Goal: Task Accomplishment & Management: Manage account settings

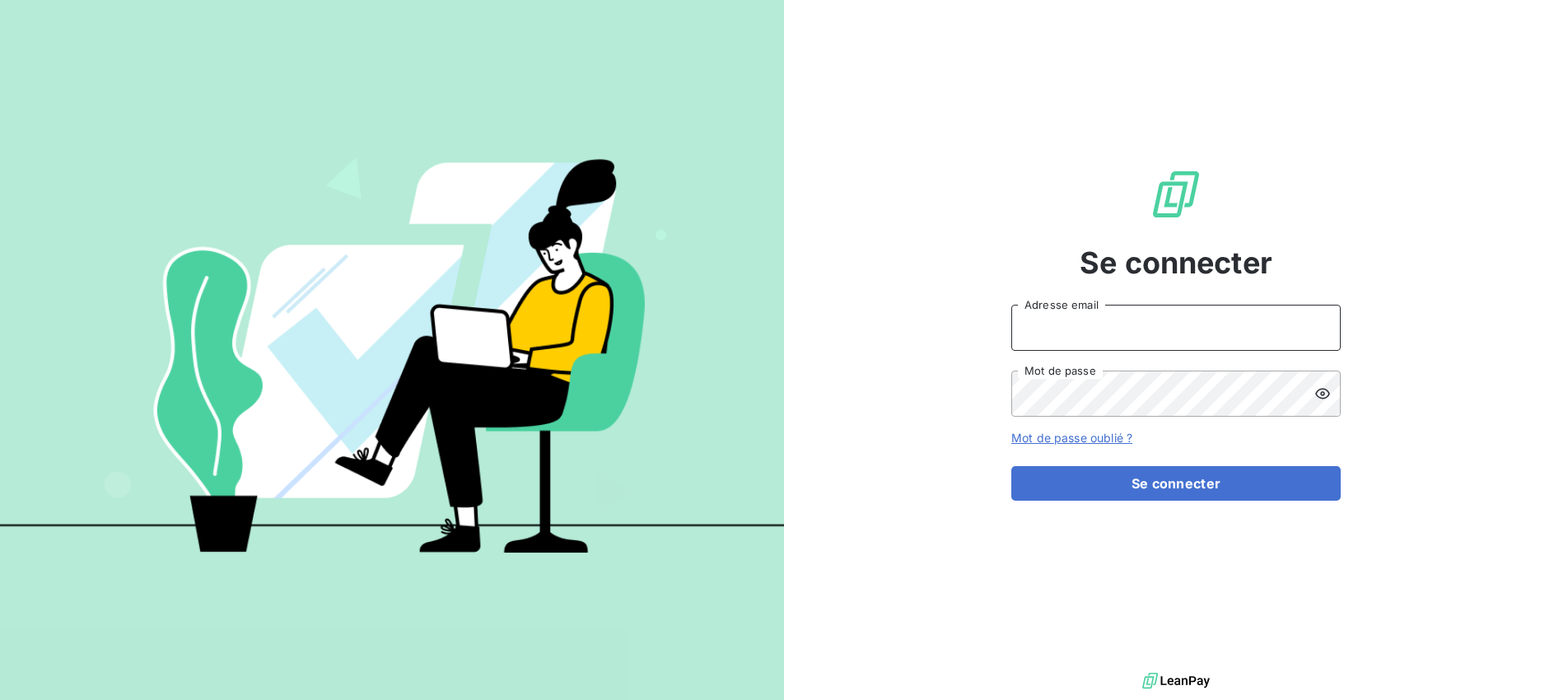
click at [1154, 322] on input "Adresse email" at bounding box center [1175, 328] width 329 height 46
type input "[DOMAIN_NAME][EMAIL_ADDRESS][DOMAIN_NAME]"
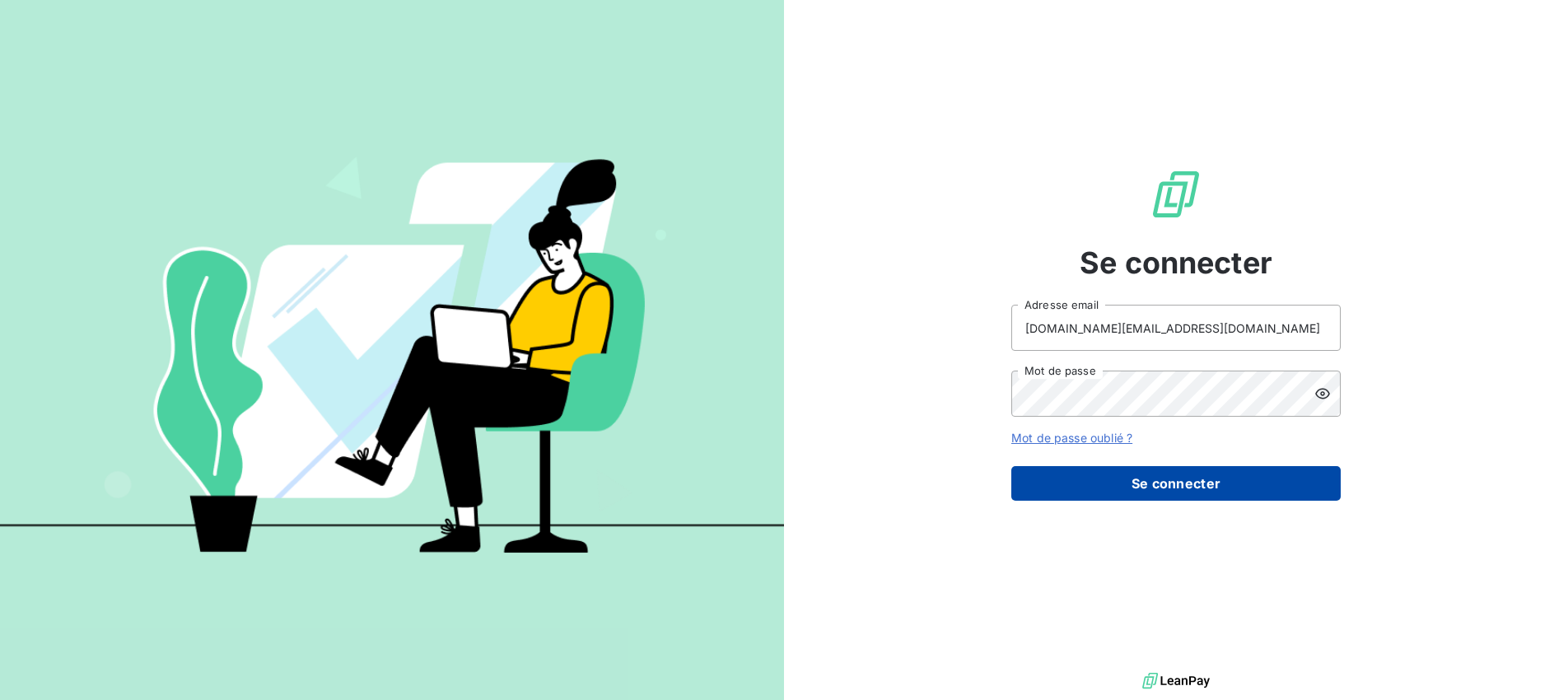
click at [1181, 484] on button "Se connecter" at bounding box center [1175, 483] width 329 height 34
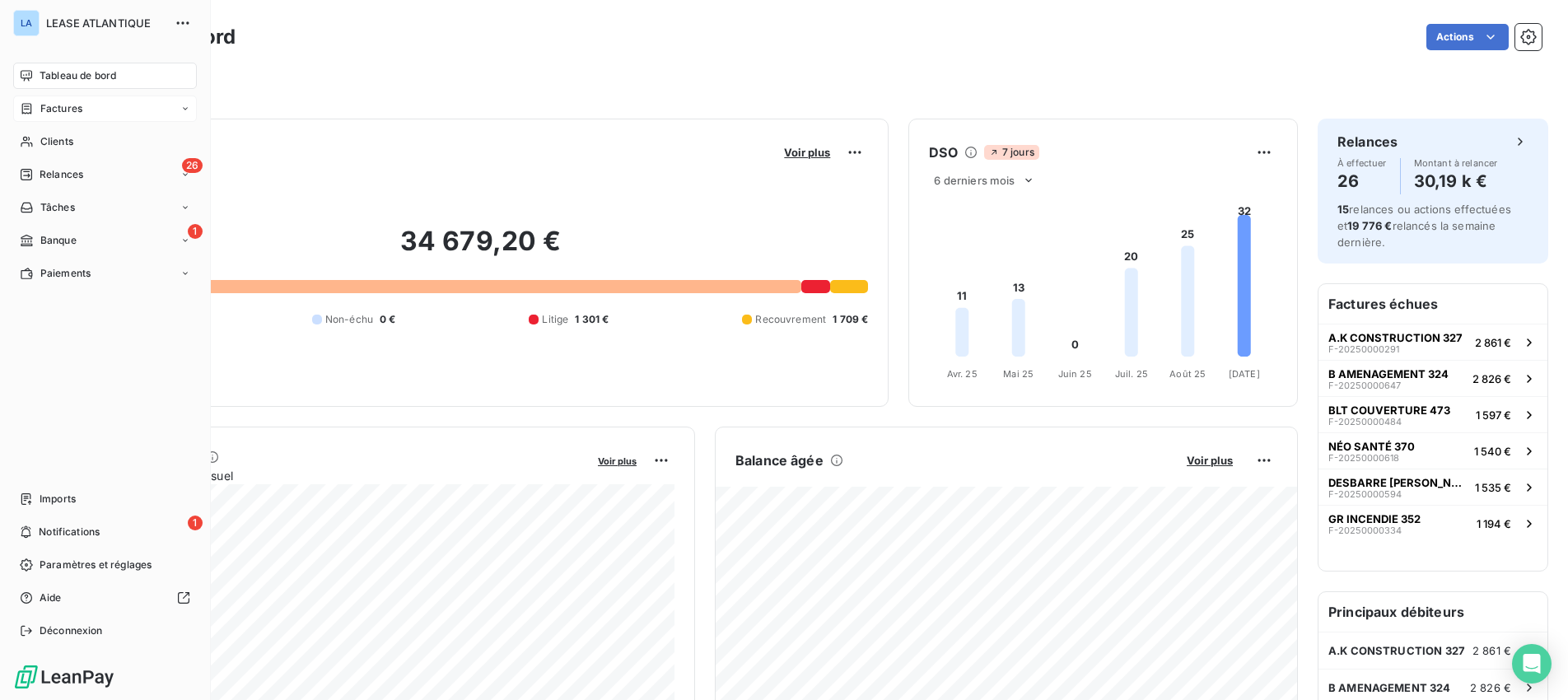
click at [54, 110] on span "Factures" at bounding box center [61, 108] width 42 height 15
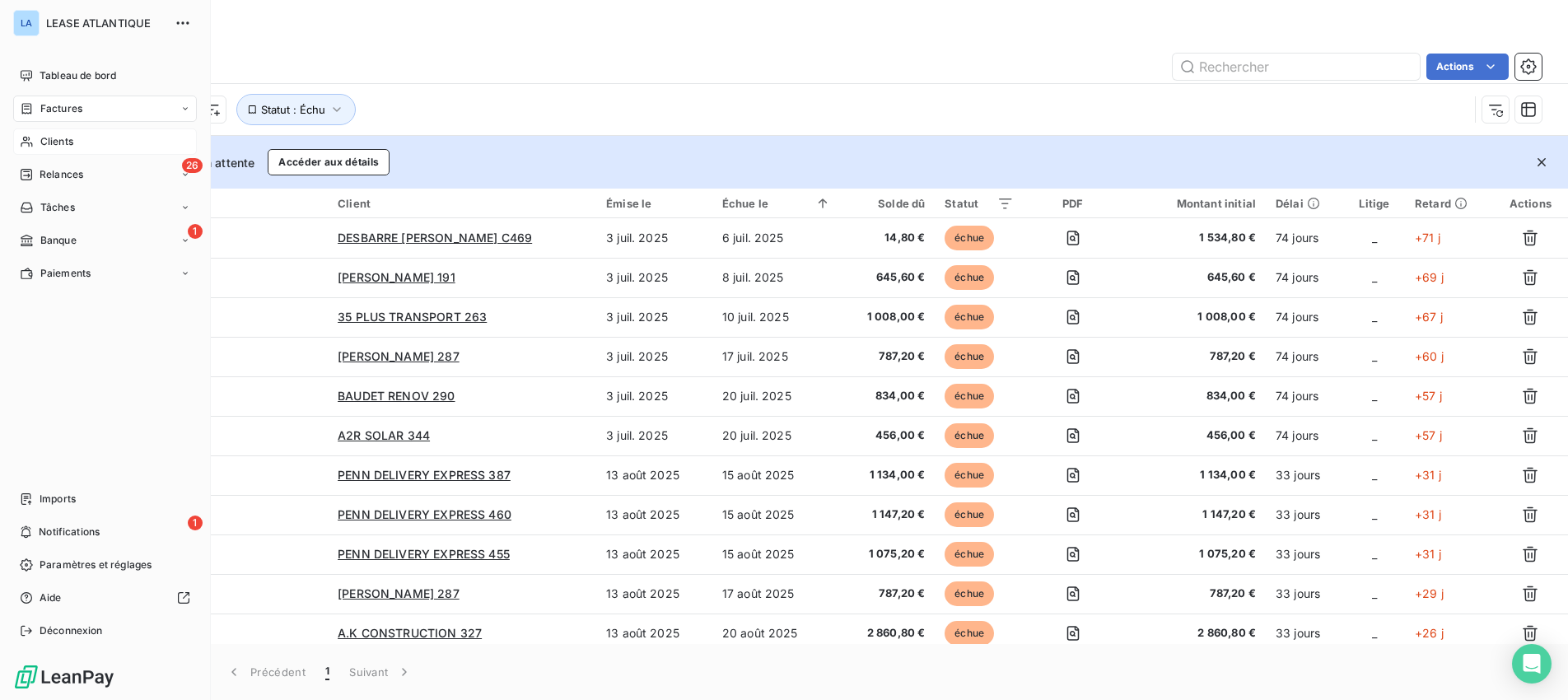
click at [50, 142] on span "Clients" at bounding box center [57, 141] width 33 height 15
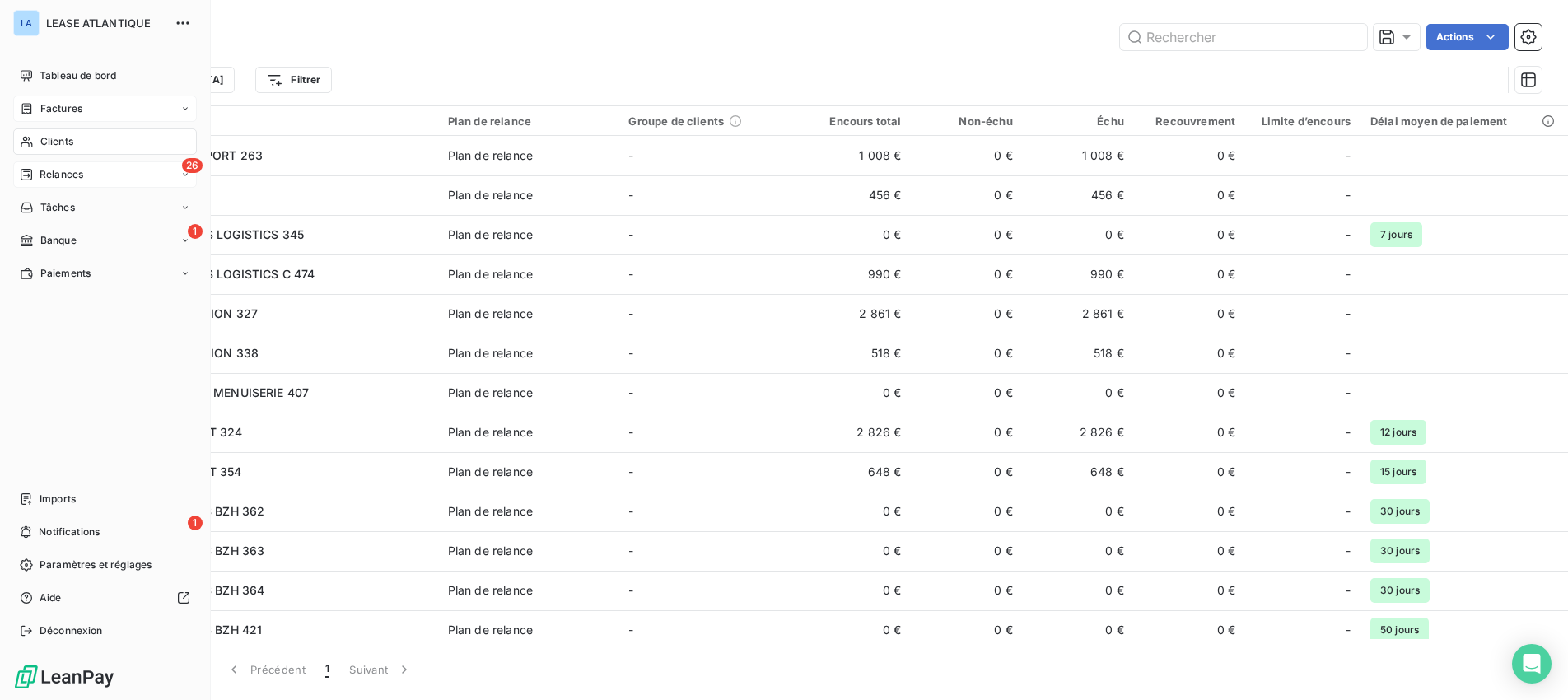
click at [62, 173] on span "Relances" at bounding box center [61, 174] width 44 height 15
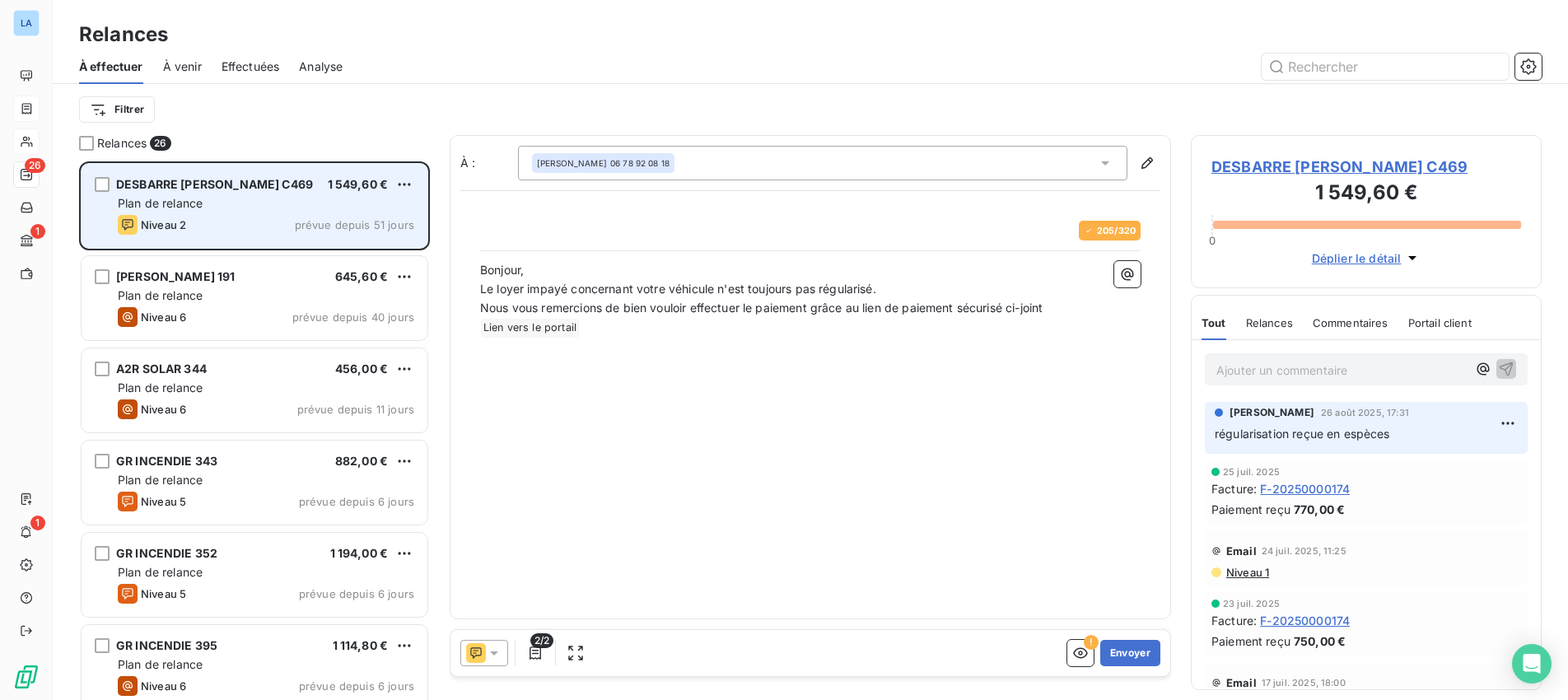
scroll to position [539, 351]
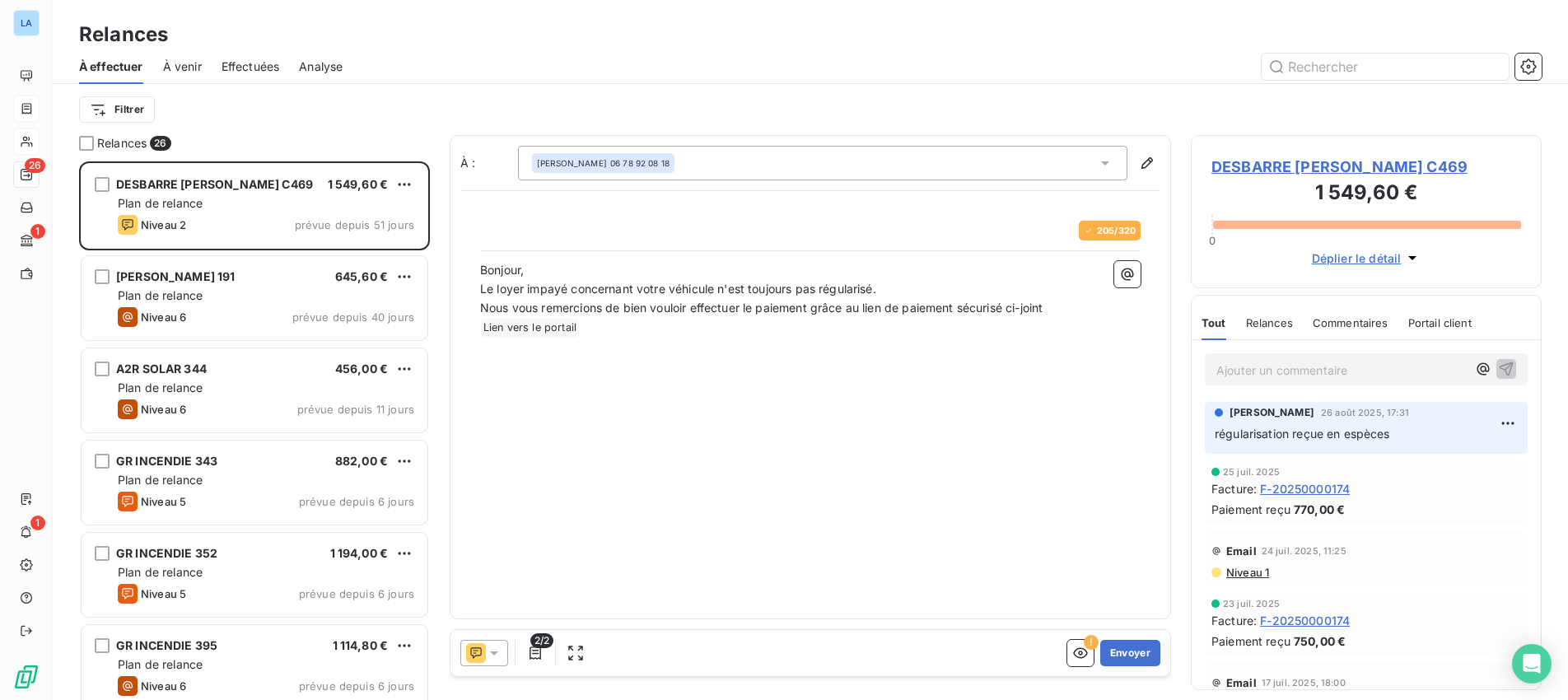
click at [499, 651] on icon at bounding box center [493, 652] width 16 height 16
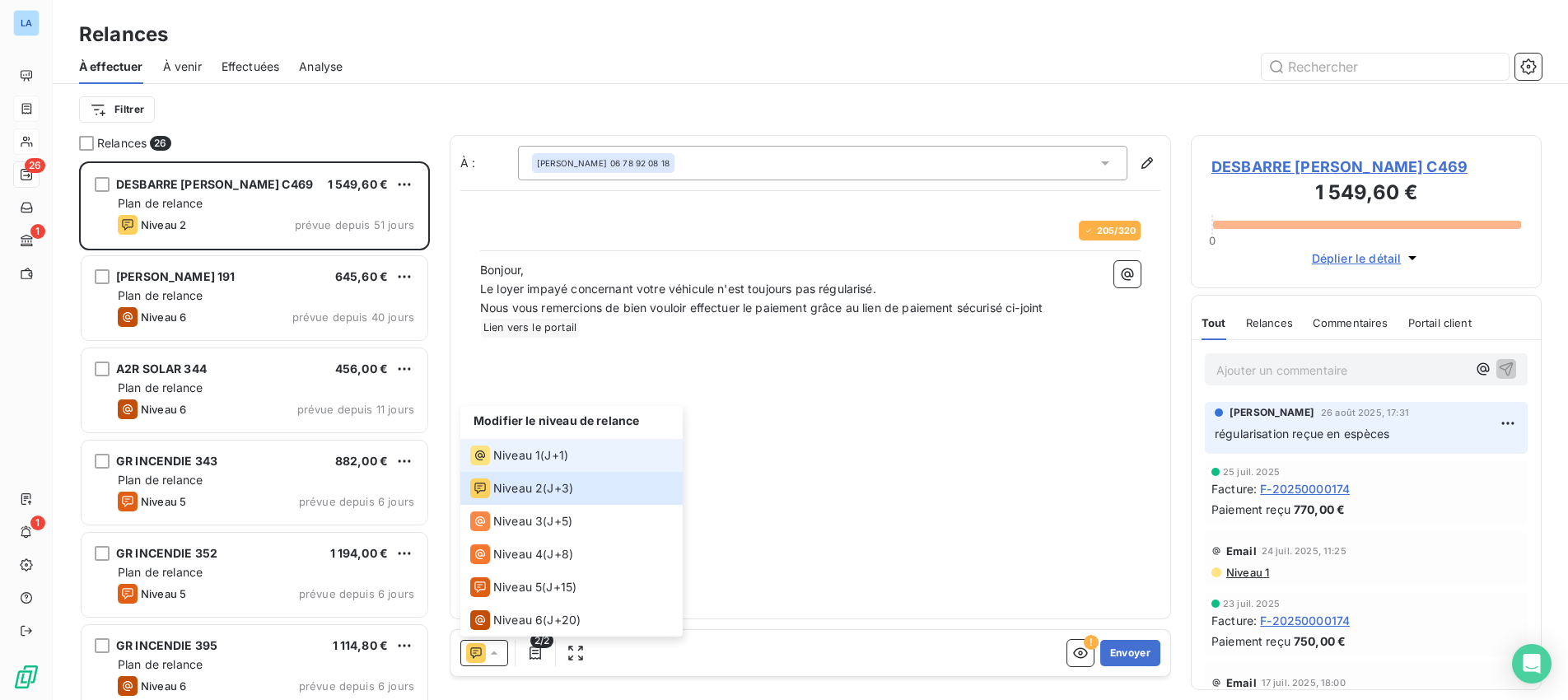
click at [507, 450] on span "Niveau 1" at bounding box center [516, 454] width 47 height 16
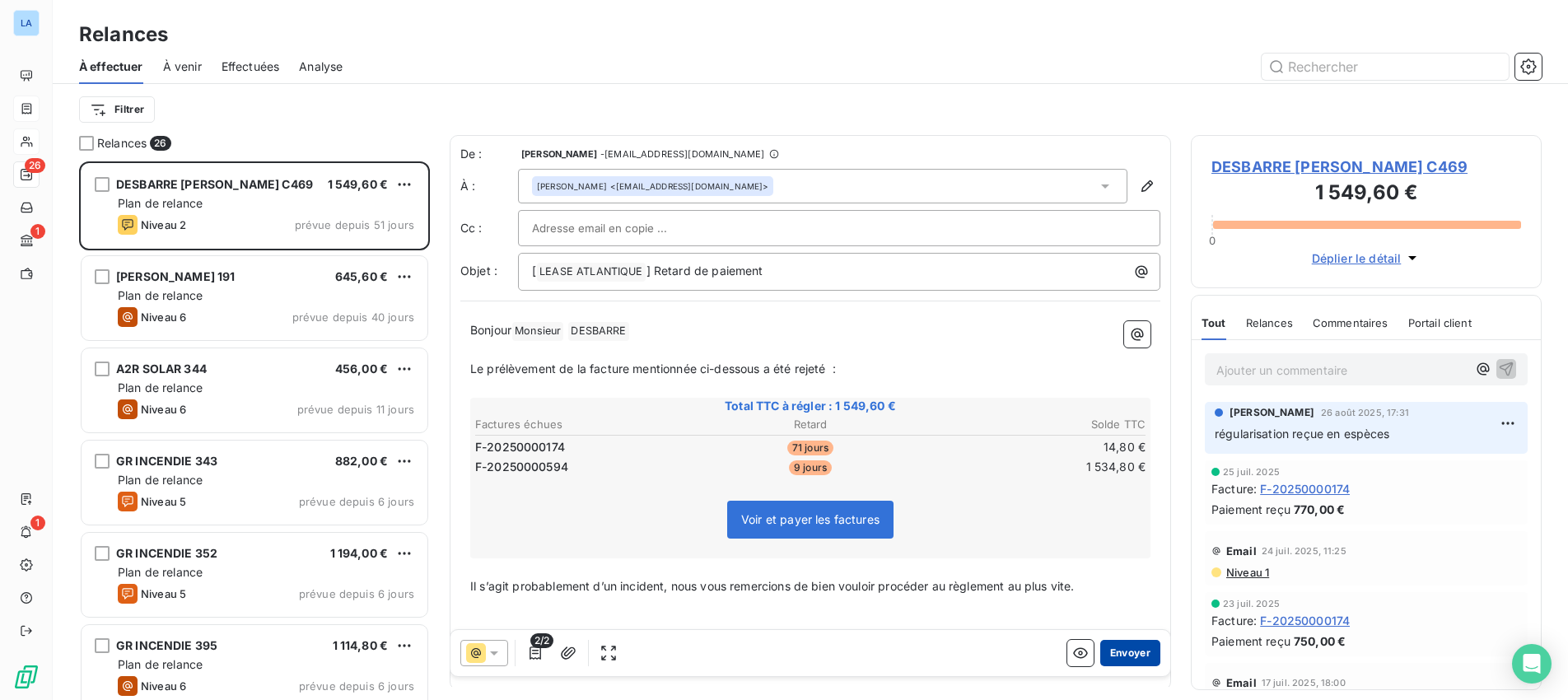
click at [1131, 649] on button "Envoyer" at bounding box center [1130, 653] width 60 height 27
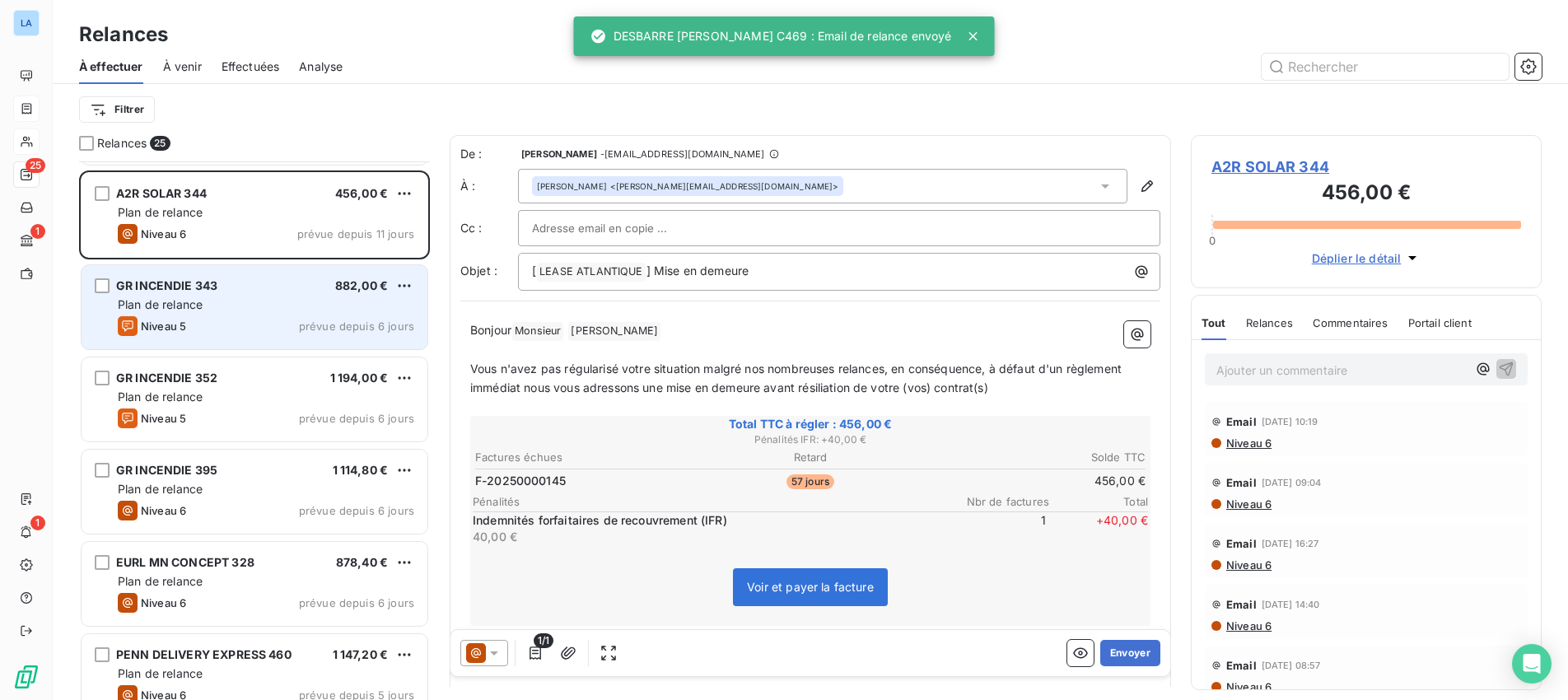
scroll to position [88, 0]
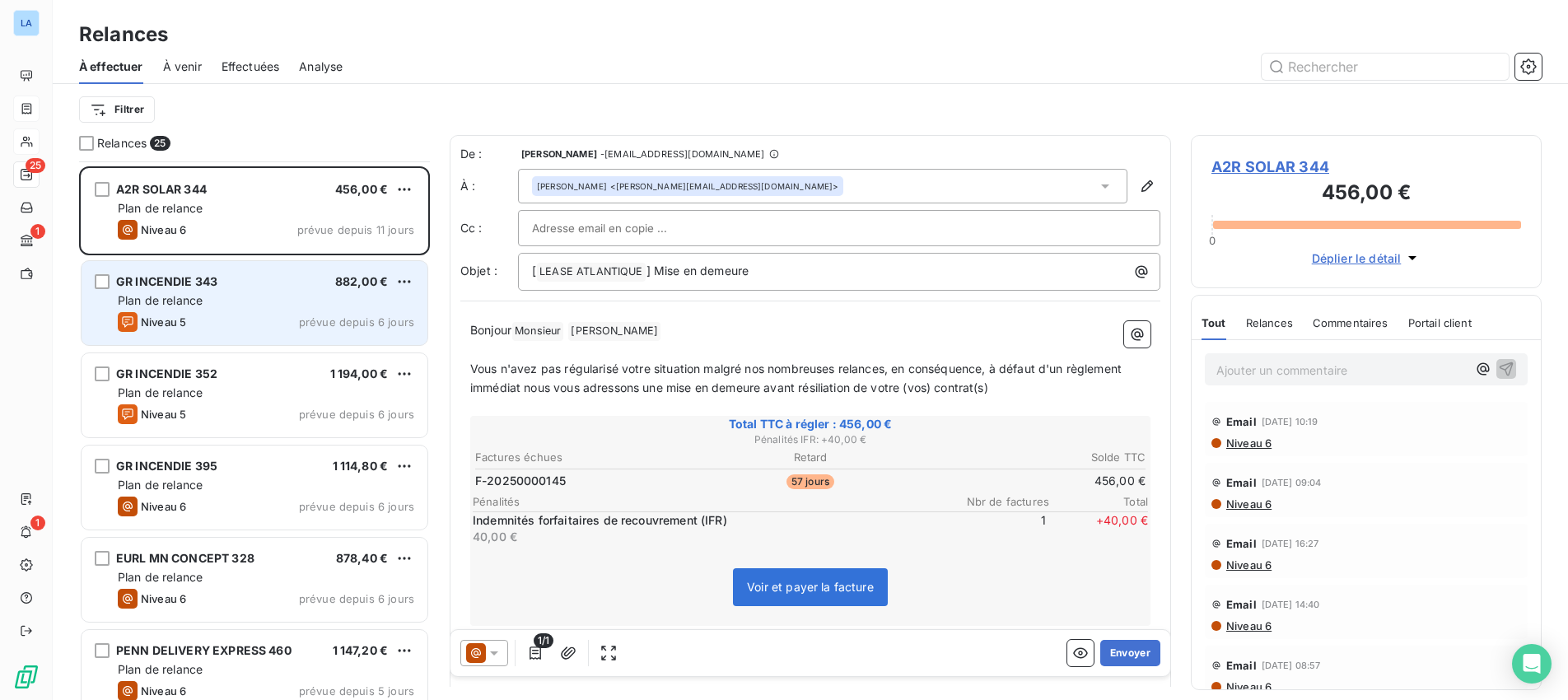
click at [196, 298] on span "Plan de relance" at bounding box center [160, 300] width 85 height 14
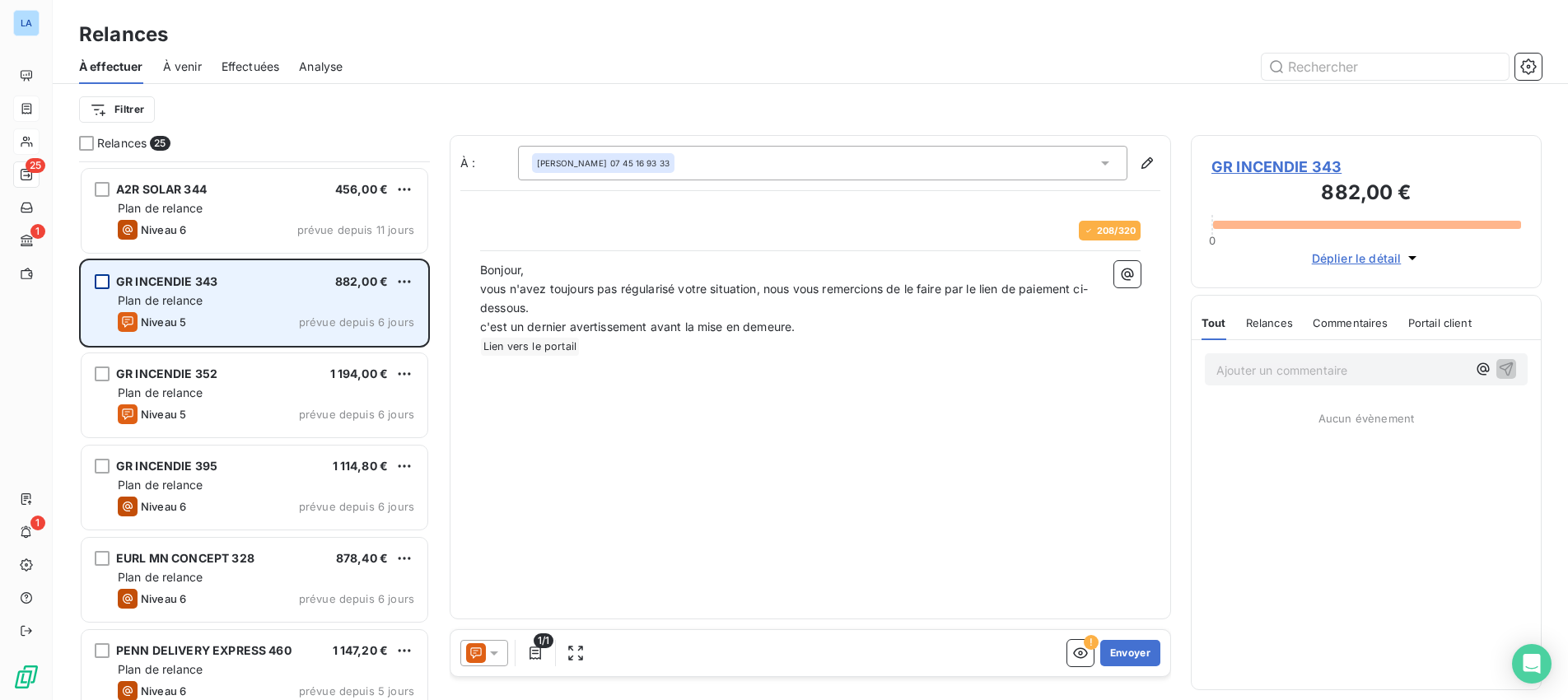
click at [104, 283] on div "grid" at bounding box center [101, 281] width 15 height 15
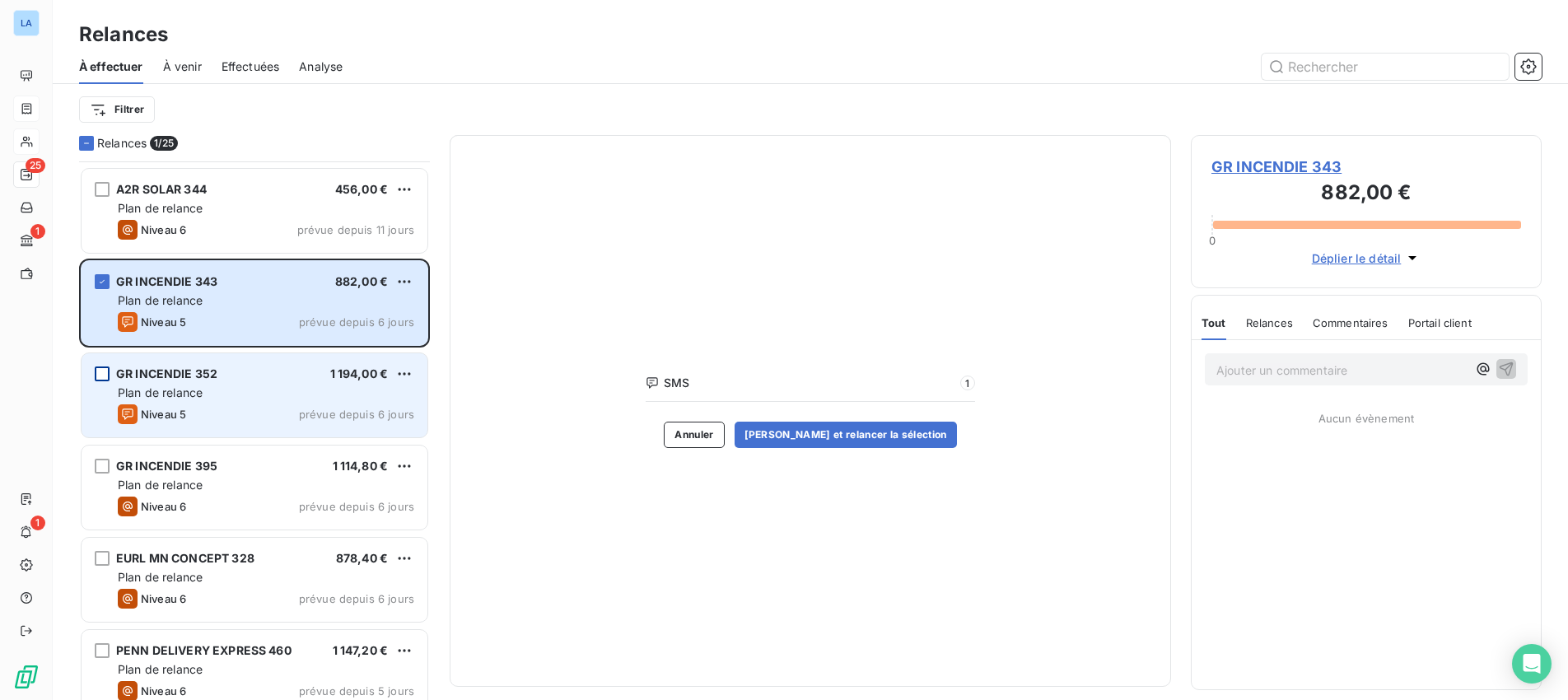
click at [104, 368] on div "grid" at bounding box center [101, 373] width 15 height 15
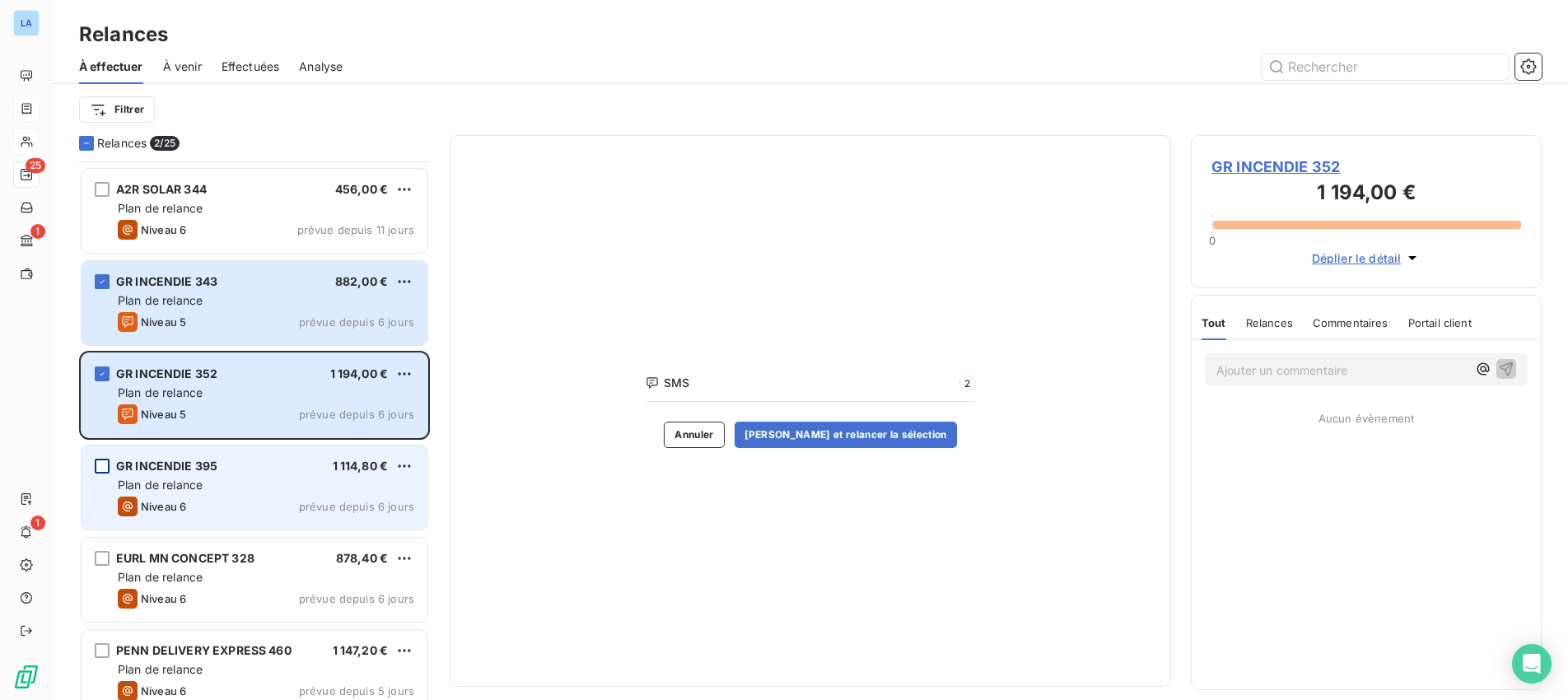
click at [101, 466] on div "grid" at bounding box center [101, 466] width 15 height 15
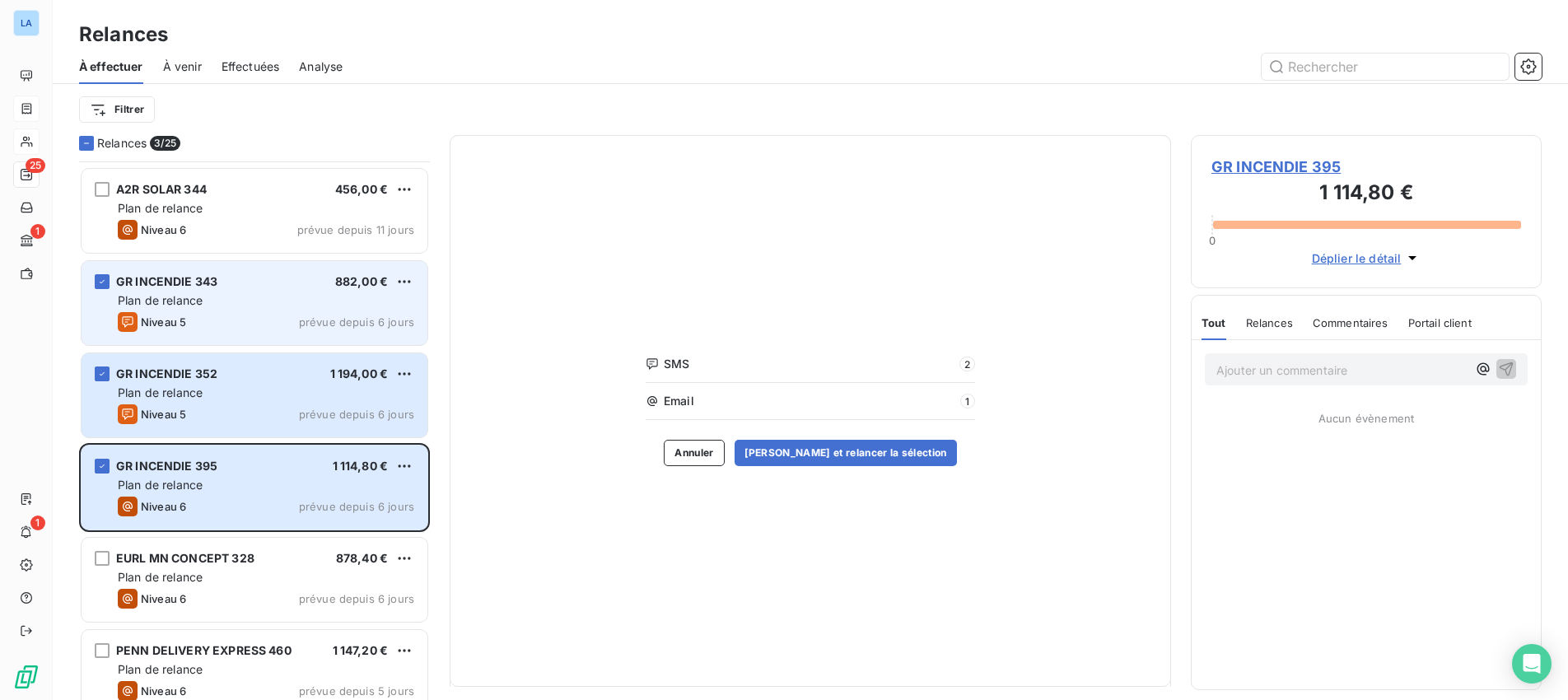
click at [162, 310] on div "GR INCENDIE 343 882,00 € Plan de relance Niveau 5 prévue depuis 6 jours" at bounding box center [254, 303] width 346 height 84
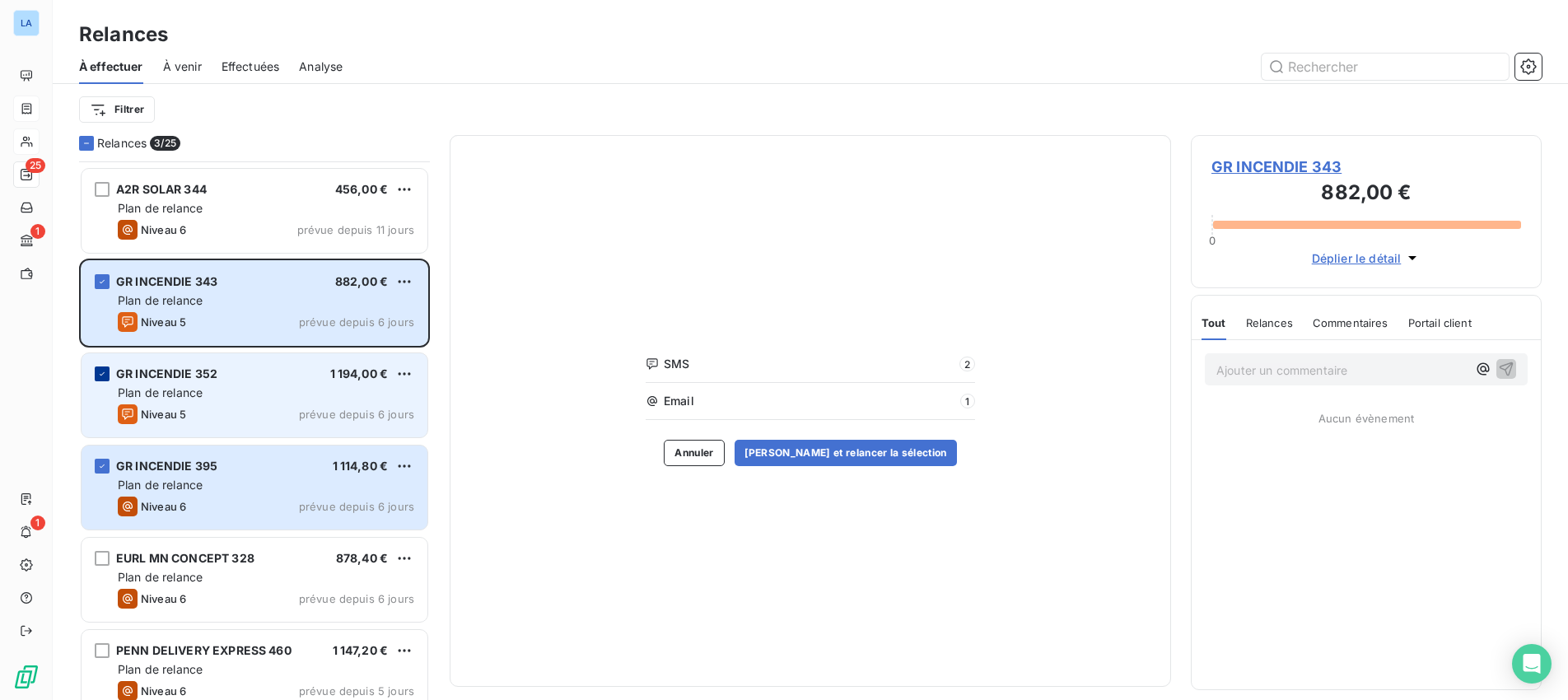
click at [109, 374] on div "grid" at bounding box center [101, 373] width 15 height 15
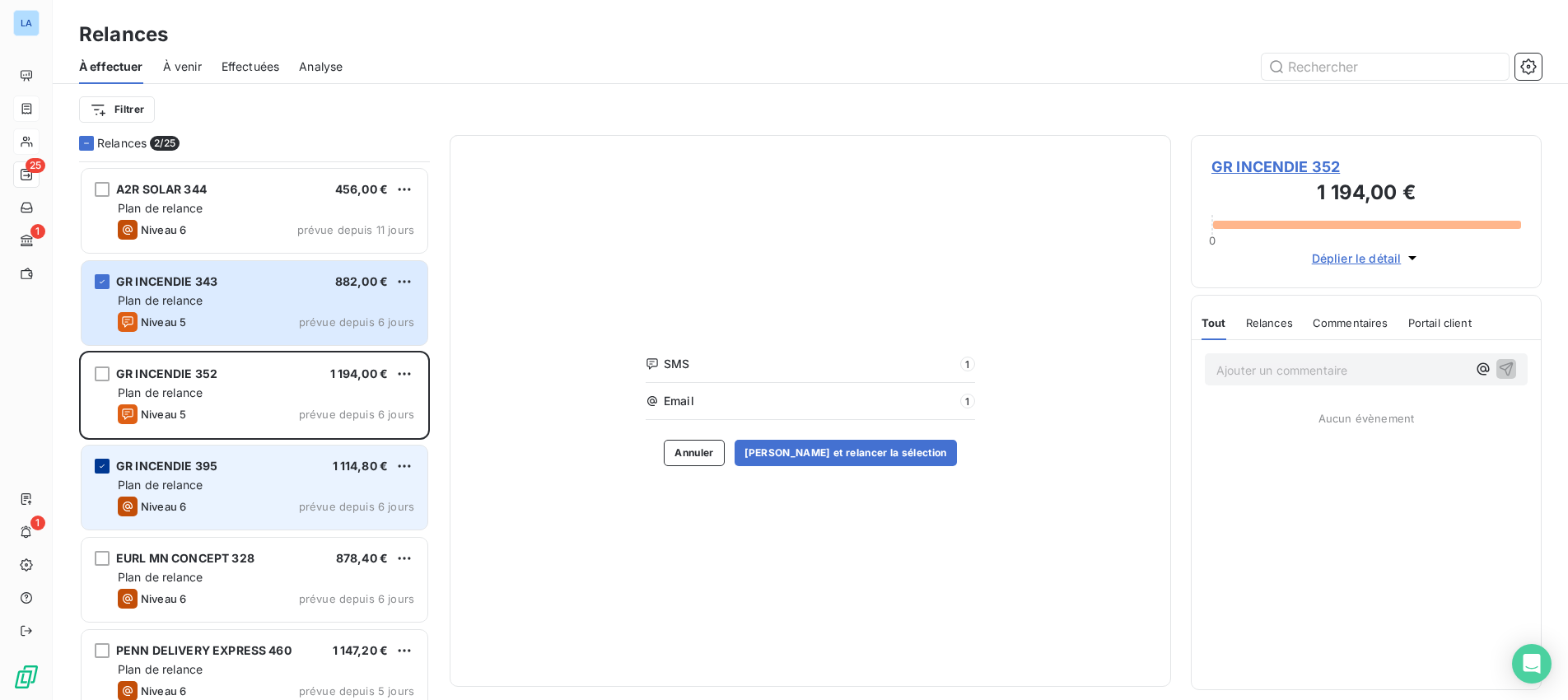
click at [95, 470] on div "grid" at bounding box center [101, 466] width 15 height 15
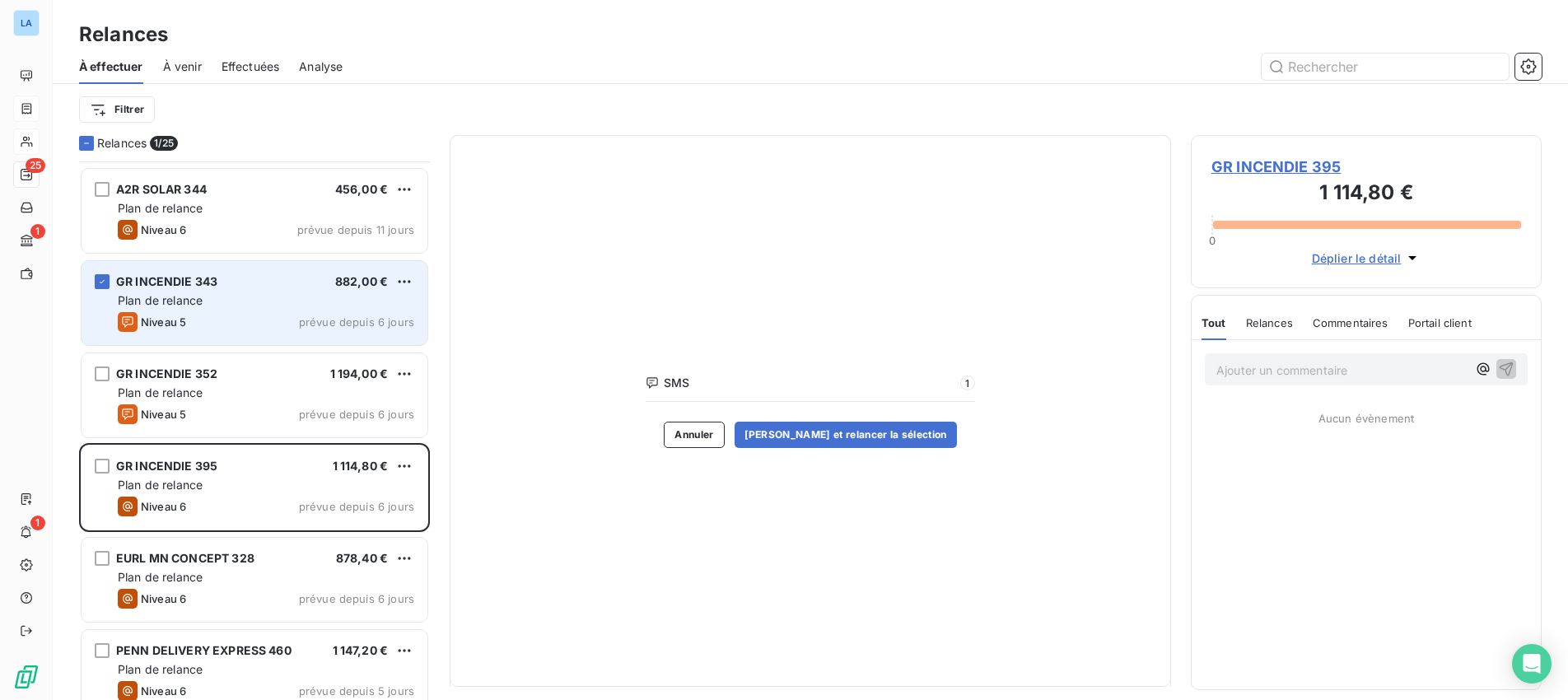
click at [160, 301] on span "Plan de relance" at bounding box center [160, 300] width 85 height 14
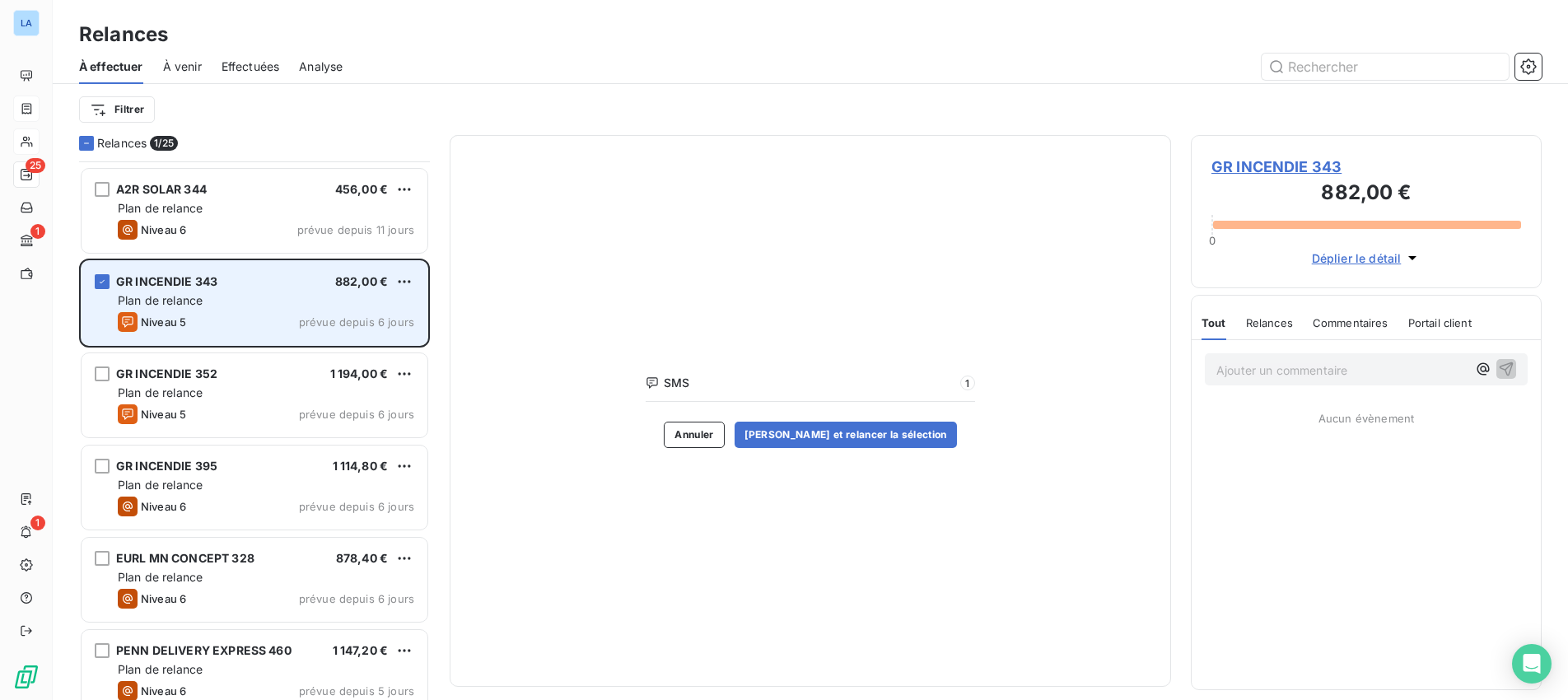
click at [204, 290] on div "GR INCENDIE 343 882,00 € Plan de relance Niveau 5 prévue depuis 6 jours" at bounding box center [254, 303] width 346 height 84
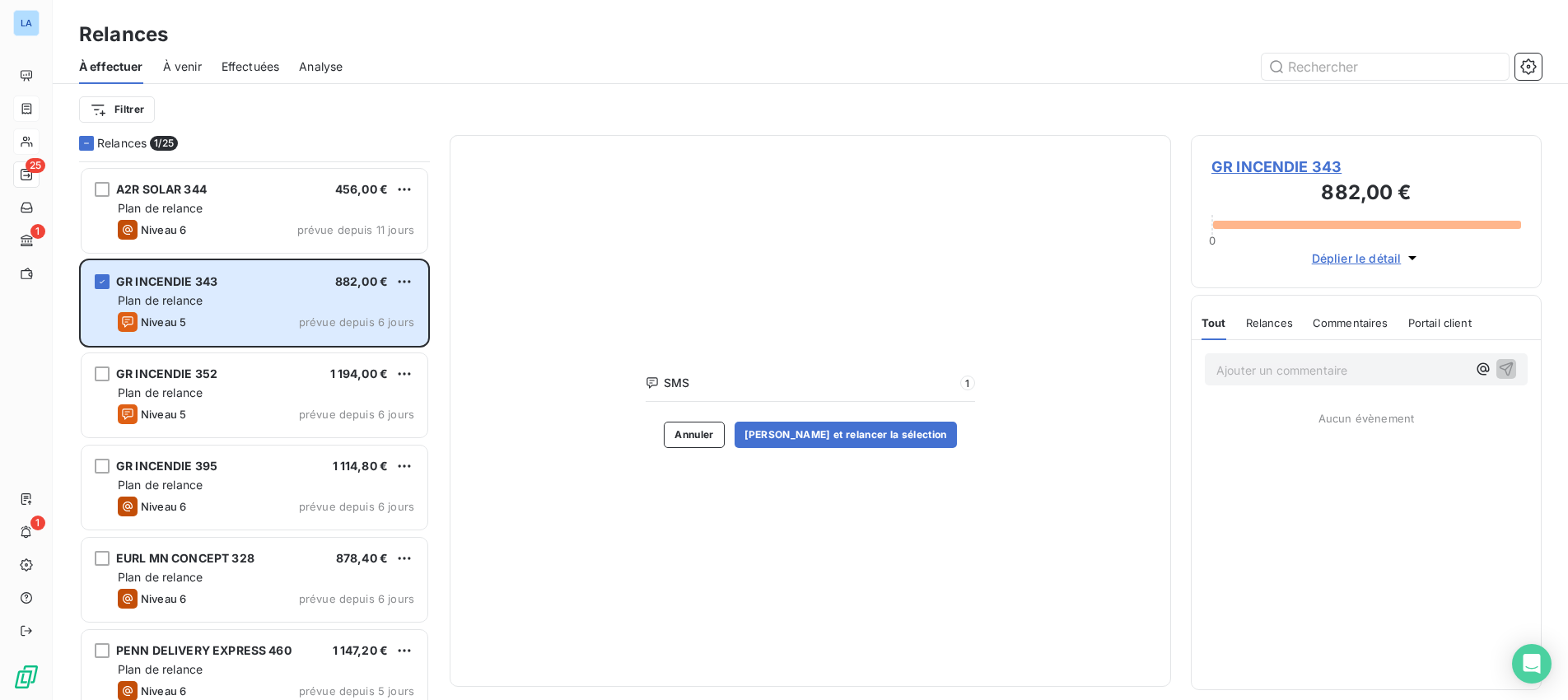
click at [1266, 317] on span "Relances" at bounding box center [1269, 322] width 47 height 13
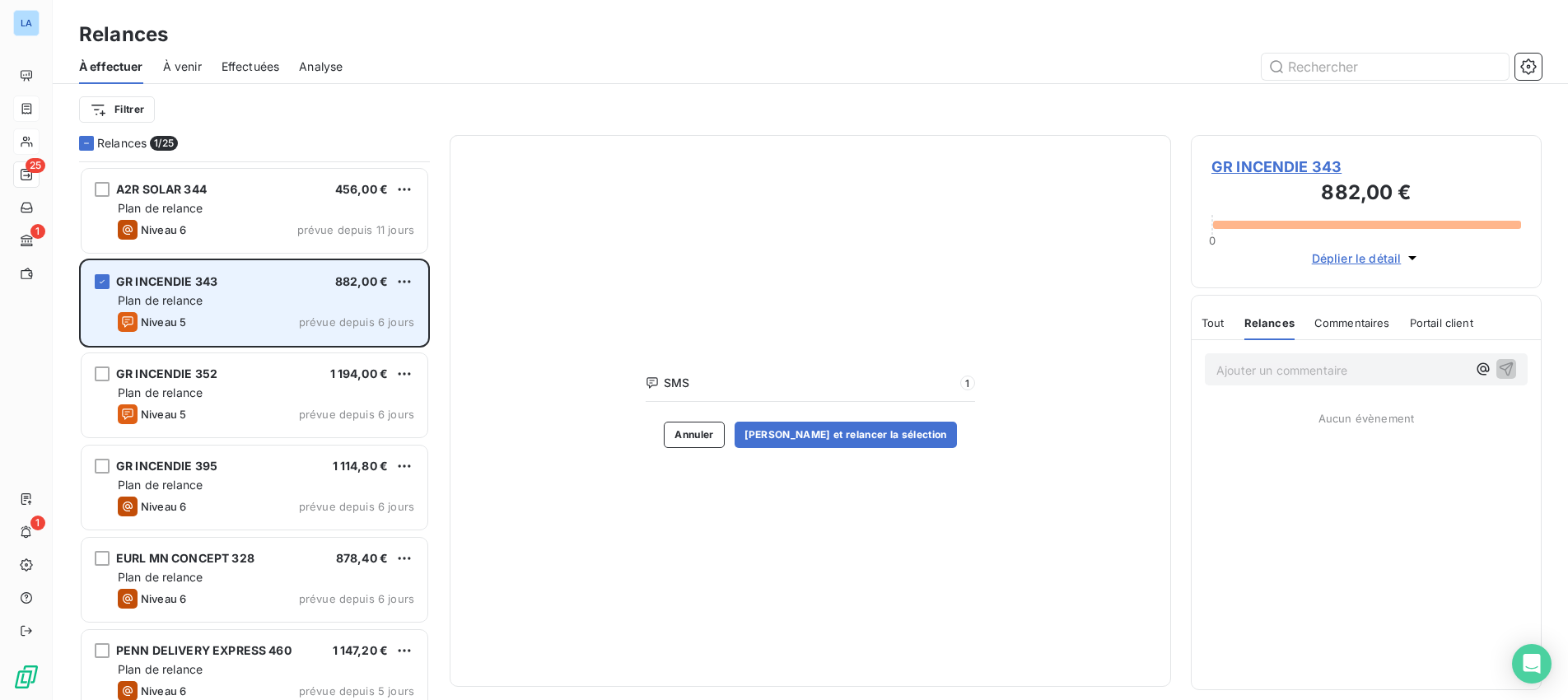
click at [302, 295] on div "Plan de relance" at bounding box center [265, 300] width 296 height 16
click at [318, 287] on div "GR INCENDIE 343 882,00 €" at bounding box center [265, 281] width 296 height 15
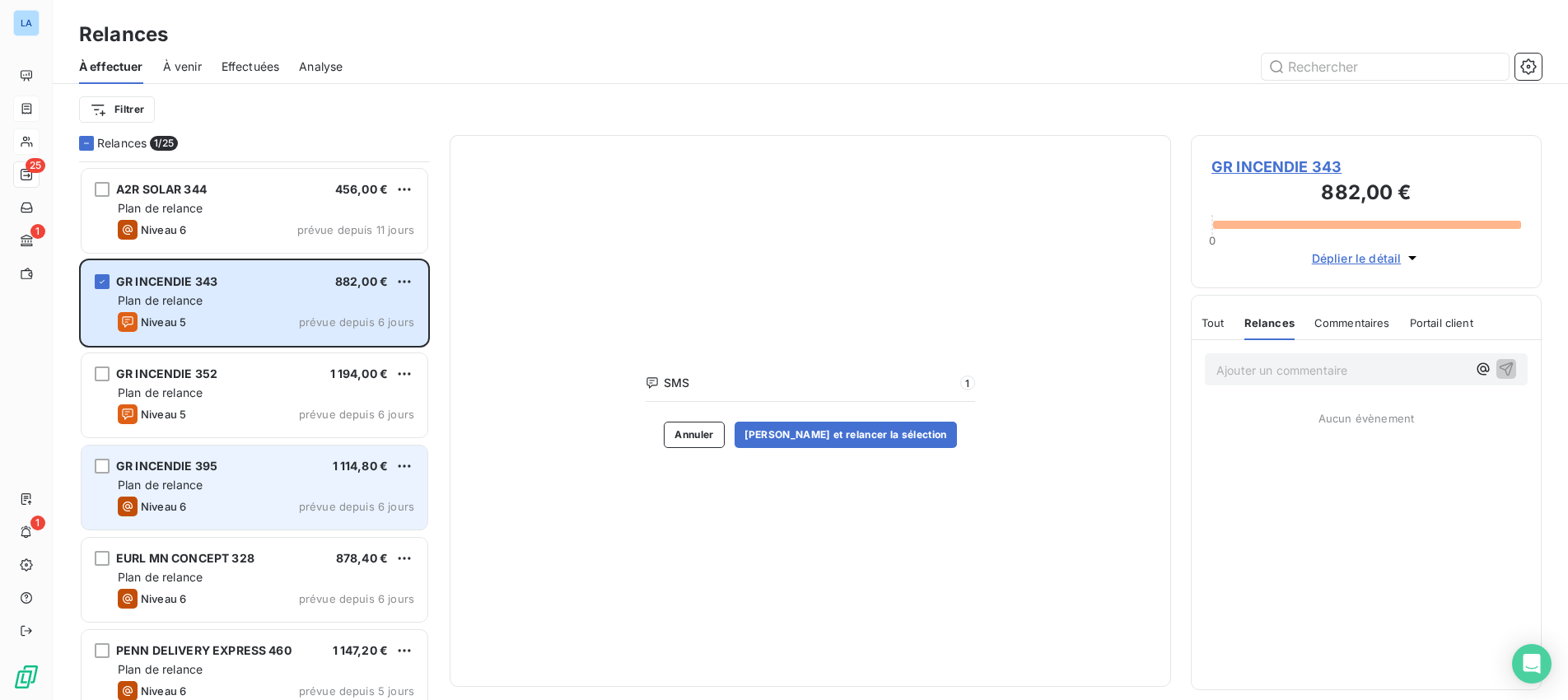
click at [312, 471] on div "GR INCENDIE 395 1 114,80 €" at bounding box center [265, 466] width 296 height 15
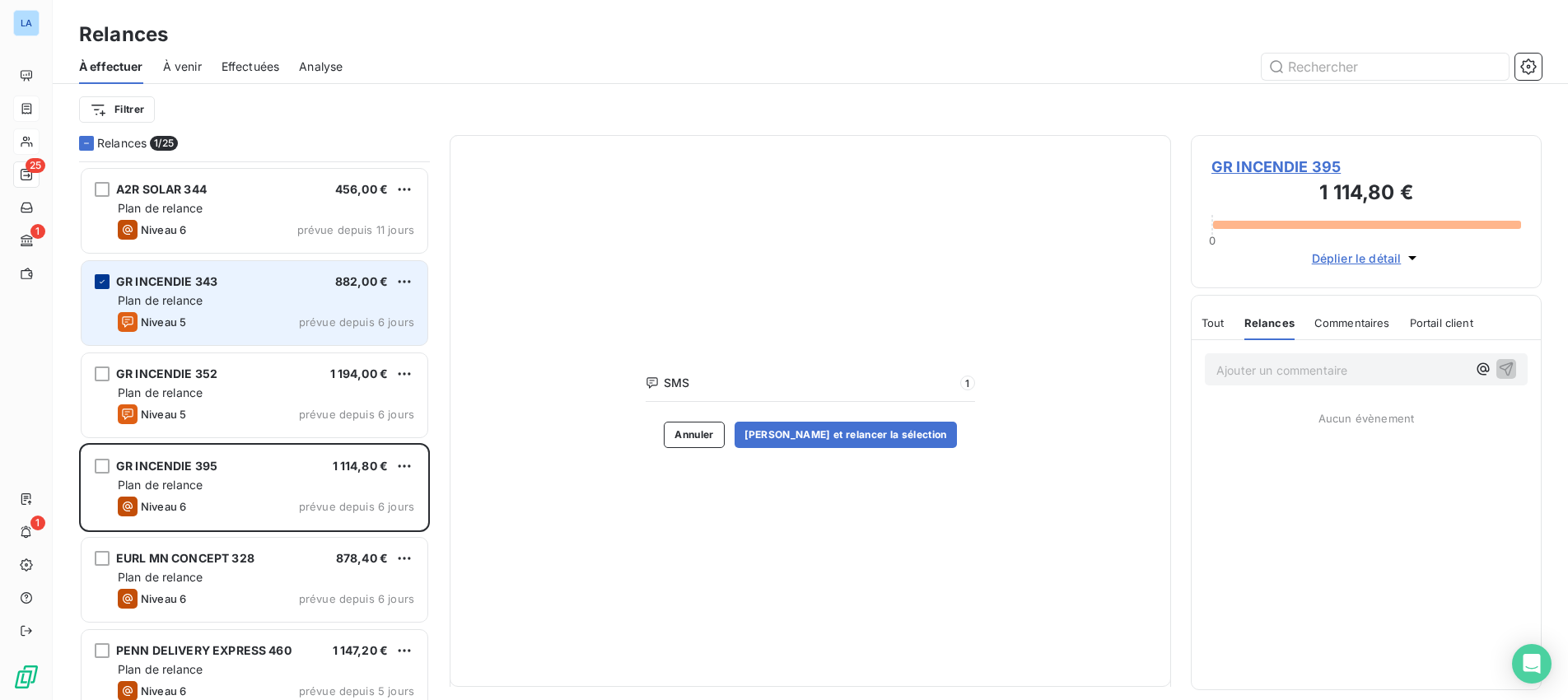
click at [97, 281] on icon "grid" at bounding box center [102, 282] width 10 height 10
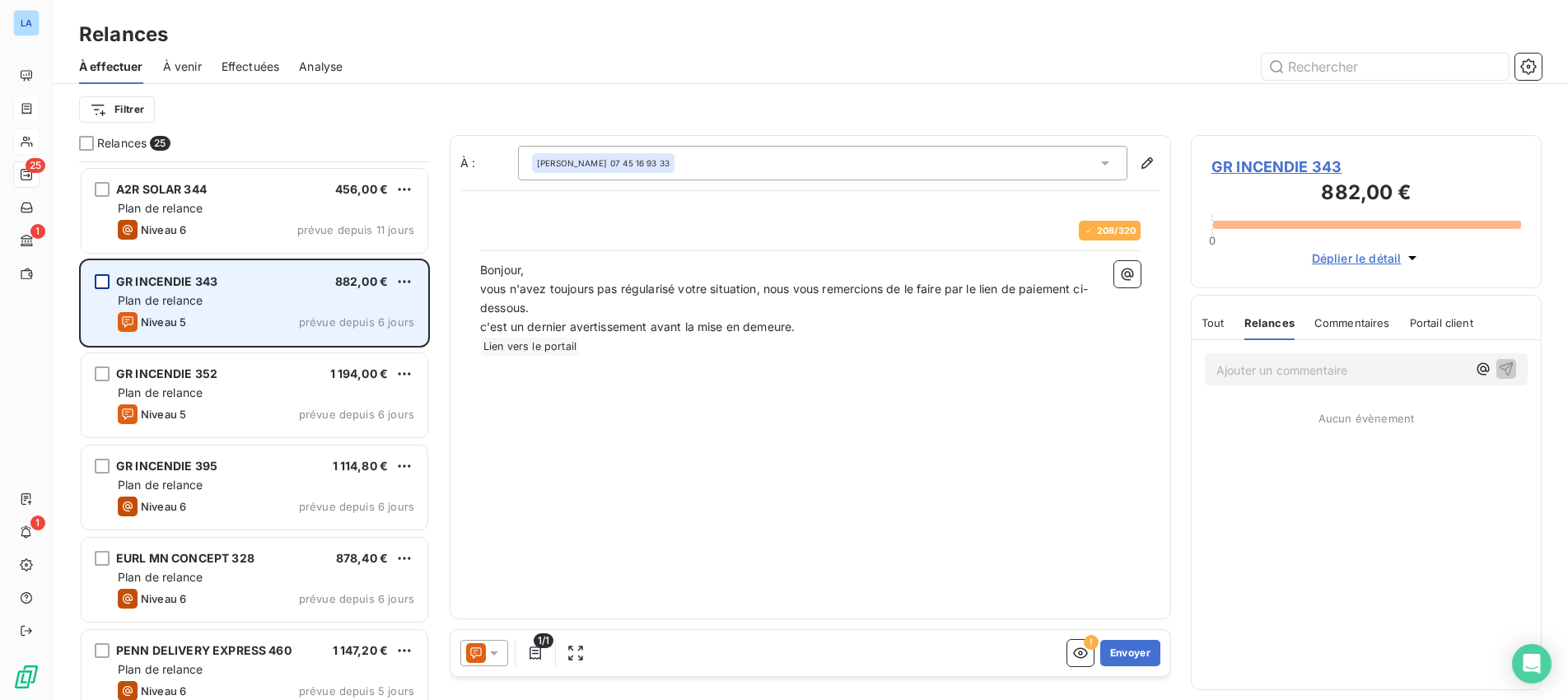
click at [228, 293] on div "[PERSON_NAME] 191 645,60 € Plan de relance Niveau 6 prévue depuis 40 jours A2R …" at bounding box center [254, 430] width 351 height 539
click at [493, 659] on icon at bounding box center [493, 652] width 16 height 16
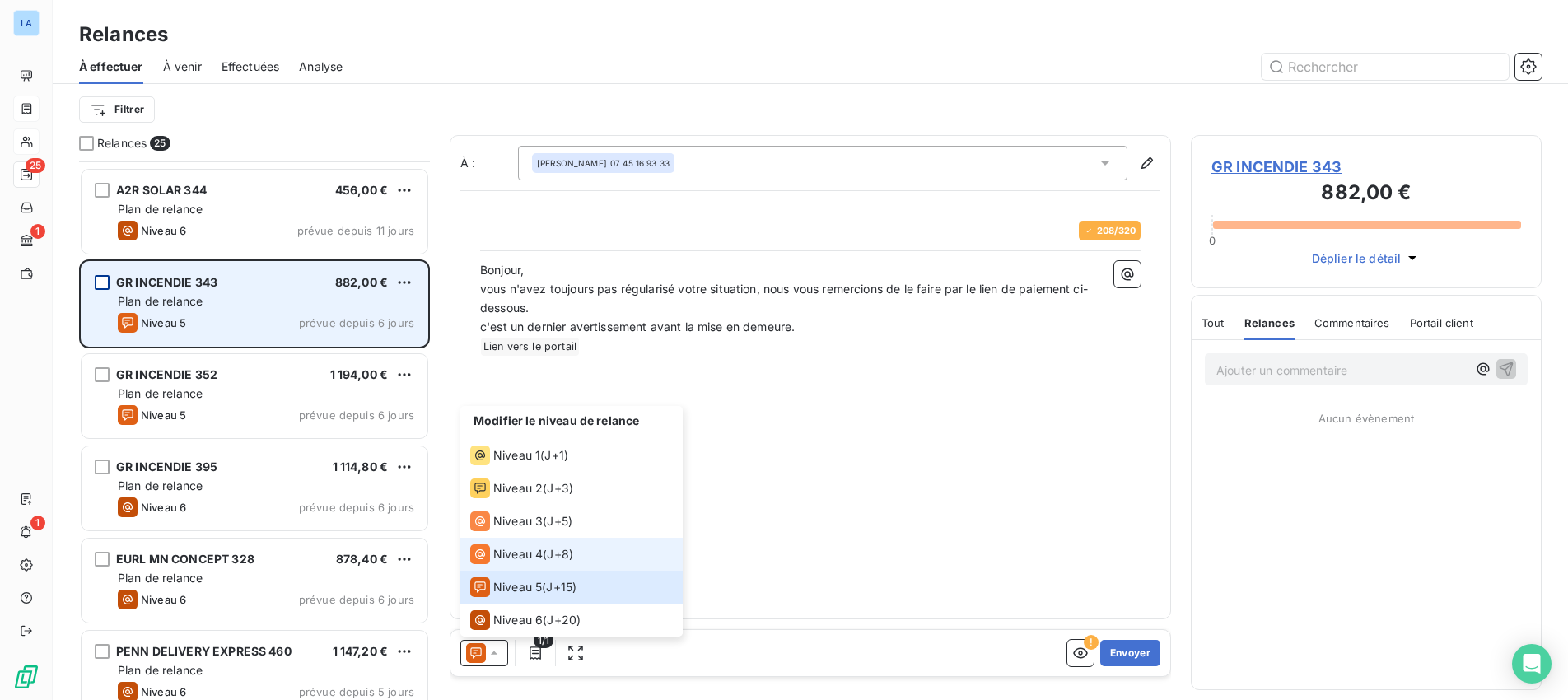
click at [479, 544] on icon at bounding box center [479, 553] width 20 height 20
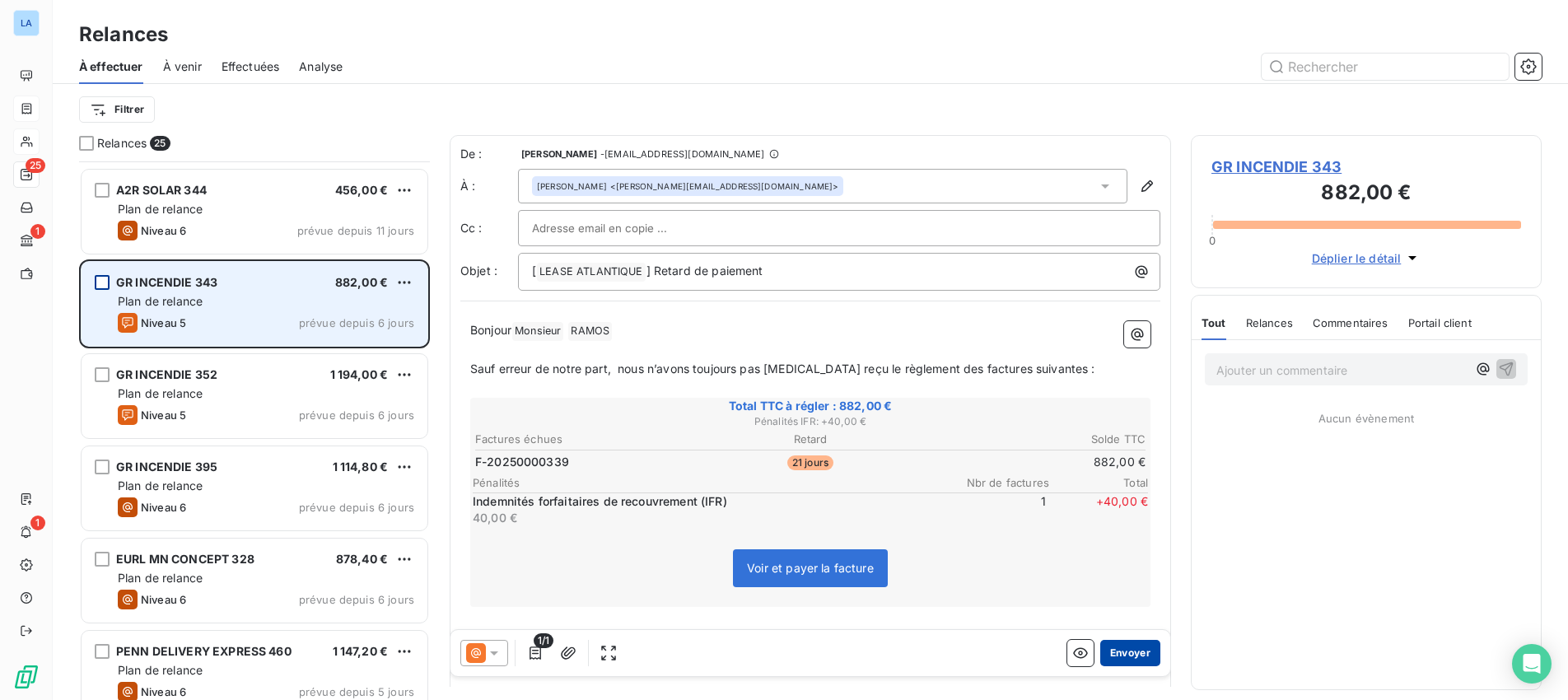
click at [1127, 650] on button "Envoyer" at bounding box center [1130, 653] width 60 height 27
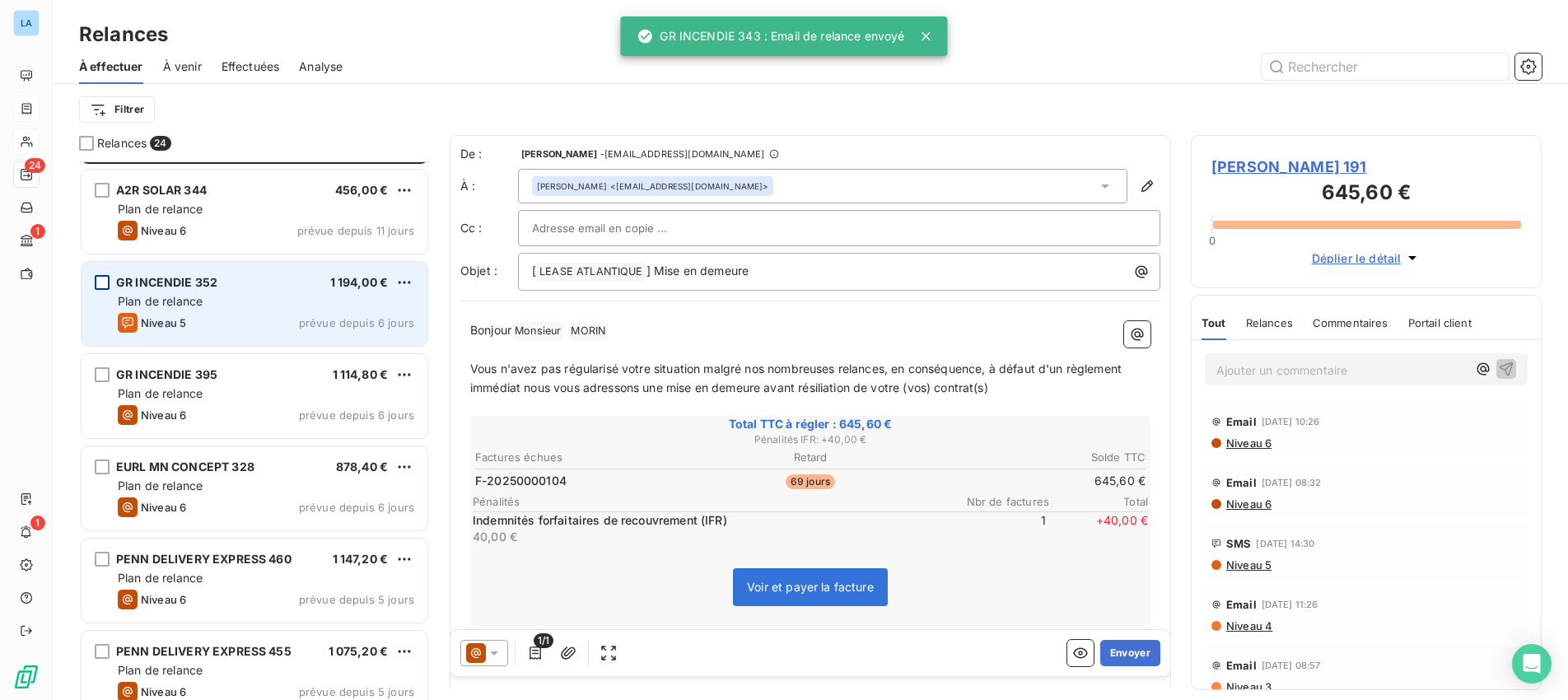
click at [180, 318] on span "Niveau 5" at bounding box center [163, 322] width 46 height 13
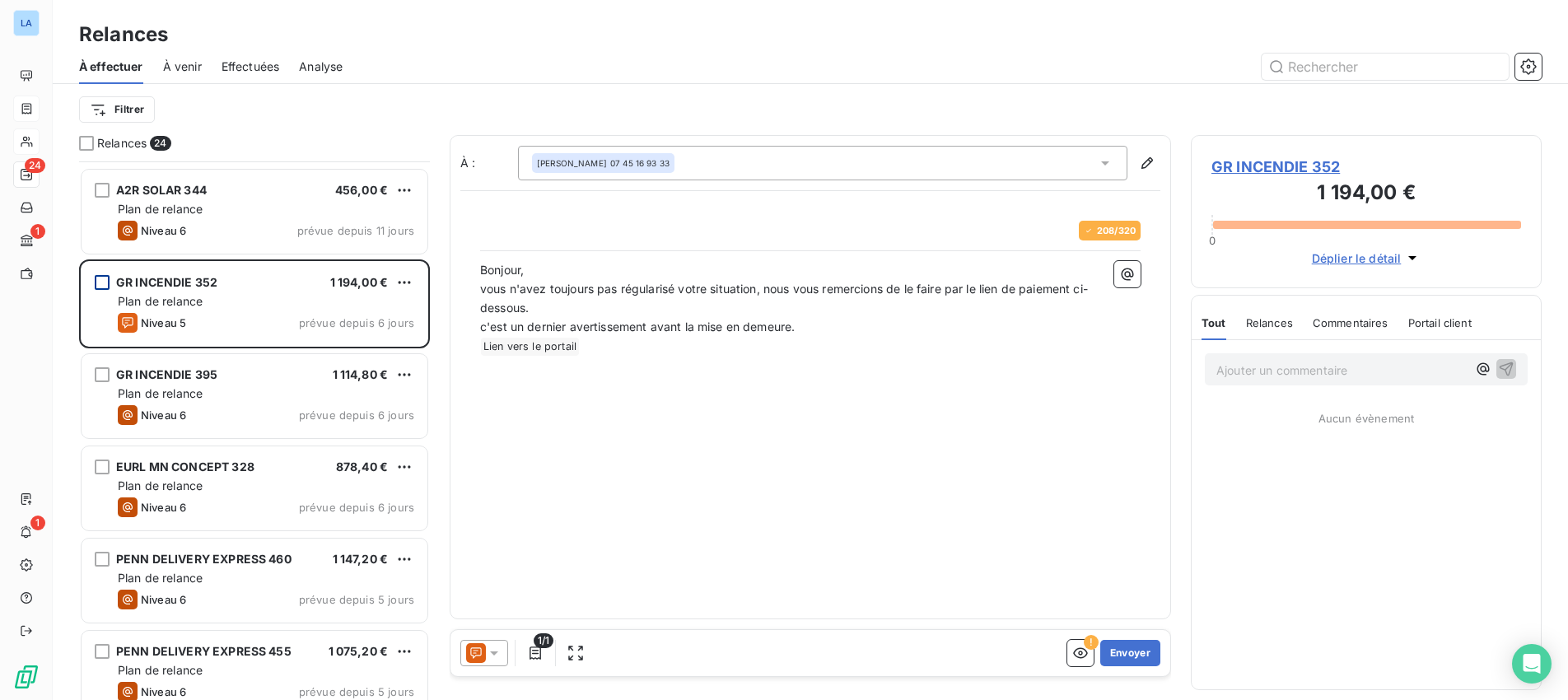
click at [494, 648] on icon at bounding box center [493, 652] width 16 height 16
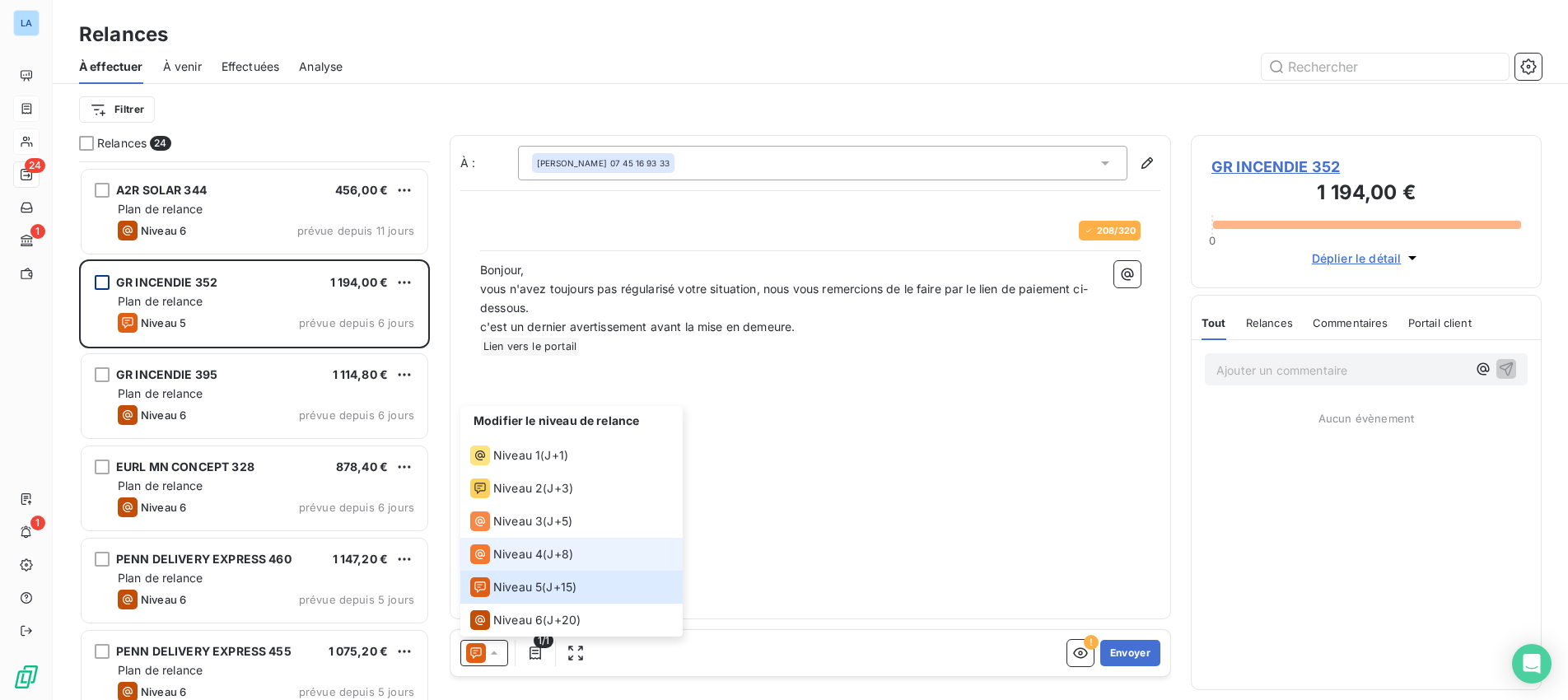
click at [513, 550] on span "Niveau 4" at bounding box center [518, 553] width 50 height 16
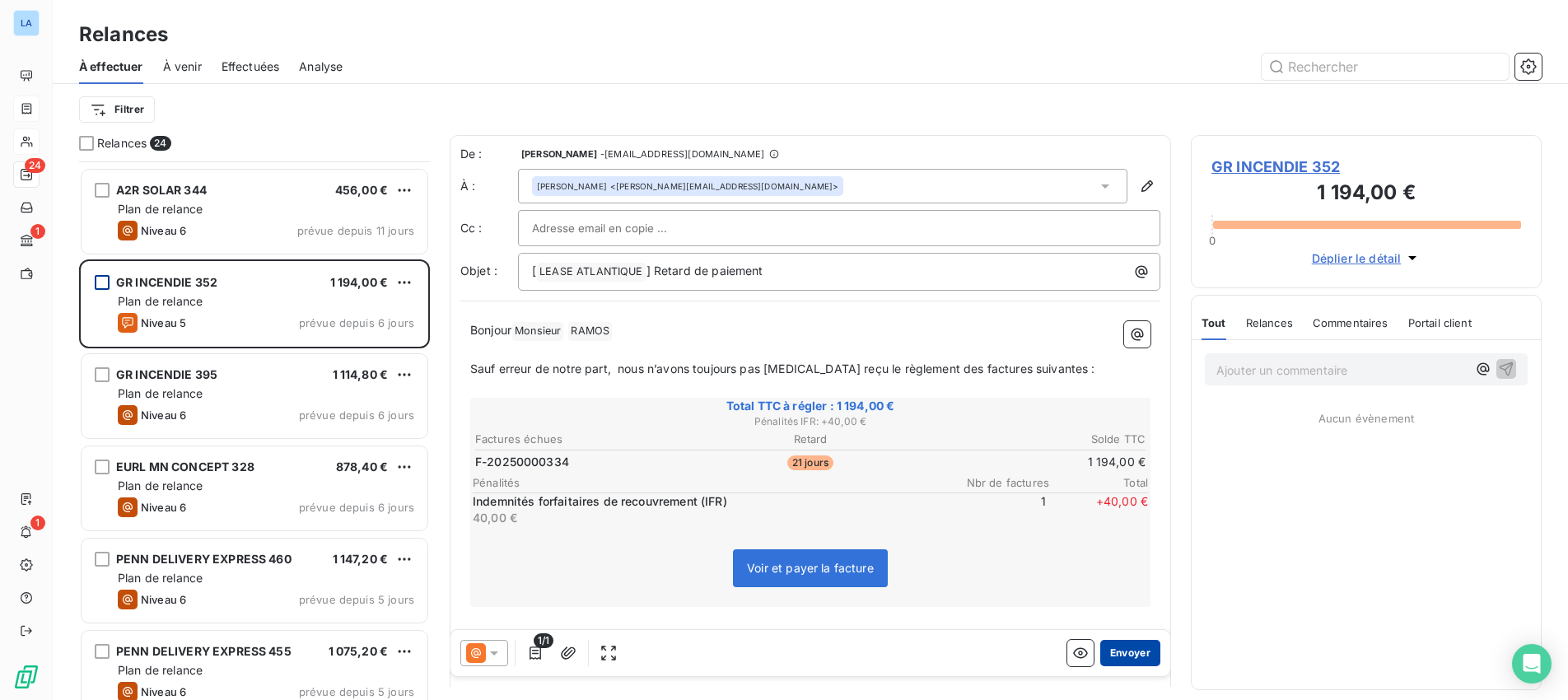
click at [1136, 655] on button "Envoyer" at bounding box center [1130, 653] width 60 height 27
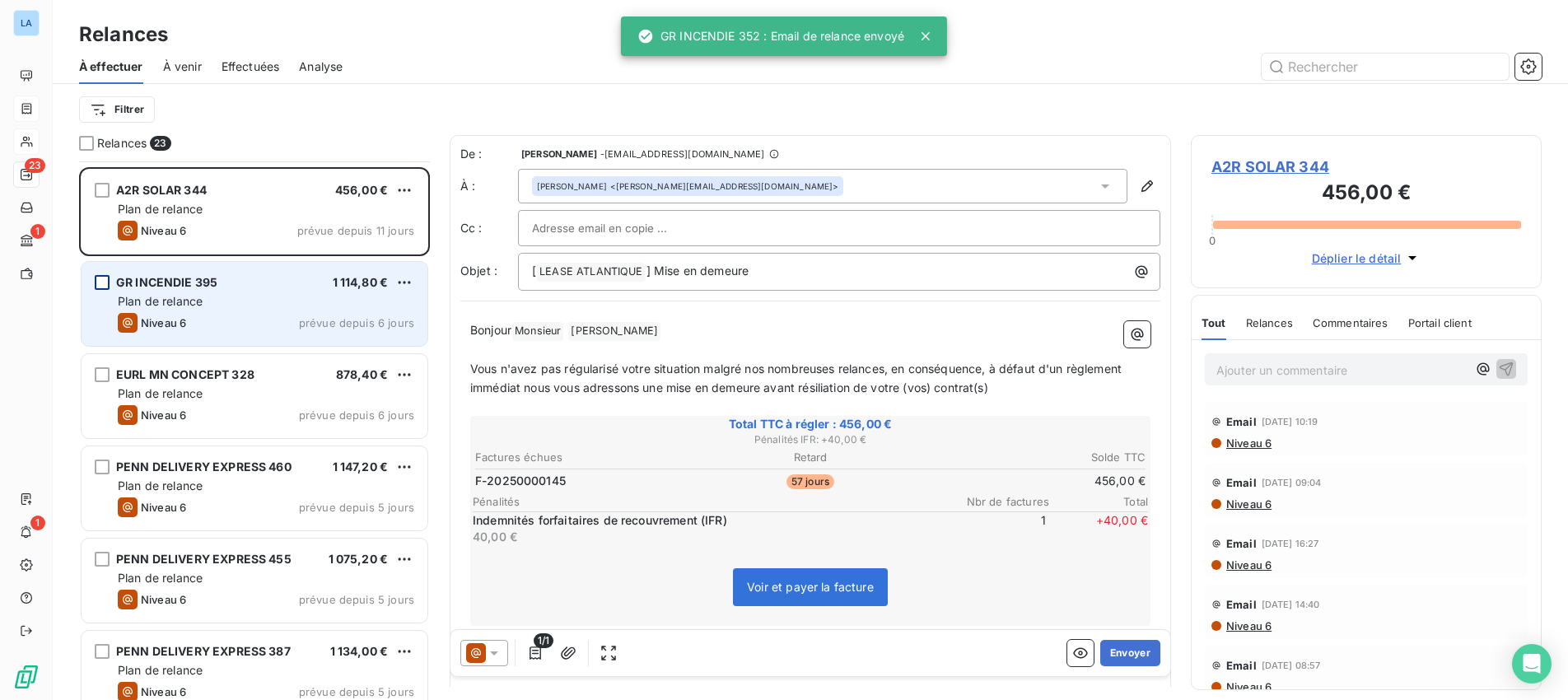
click at [188, 316] on div "Niveau 6 prévue depuis 6 jours" at bounding box center [265, 322] width 296 height 20
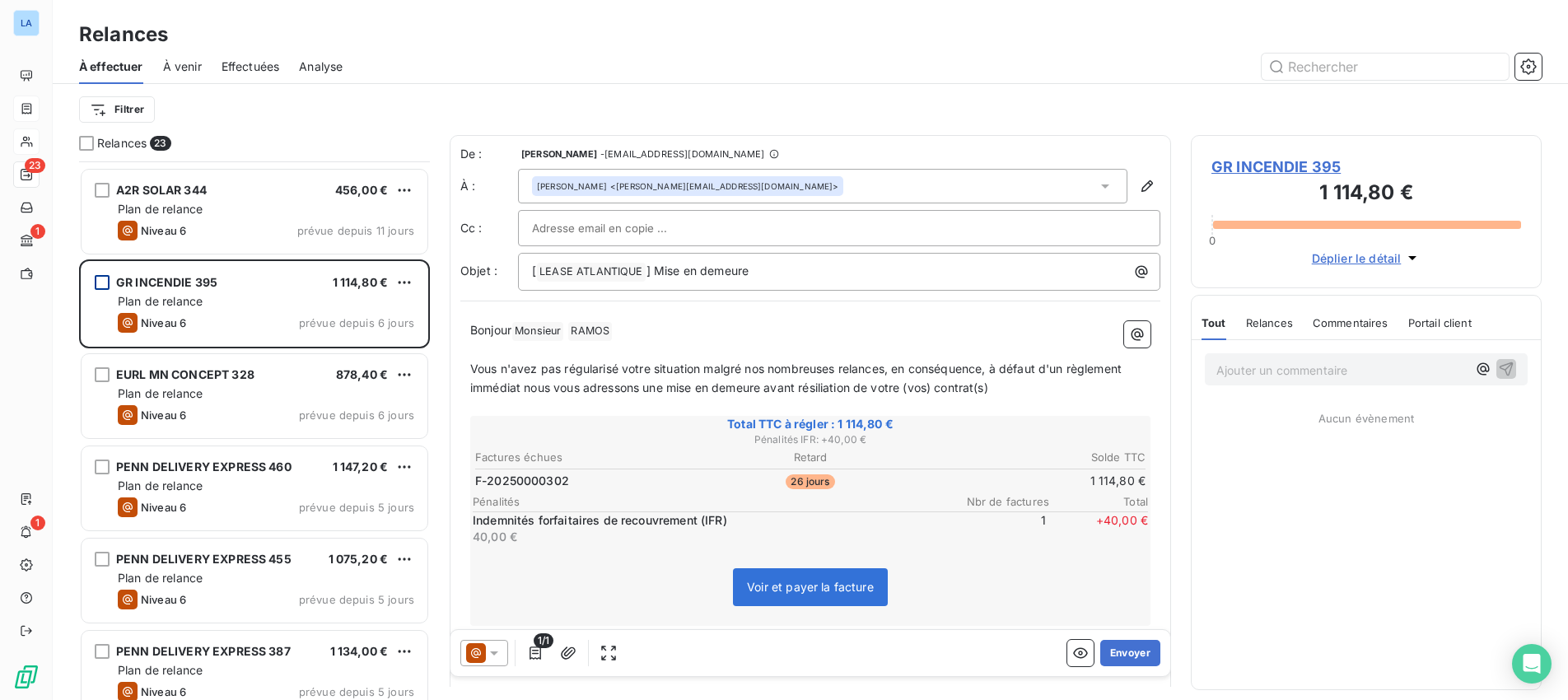
click at [497, 650] on icon at bounding box center [493, 652] width 16 height 16
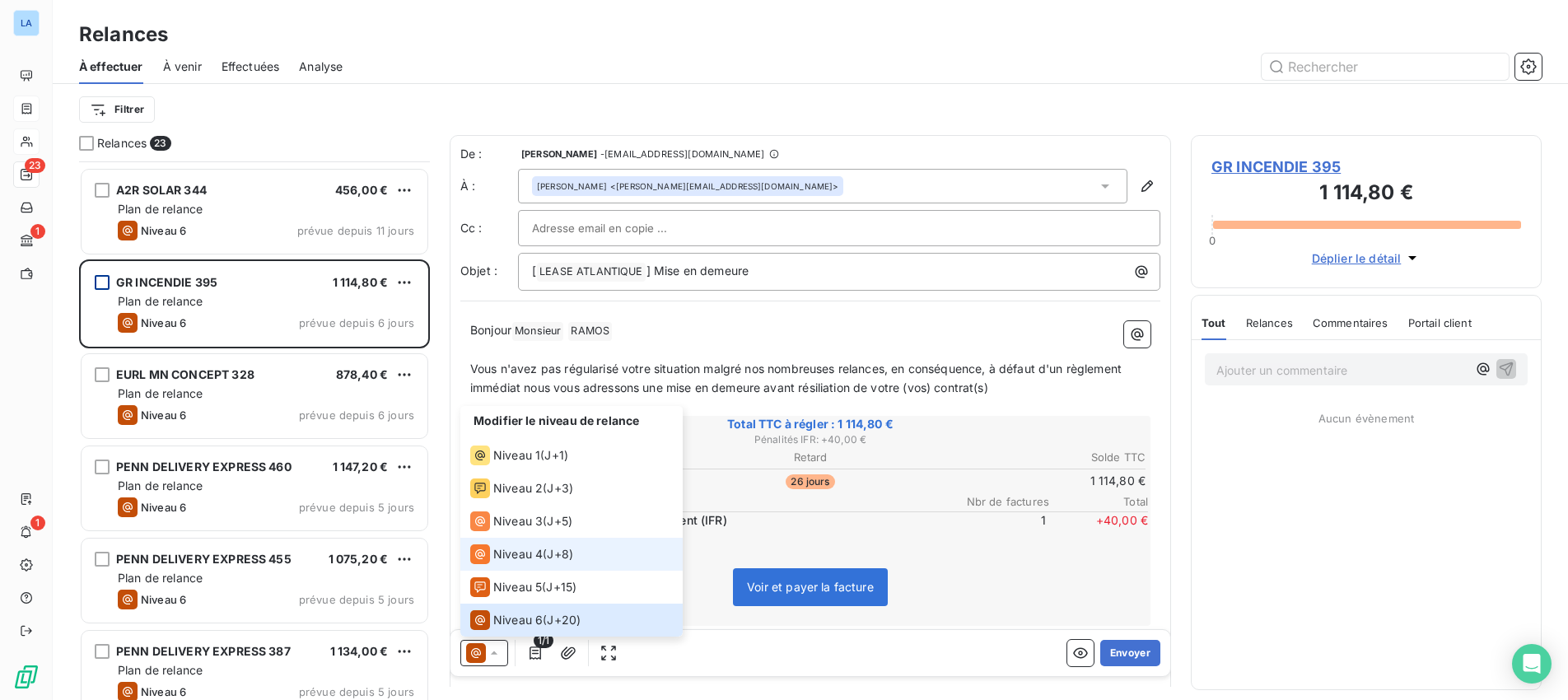
click at [512, 558] on span "Niveau 4" at bounding box center [518, 553] width 50 height 16
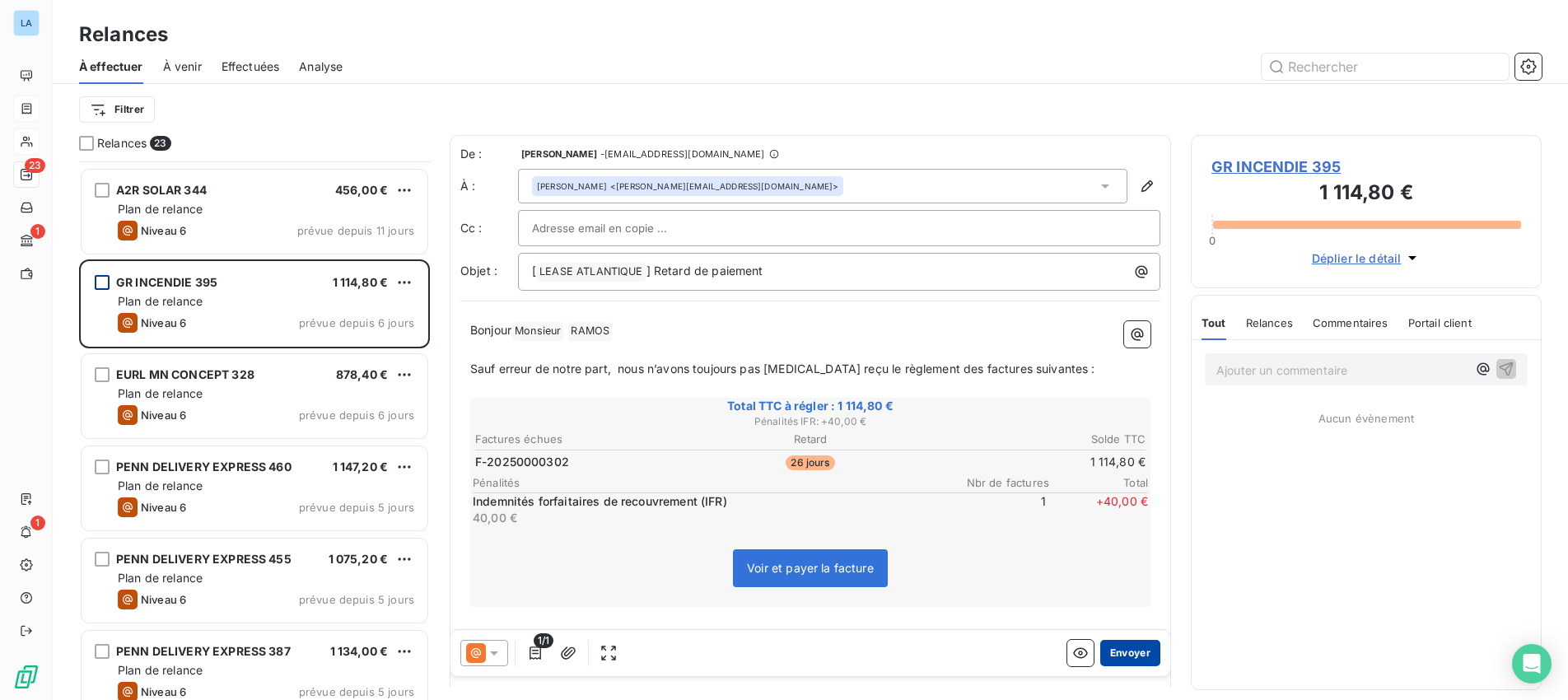
click at [1123, 652] on button "Envoyer" at bounding box center [1130, 653] width 60 height 27
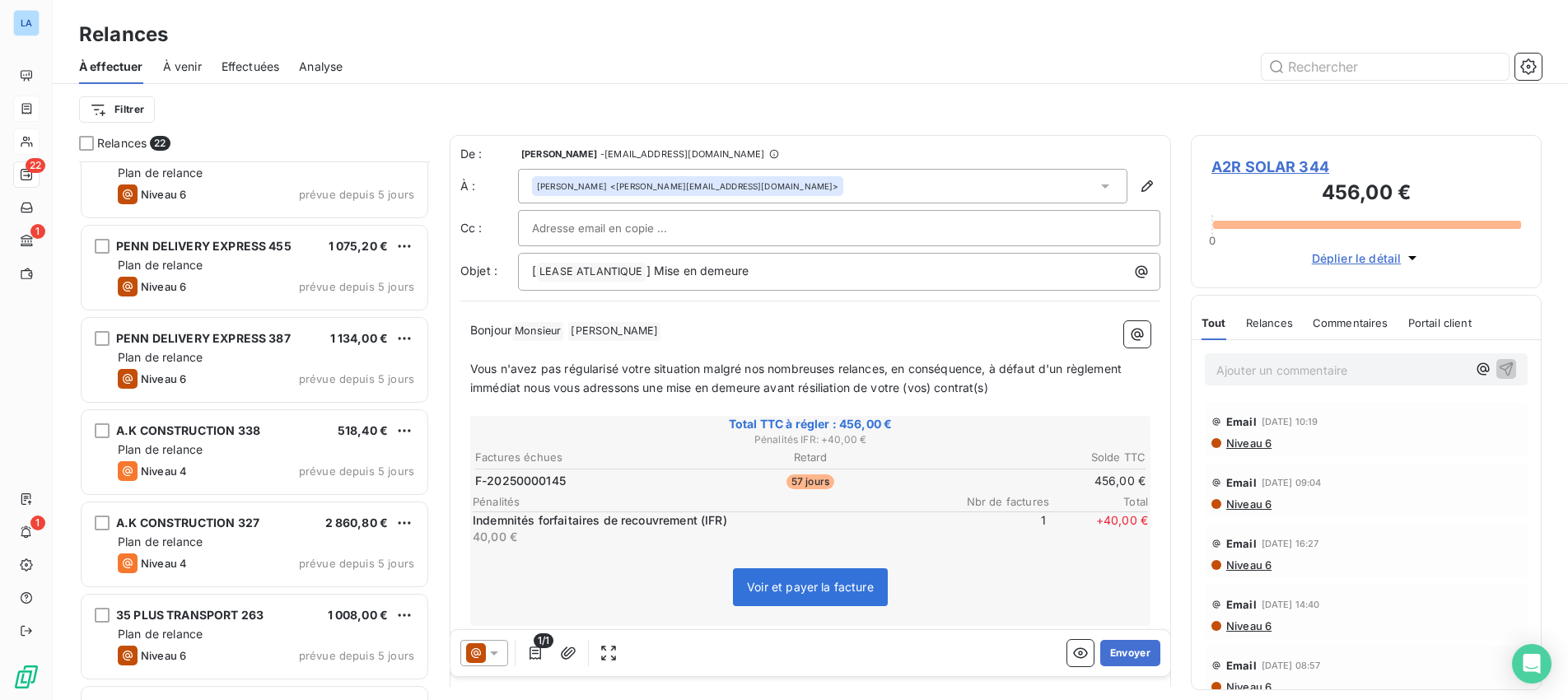
scroll to position [308, 0]
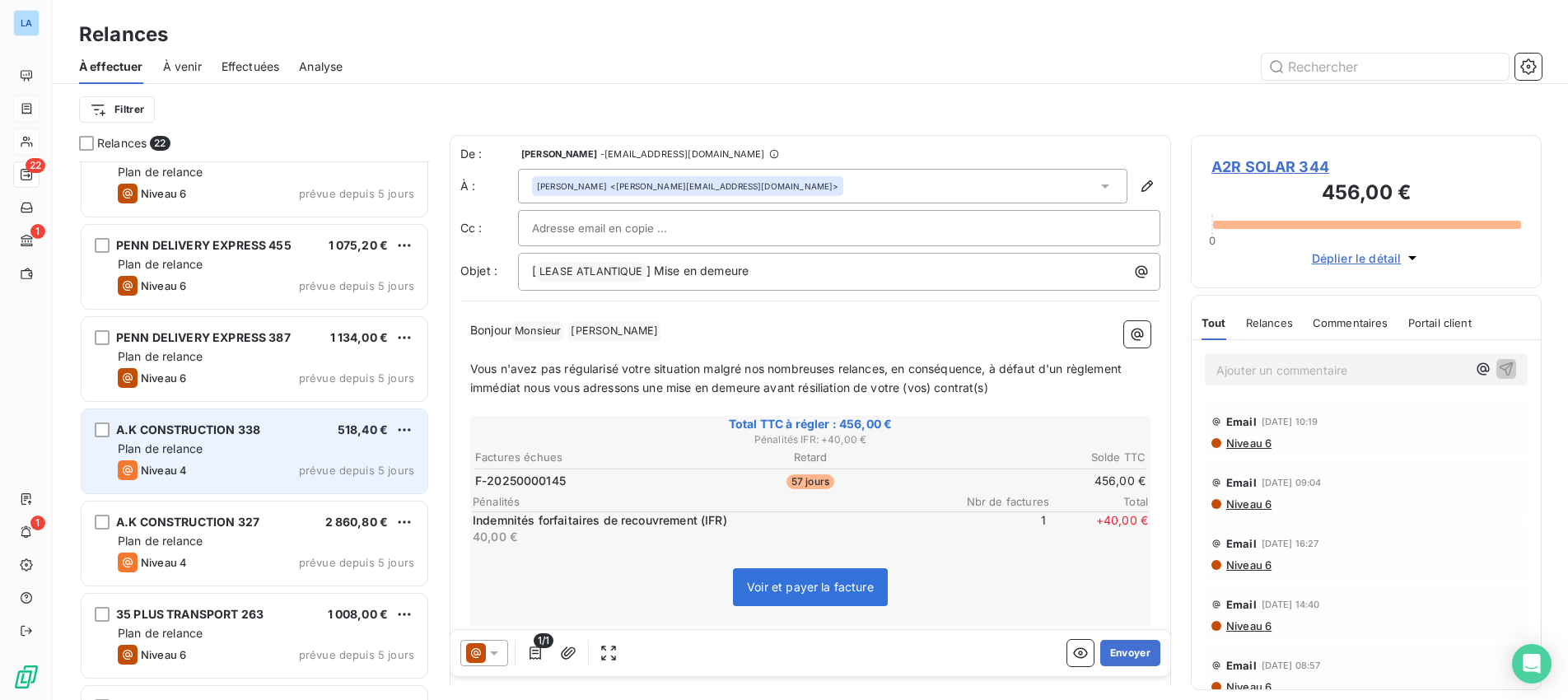
click at [217, 430] on span "A.K CONSTRUCTION 338" at bounding box center [188, 429] width 144 height 14
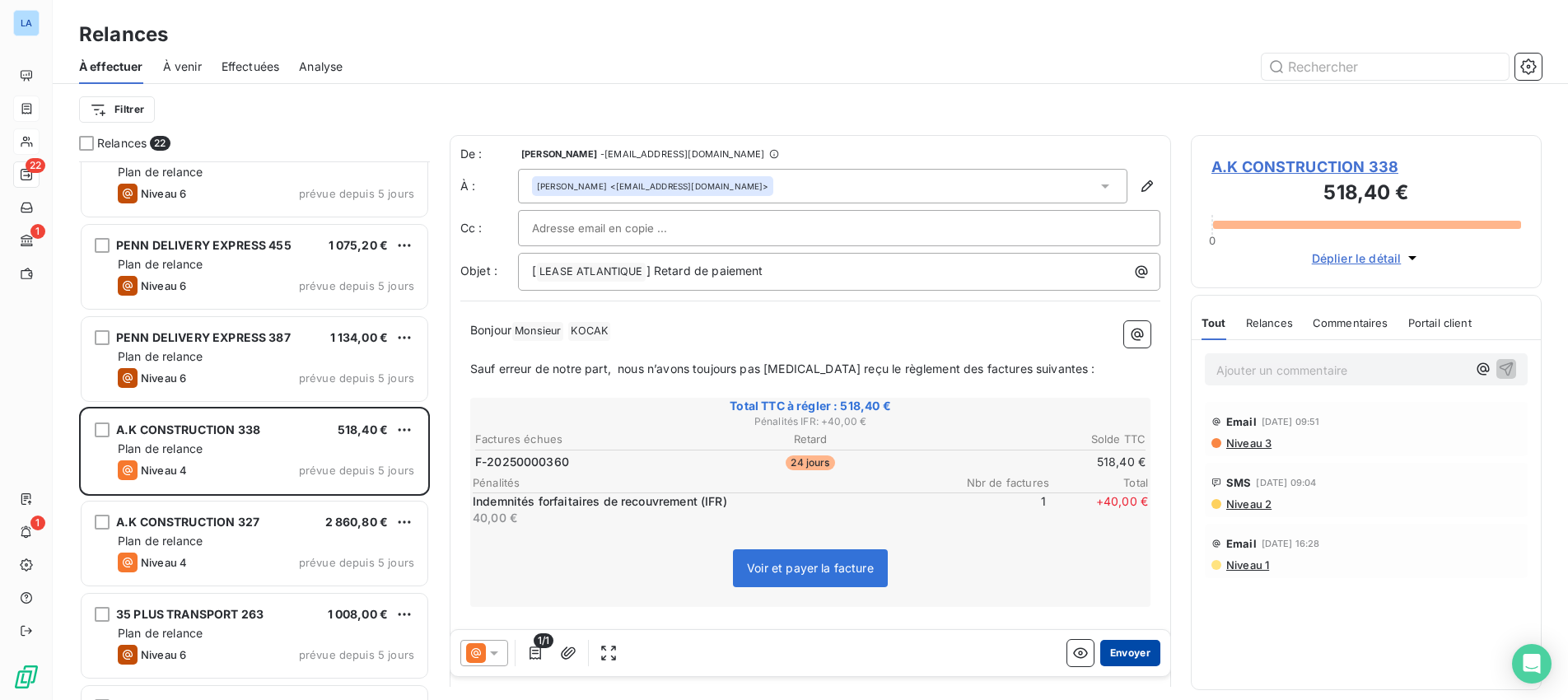
click at [1126, 653] on button "Envoyer" at bounding box center [1130, 653] width 60 height 27
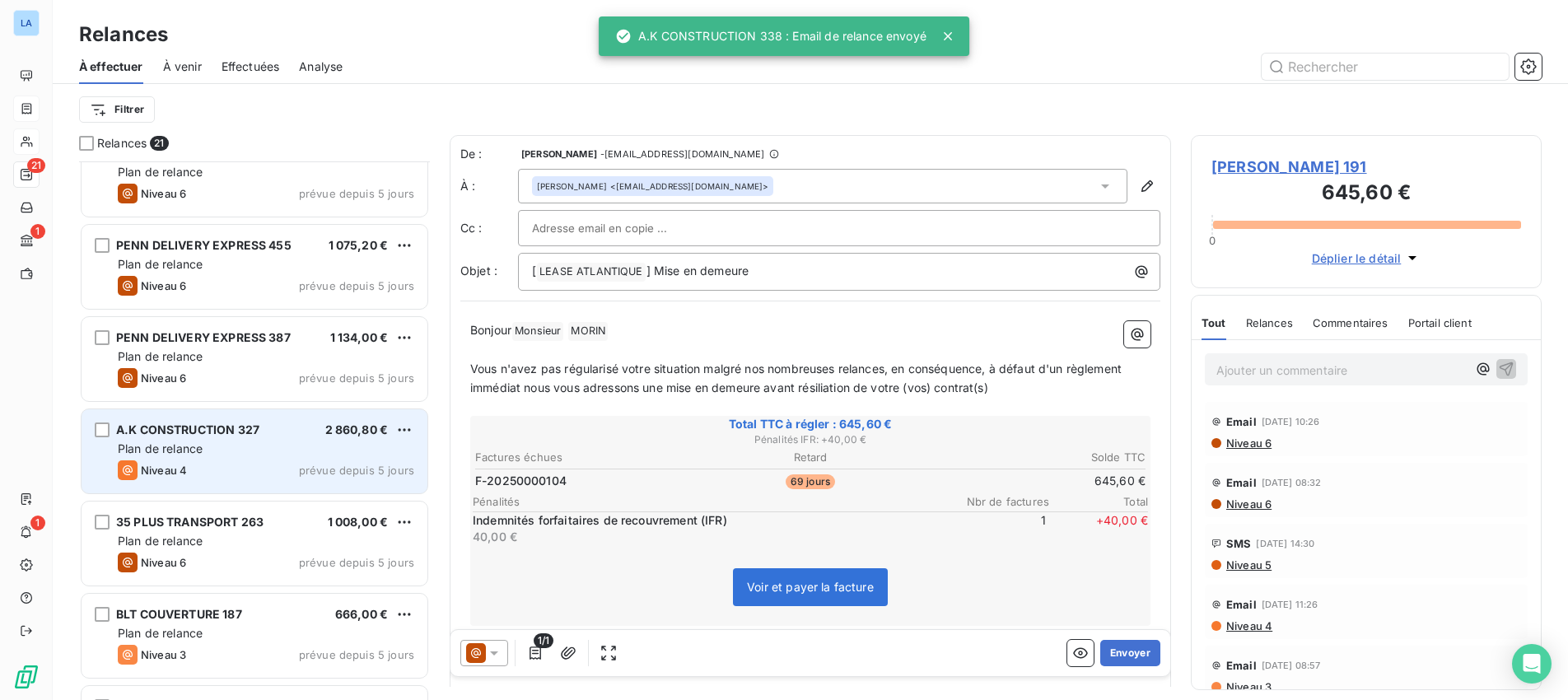
click at [253, 447] on div "Plan de relance" at bounding box center [265, 448] width 296 height 16
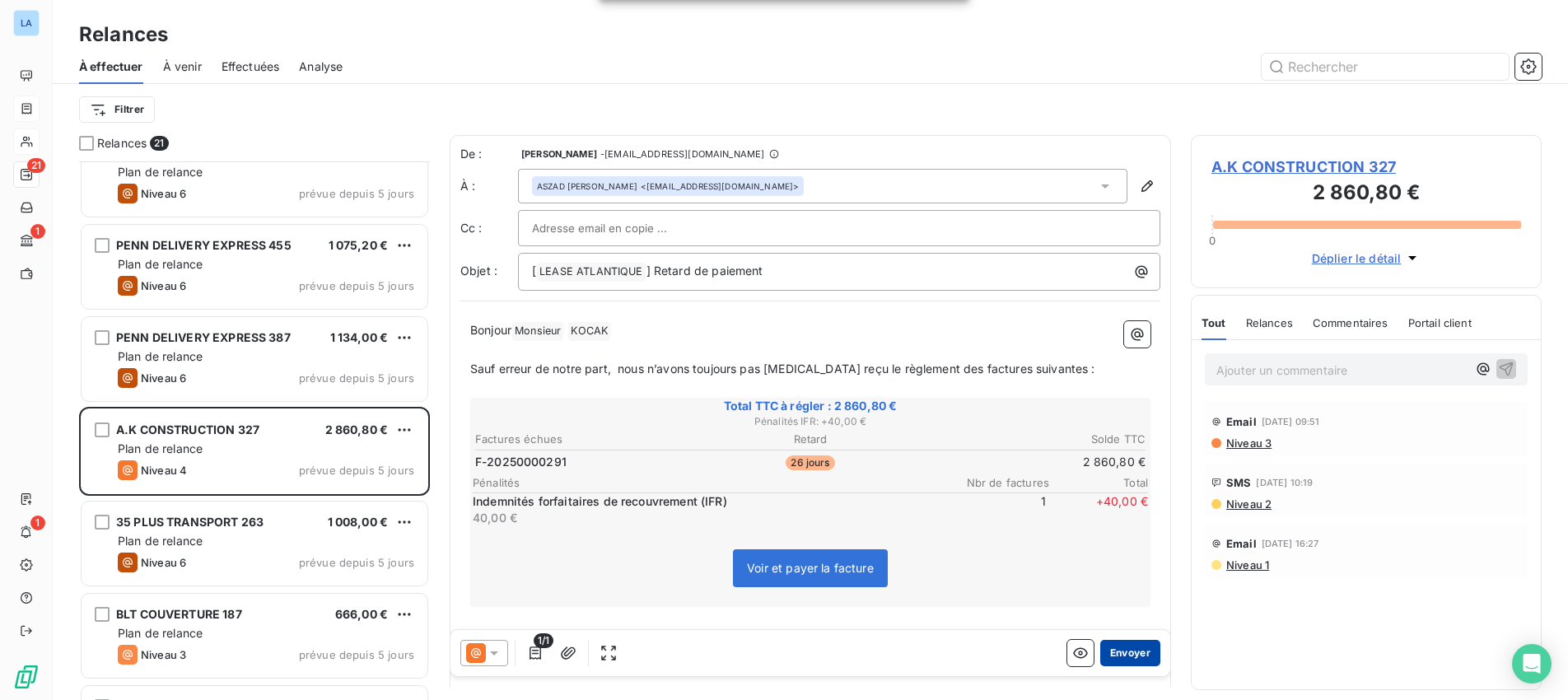
click at [1123, 648] on button "Envoyer" at bounding box center [1130, 653] width 60 height 27
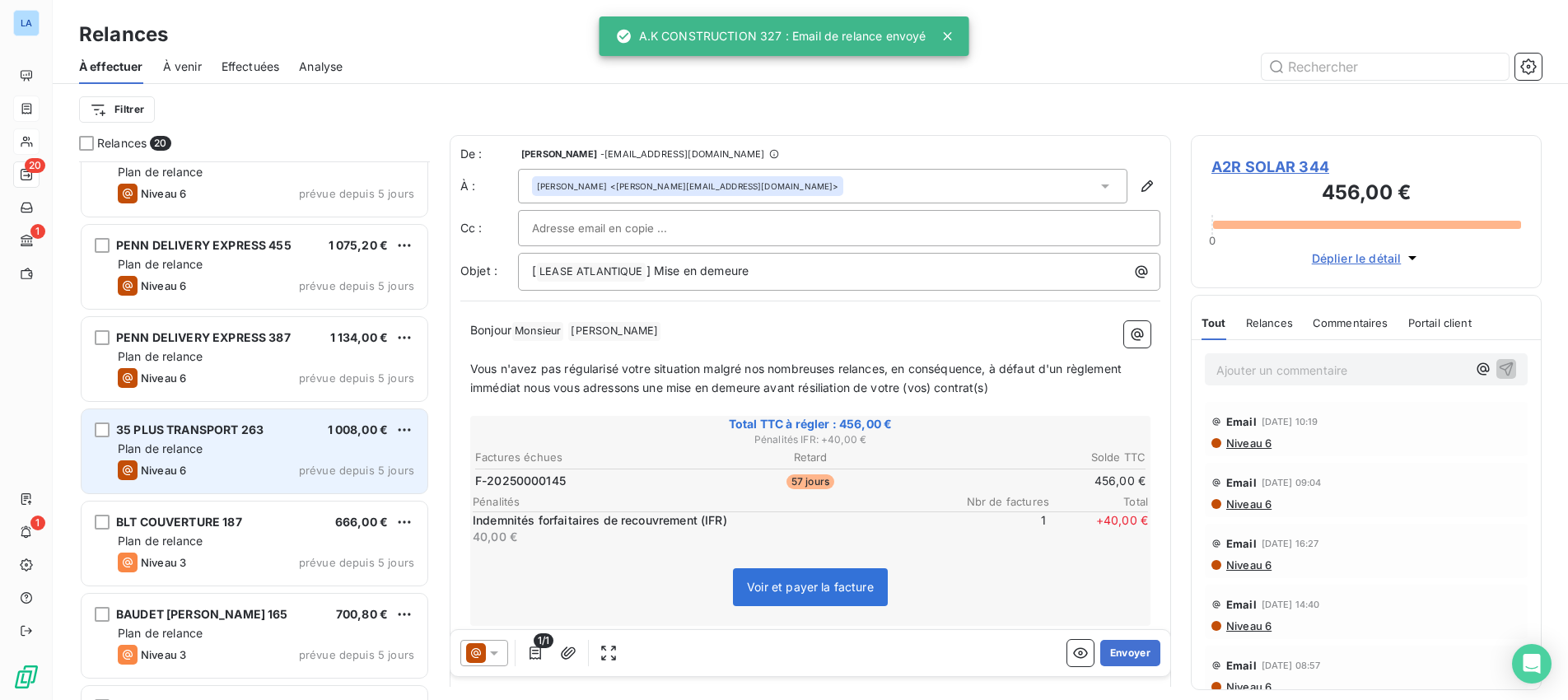
click at [249, 466] on div "Niveau 6 prévue depuis 5 jours" at bounding box center [265, 470] width 296 height 20
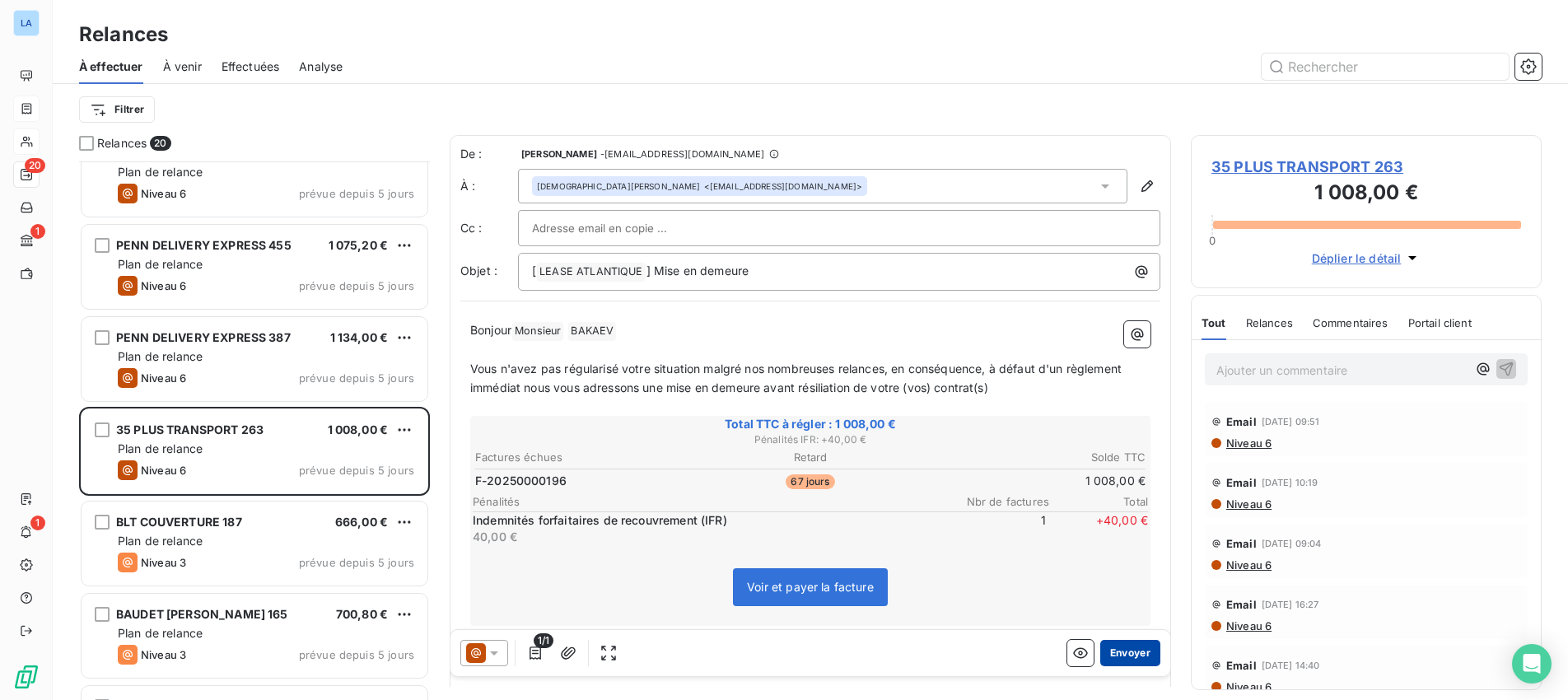
click at [1130, 649] on button "Envoyer" at bounding box center [1130, 653] width 60 height 27
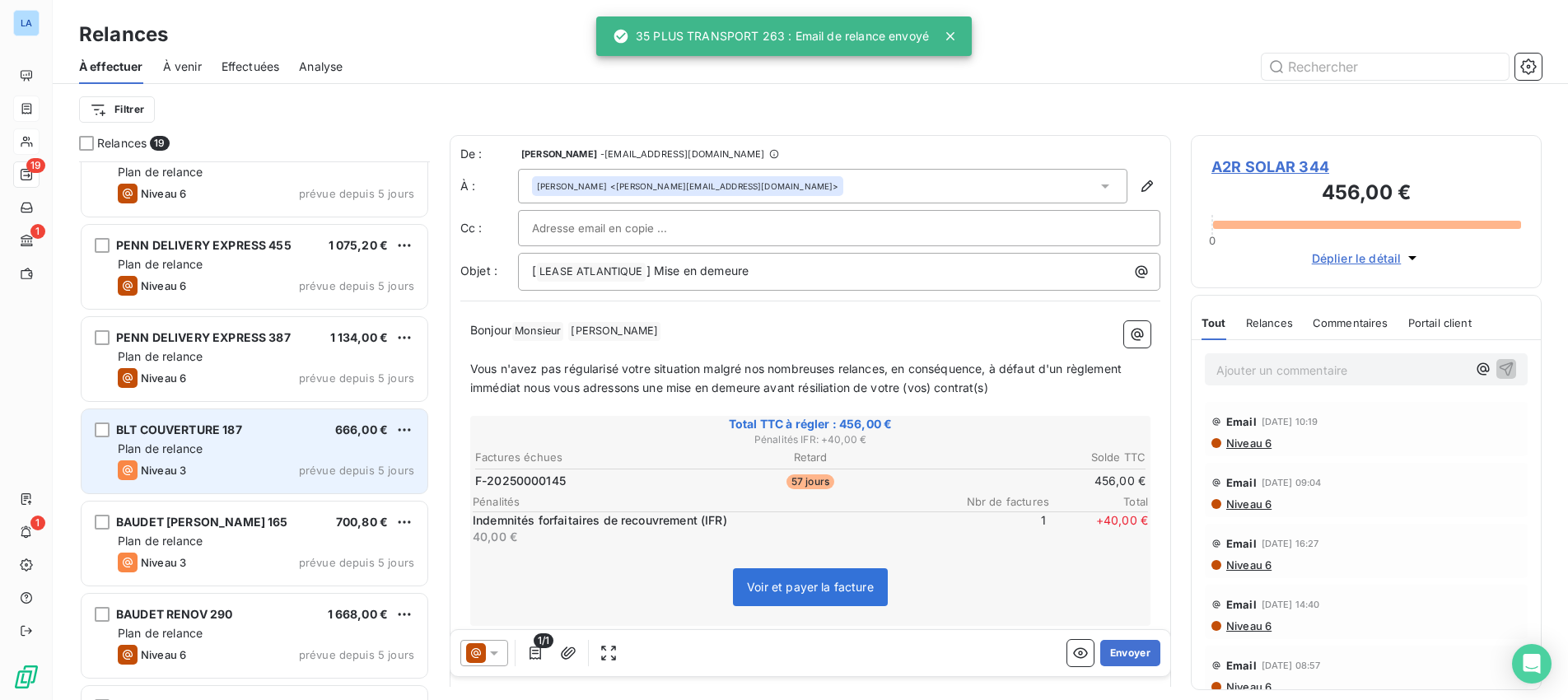
click at [198, 447] on span "Plan de relance" at bounding box center [160, 448] width 85 height 14
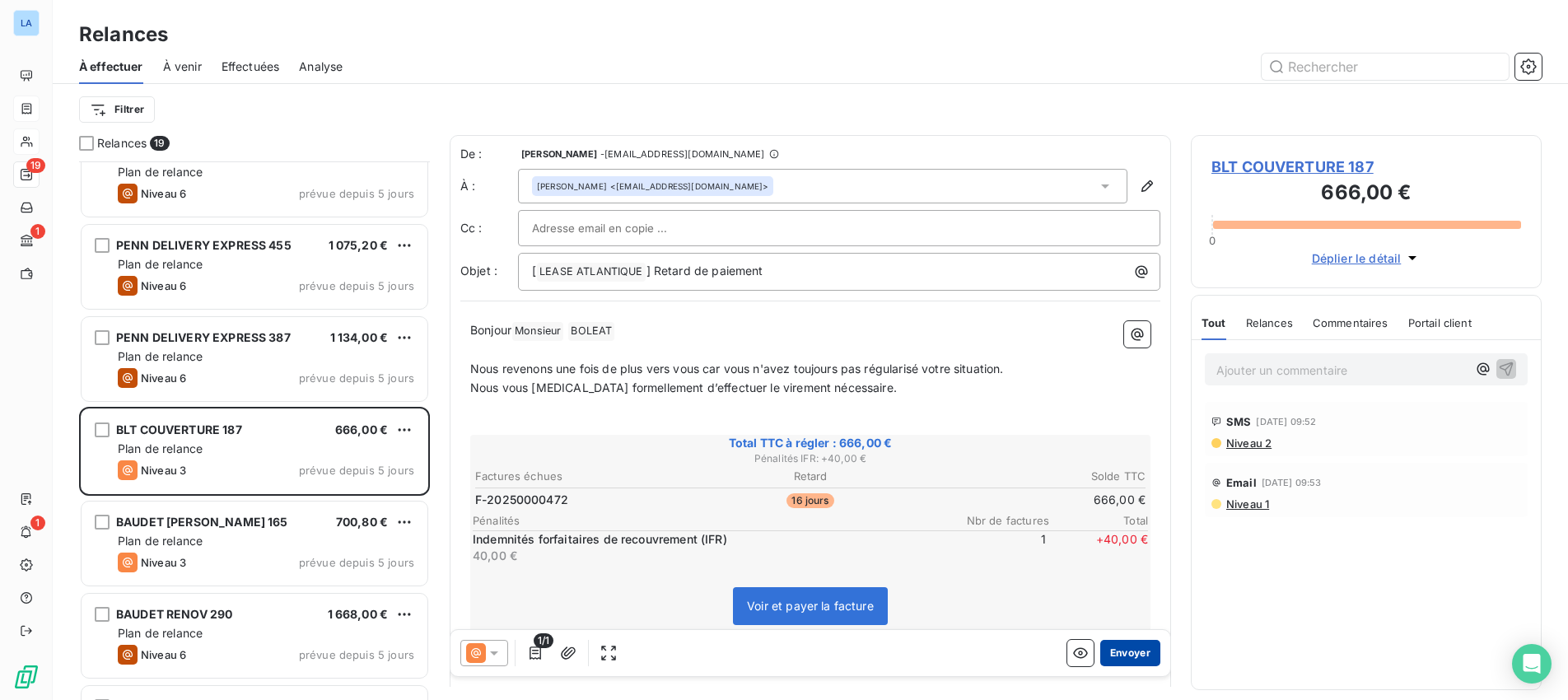
scroll to position [4, 0]
click at [1129, 654] on button "Envoyer" at bounding box center [1130, 653] width 60 height 27
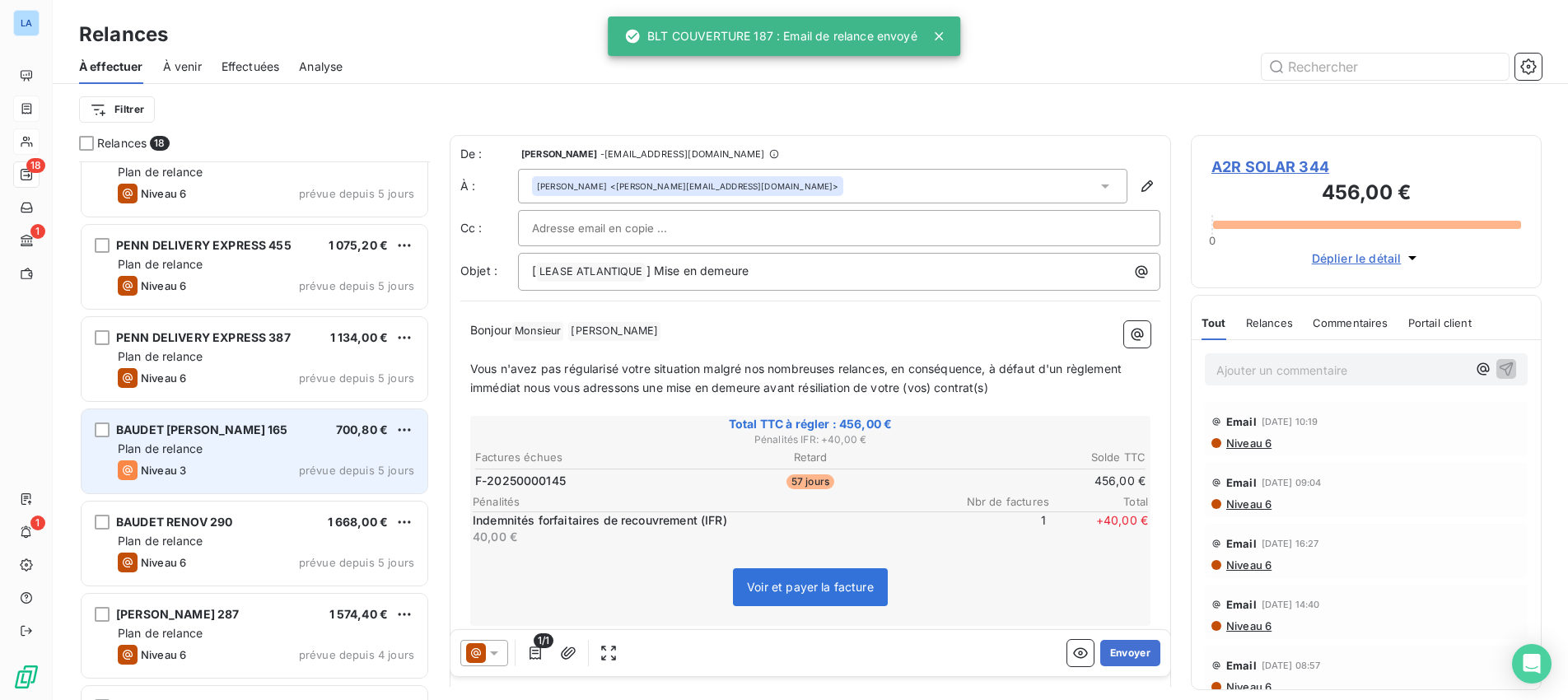
click at [220, 428] on span "BAUDET [PERSON_NAME] 165" at bounding box center [202, 429] width 172 height 14
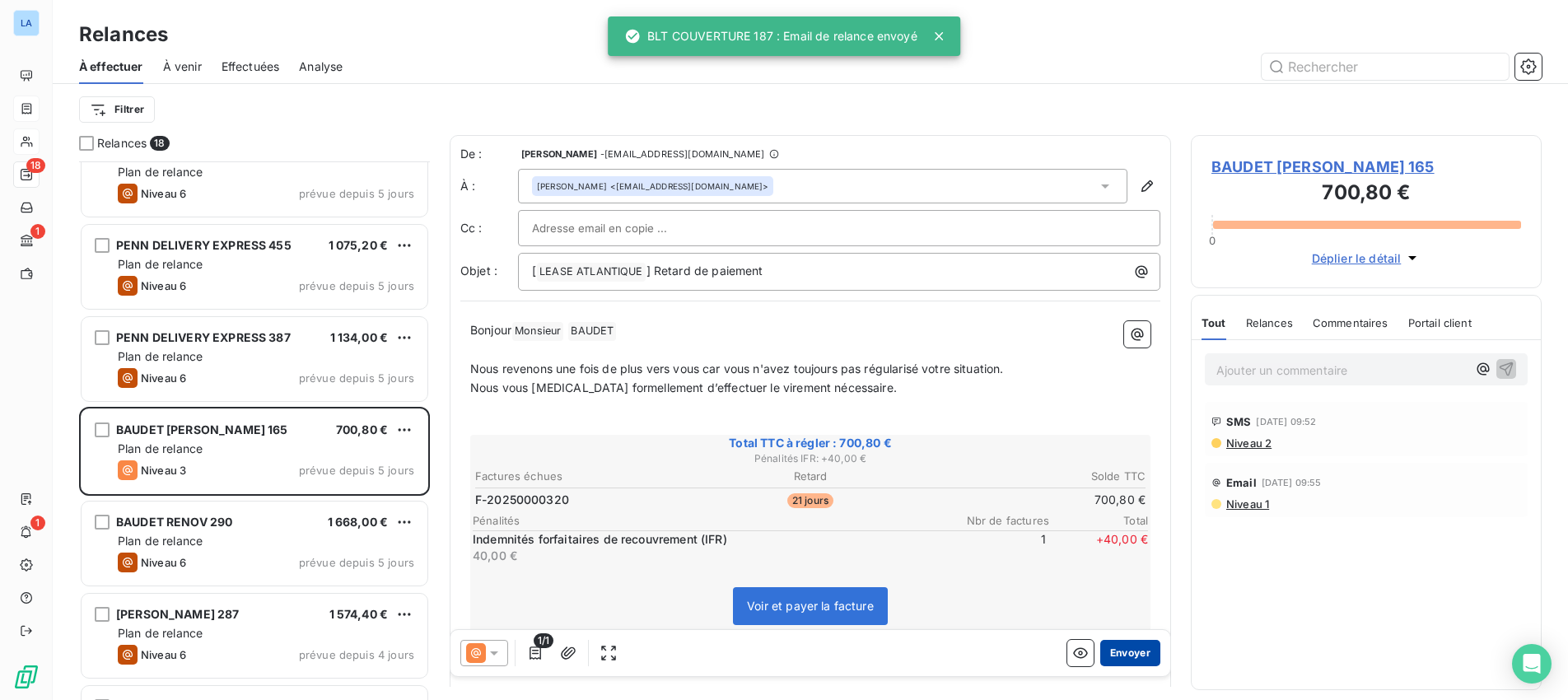
click at [1125, 654] on button "Envoyer" at bounding box center [1130, 653] width 60 height 27
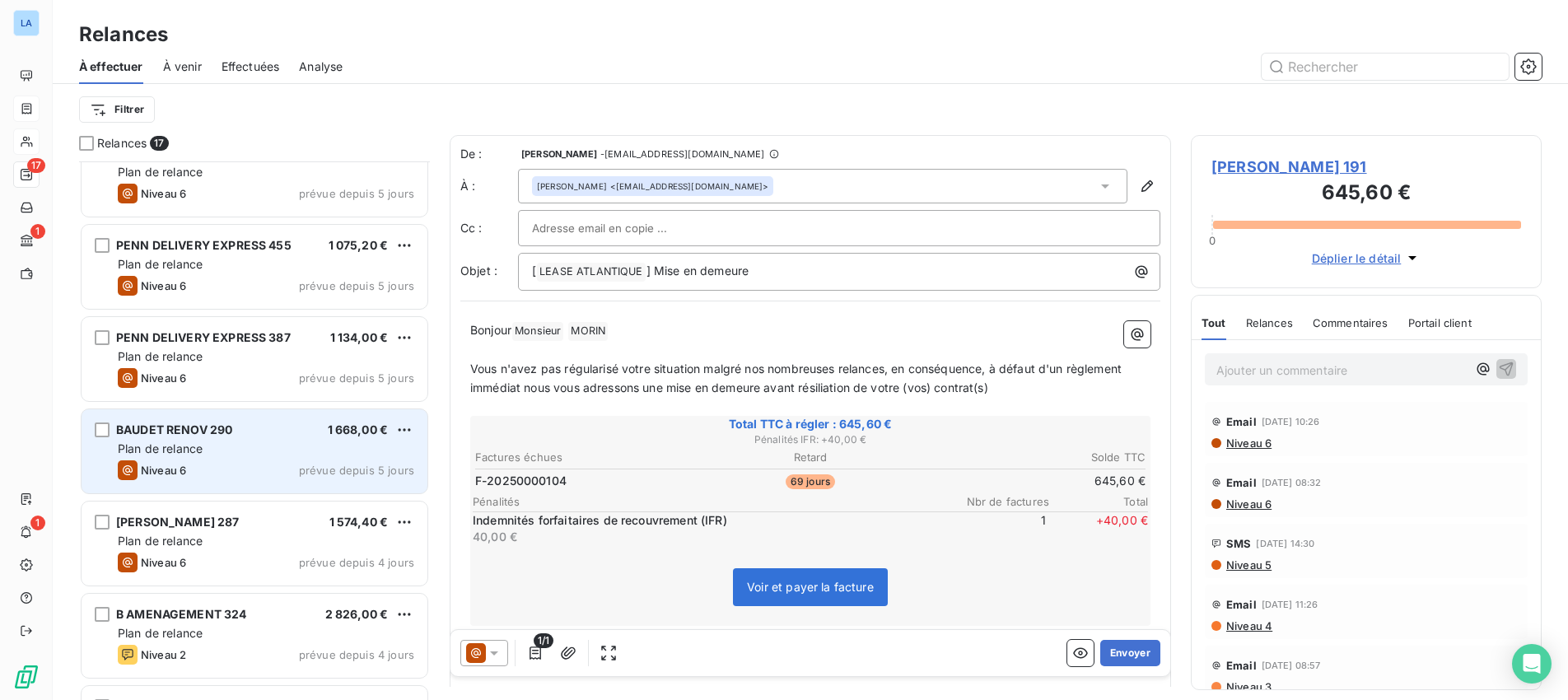
click at [196, 458] on div "BAUDET RENOV 290 1 668,00 € Plan de relance Niveau 6 prévue depuis 5 jours" at bounding box center [254, 451] width 346 height 84
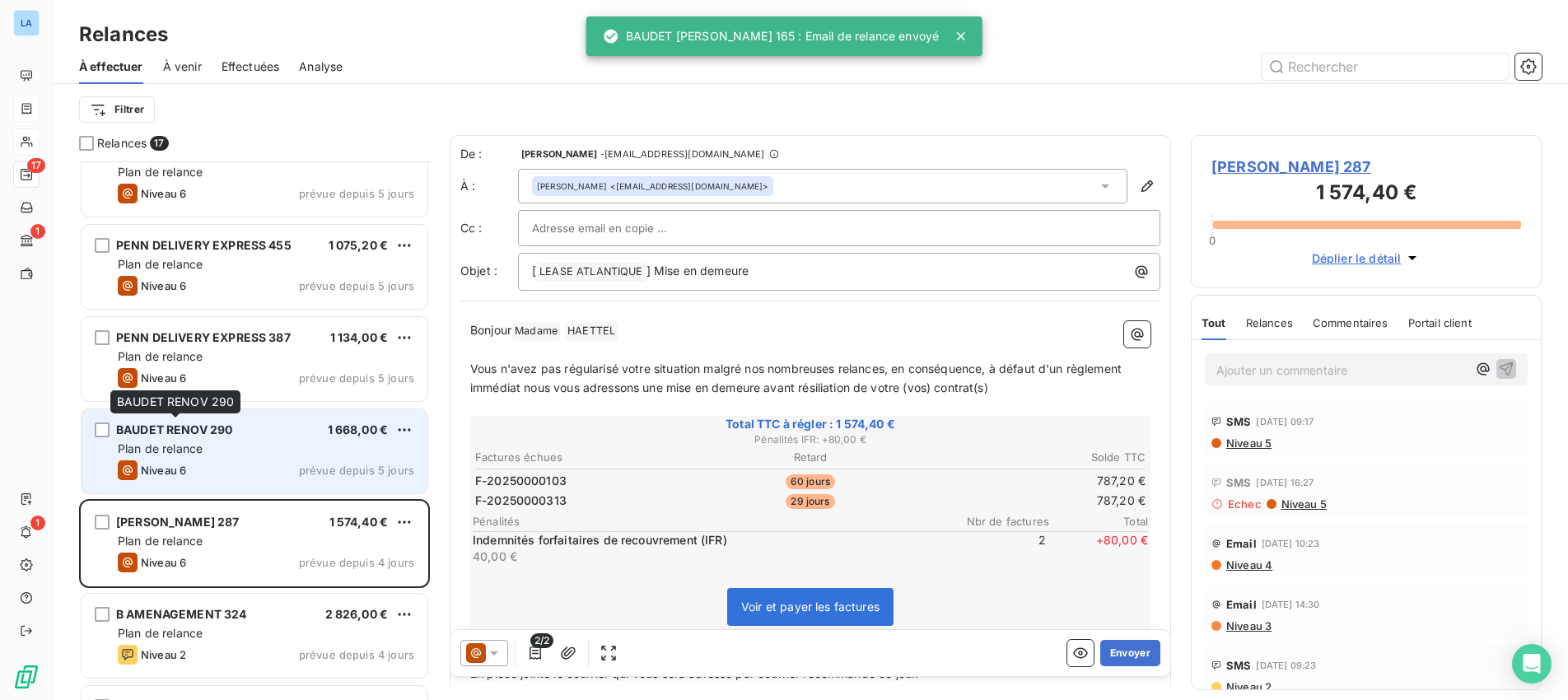
click at [198, 431] on div "EURL MN CONCEPT 328 878,40 € Plan de relance Niveau 6 prévue depuis 6 jours PEN…" at bounding box center [254, 430] width 351 height 539
click at [189, 449] on span "Plan de relance" at bounding box center [160, 451] width 85 height 14
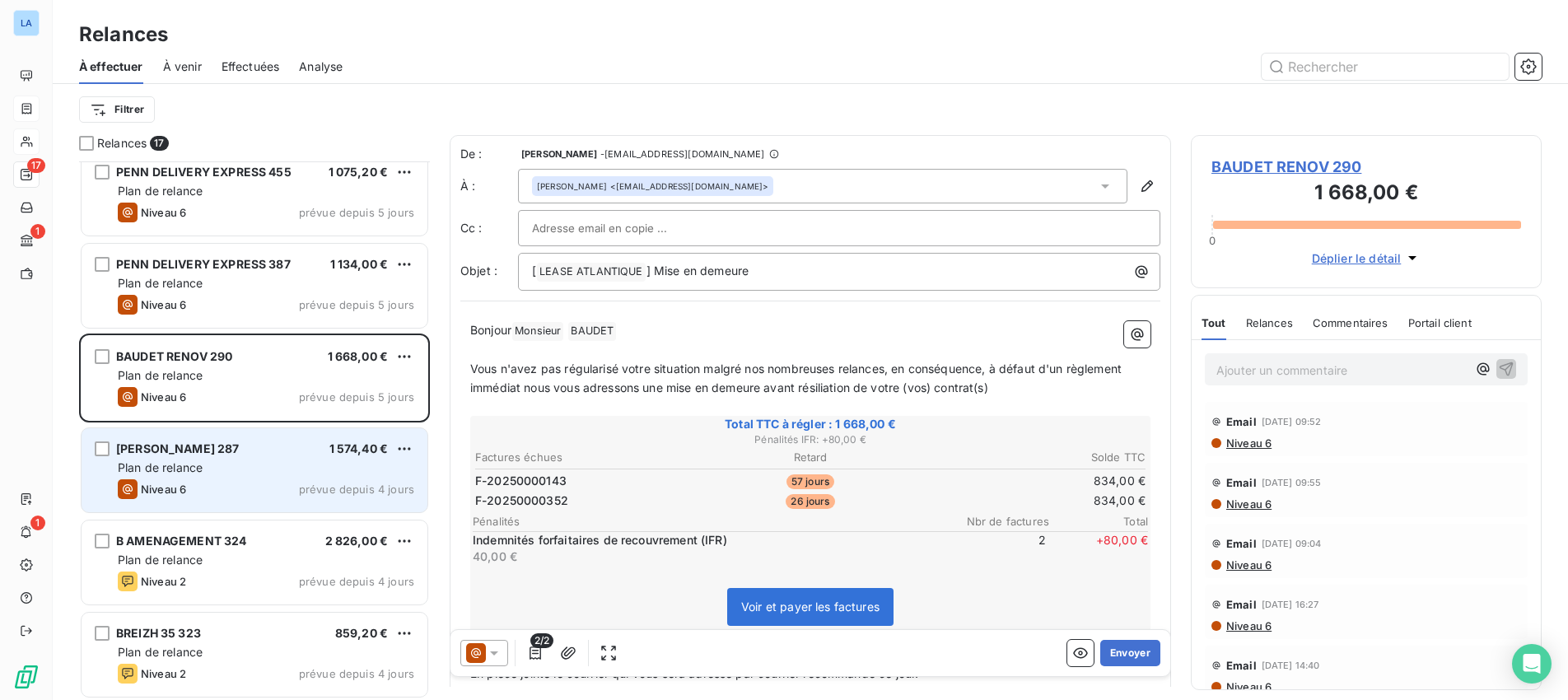
scroll to position [403, 0]
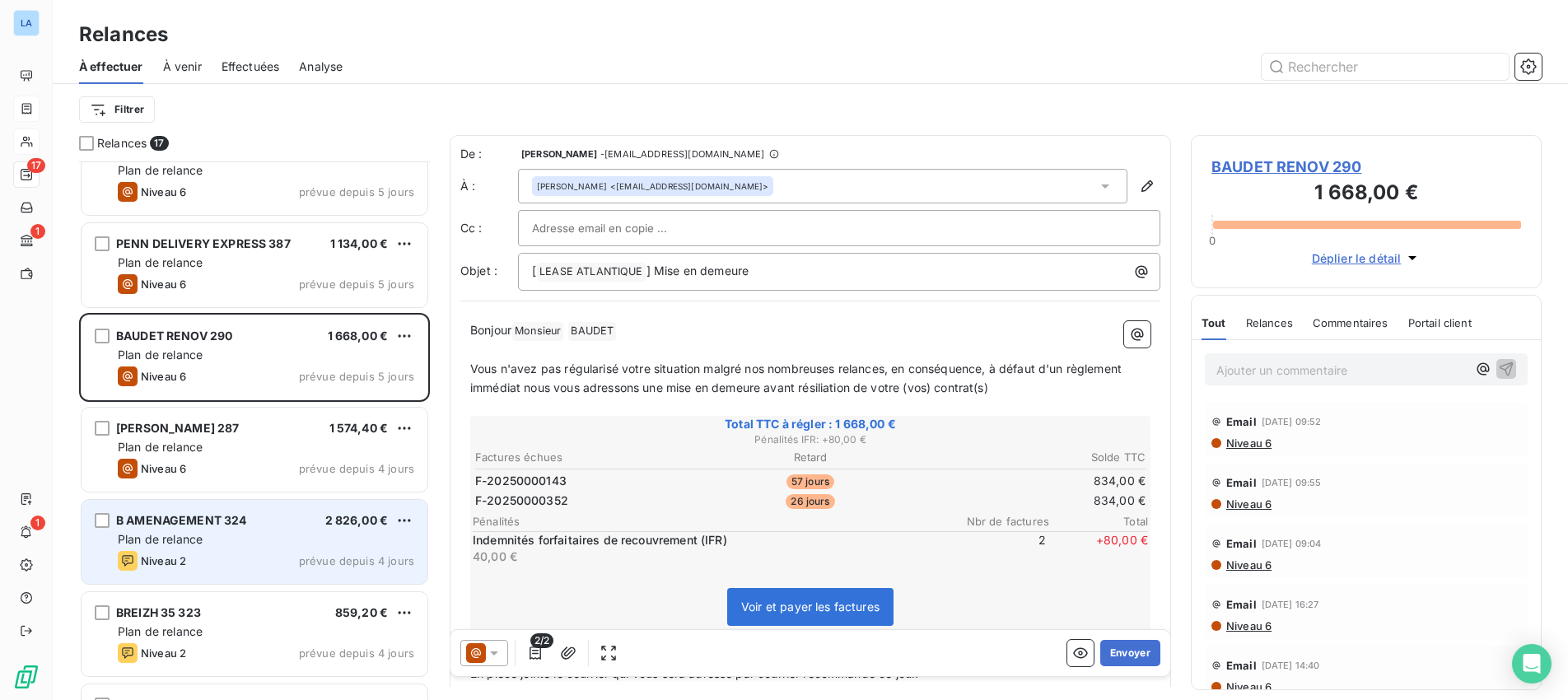
click at [188, 547] on div "B AMENAGEMENT 324 2 826,00 € Plan de relance Niveau 2 prévue depuis 4 jours" at bounding box center [254, 542] width 346 height 84
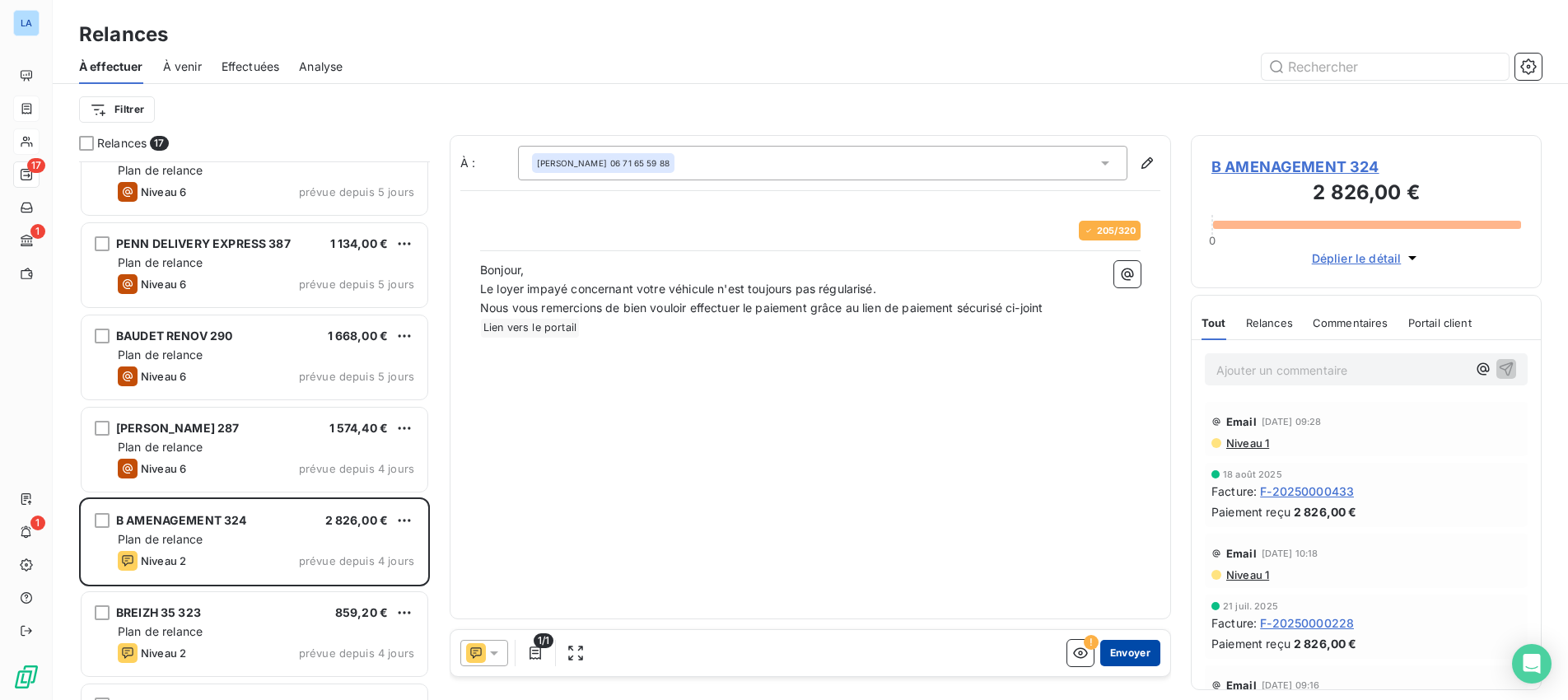
click at [1126, 652] on button "Envoyer" at bounding box center [1130, 653] width 60 height 27
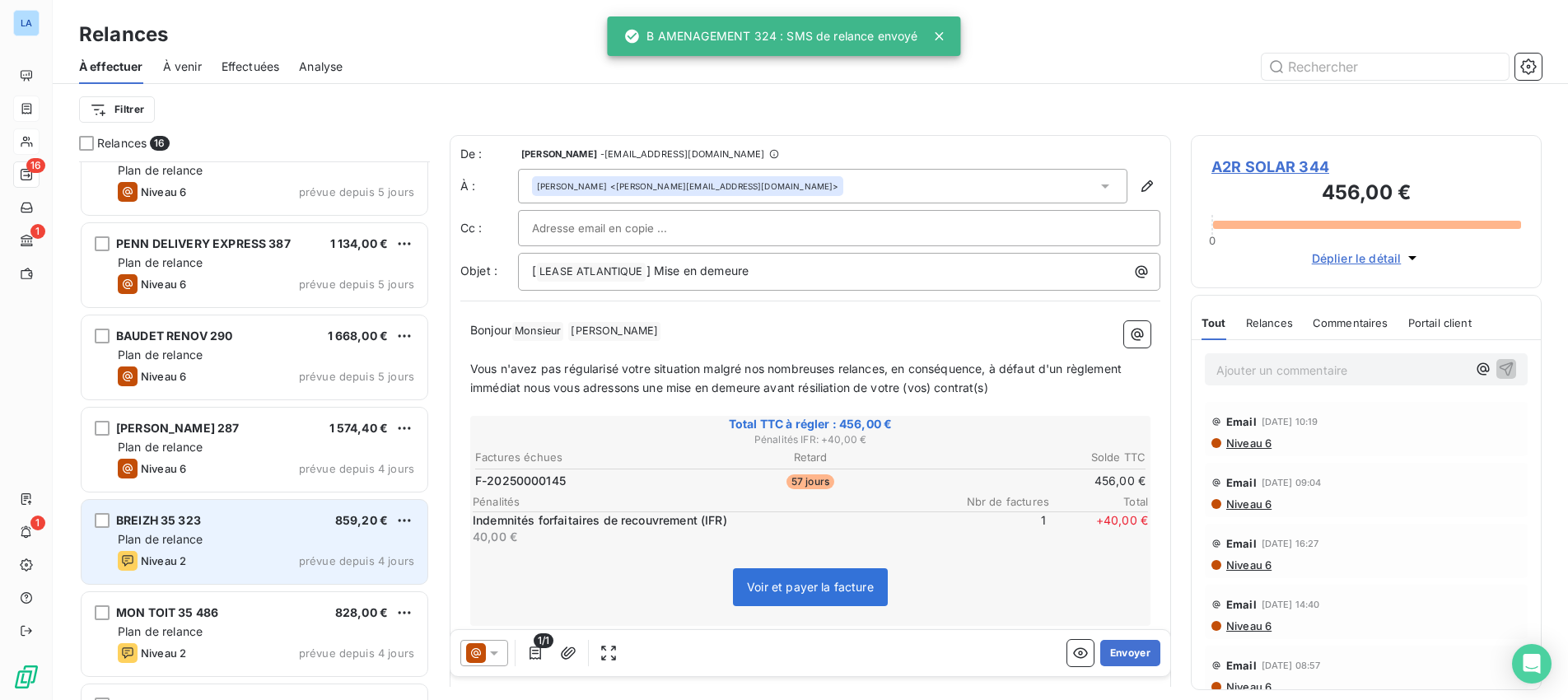
click at [232, 557] on div "Niveau 2 prévue depuis 4 jours" at bounding box center [265, 560] width 296 height 20
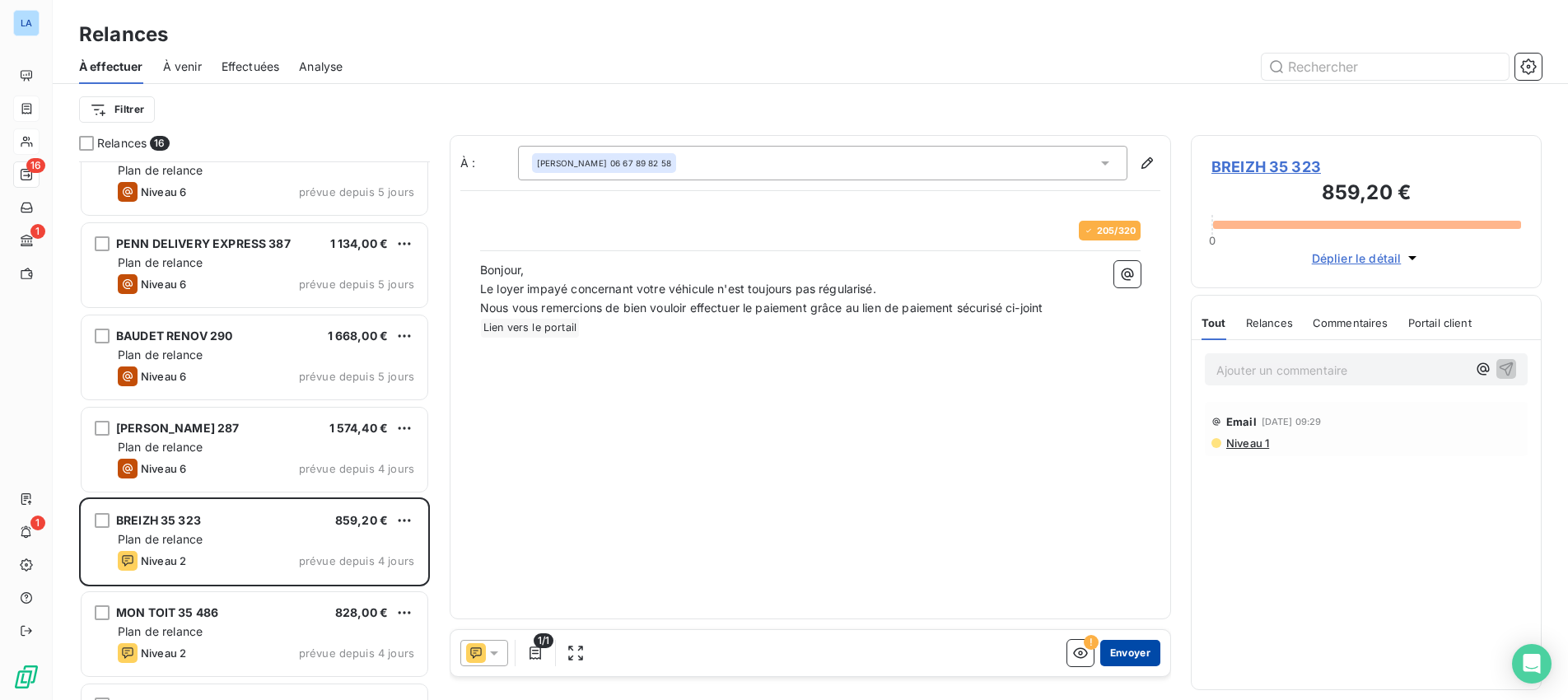
click at [1127, 651] on button "Envoyer" at bounding box center [1130, 653] width 60 height 27
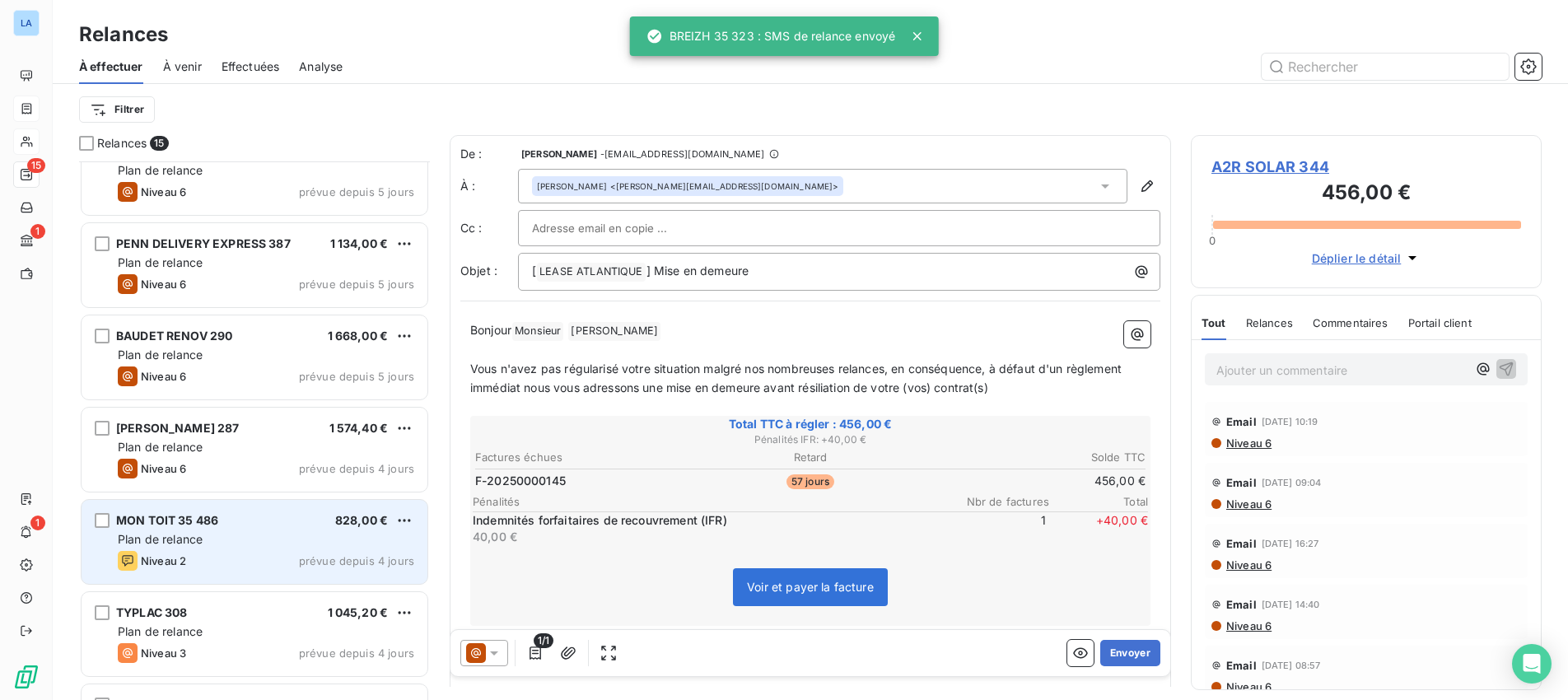
click at [272, 541] on div "Plan de relance" at bounding box center [265, 539] width 296 height 16
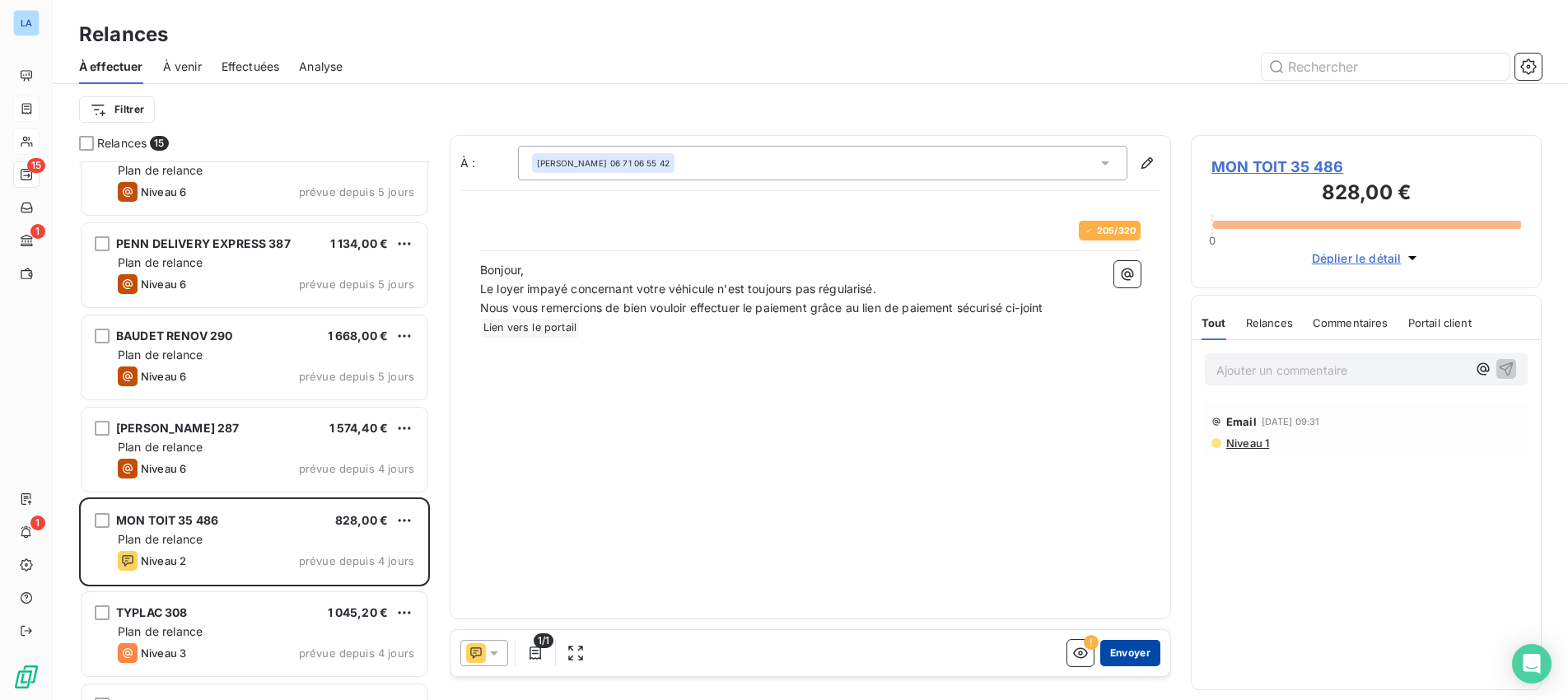
click at [1142, 654] on button "Envoyer" at bounding box center [1130, 653] width 60 height 27
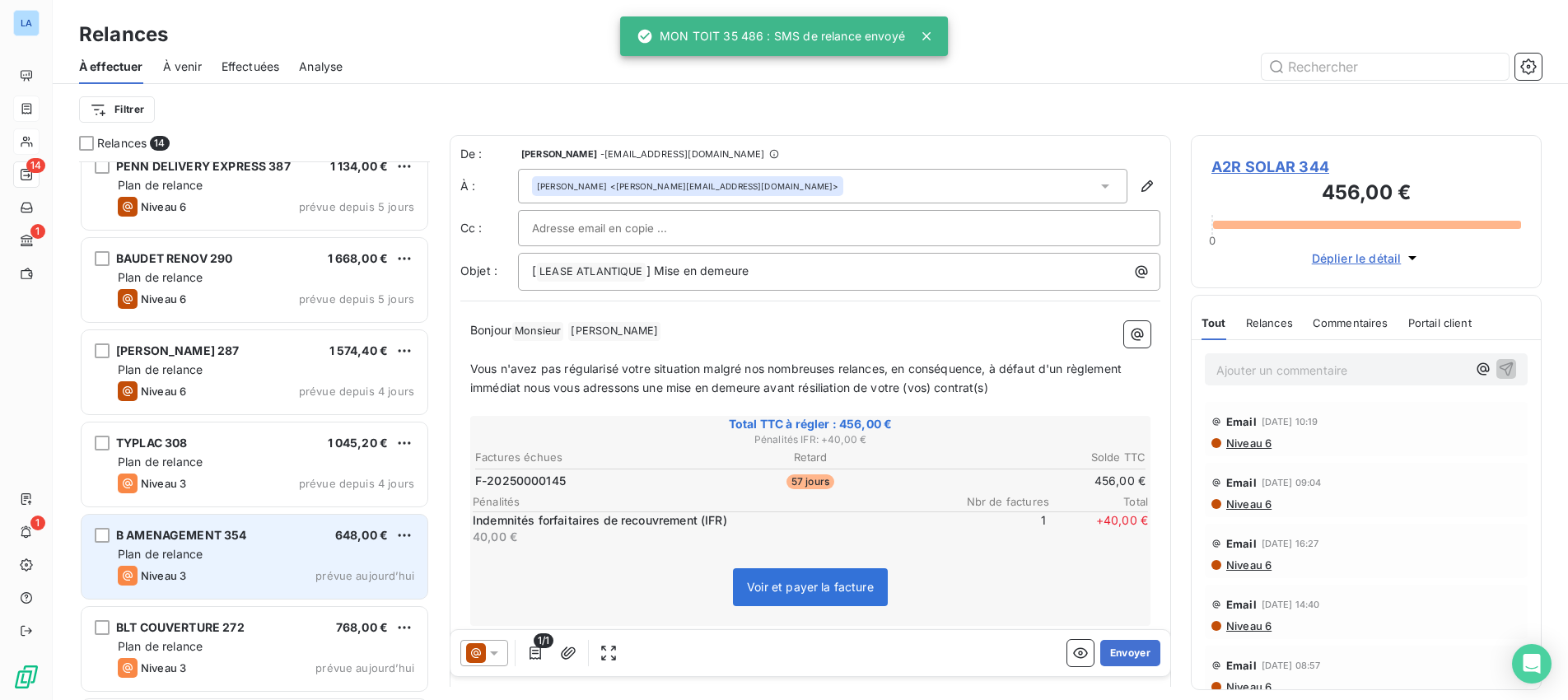
scroll to position [481, 0]
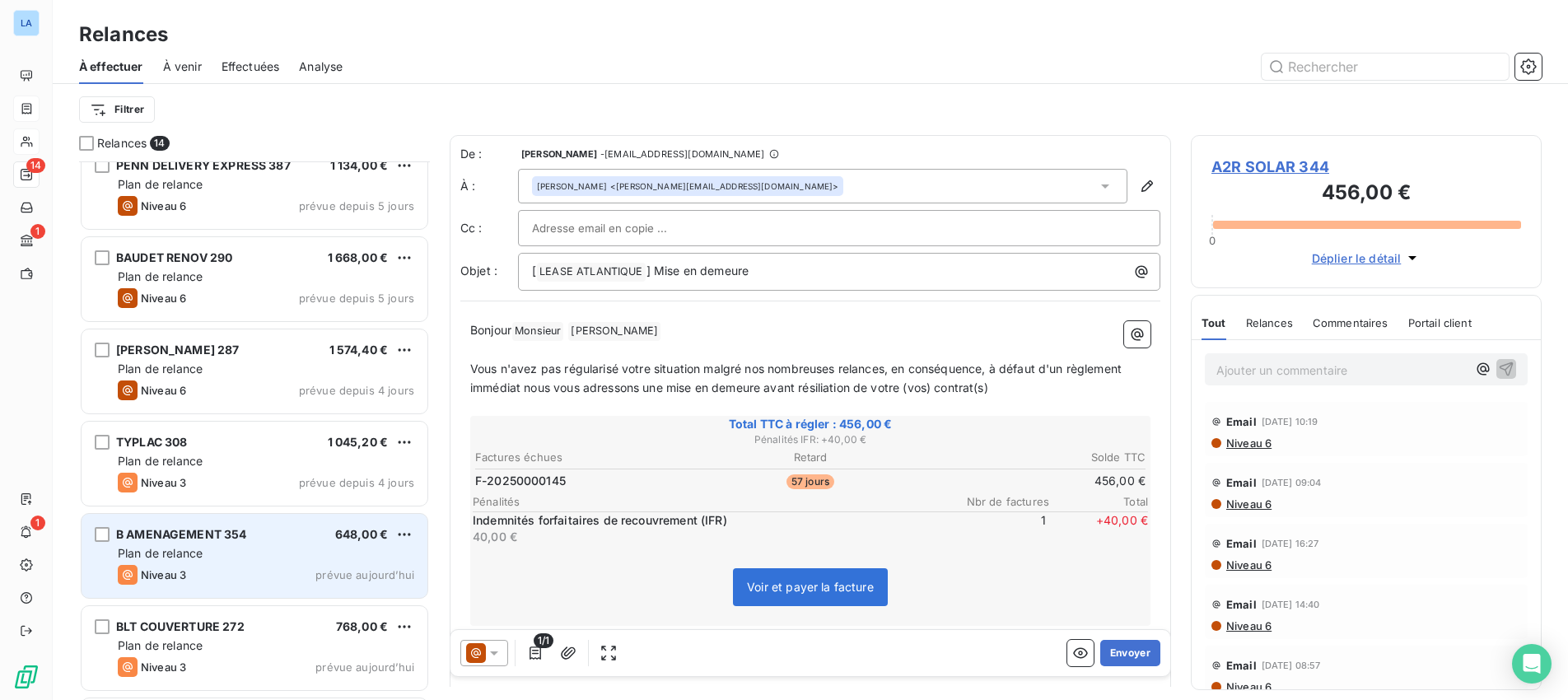
click at [217, 557] on div "Plan de relance" at bounding box center [265, 552] width 296 height 16
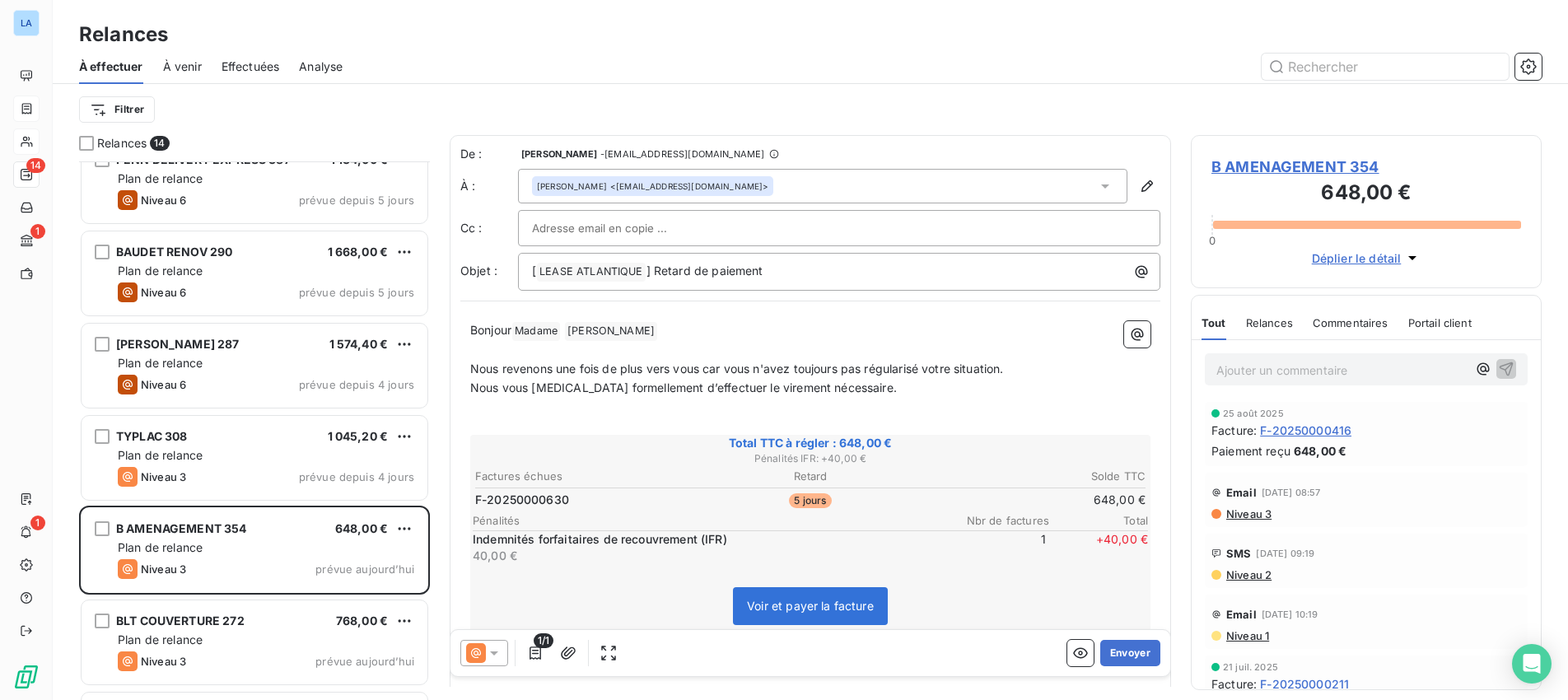
scroll to position [490, 0]
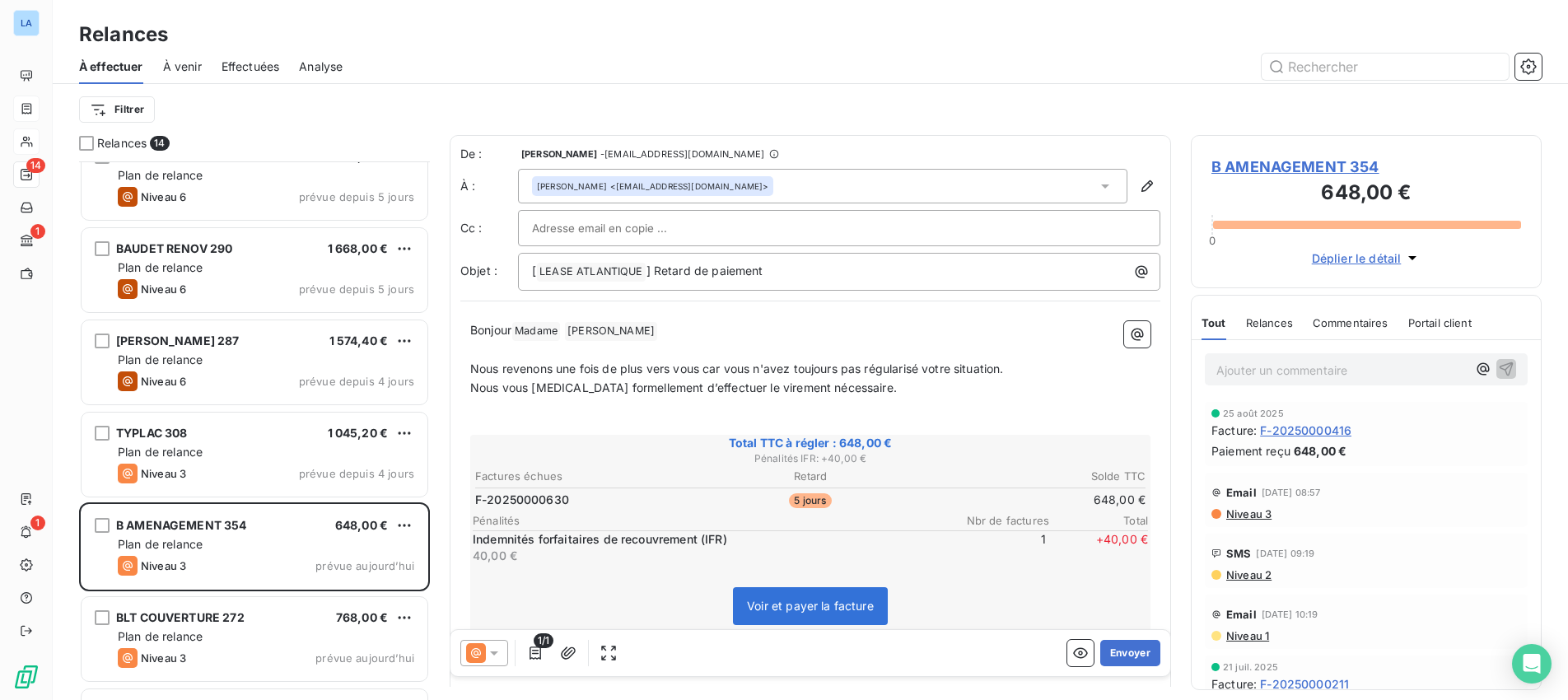
click at [497, 654] on icon at bounding box center [493, 652] width 16 height 16
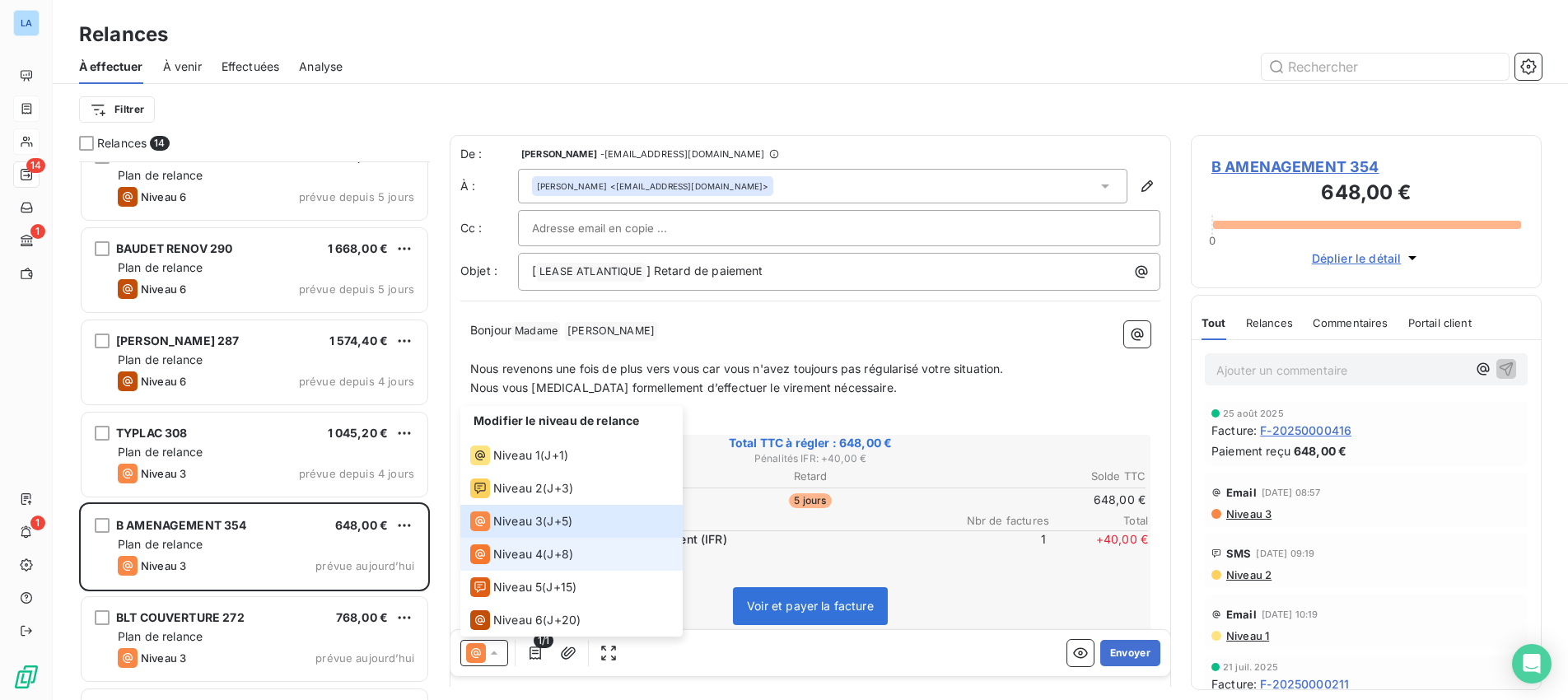
click at [522, 562] on span "Niveau 4" at bounding box center [518, 553] width 50 height 16
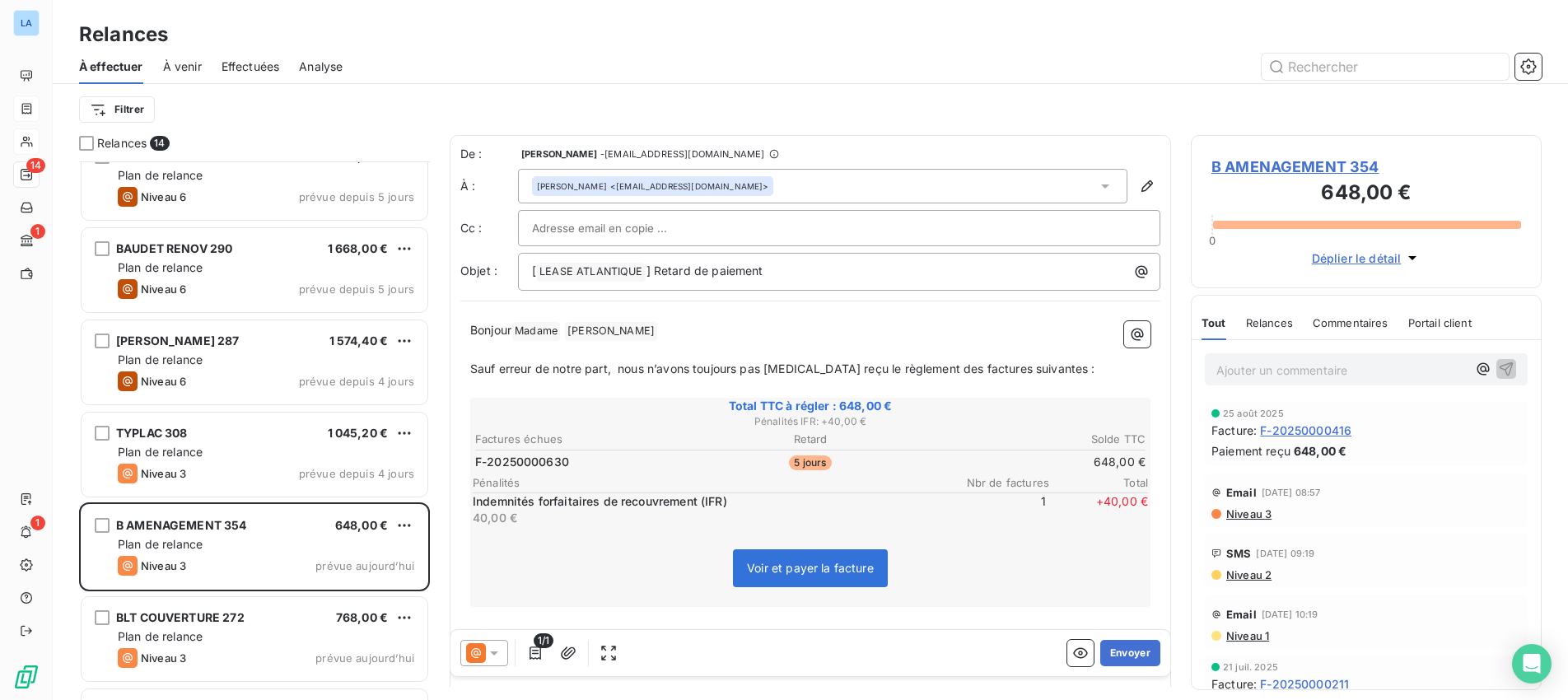
click at [498, 655] on icon at bounding box center [493, 652] width 16 height 16
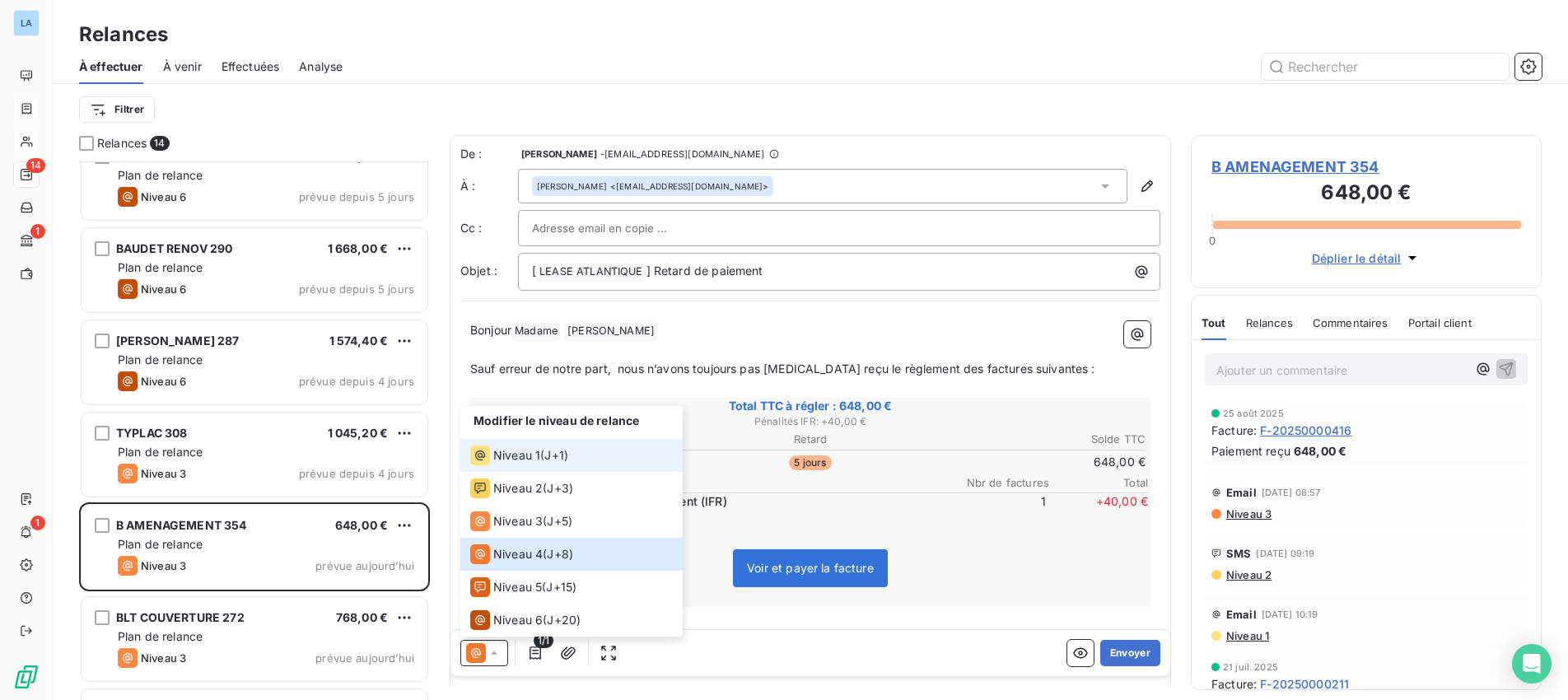
click at [523, 454] on span "Niveau 1" at bounding box center [516, 454] width 47 height 16
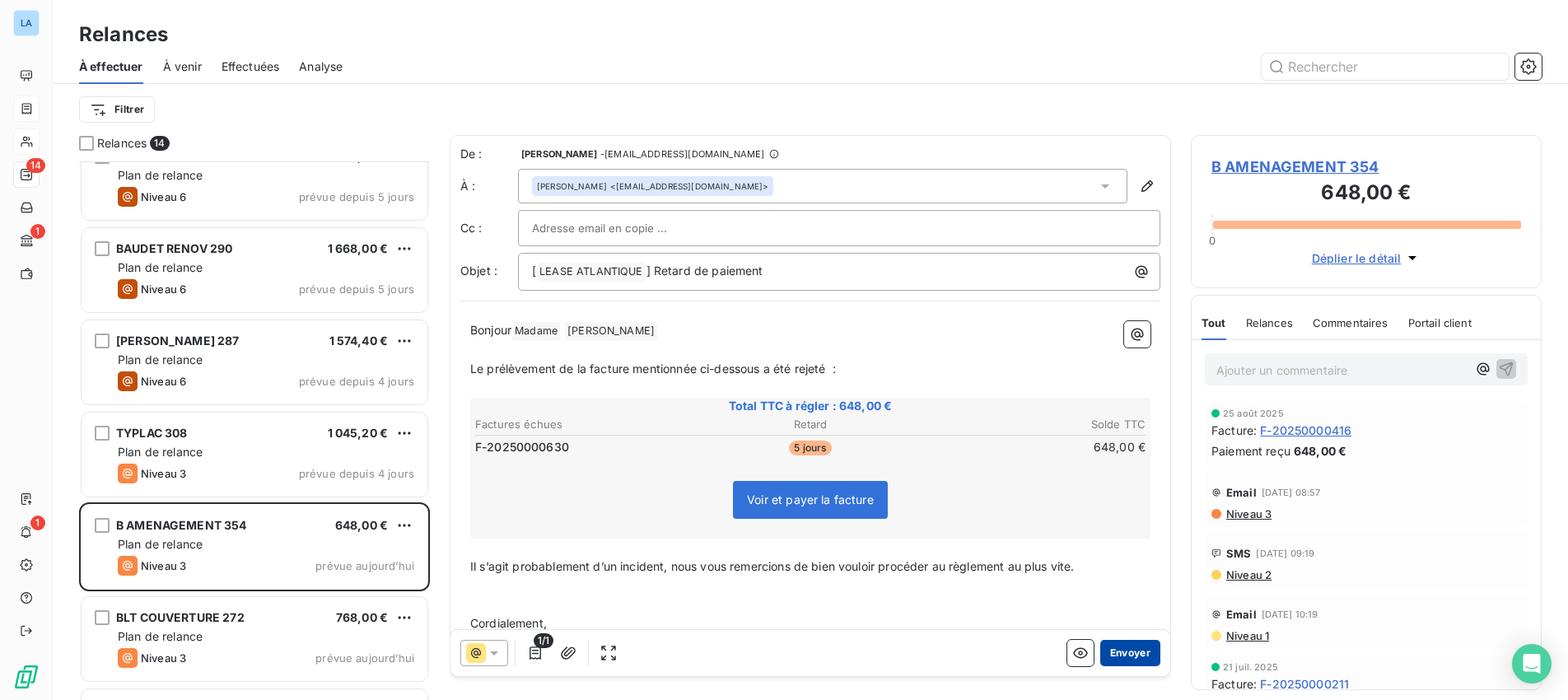
click at [1123, 649] on button "Envoyer" at bounding box center [1130, 653] width 60 height 27
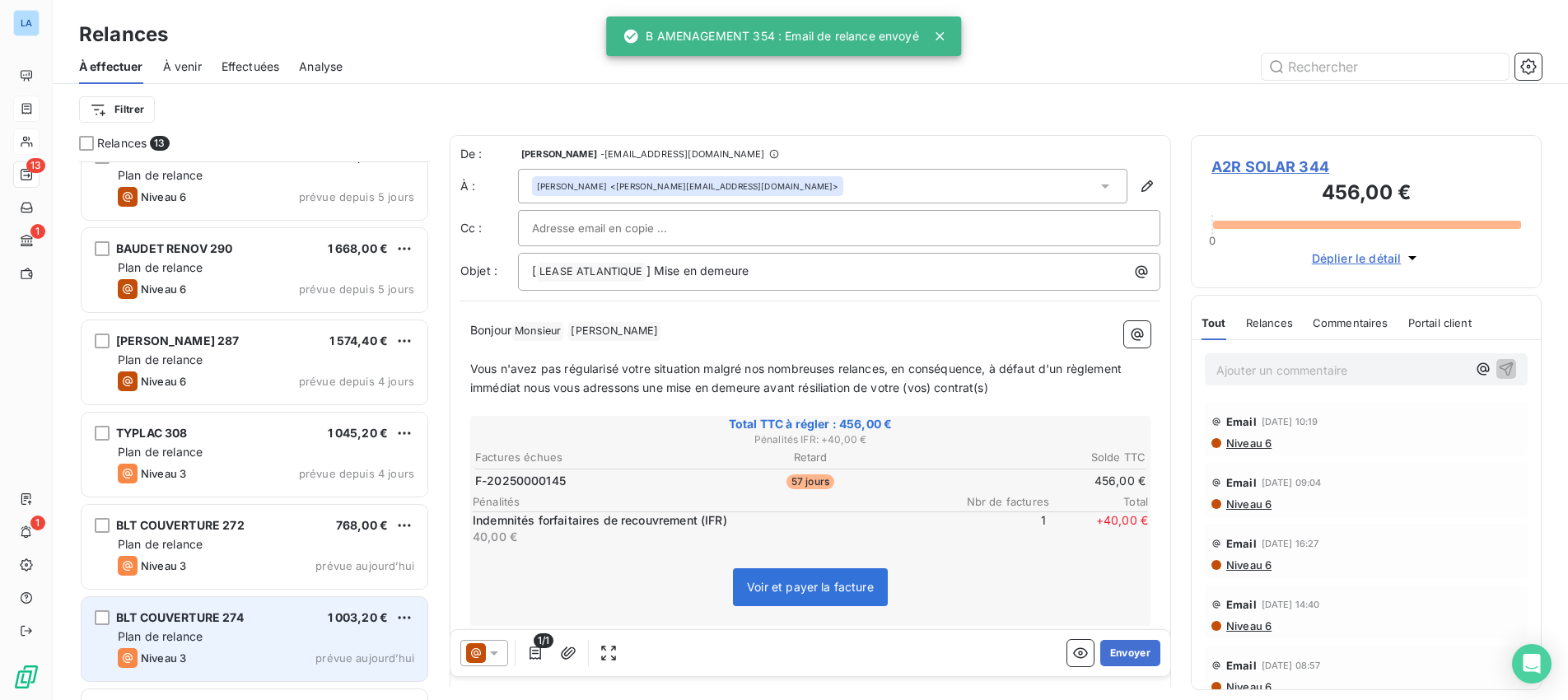
click at [263, 622] on div "BLT COUVERTURE 274 1 003,20 €" at bounding box center [265, 617] width 296 height 15
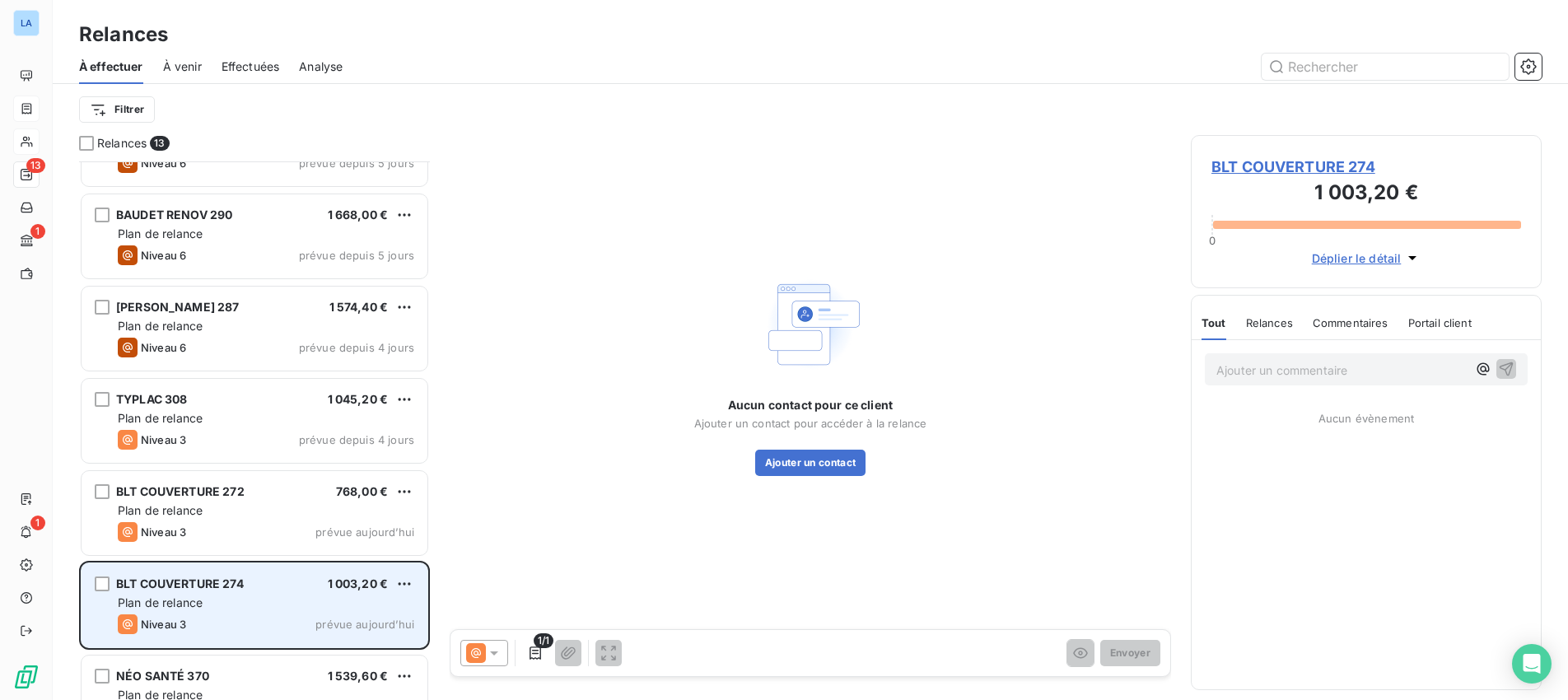
scroll to position [525, 0]
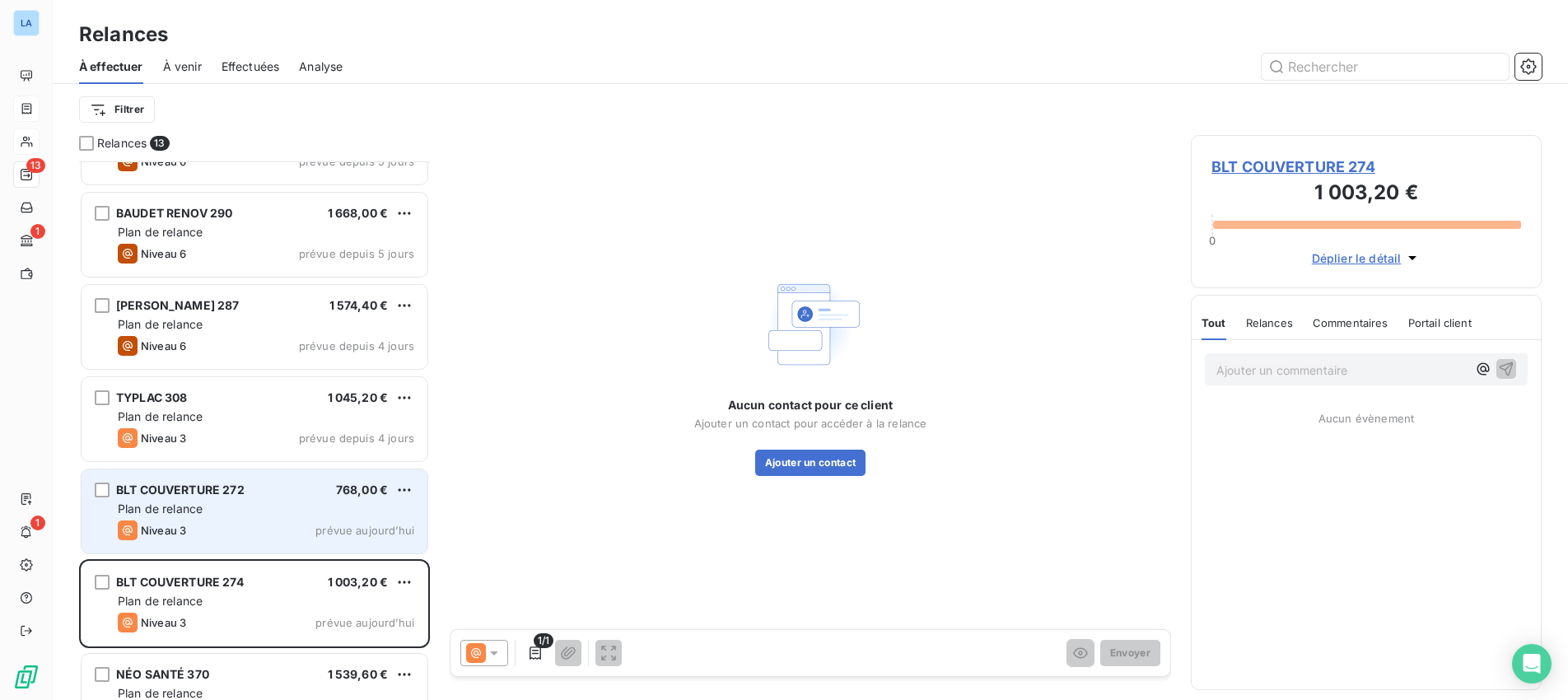
click at [278, 522] on div "Niveau 3 prévue aujourd’hui" at bounding box center [265, 530] width 296 height 20
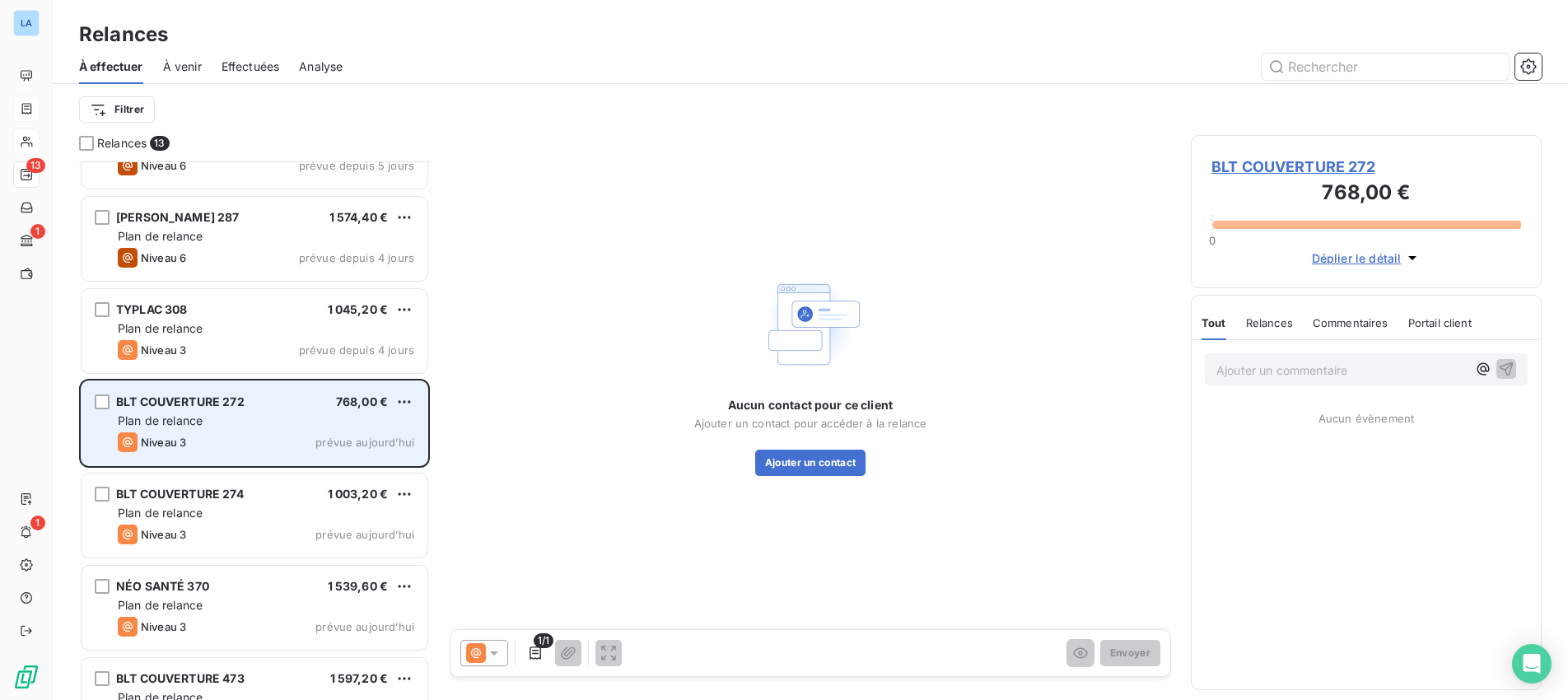
scroll to position [620, 0]
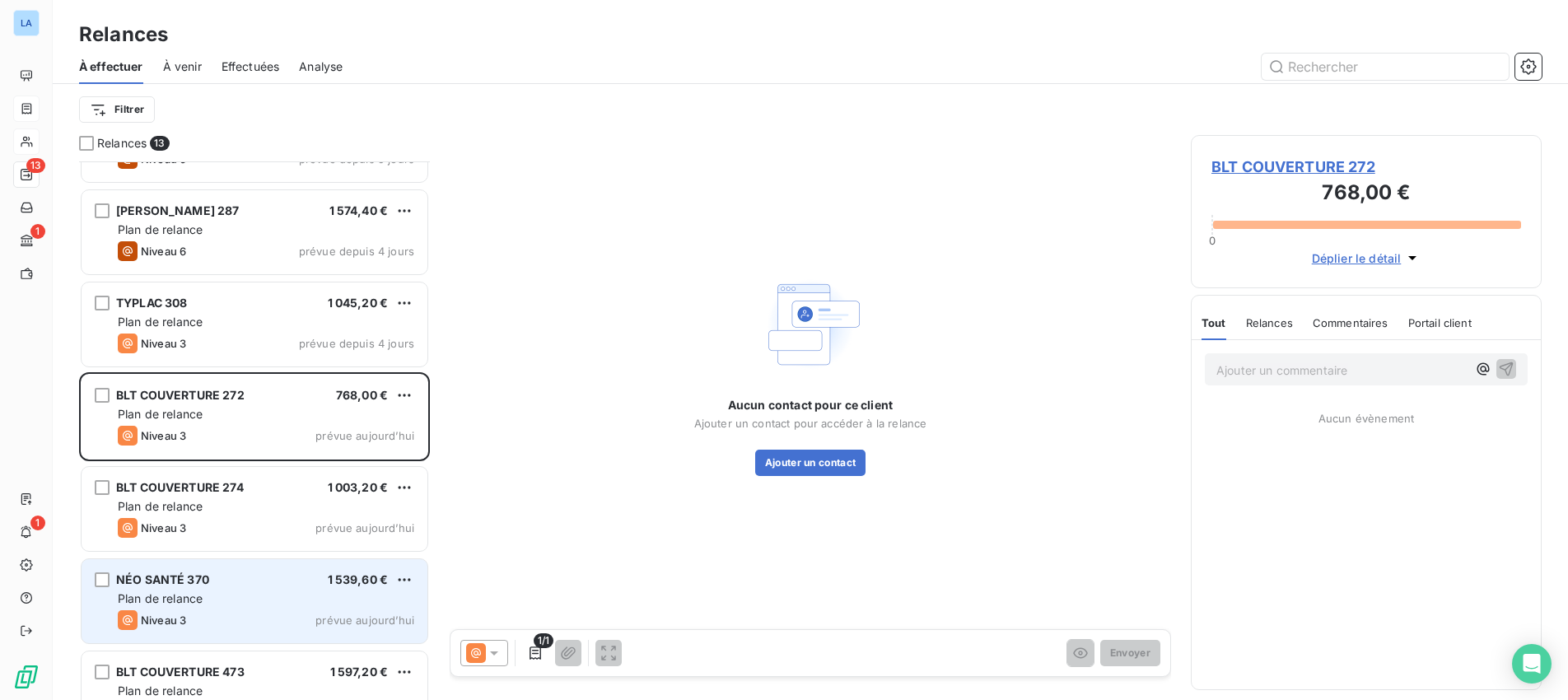
click at [264, 611] on div "Niveau 3 prévue aujourd’hui" at bounding box center [265, 619] width 296 height 20
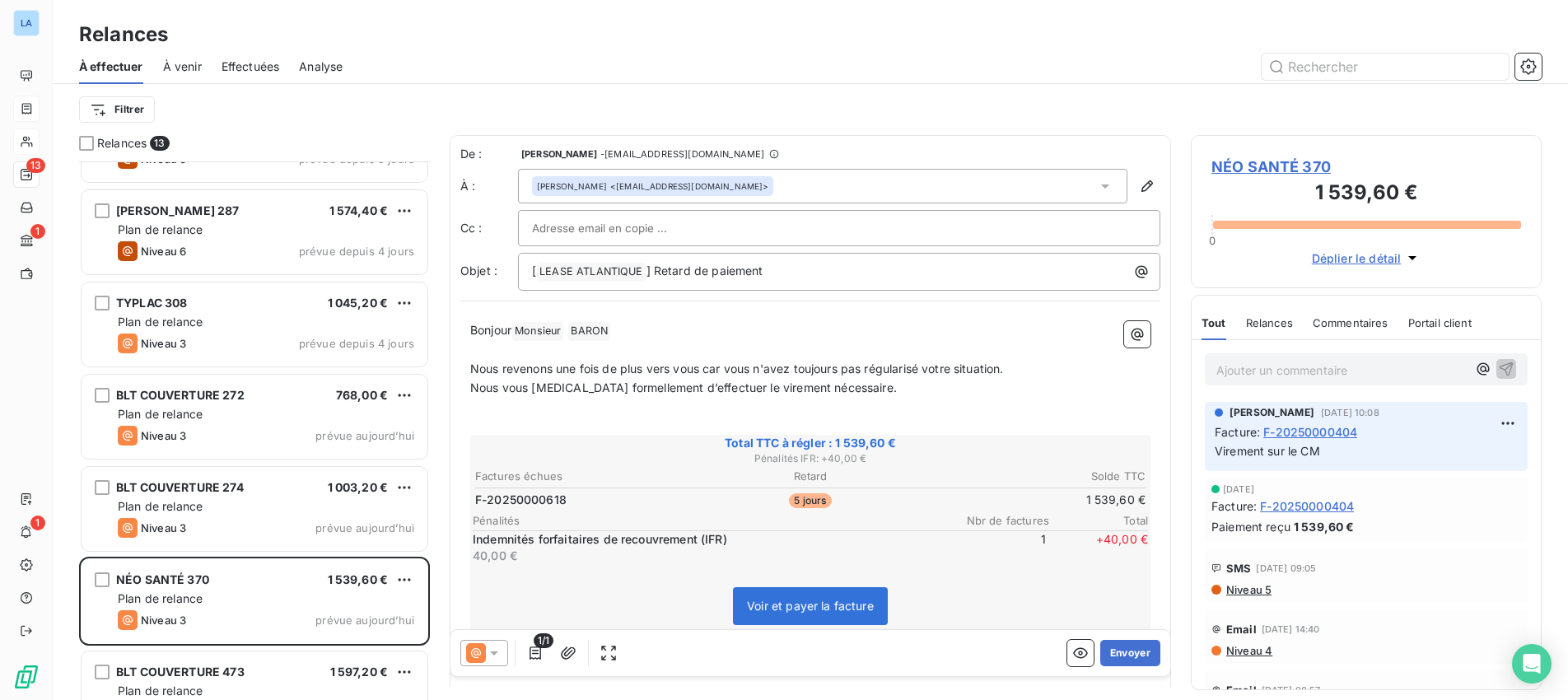
click at [497, 652] on icon at bounding box center [493, 652] width 16 height 16
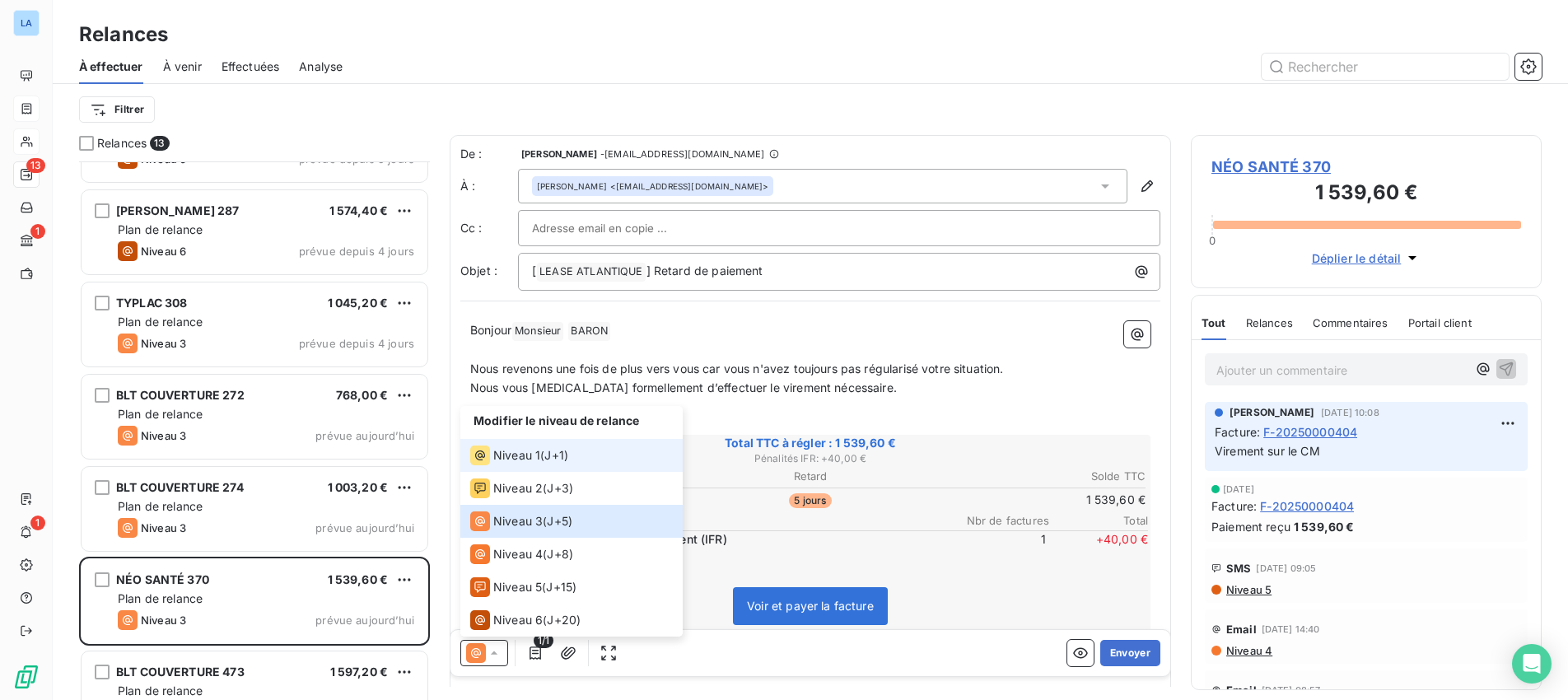
click at [543, 453] on div "Niveau 1 ( J+1 )" at bounding box center [519, 454] width 98 height 20
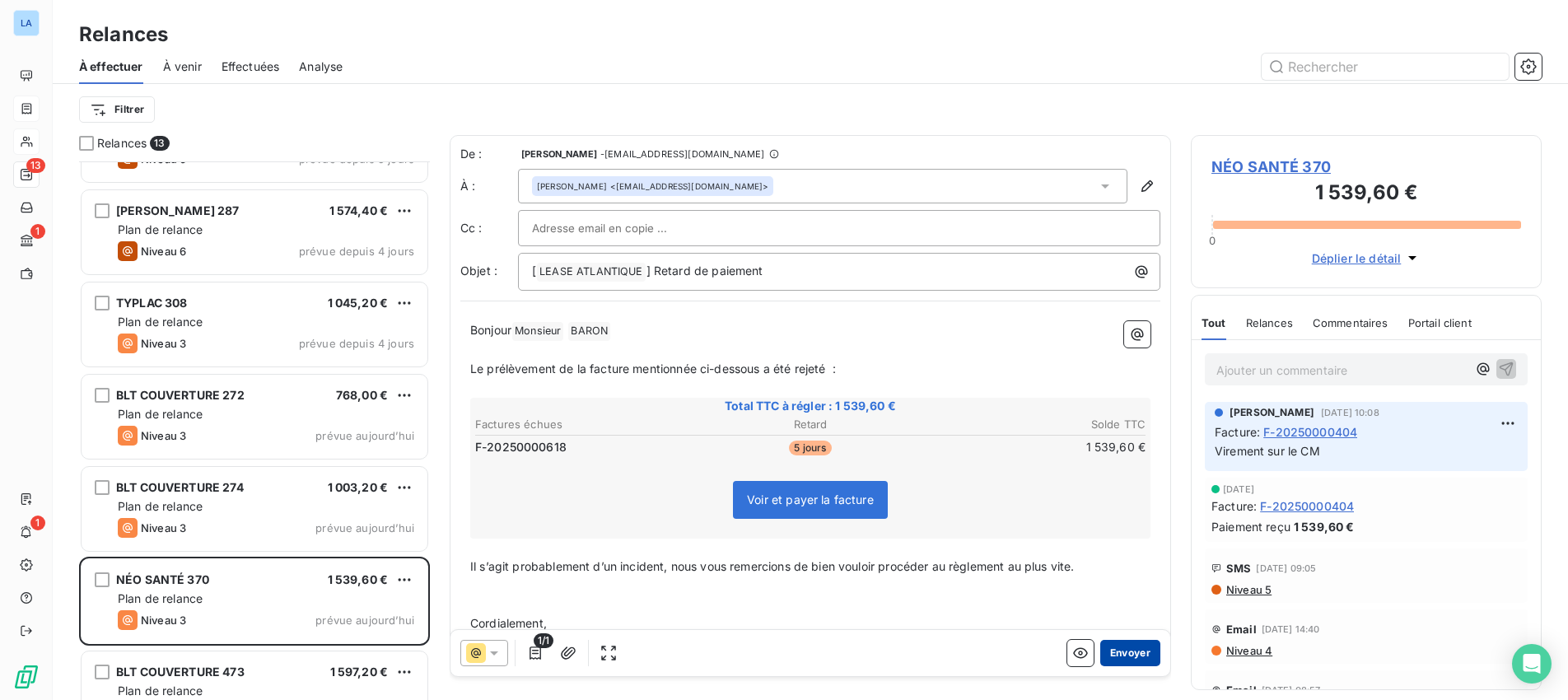
click at [1128, 655] on button "Envoyer" at bounding box center [1130, 653] width 60 height 27
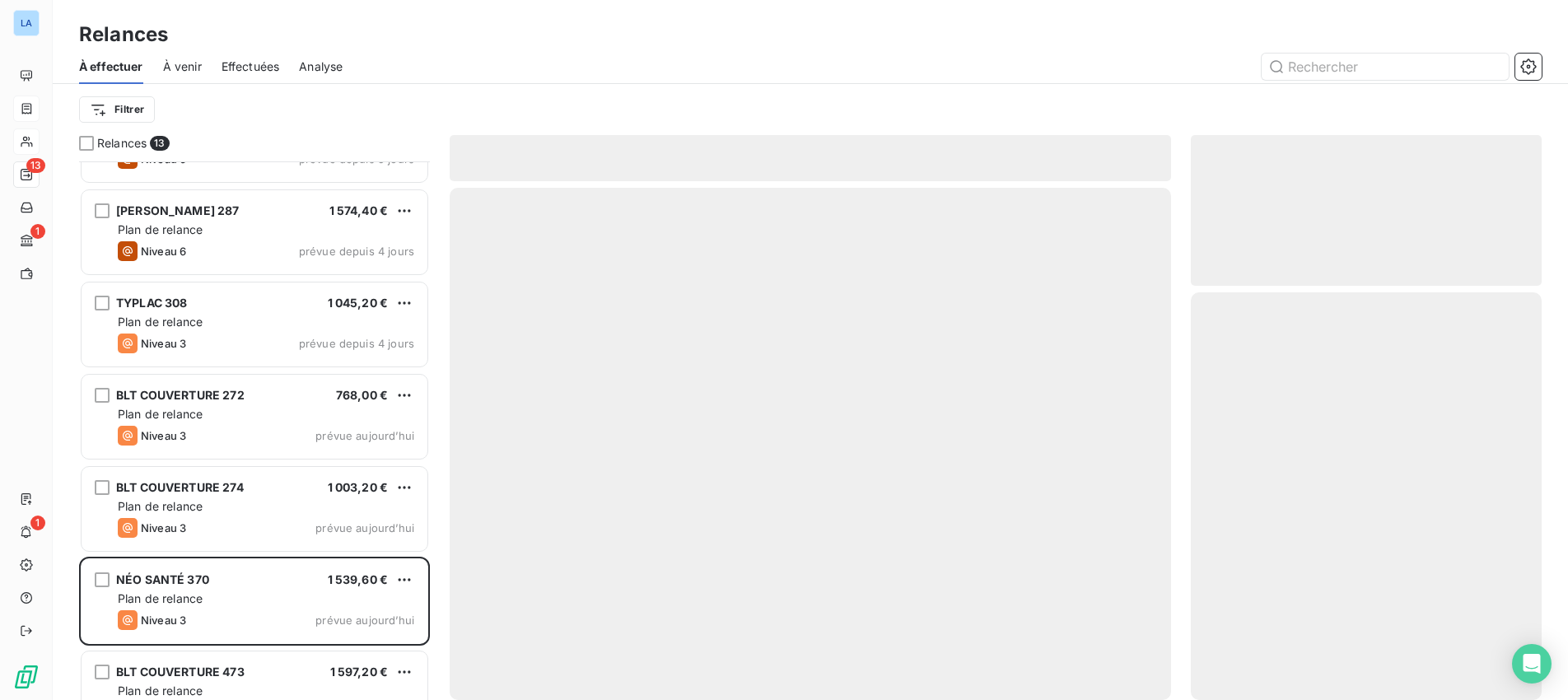
scroll to position [568, 0]
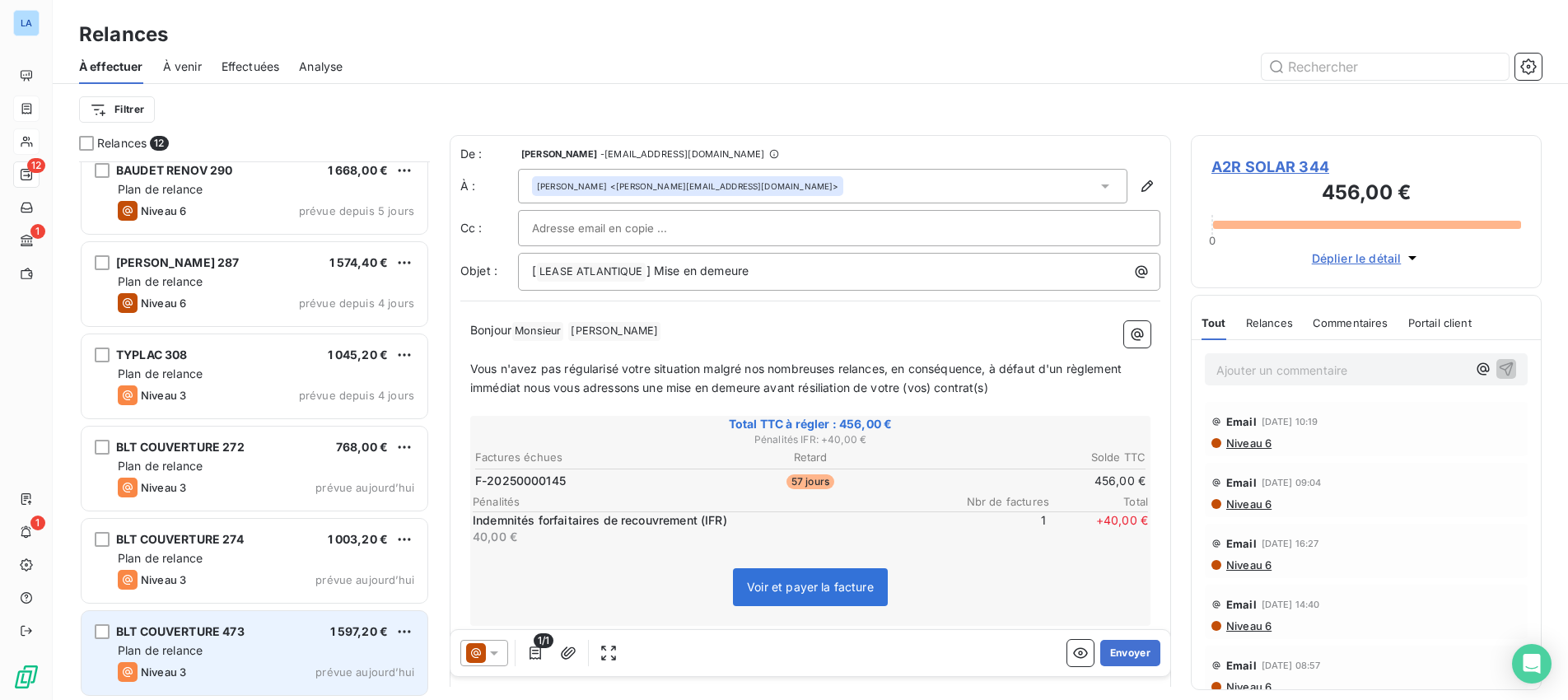
click at [218, 660] on div "BLT COUVERTURE 473 1 597,20 € Plan de relance Niveau 3 prévue [DATE]" at bounding box center [254, 653] width 346 height 84
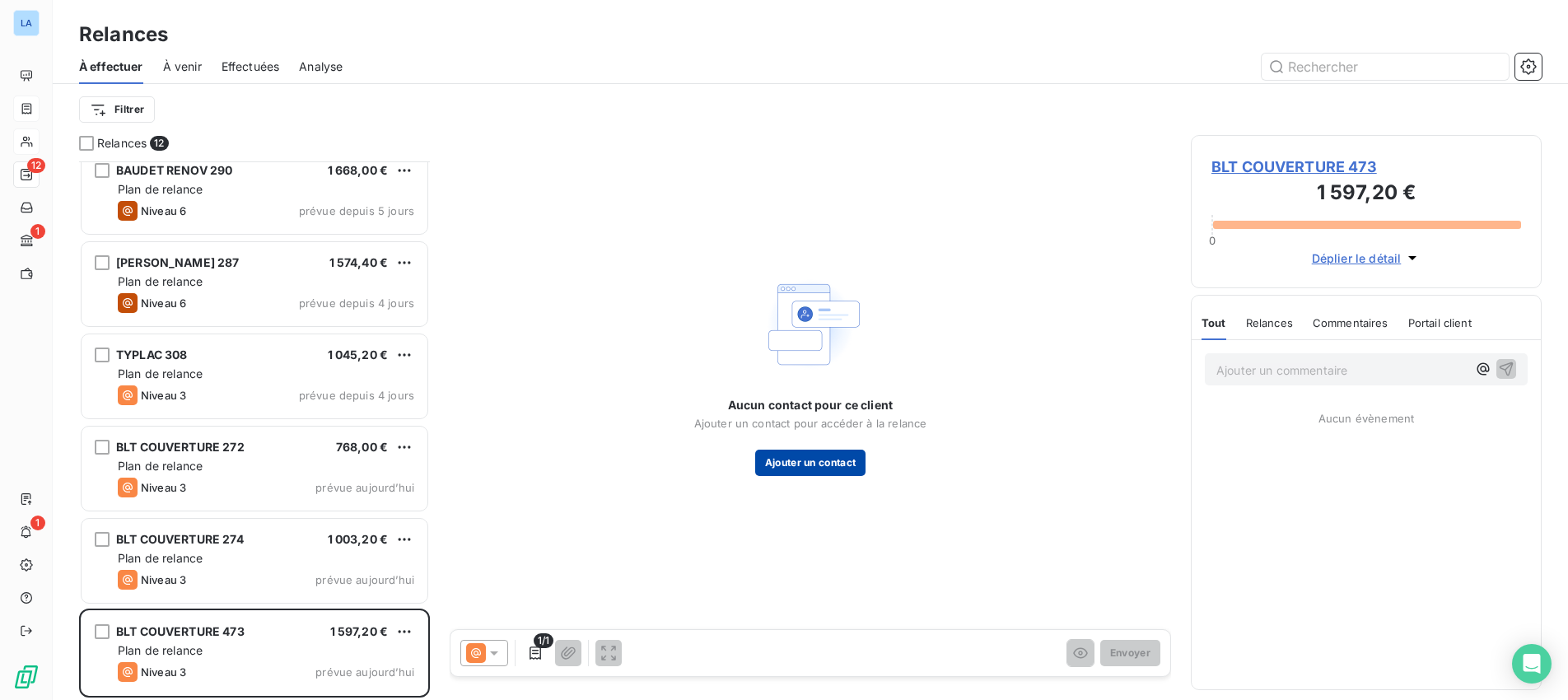
click at [798, 463] on button "Ajouter un contact" at bounding box center [810, 462] width 111 height 27
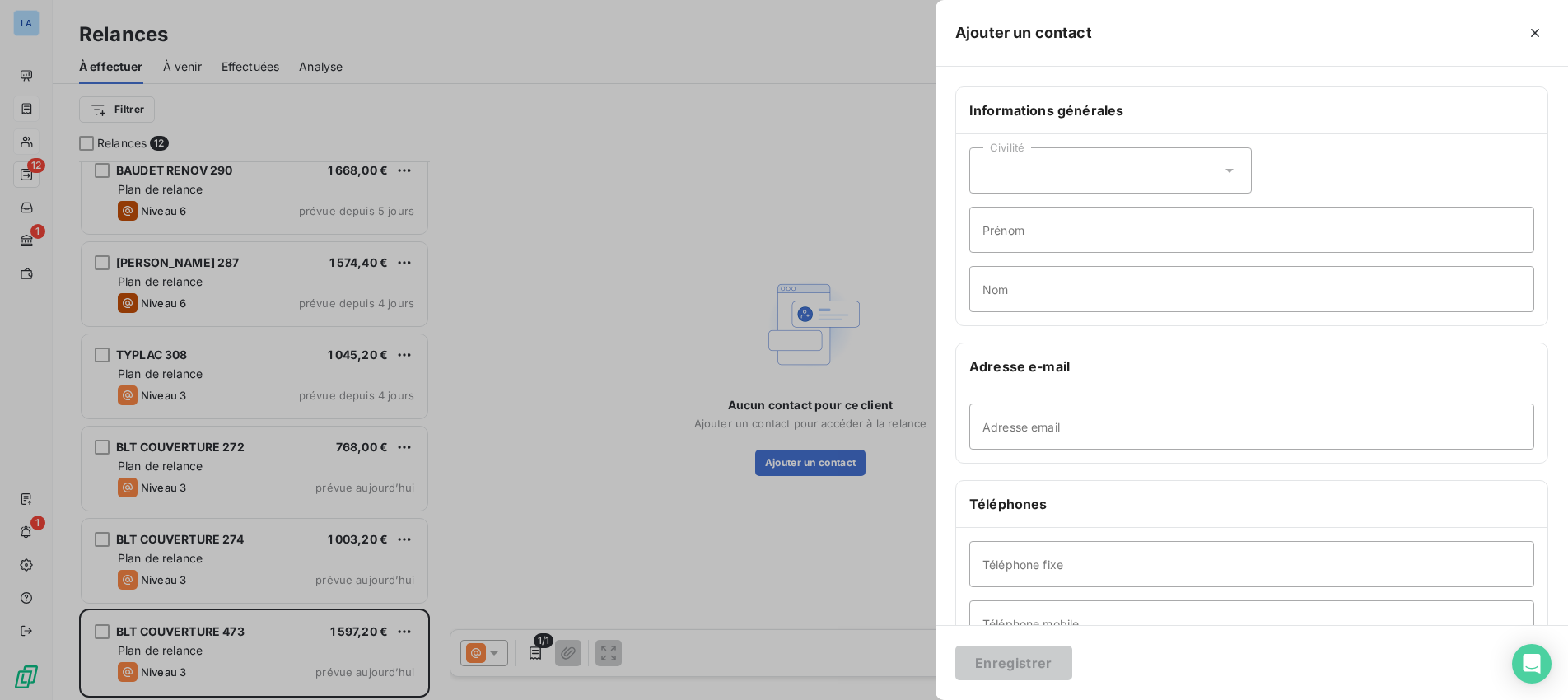
click at [1237, 173] on icon at bounding box center [1229, 170] width 16 height 16
click at [1178, 234] on li "Monsieur" at bounding box center [1110, 241] width 283 height 30
click at [1142, 232] on input "Prénom" at bounding box center [1251, 230] width 564 height 46
type input "[PERSON_NAME]"
click at [1096, 292] on input "Nom" at bounding box center [1251, 289] width 564 height 46
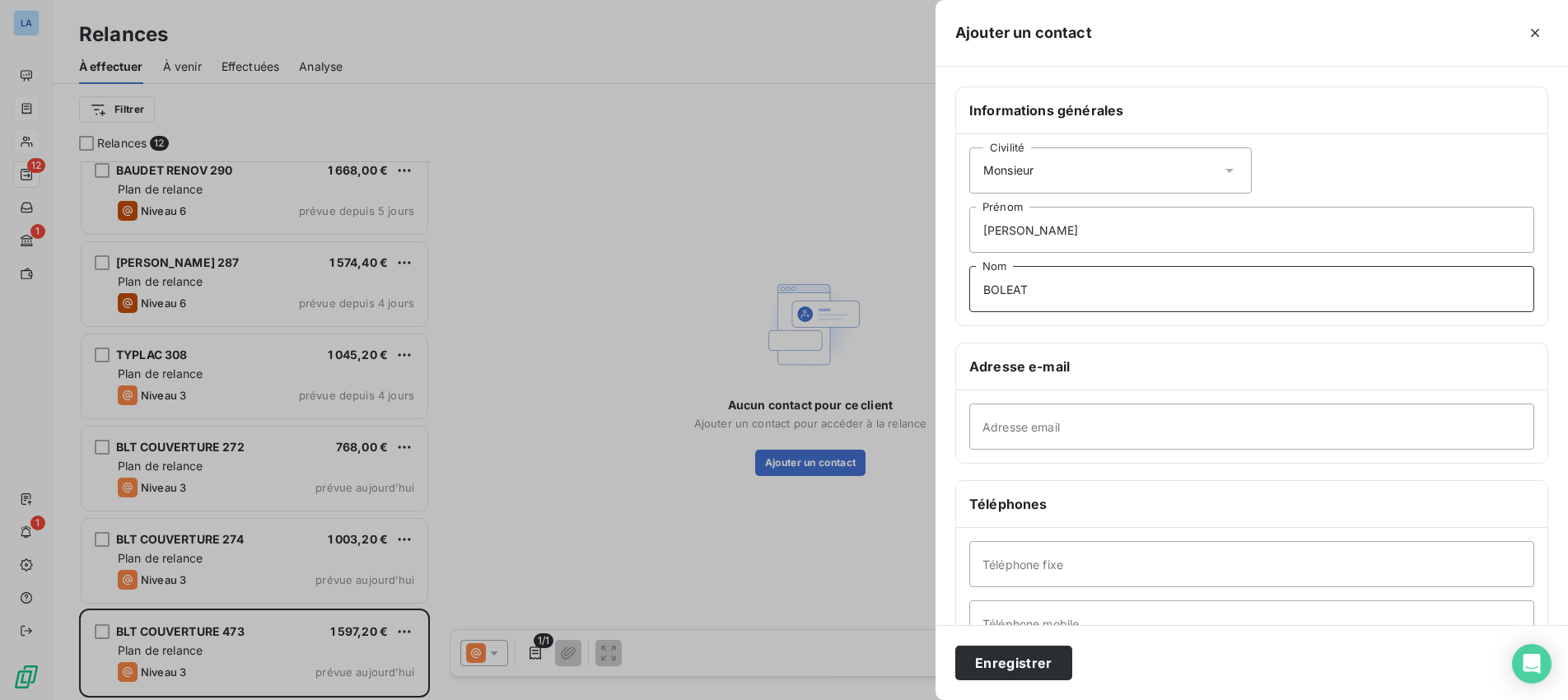
type input "BOLEAT"
click at [1019, 428] on input "Adresse email" at bounding box center [1251, 427] width 564 height 46
paste input "[EMAIL_ADDRESS][DOMAIN_NAME]"
type input "[EMAIL_ADDRESS][DOMAIN_NAME]"
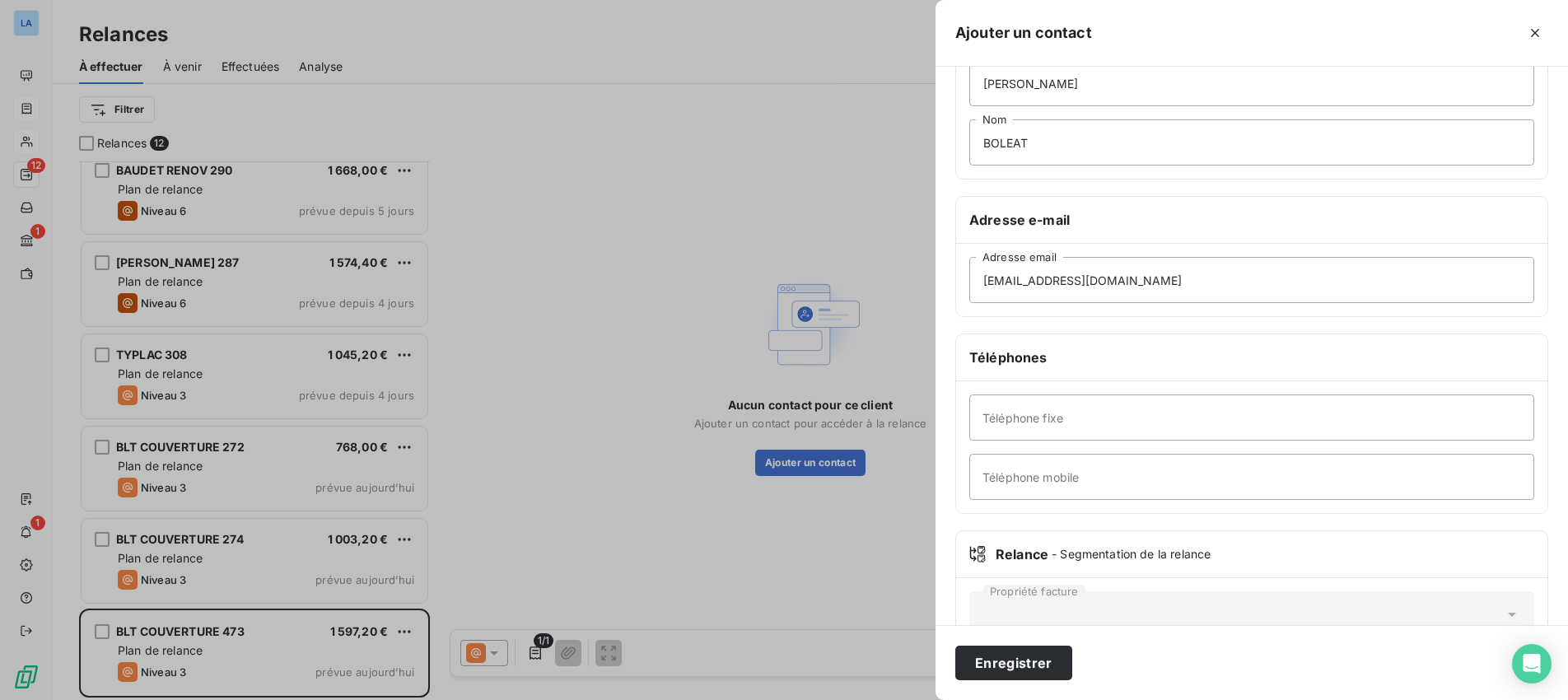
scroll to position [168, 0]
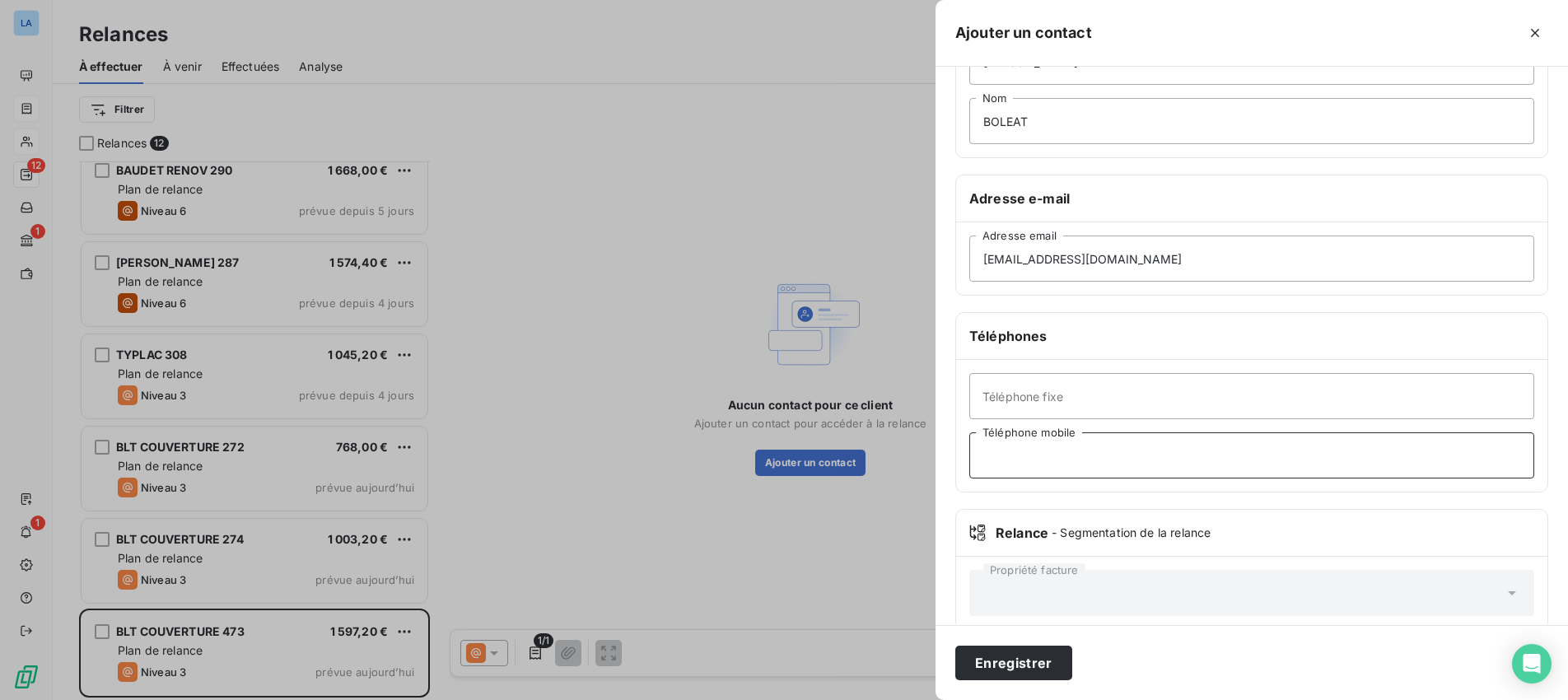
click at [1031, 461] on input "Téléphone mobile" at bounding box center [1251, 455] width 564 height 46
paste input "06 28 48 83 52"
type input "06 28 48 83 52"
click at [1018, 662] on button "Enregistrer" at bounding box center [1014, 662] width 117 height 34
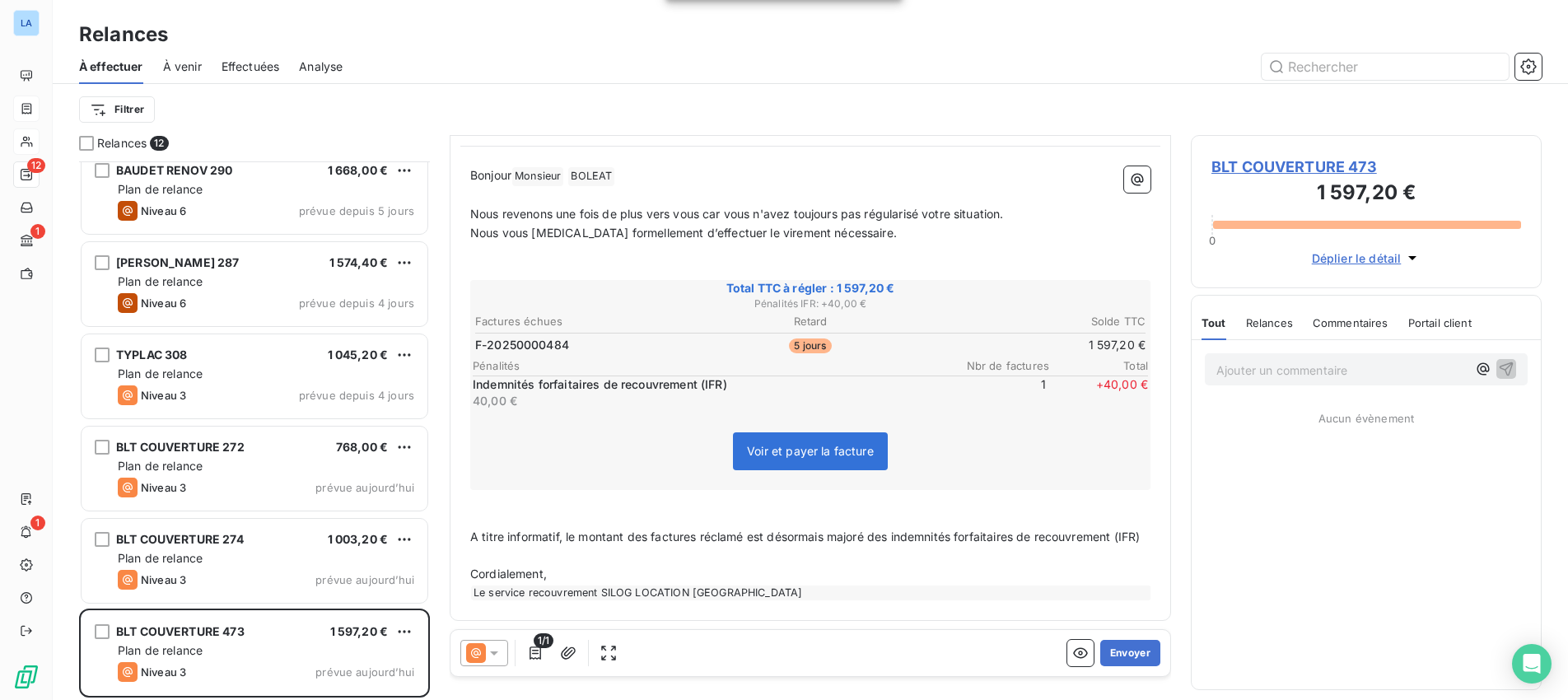
scroll to position [157, 0]
click at [494, 653] on icon at bounding box center [494, 653] width 9 height 4
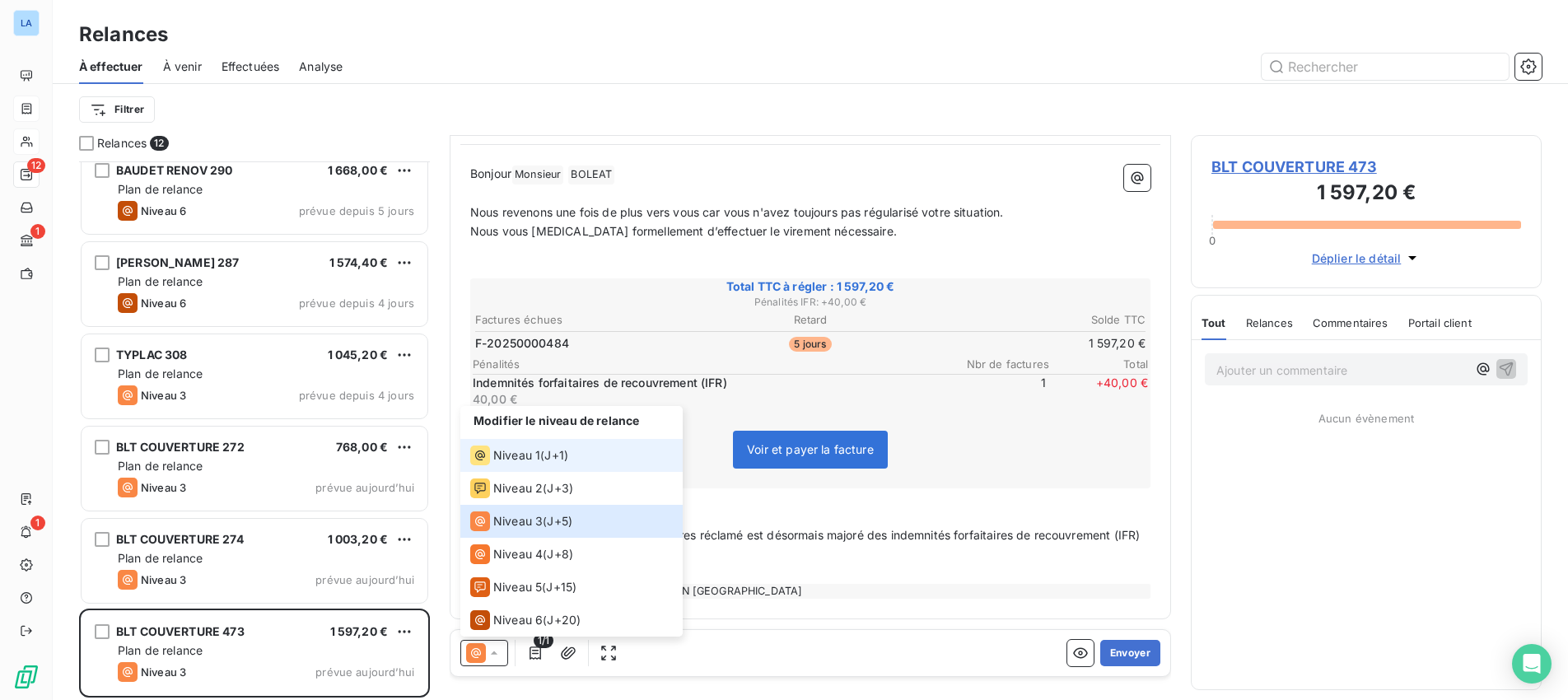
click at [517, 454] on span "Niveau 1" at bounding box center [516, 454] width 47 height 16
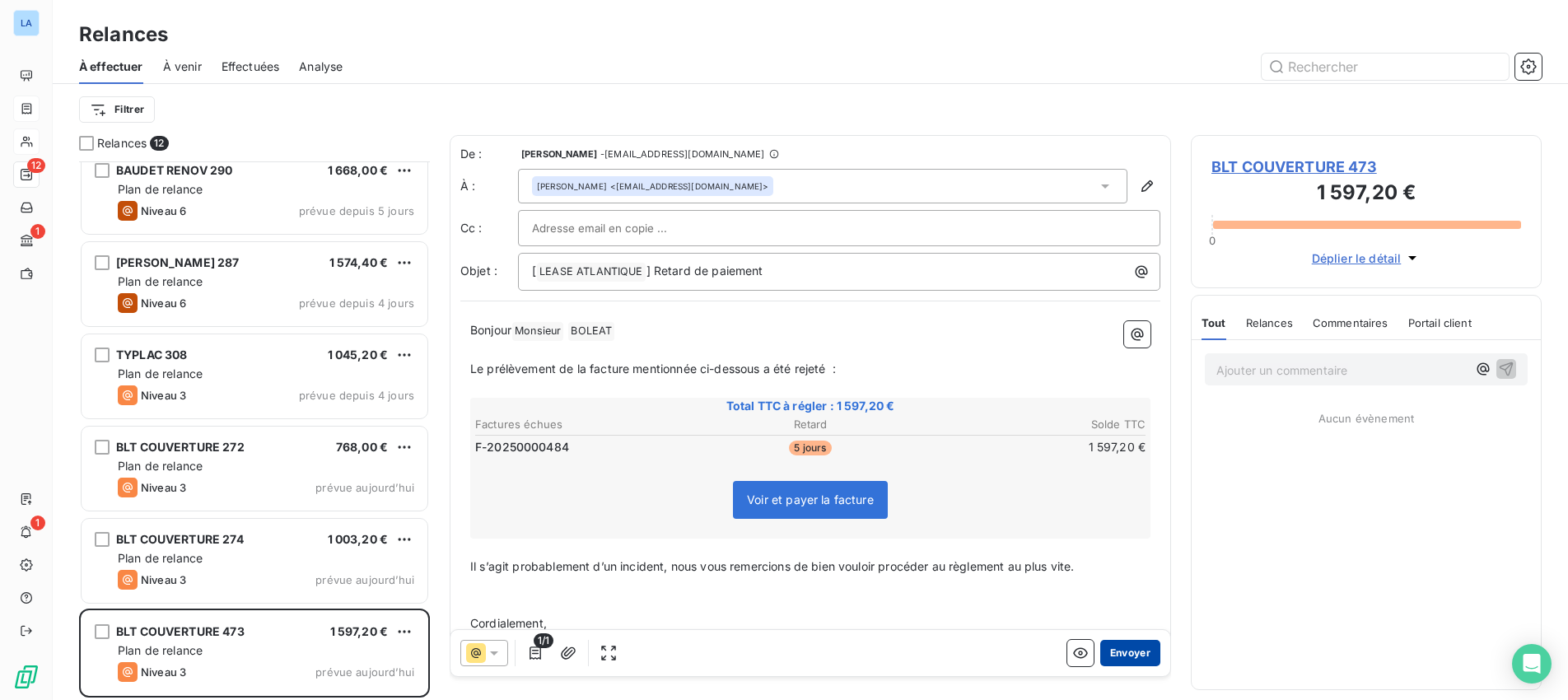
click at [1136, 654] on button "Envoyer" at bounding box center [1130, 653] width 60 height 27
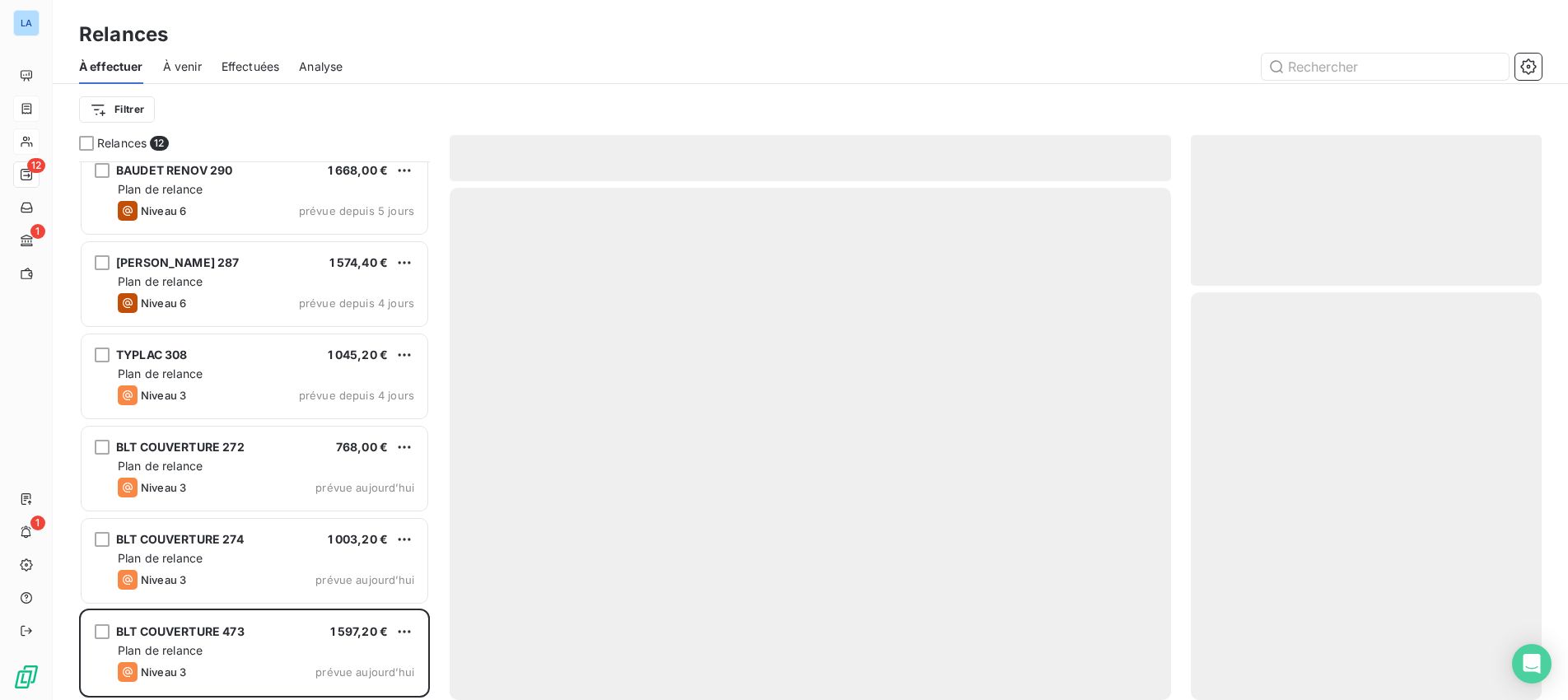
scroll to position [476, 0]
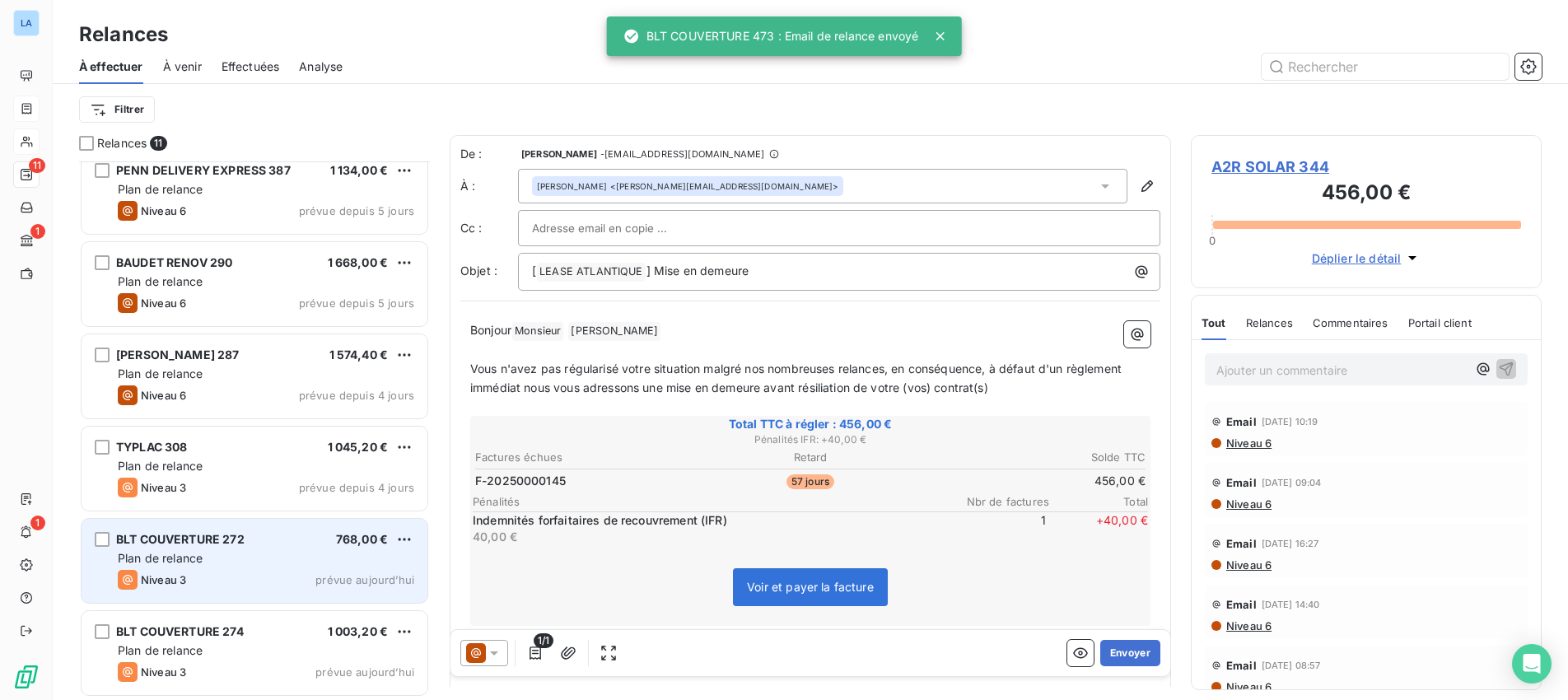
click at [277, 564] on div "Plan de relance" at bounding box center [265, 557] width 296 height 16
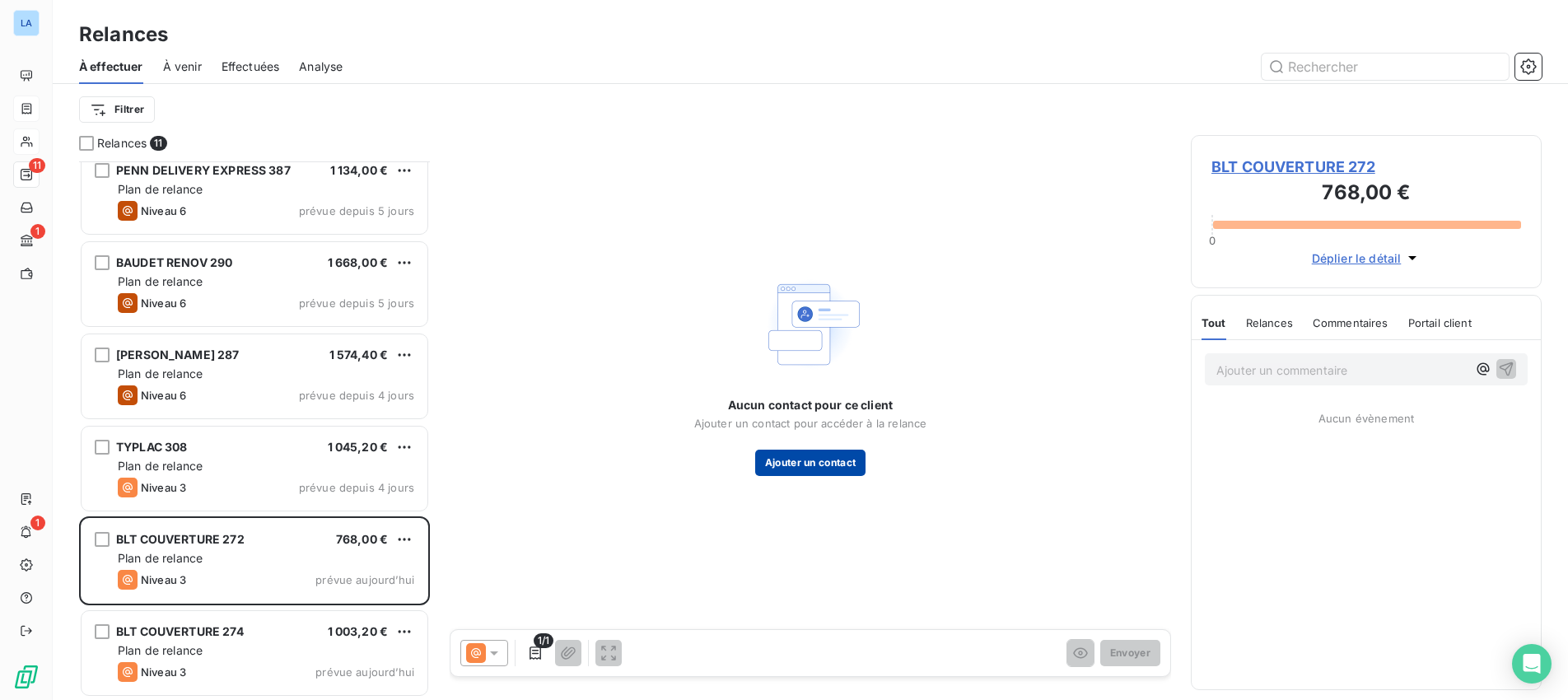
click at [802, 465] on button "Ajouter un contact" at bounding box center [810, 462] width 111 height 27
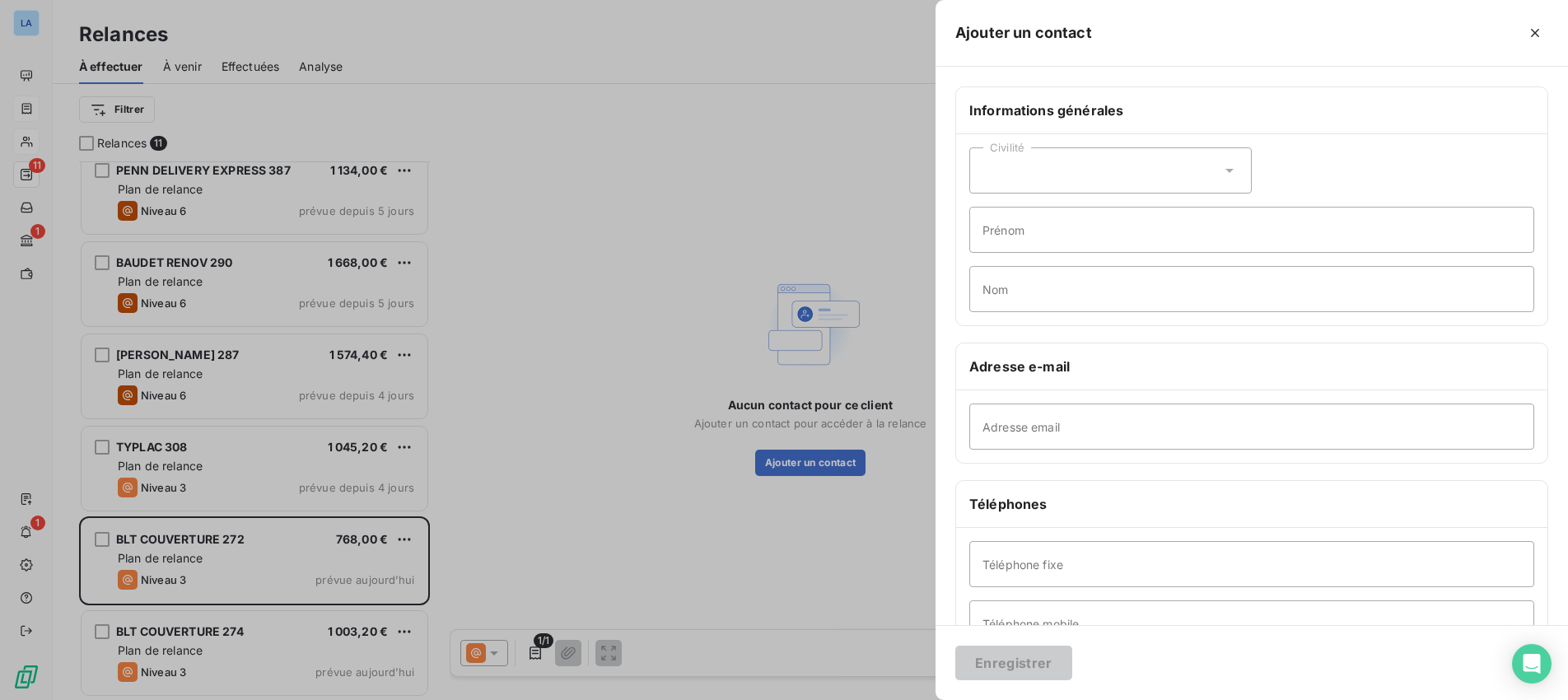
click at [1234, 170] on icon at bounding box center [1229, 170] width 16 height 16
click at [1174, 237] on li "Monsieur" at bounding box center [1110, 241] width 283 height 30
click at [1138, 243] on input "Prénom" at bounding box center [1251, 230] width 564 height 46
type input "[PERSON_NAME]"
click at [1082, 295] on input "Nom" at bounding box center [1251, 289] width 564 height 46
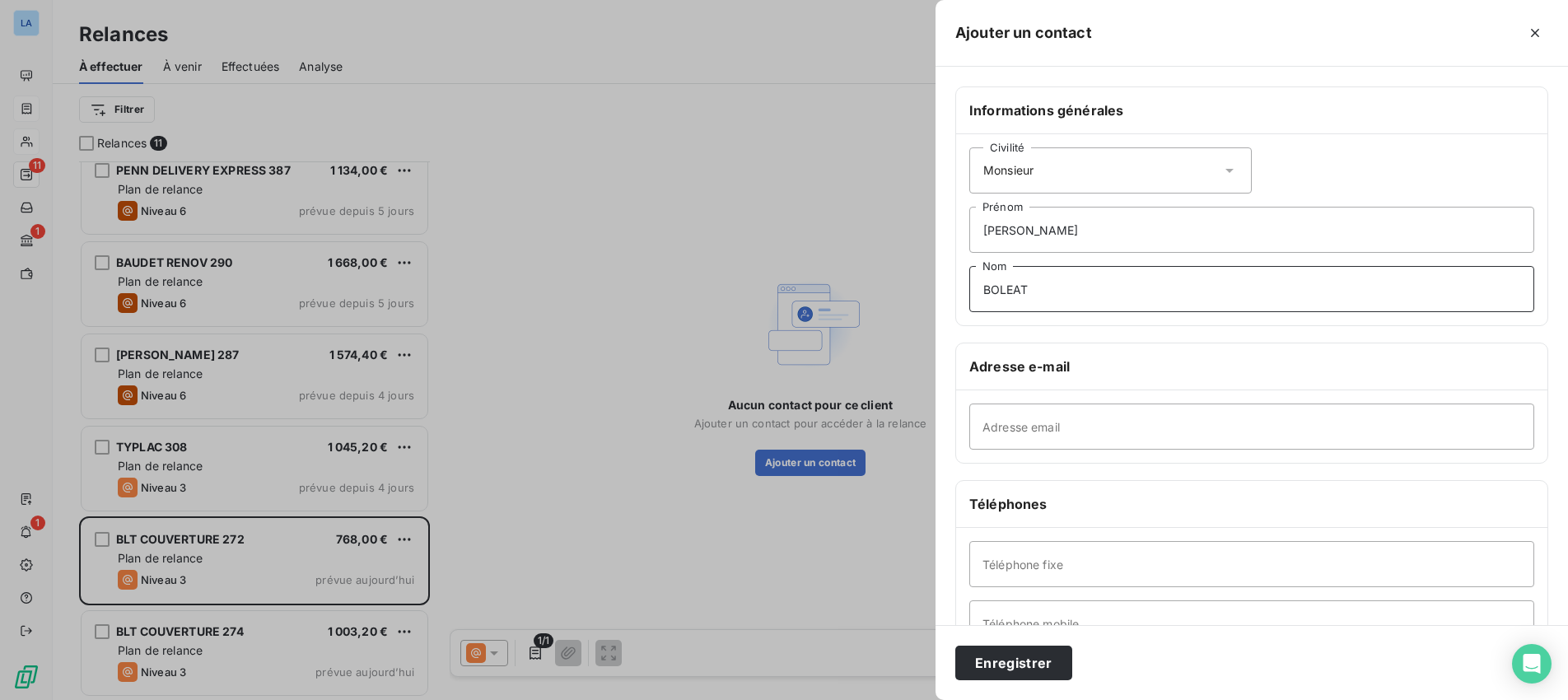
type input "BOLEAT"
click at [1047, 435] on input "Adresse email" at bounding box center [1251, 427] width 564 height 46
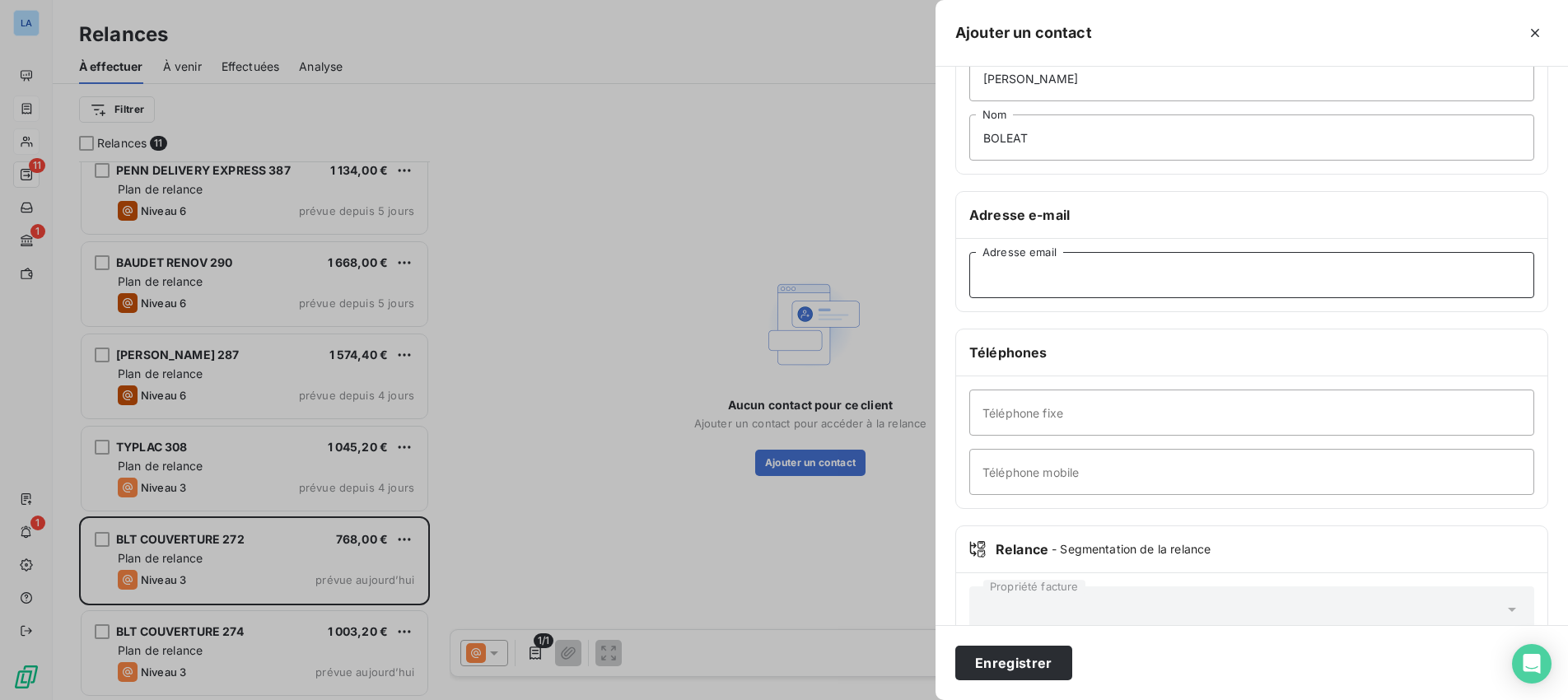
scroll to position [152, 0]
click at [1004, 474] on input "Téléphone mobile" at bounding box center [1251, 471] width 564 height 46
paste input "06 28 48 83 52"
type input "06 28 48 83 52"
click at [981, 277] on input "Adresse email" at bounding box center [1251, 274] width 564 height 46
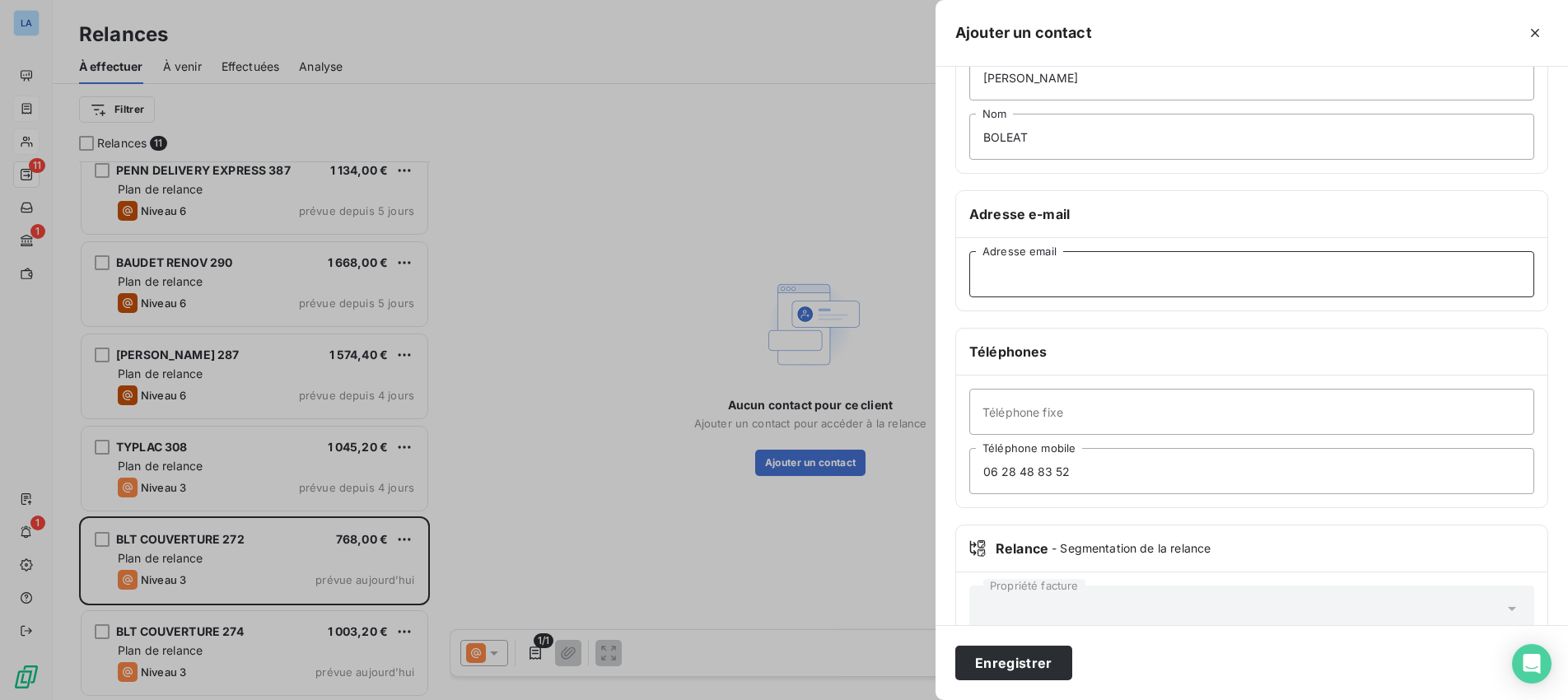
paste input "[EMAIL_ADDRESS][DOMAIN_NAME]"
type input "[EMAIL_ADDRESS][DOMAIN_NAME]"
click at [1009, 660] on button "Enregistrer" at bounding box center [1014, 662] width 117 height 34
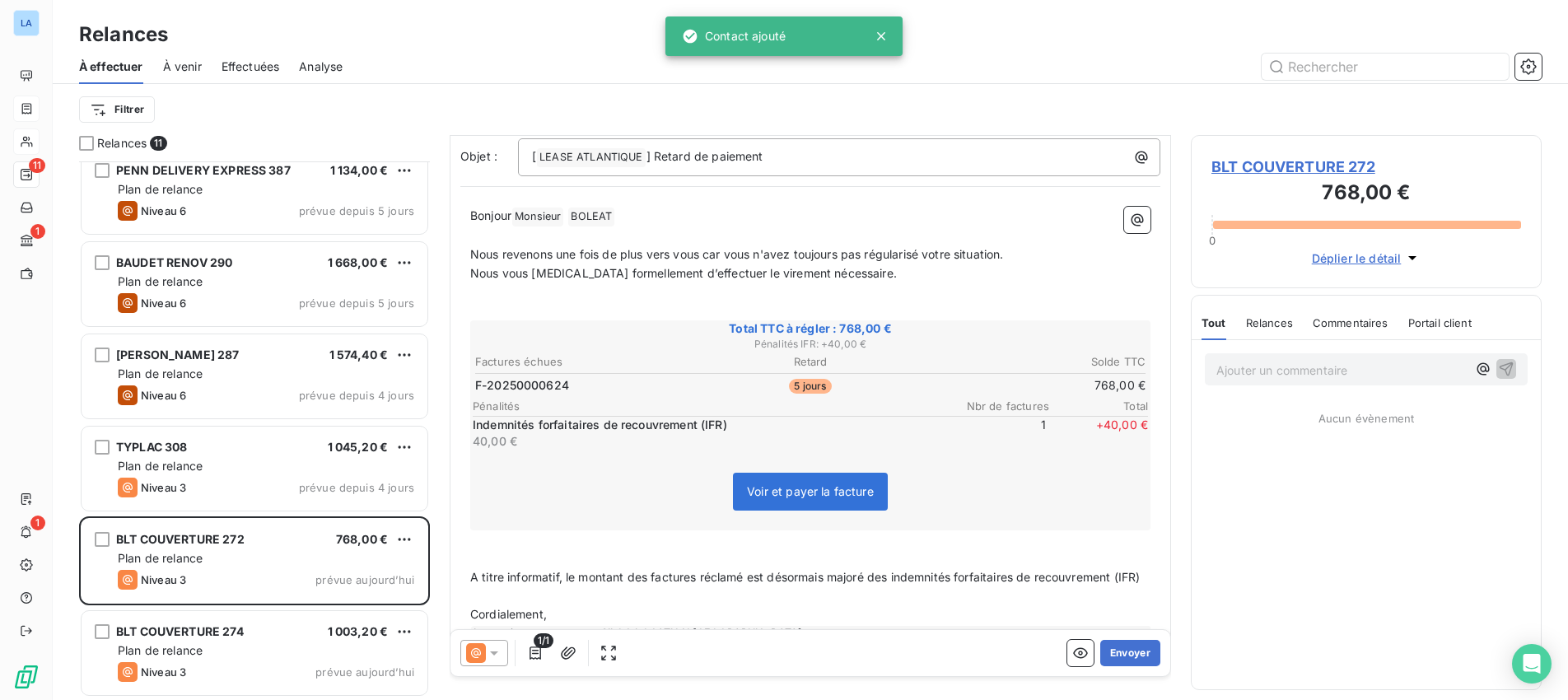
scroll to position [157, 0]
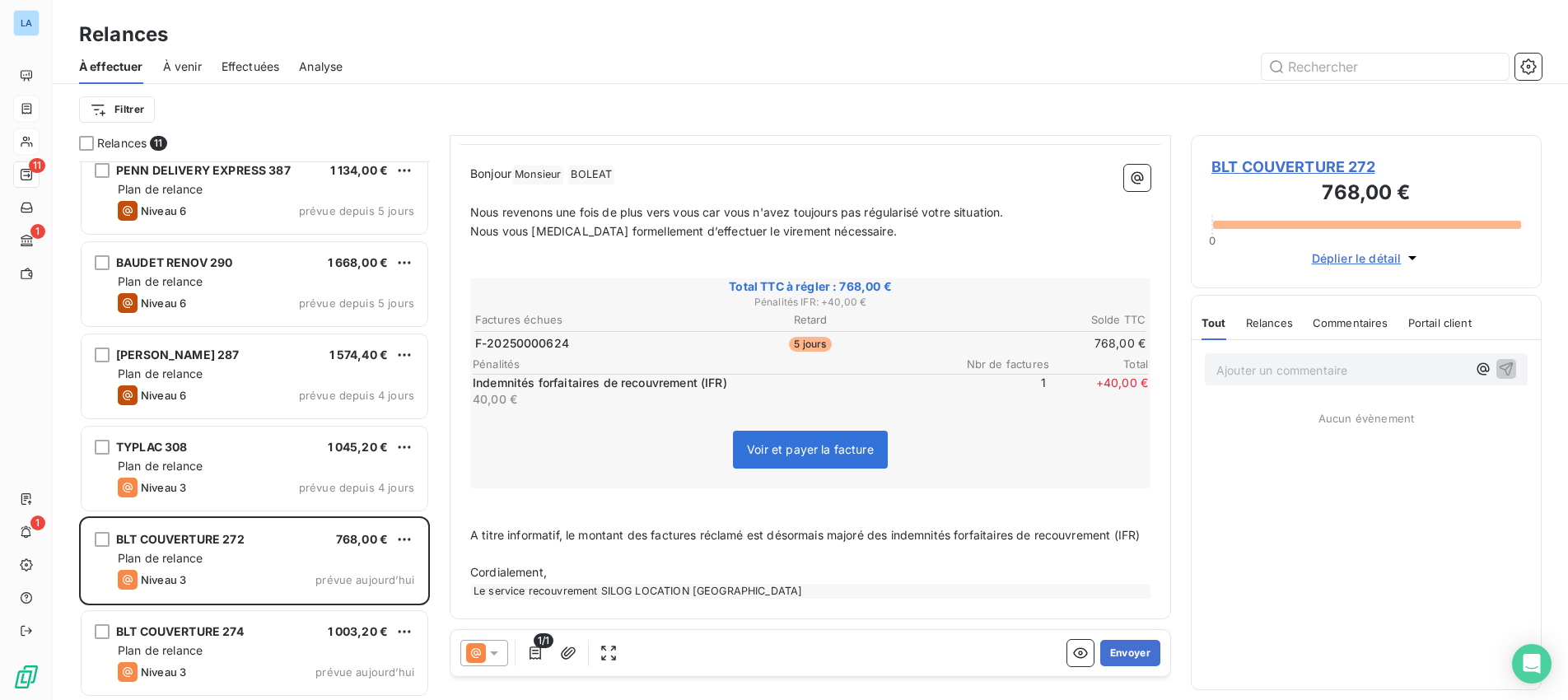
click at [492, 652] on icon at bounding box center [494, 653] width 9 height 4
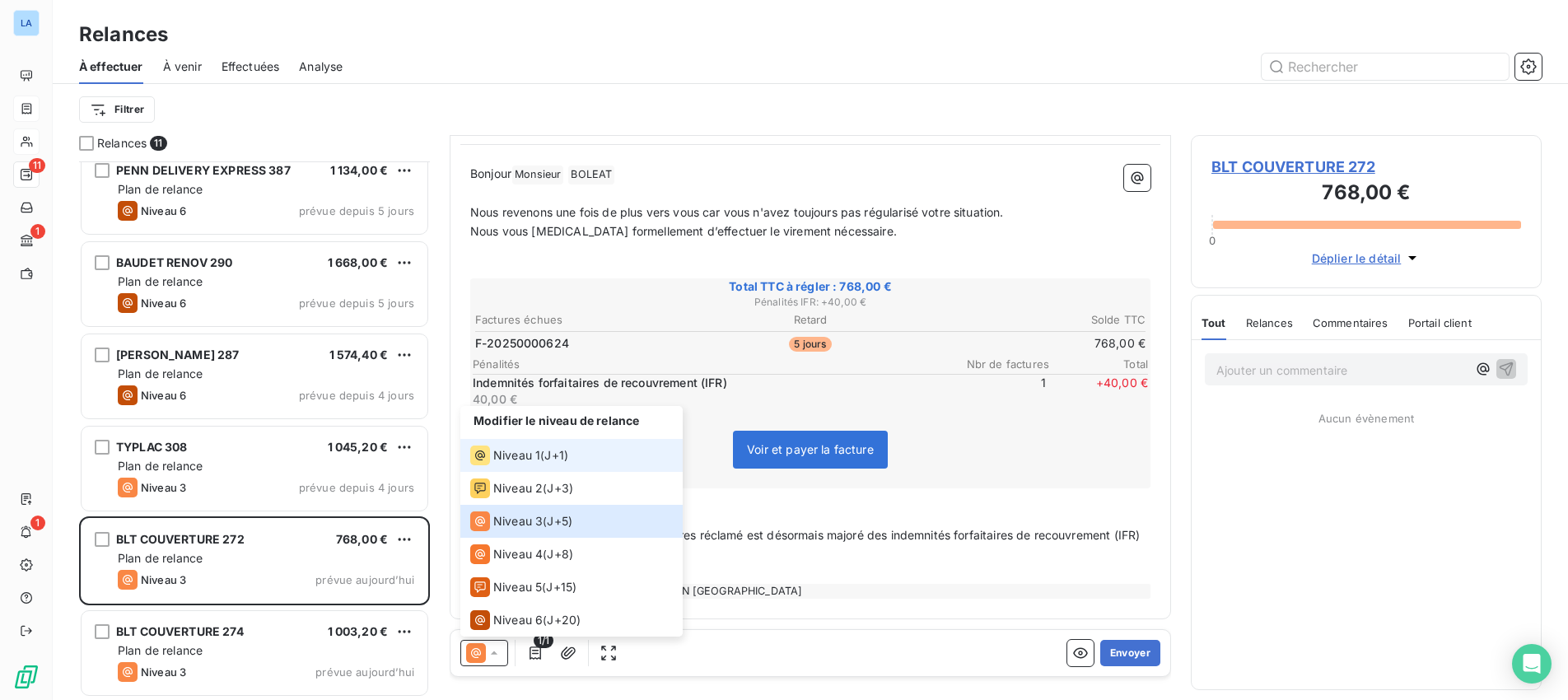
click at [504, 460] on span "Niveau 1" at bounding box center [516, 454] width 47 height 16
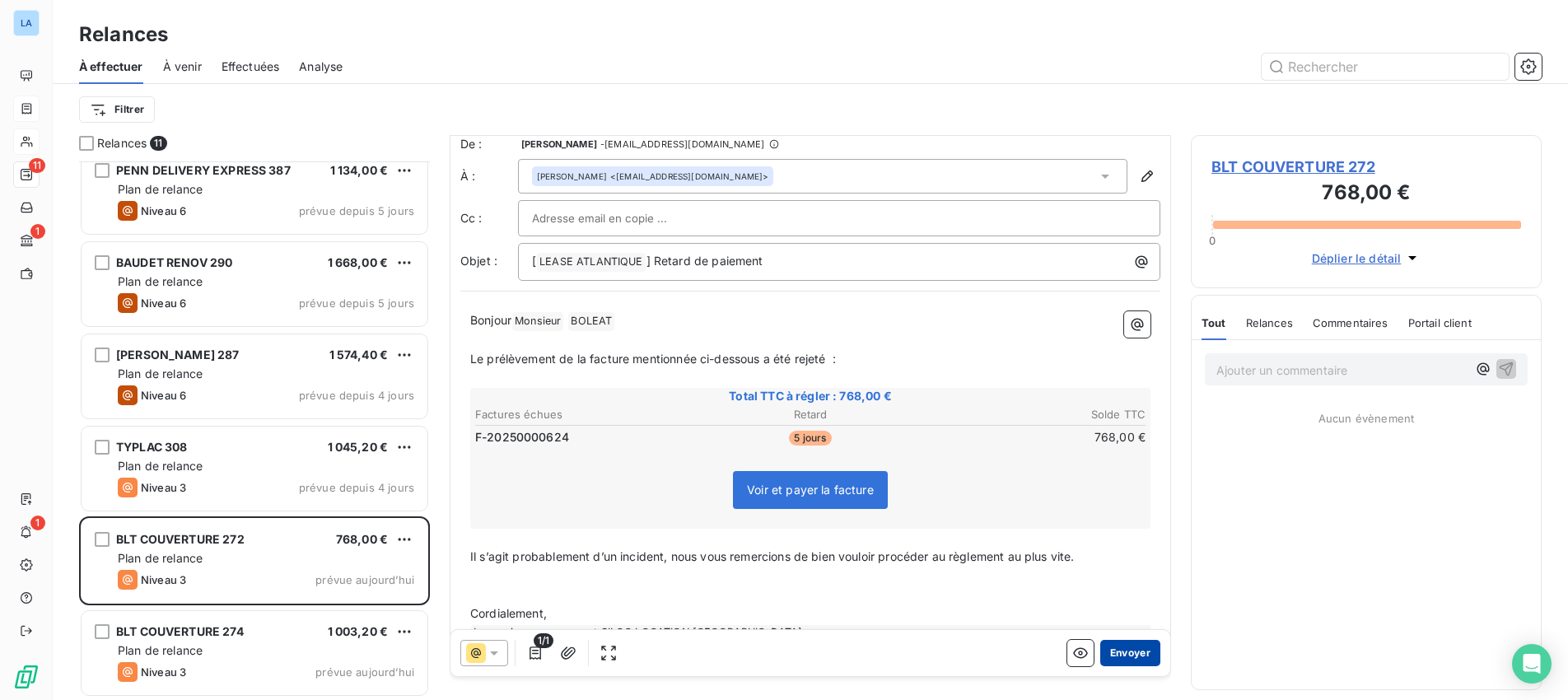
scroll to position [10, 0]
click at [1125, 650] on button "Envoyer" at bounding box center [1130, 653] width 60 height 27
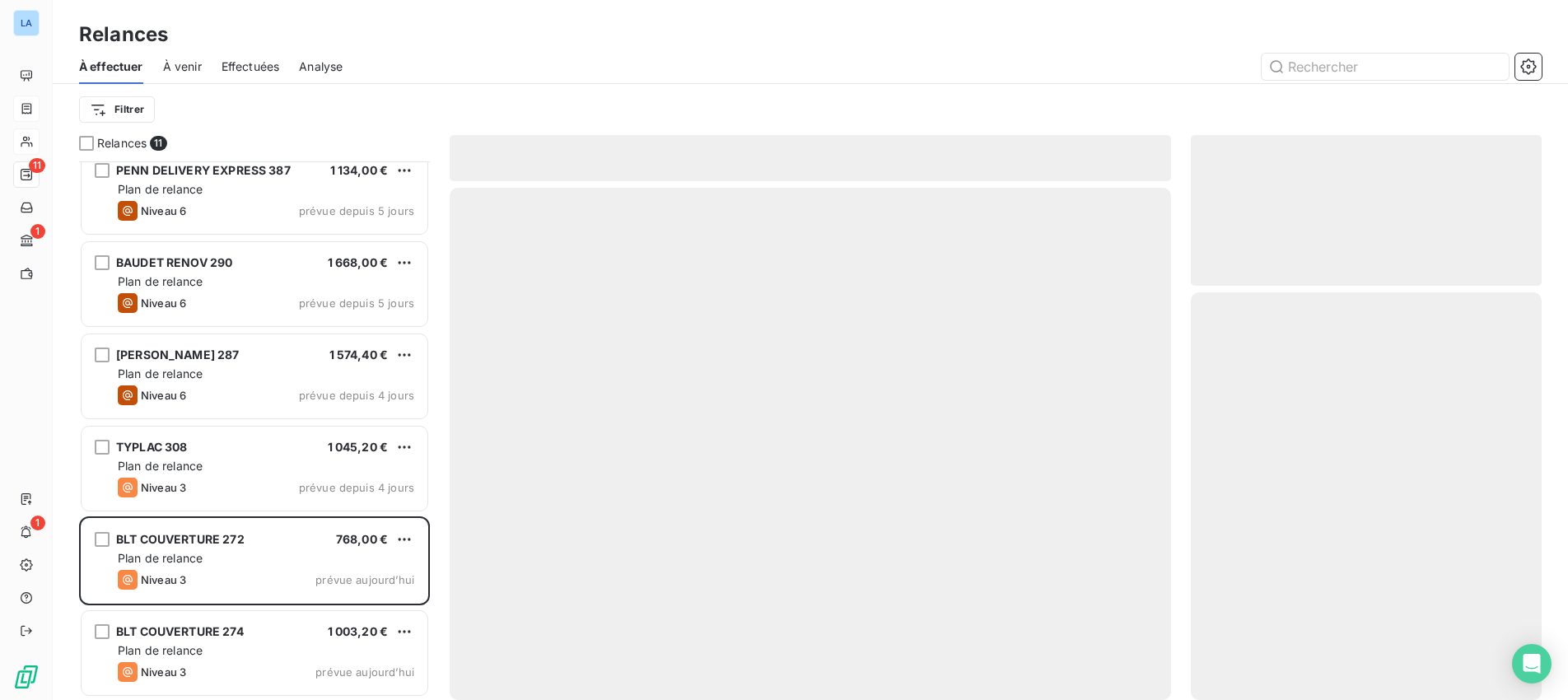
scroll to position [384, 0]
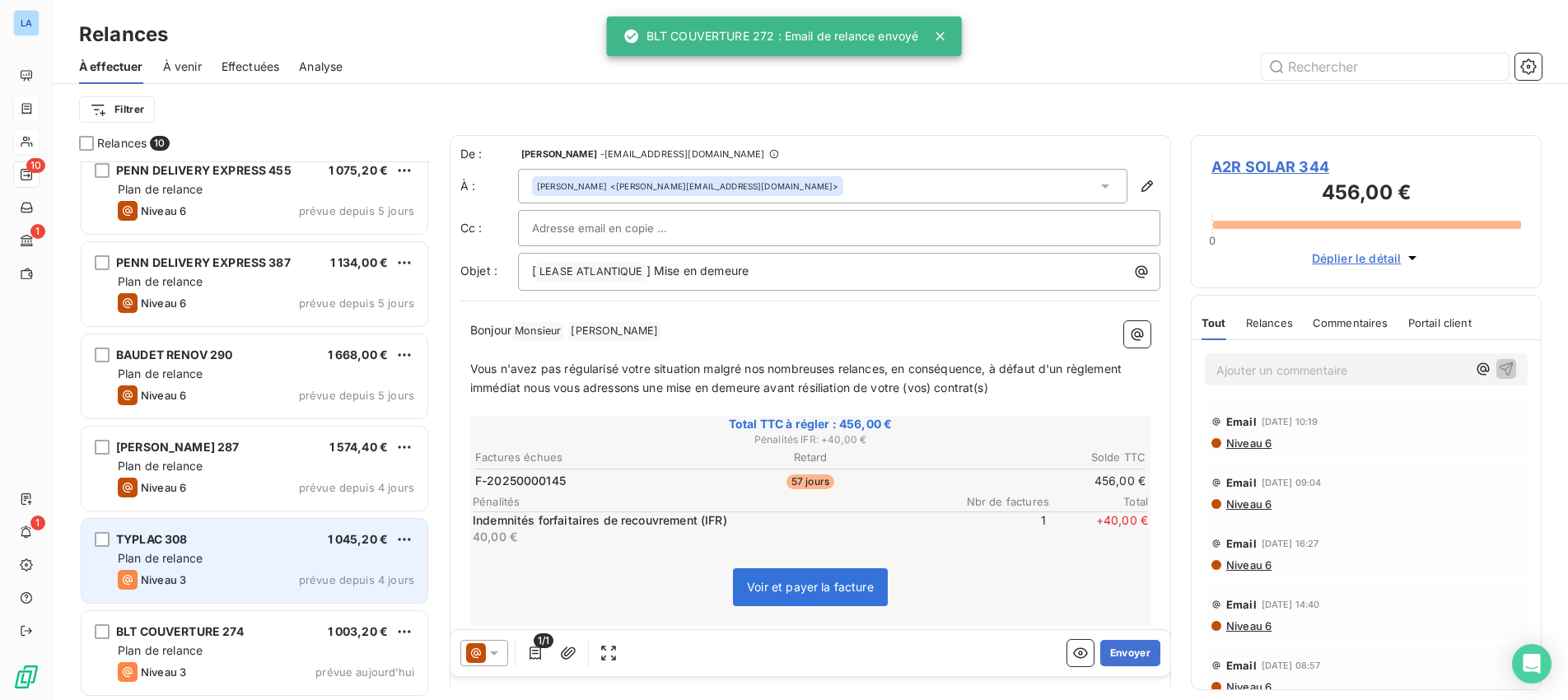
scroll to position [385, 0]
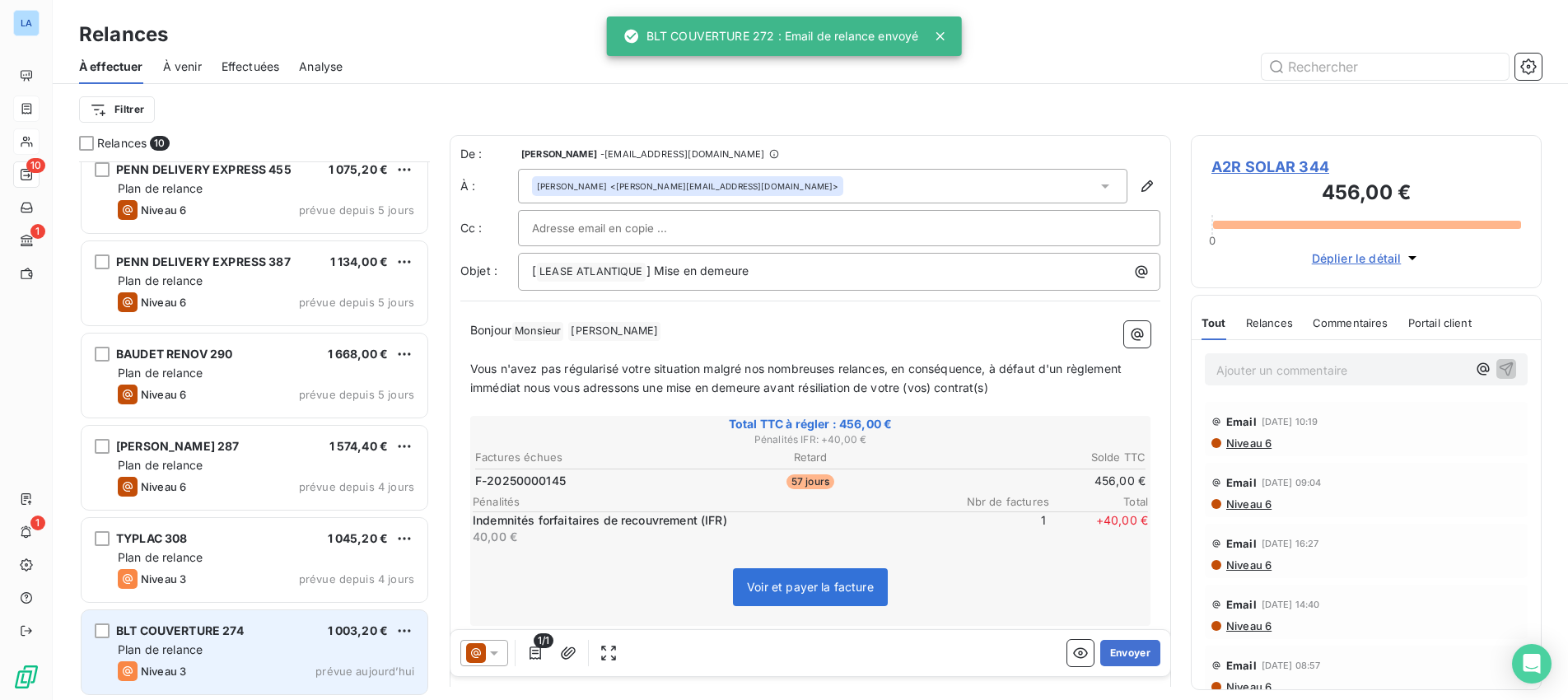
click at [267, 659] on div "BLT COUVERTURE 274 1 003,20 € Plan de relance Niveau 3 prévue [DATE]" at bounding box center [254, 652] width 346 height 84
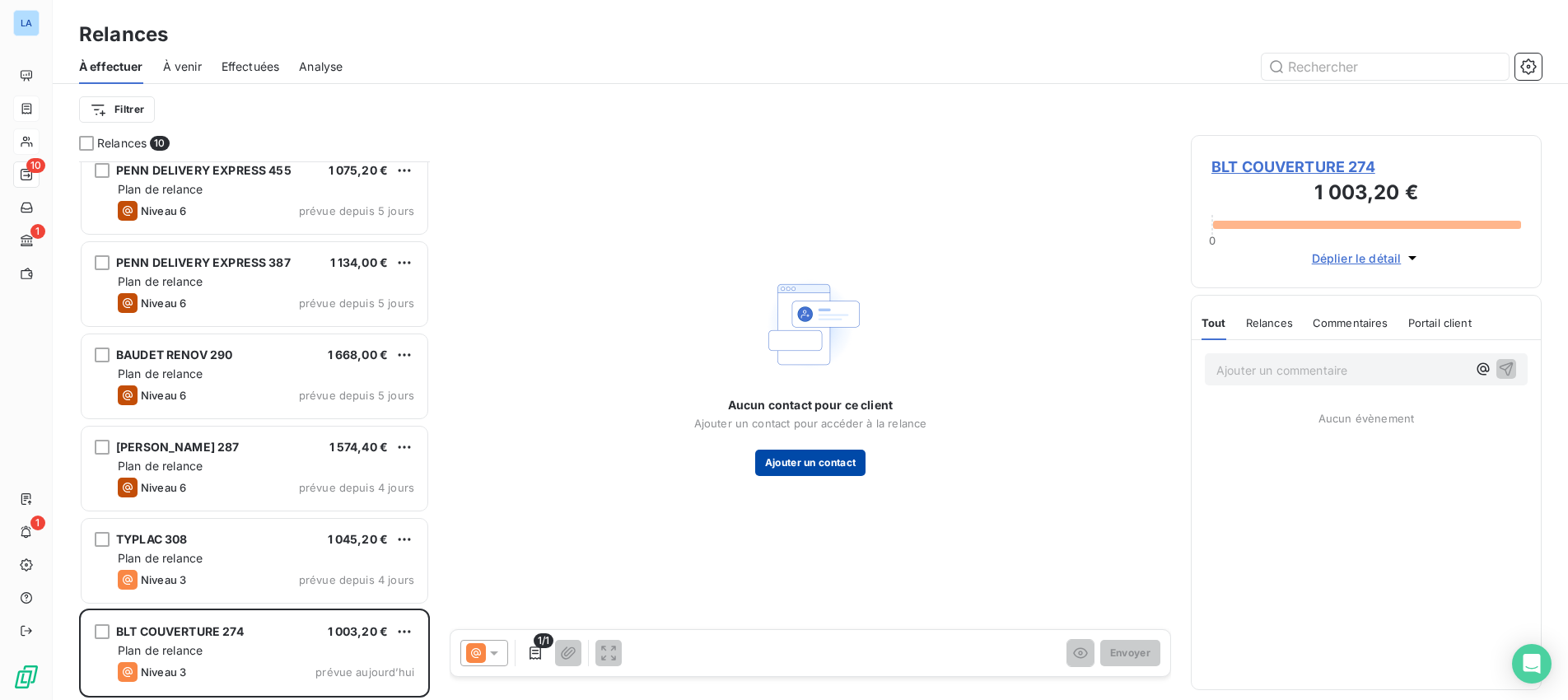
click at [796, 465] on button "Ajouter un contact" at bounding box center [810, 462] width 111 height 27
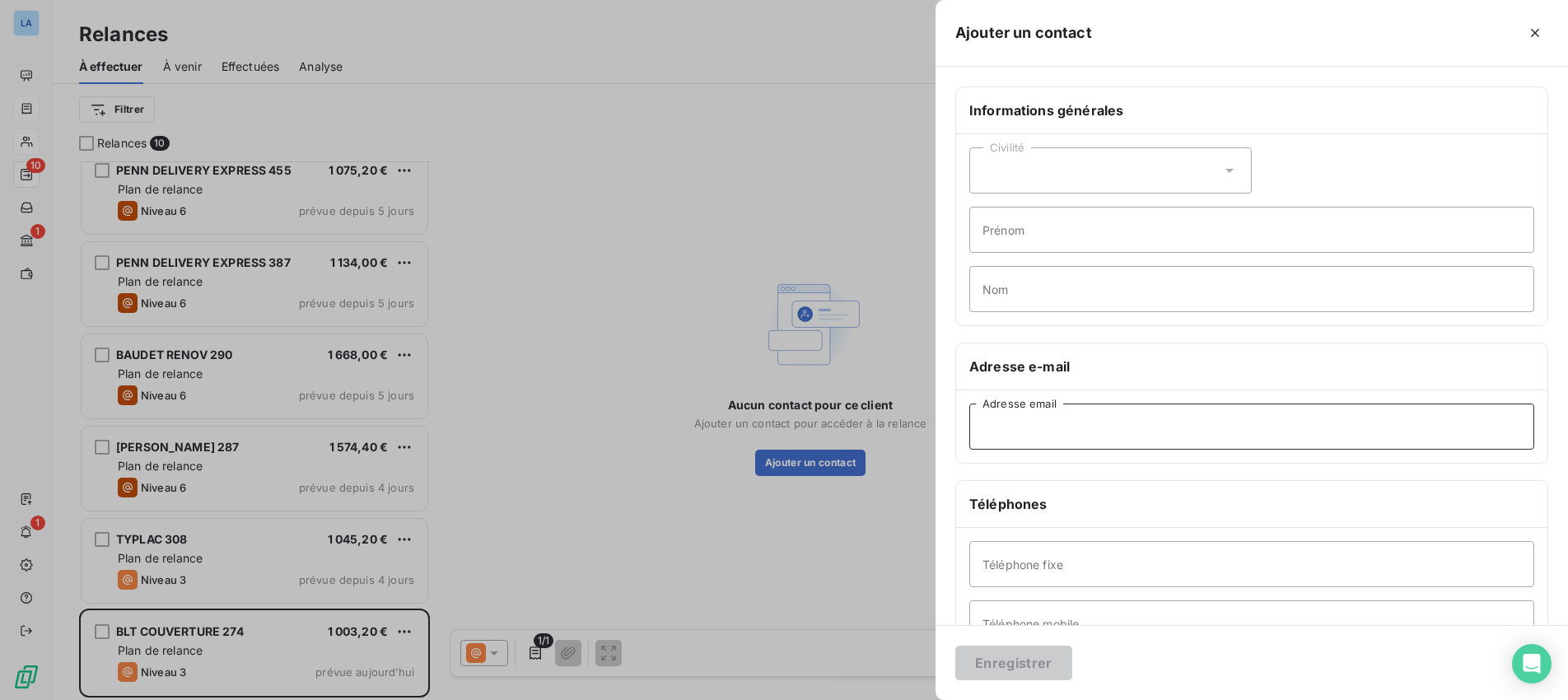
click at [985, 428] on input "Adresse email" at bounding box center [1251, 427] width 564 height 46
paste input "[EMAIL_ADDRESS][DOMAIN_NAME]"
type input "[EMAIL_ADDRESS][DOMAIN_NAME]"
click at [1232, 173] on icon at bounding box center [1229, 170] width 16 height 16
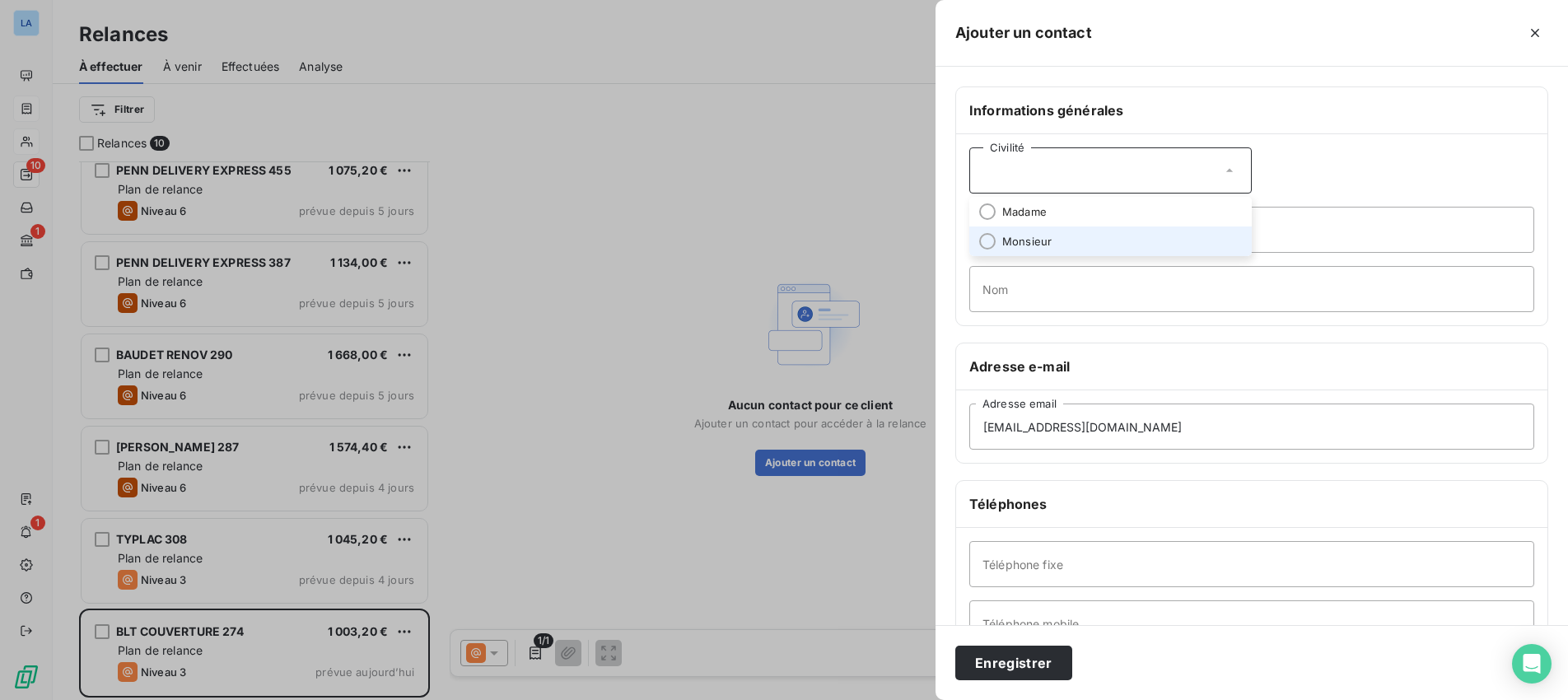
click at [1190, 238] on li "Monsieur" at bounding box center [1110, 241] width 283 height 30
click at [1181, 242] on input "Prénom" at bounding box center [1251, 230] width 564 height 46
type input "[PERSON_NAME]"
click at [1133, 289] on input "Nom" at bounding box center [1251, 289] width 564 height 46
type input "BOLEAT"
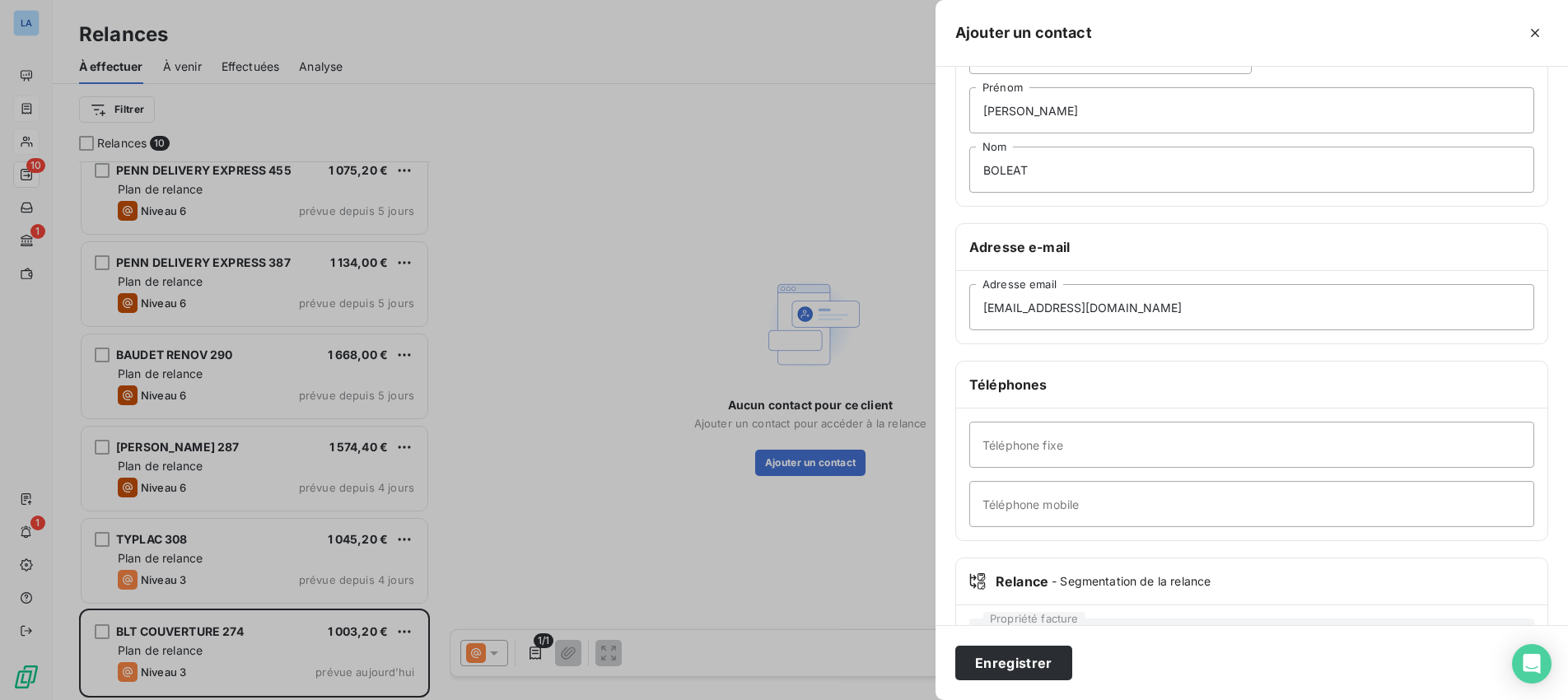
scroll to position [120, 0]
click at [1088, 502] on input "Téléphone mobile" at bounding box center [1251, 503] width 564 height 46
paste input "06 28 48 83 52"
type input "06 28 48 83 52"
click at [999, 662] on button "Enregistrer" at bounding box center [1014, 662] width 117 height 34
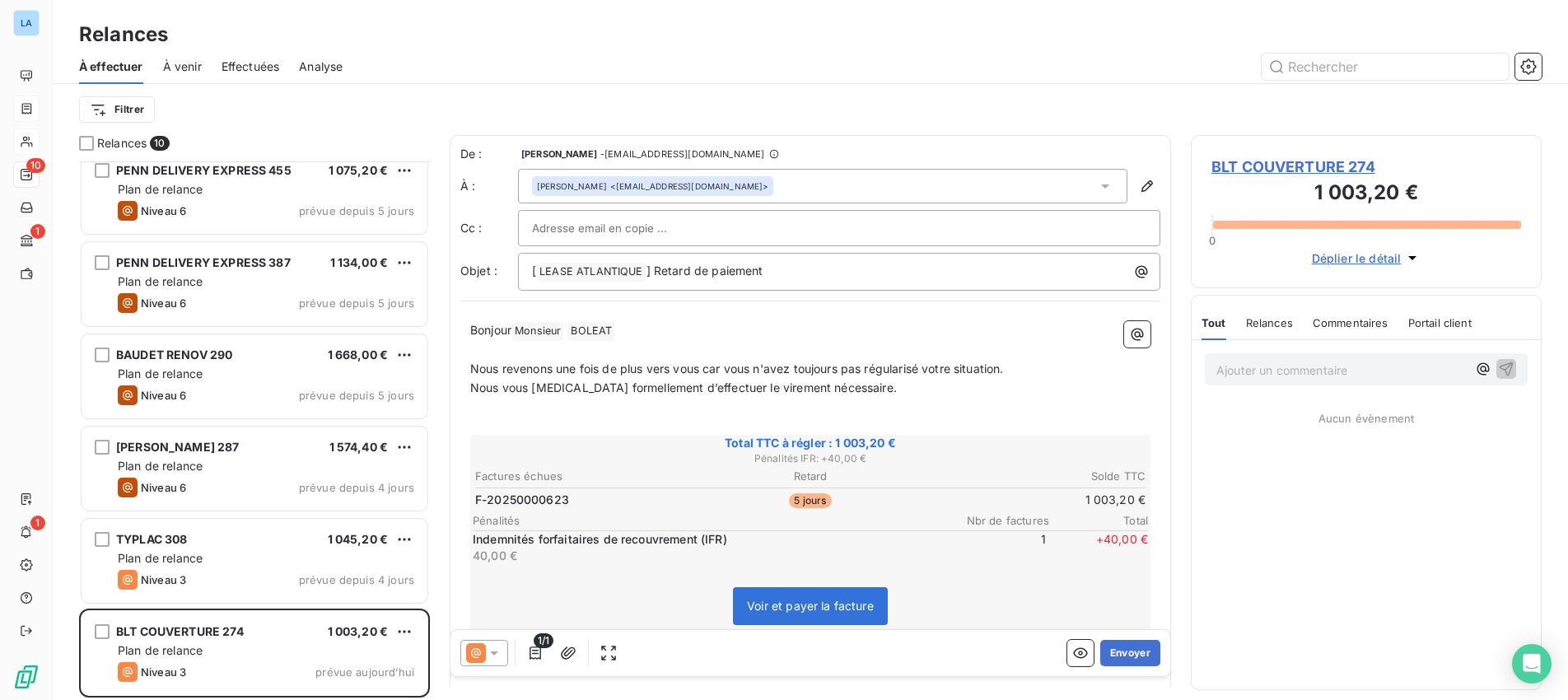
click at [497, 654] on icon at bounding box center [493, 652] width 16 height 16
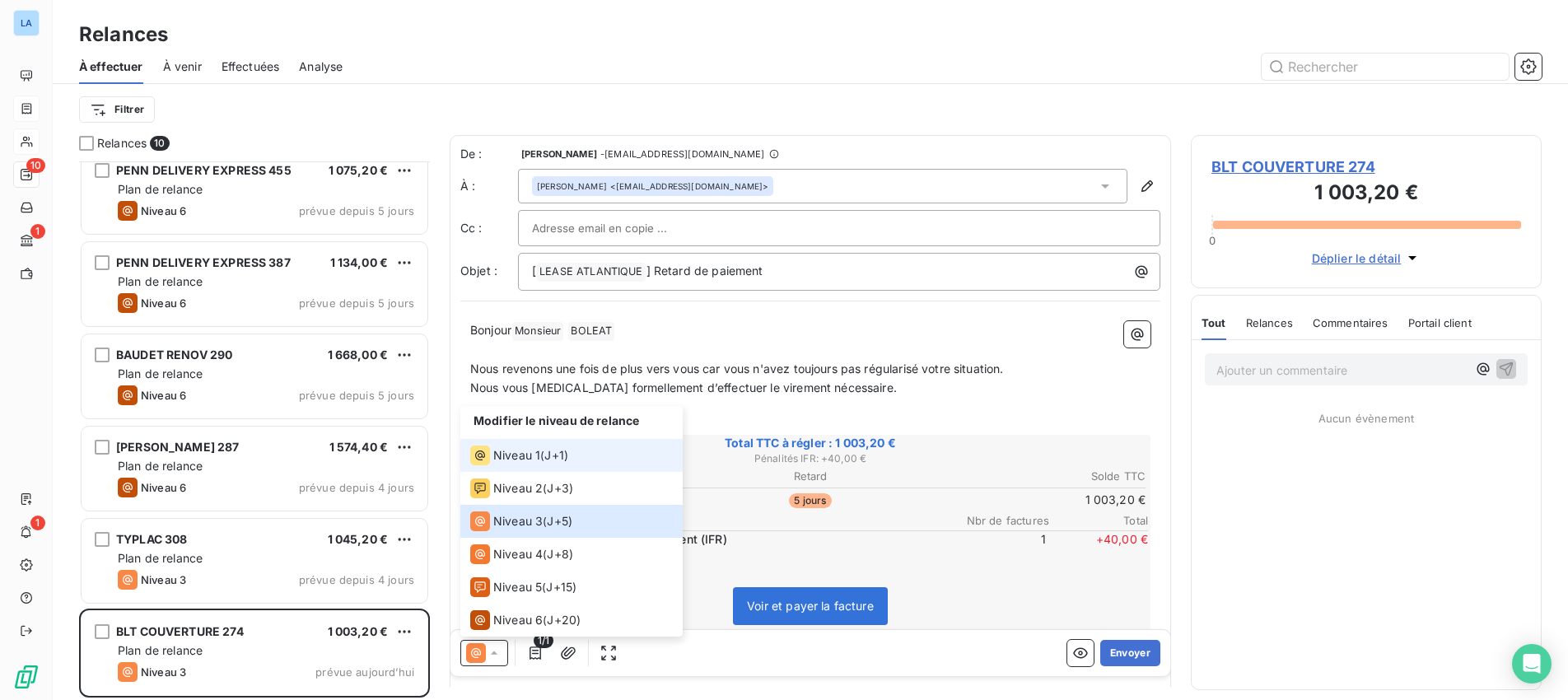
click at [533, 454] on span "Niveau 1" at bounding box center [516, 454] width 47 height 16
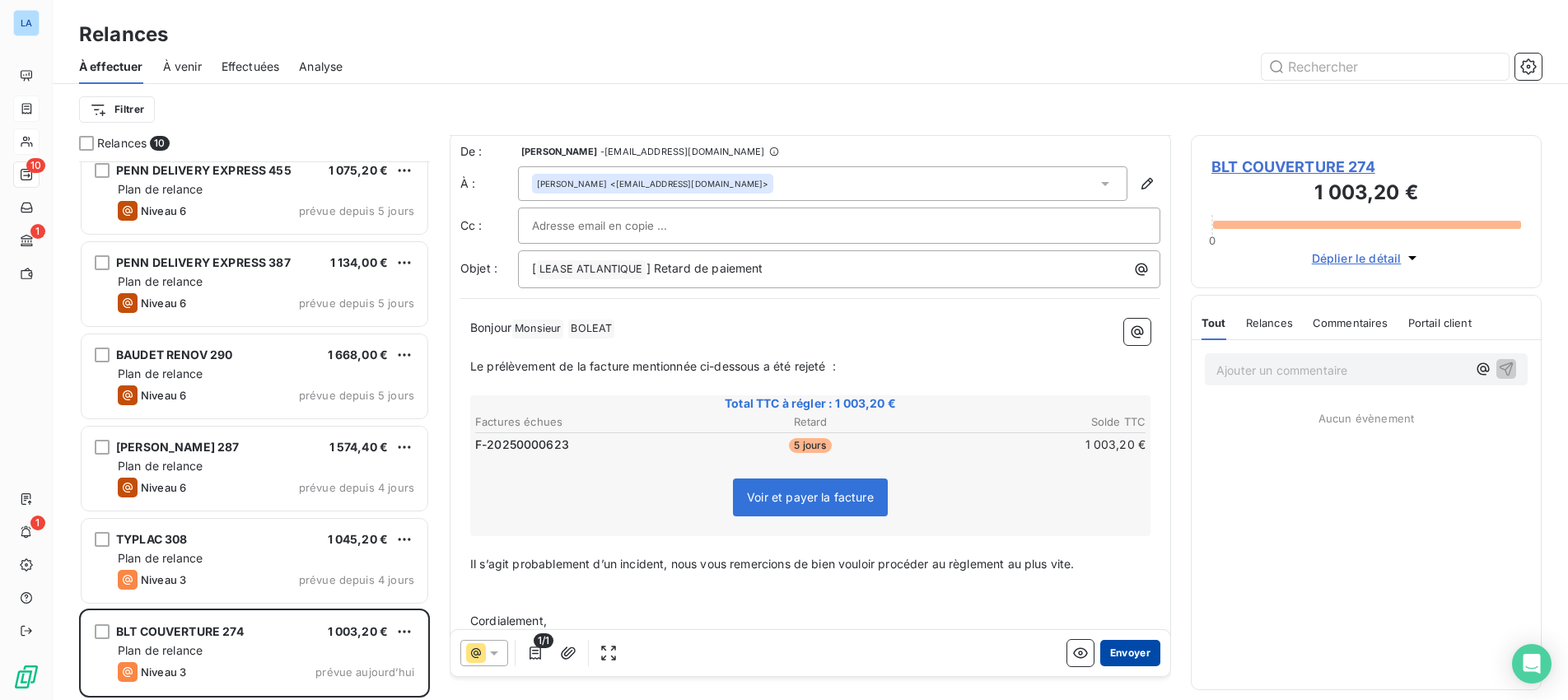
scroll to position [6, 0]
click at [1128, 649] on button "Envoyer" at bounding box center [1130, 653] width 60 height 27
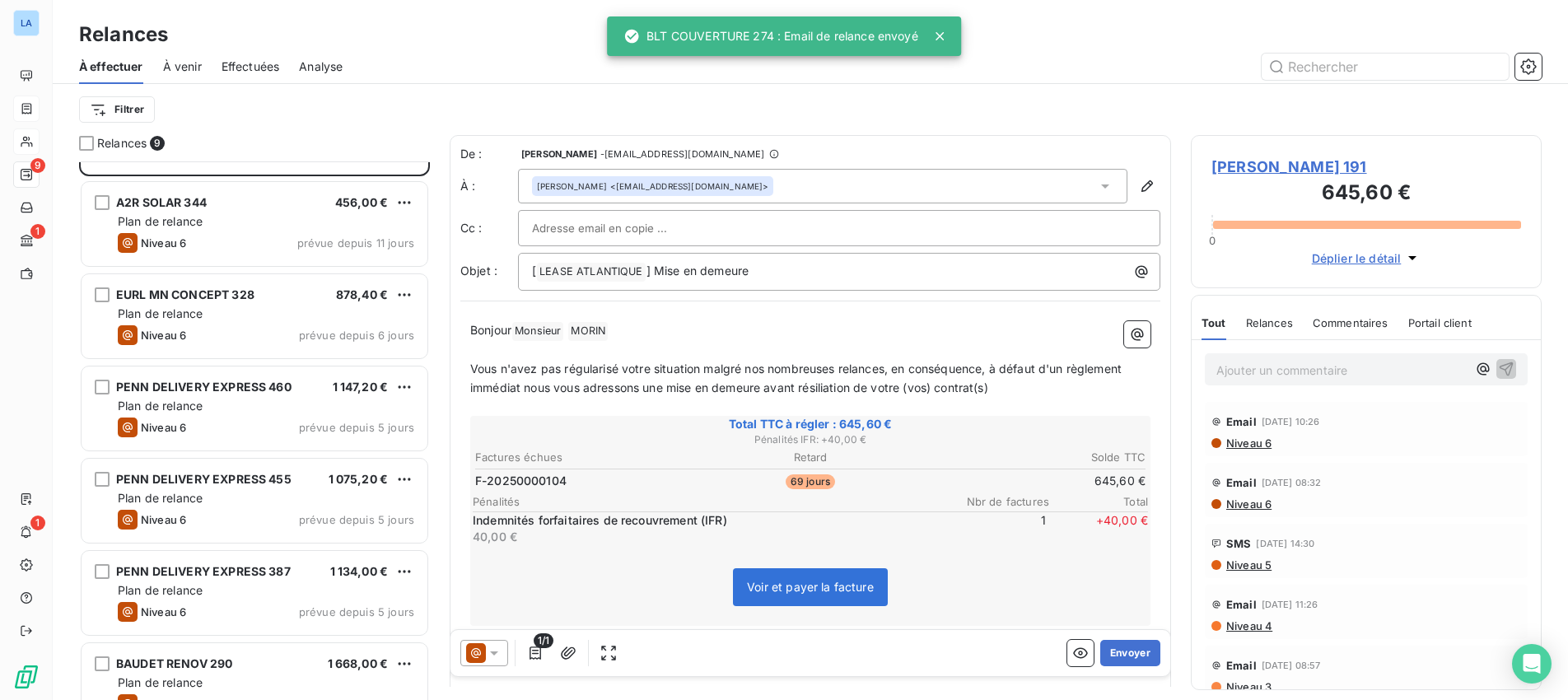
scroll to position [62, 0]
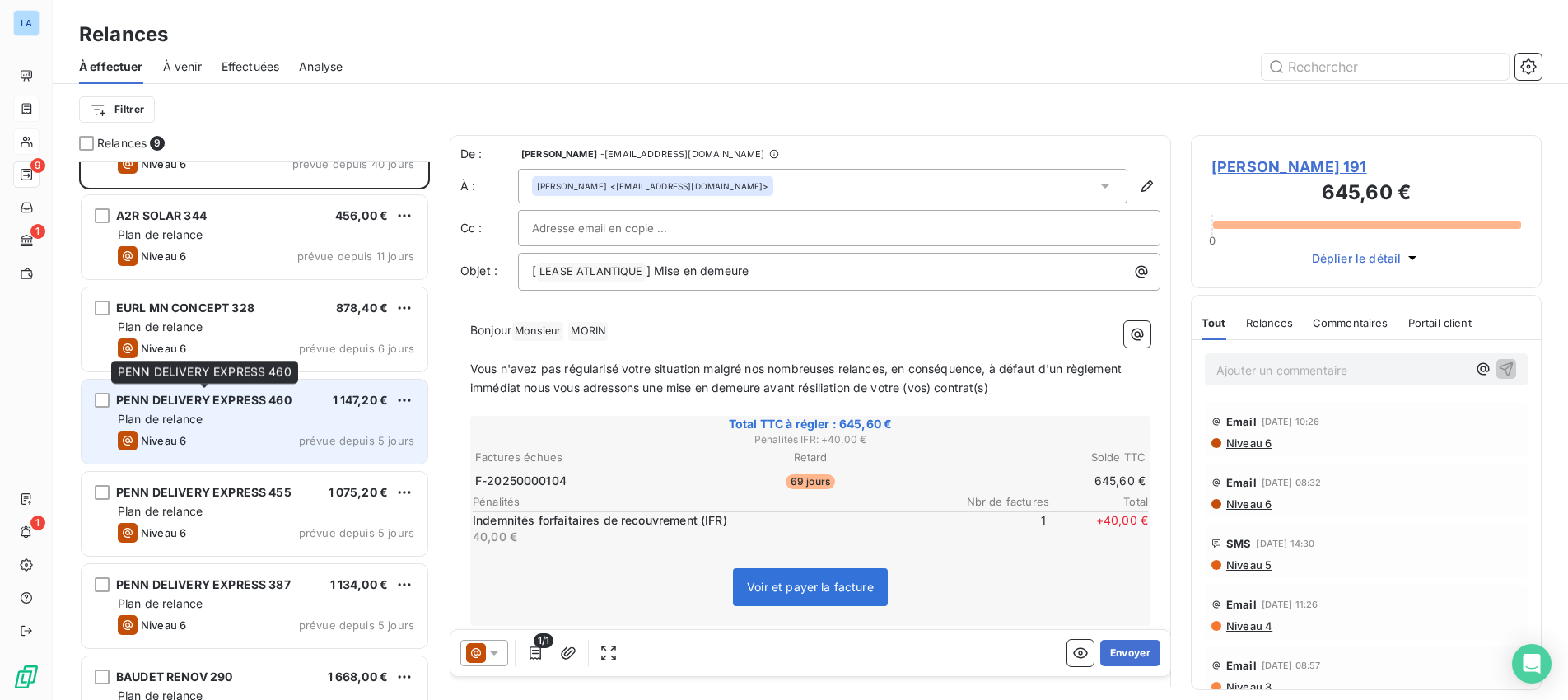
click at [208, 402] on span "PENN DELIVERY EXPRESS 460" at bounding box center [204, 399] width 175 height 14
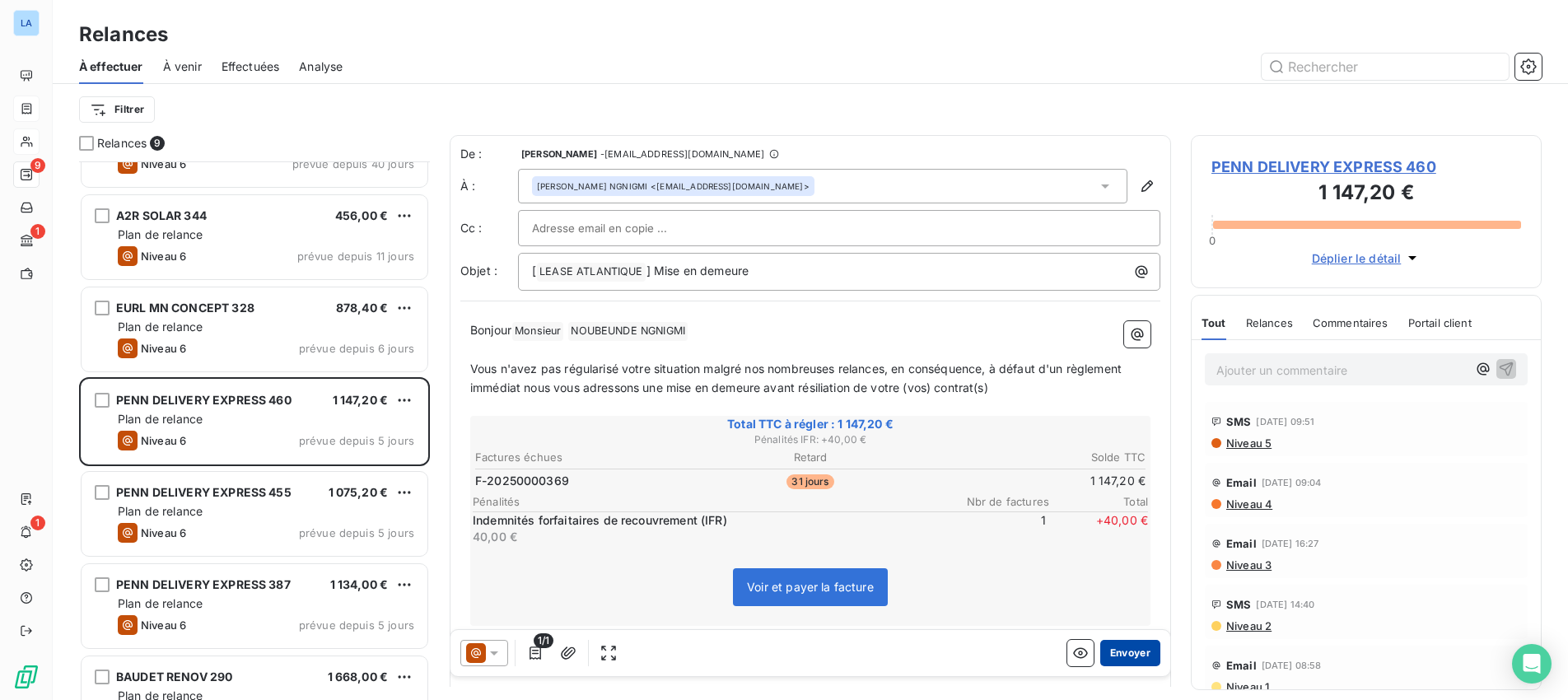
click at [1123, 648] on button "Envoyer" at bounding box center [1130, 653] width 60 height 27
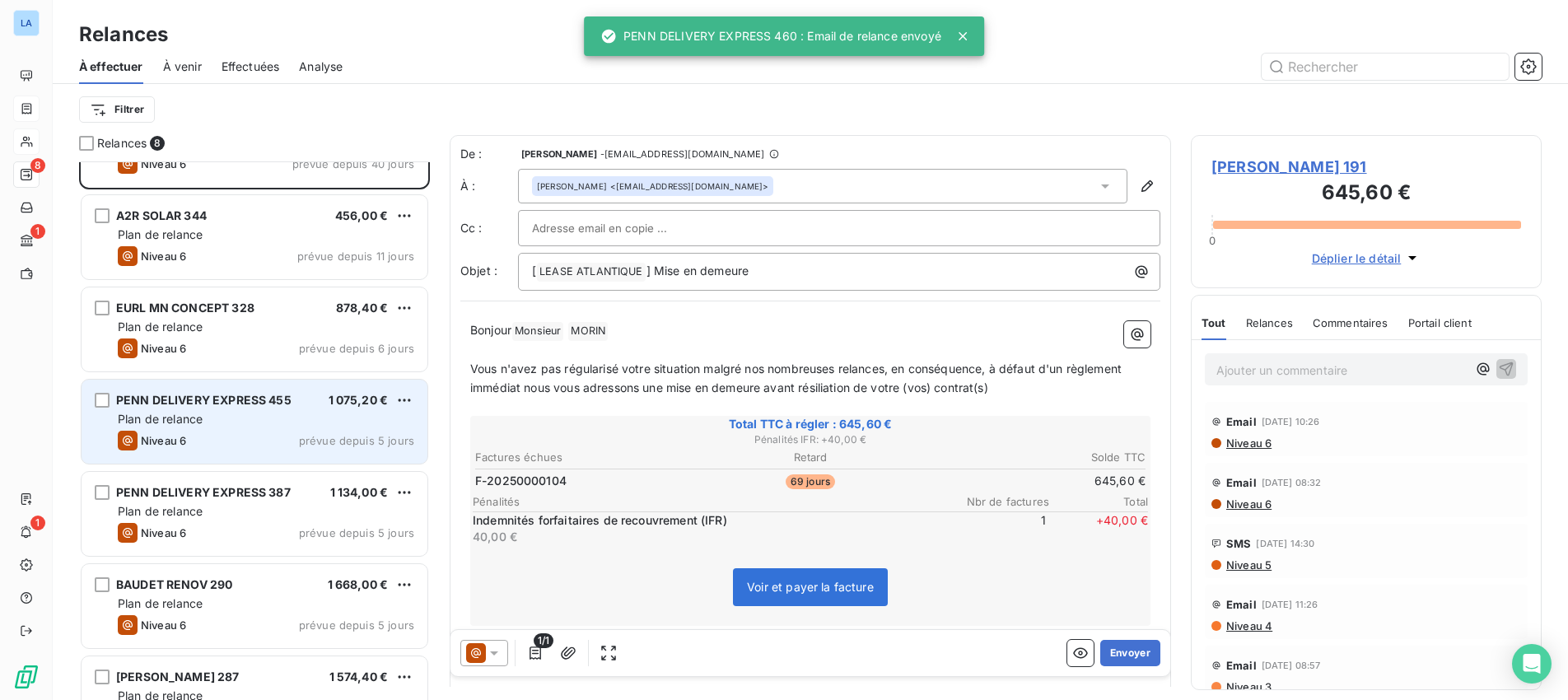
click at [260, 442] on div "Niveau 6 prévue depuis 5 jours" at bounding box center [265, 440] width 296 height 20
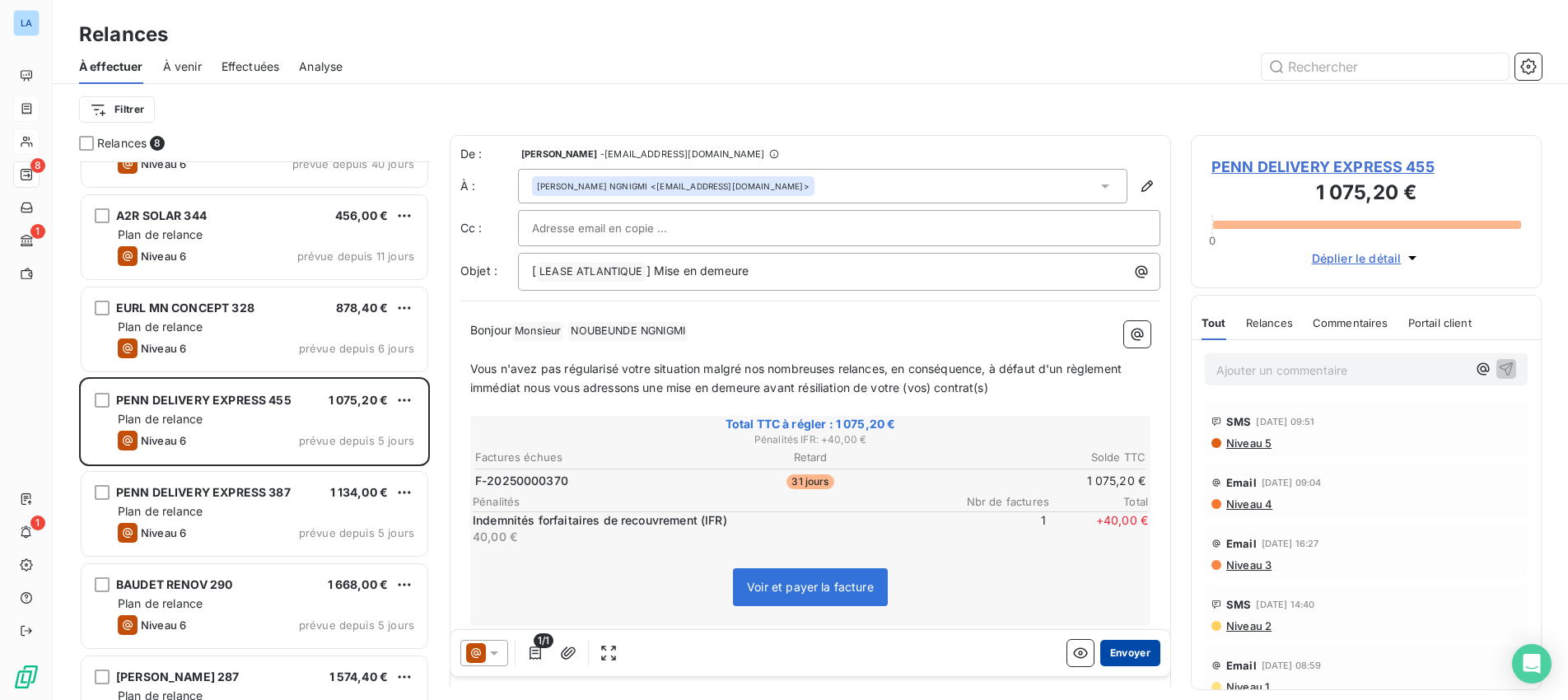
click at [1132, 649] on button "Envoyer" at bounding box center [1130, 653] width 60 height 27
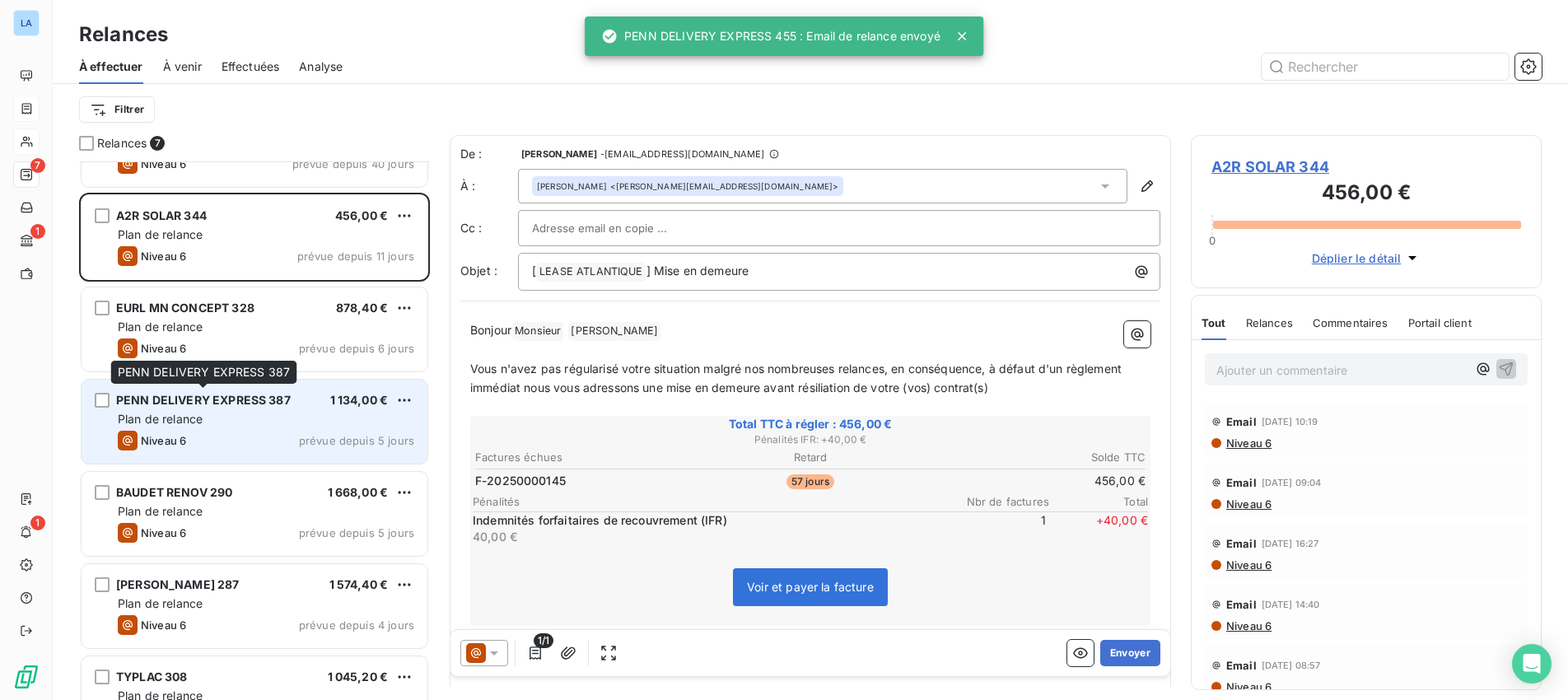
click at [218, 404] on span "PENN DELIVERY EXPRESS 387" at bounding box center [203, 399] width 174 height 14
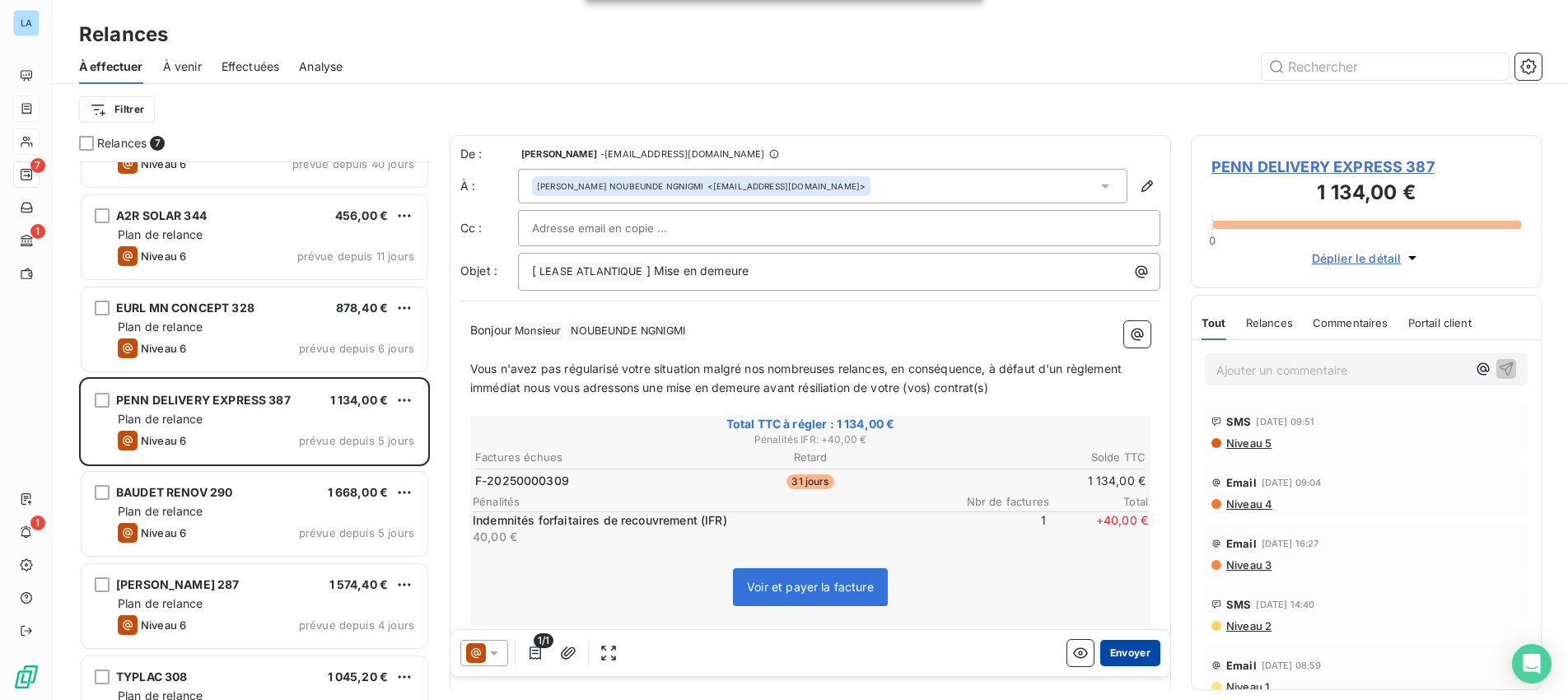
click at [1129, 648] on button "Envoyer" at bounding box center [1130, 653] width 60 height 27
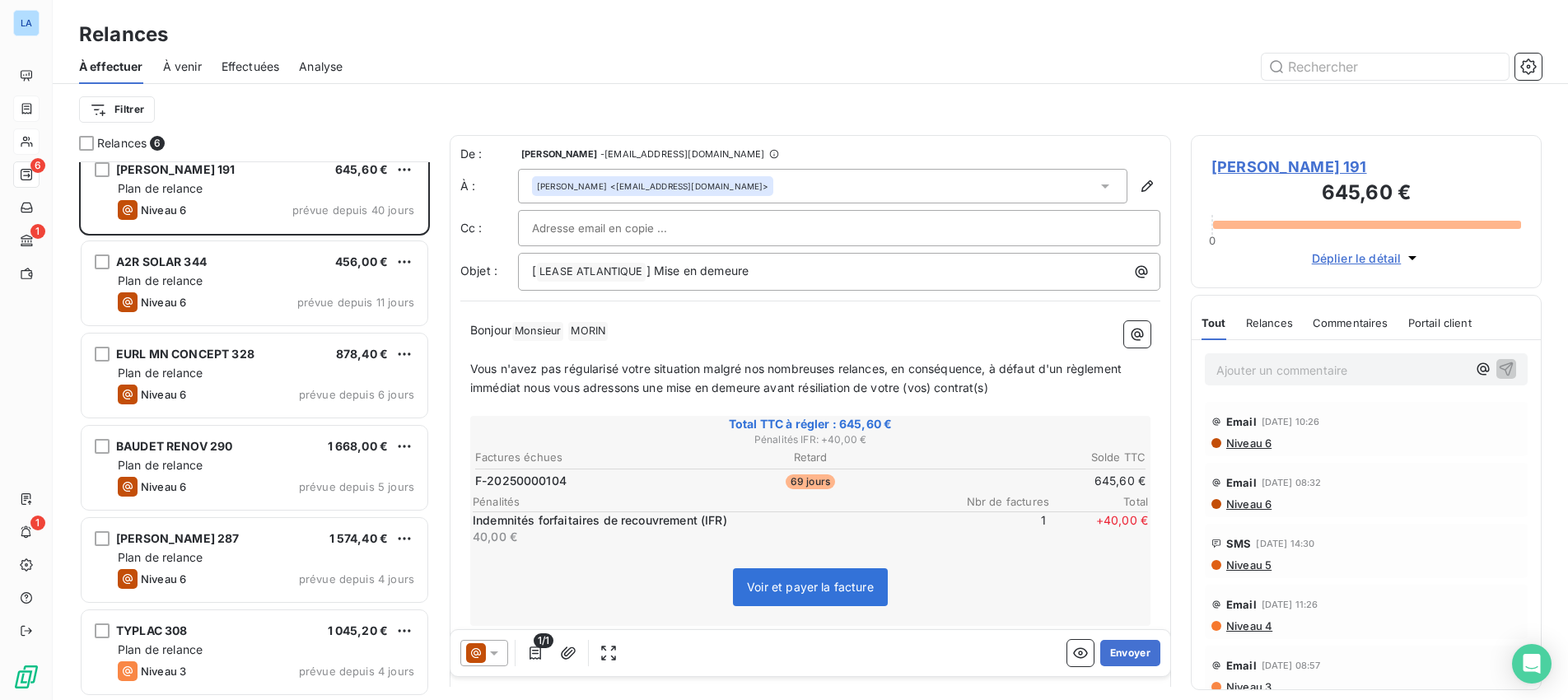
scroll to position [15, 0]
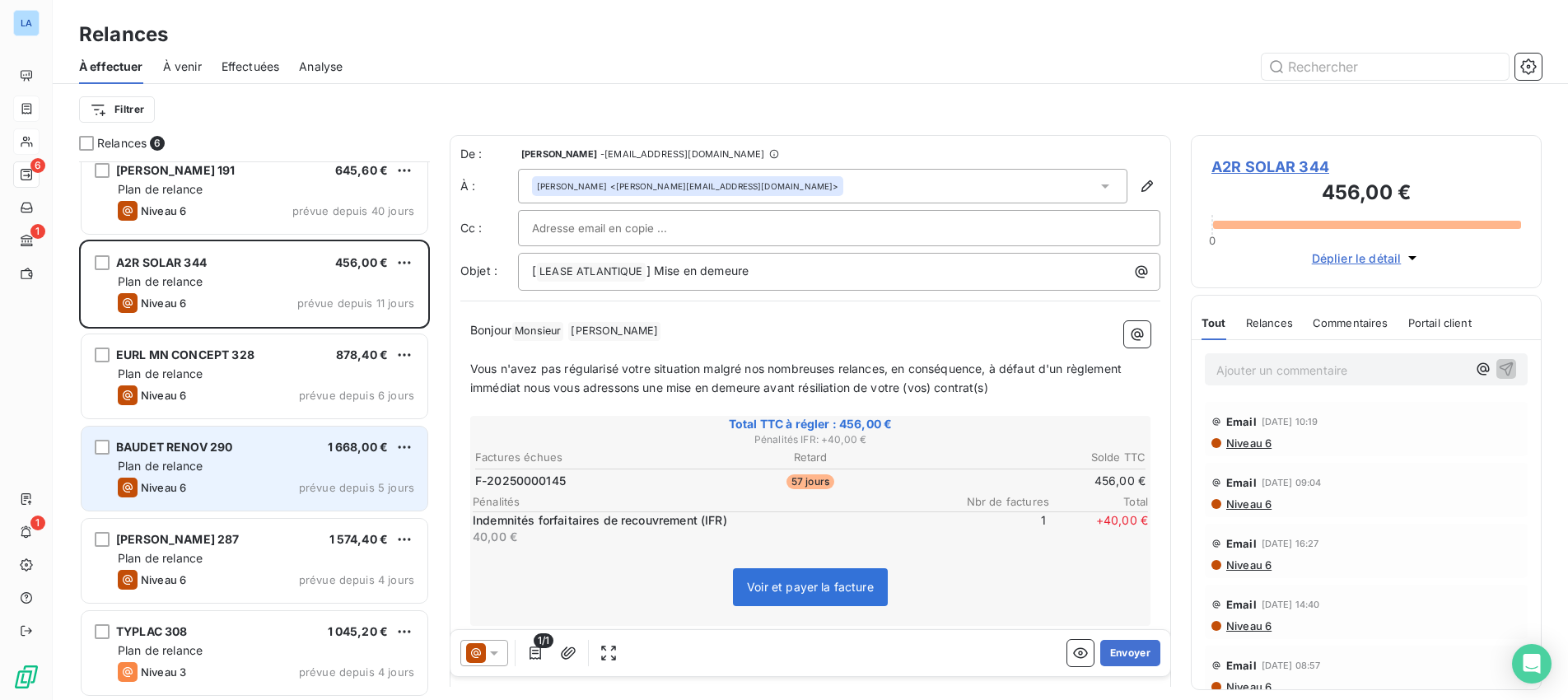
click at [331, 475] on div "BAUDET RENOV 290 1 668,00 € Plan de relance Niveau 6 prévue depuis 5 jours" at bounding box center [254, 468] width 346 height 84
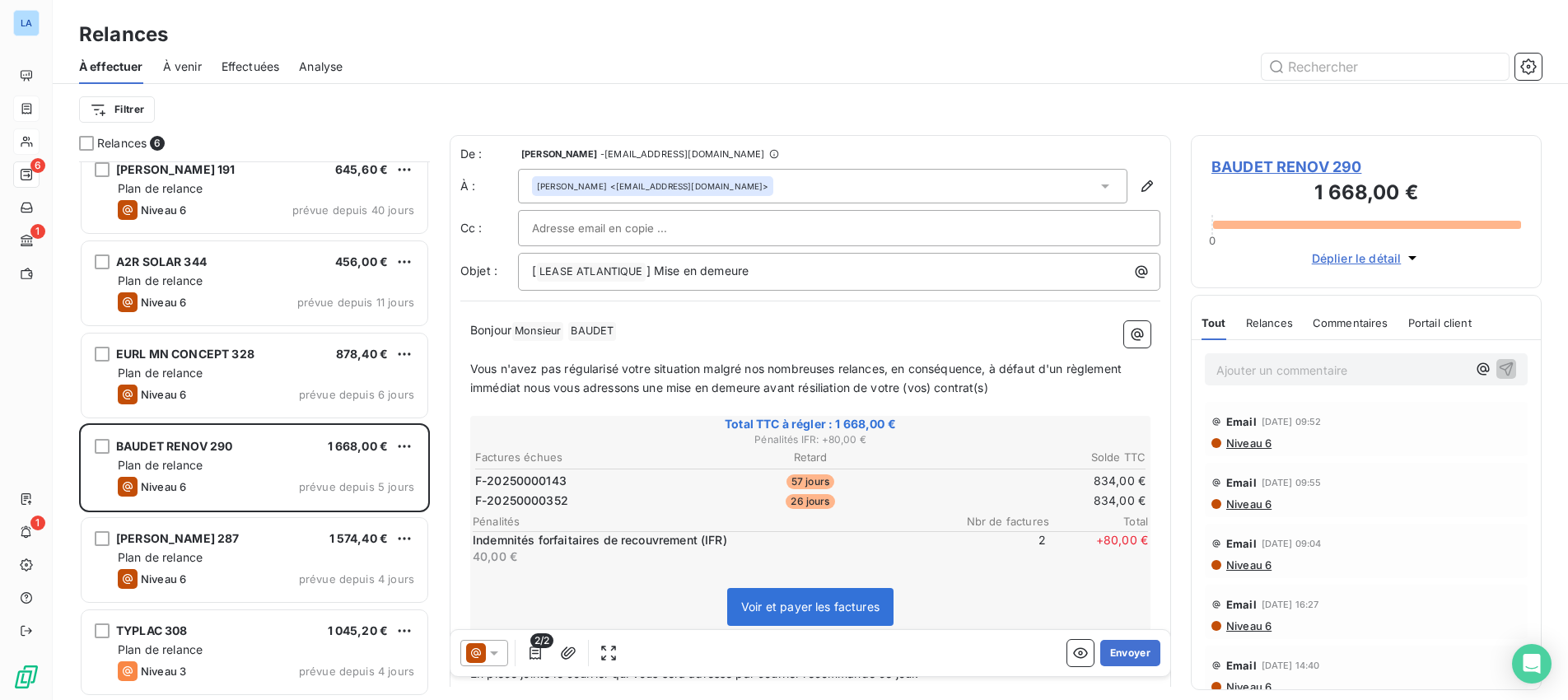
scroll to position [15, 0]
click at [241, 65] on span "Effectuées" at bounding box center [251, 66] width 58 height 16
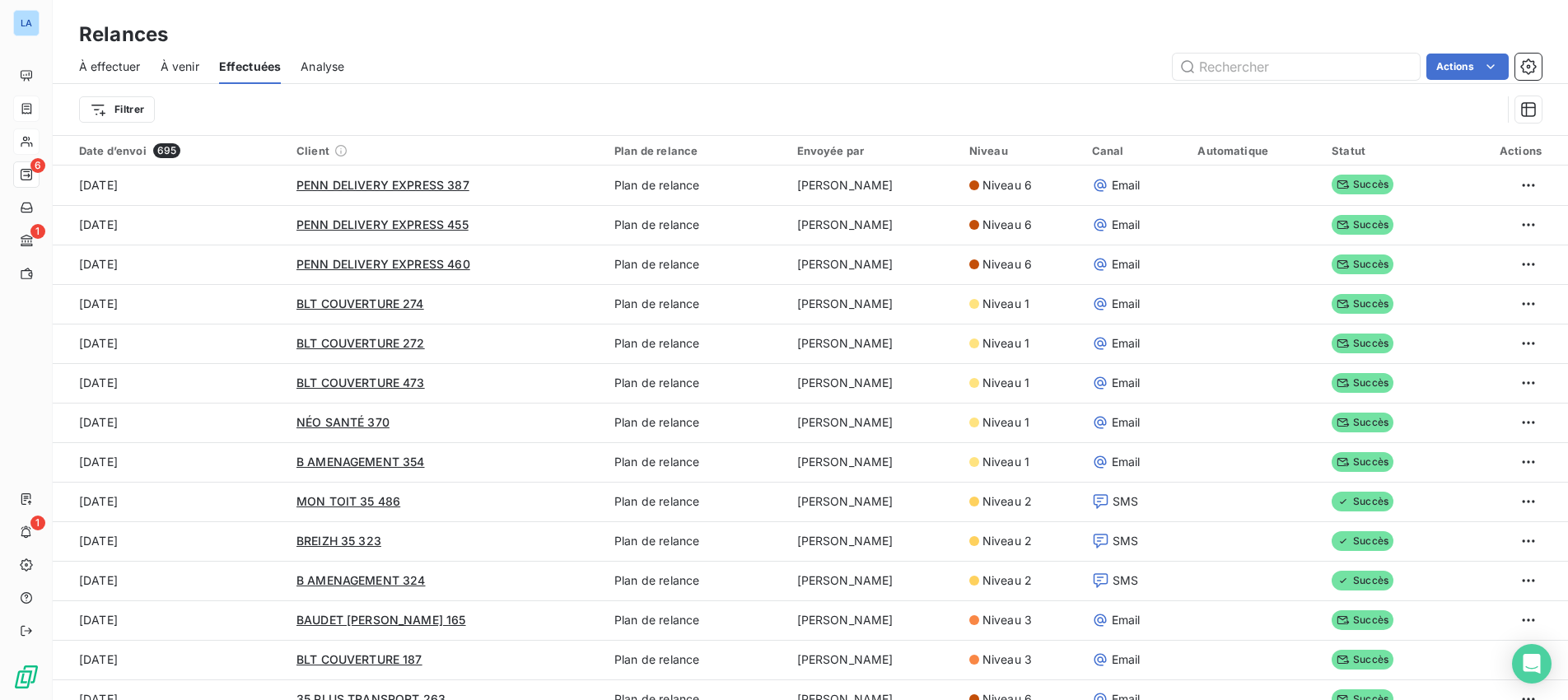
click at [175, 65] on span "À venir" at bounding box center [180, 66] width 39 height 16
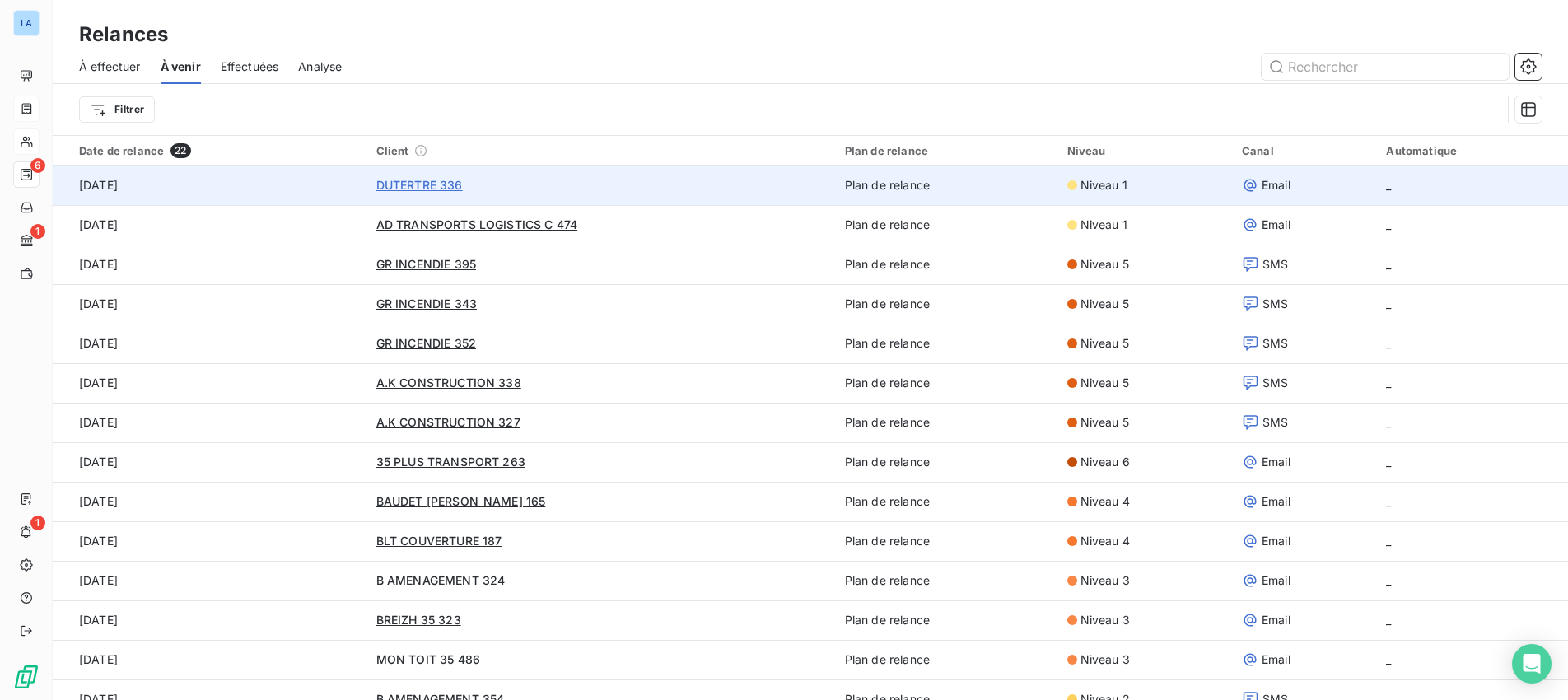
click at [389, 184] on span "DUTERTRE 336" at bounding box center [419, 185] width 87 height 14
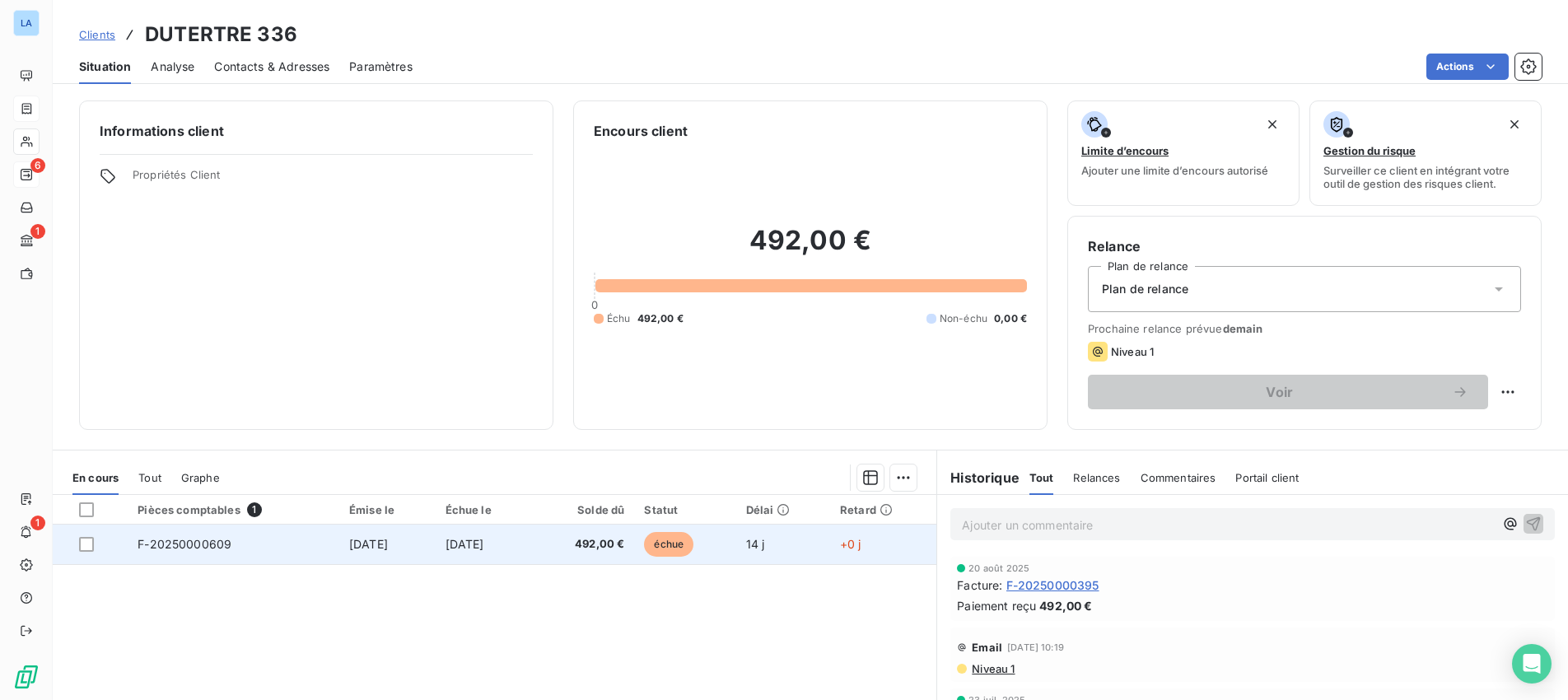
click at [187, 542] on span "F-20250000609" at bounding box center [184, 544] width 94 height 14
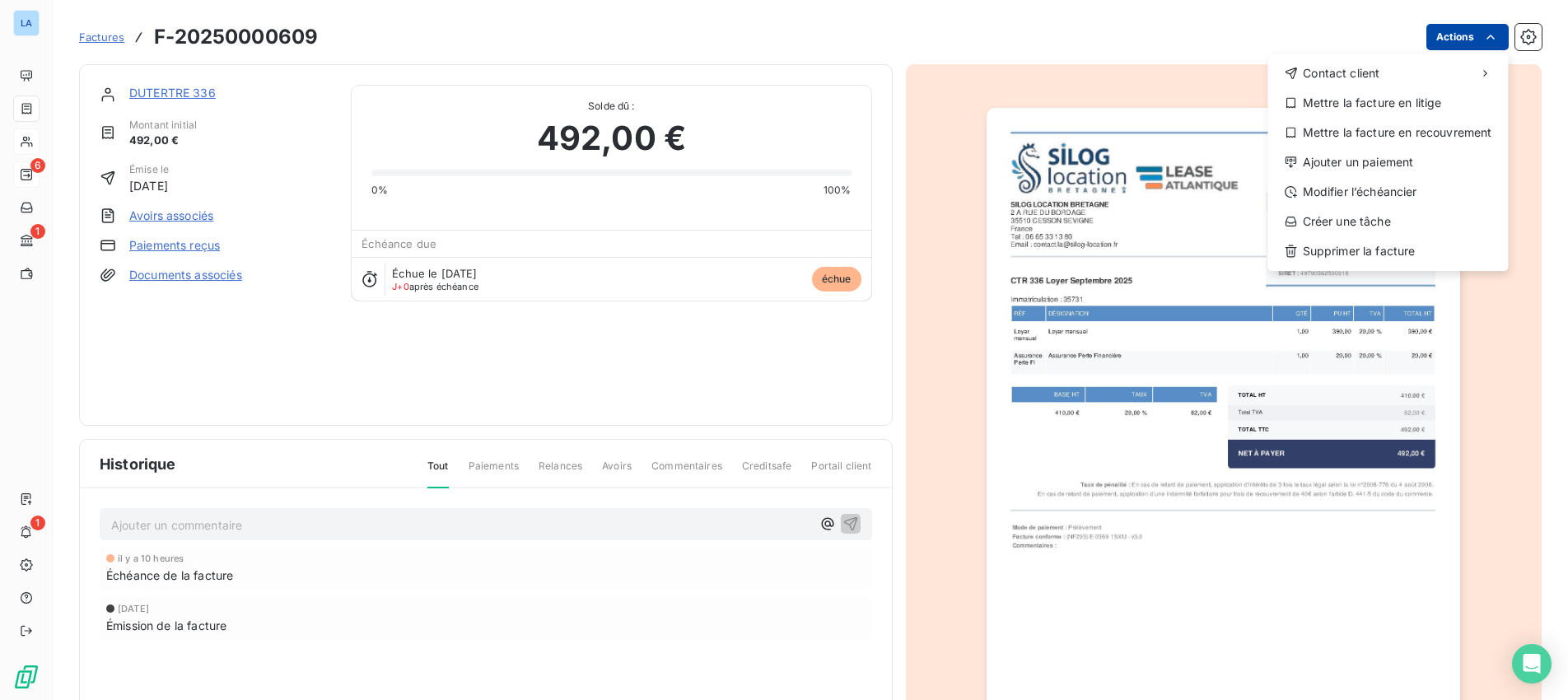
click at [1472, 40] on html "LA 6 1 1 Factures F-20250000609 Actions Contact client Mettre la facture en lit…" at bounding box center [784, 350] width 1568 height 700
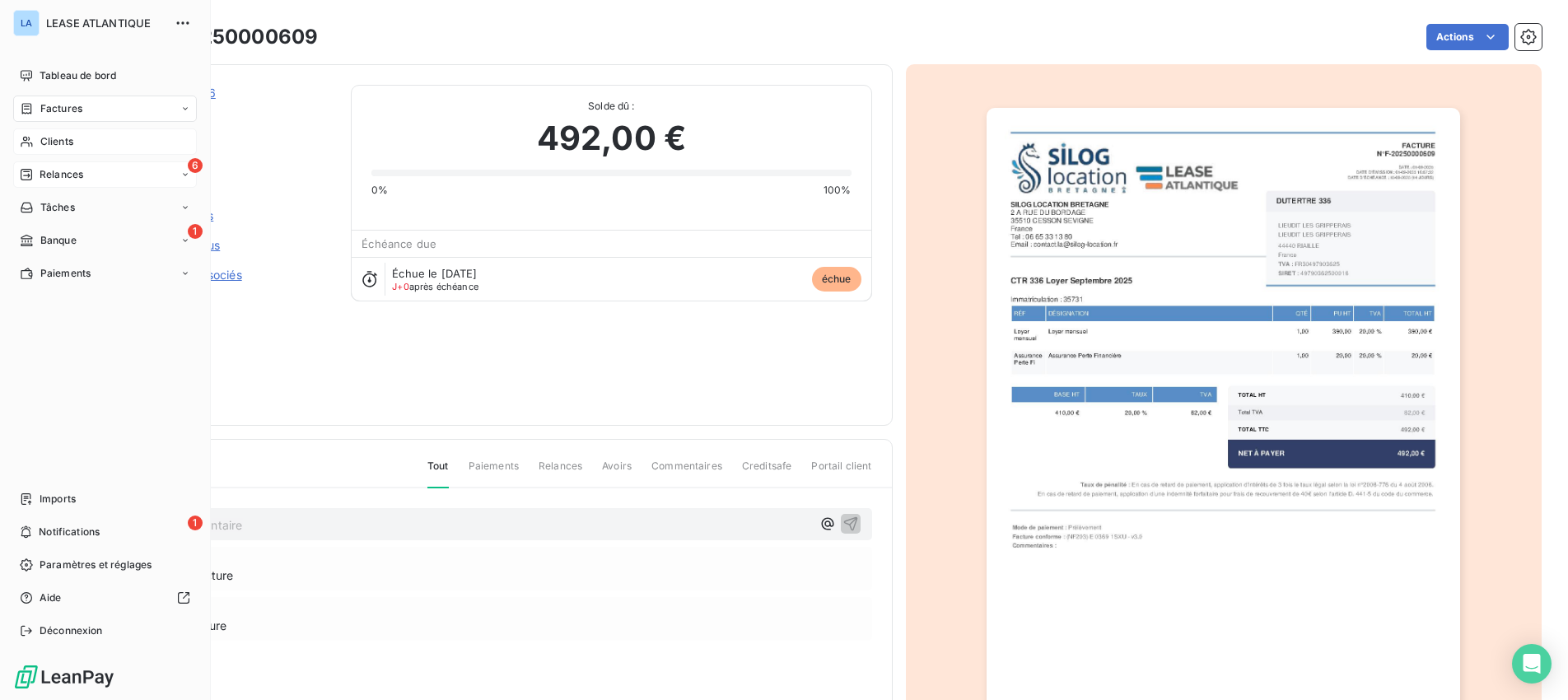
click at [28, 139] on html "LA LEASE ATLANTIQUE Tableau de bord Factures Clients 6 Relances Tâches 1 Banque…" at bounding box center [784, 350] width 1568 height 700
click at [43, 175] on span "Relances" at bounding box center [61, 174] width 44 height 15
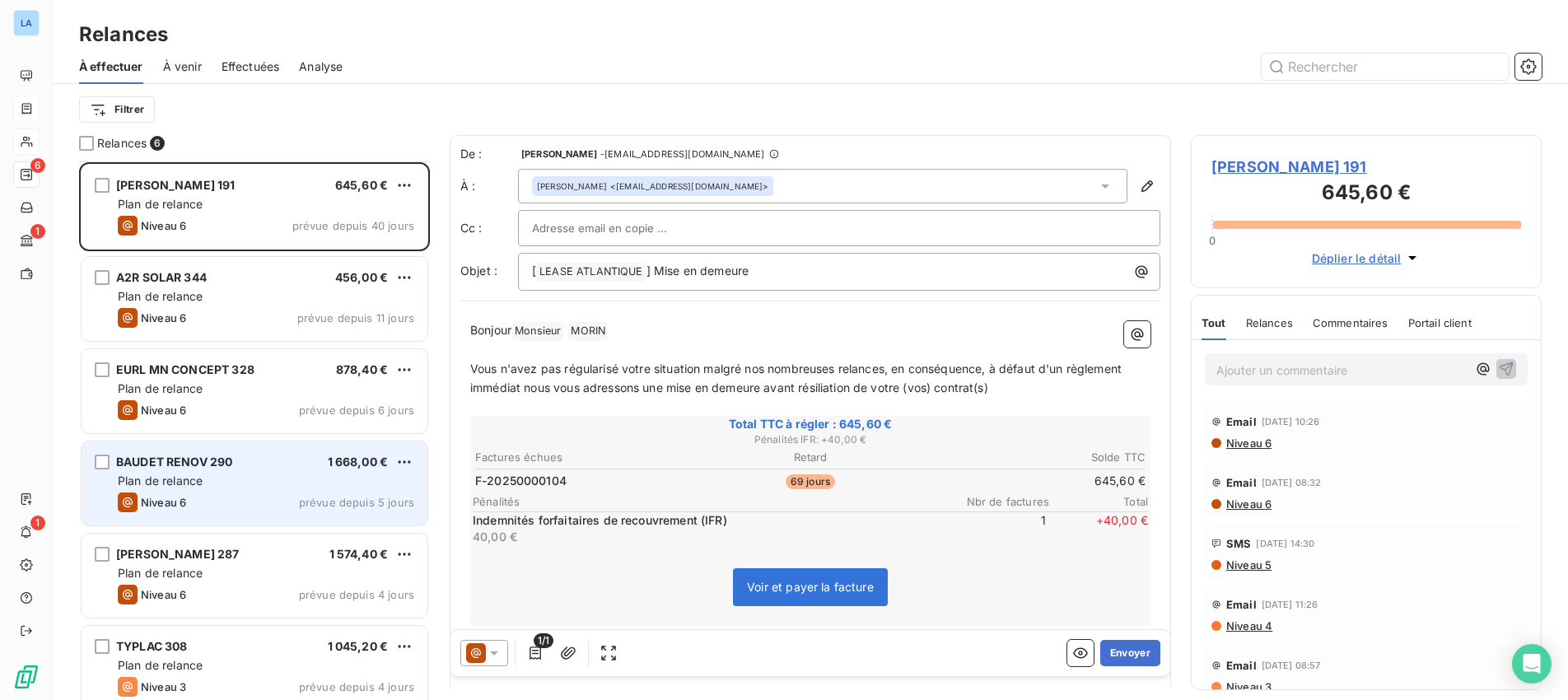
scroll to position [15, 0]
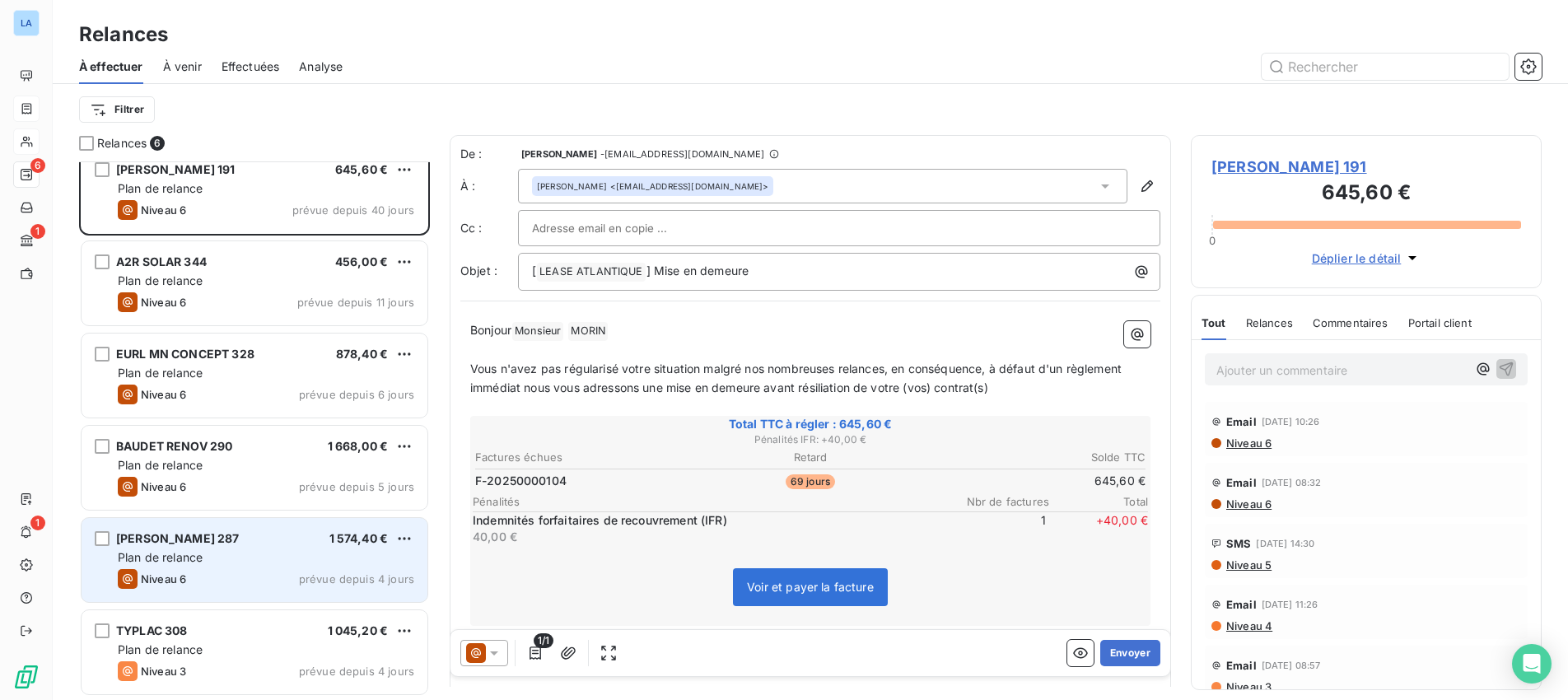
click at [247, 550] on div "Plan de relance" at bounding box center [265, 557] width 296 height 16
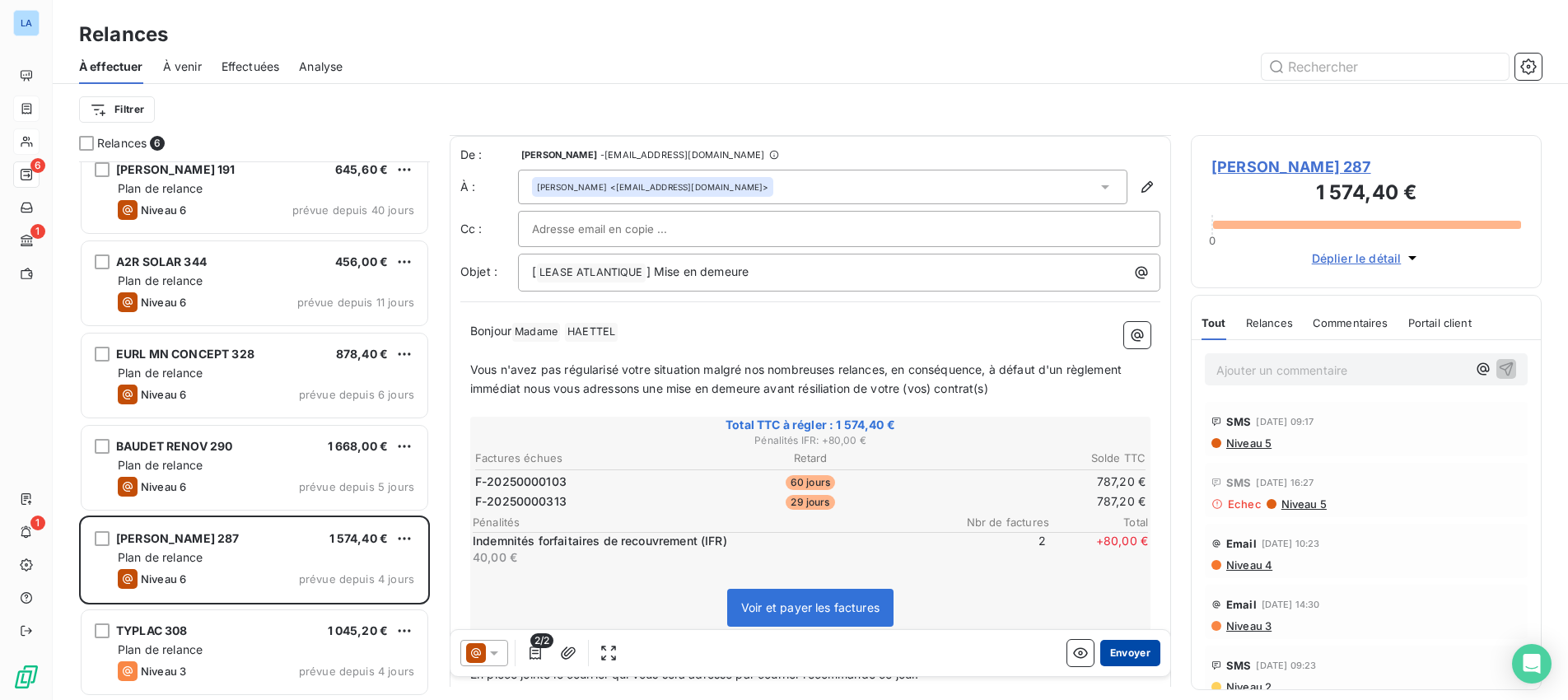
click at [1126, 654] on button "Envoyer" at bounding box center [1130, 653] width 60 height 27
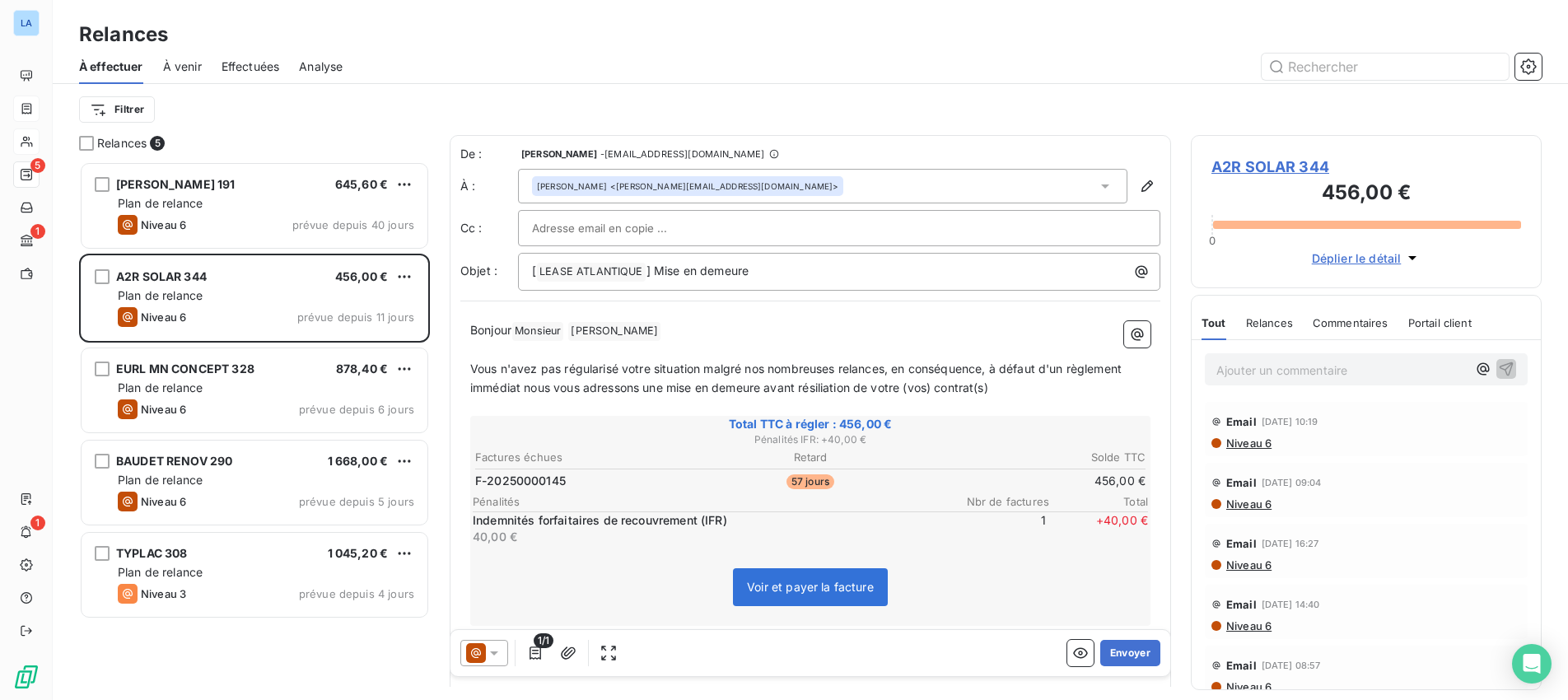
click at [168, 64] on span "À venir" at bounding box center [182, 66] width 39 height 16
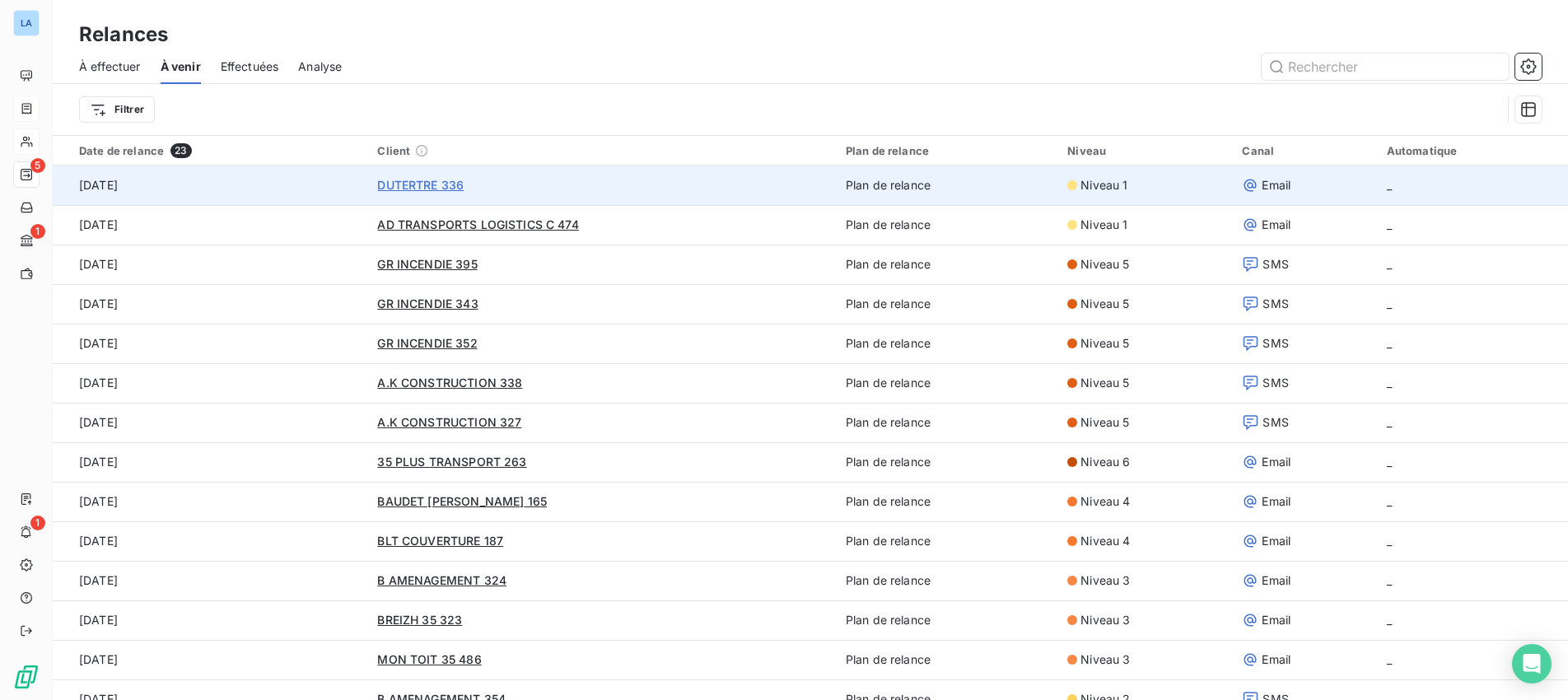
click at [416, 185] on span "DUTERTRE 336" at bounding box center [420, 185] width 87 height 14
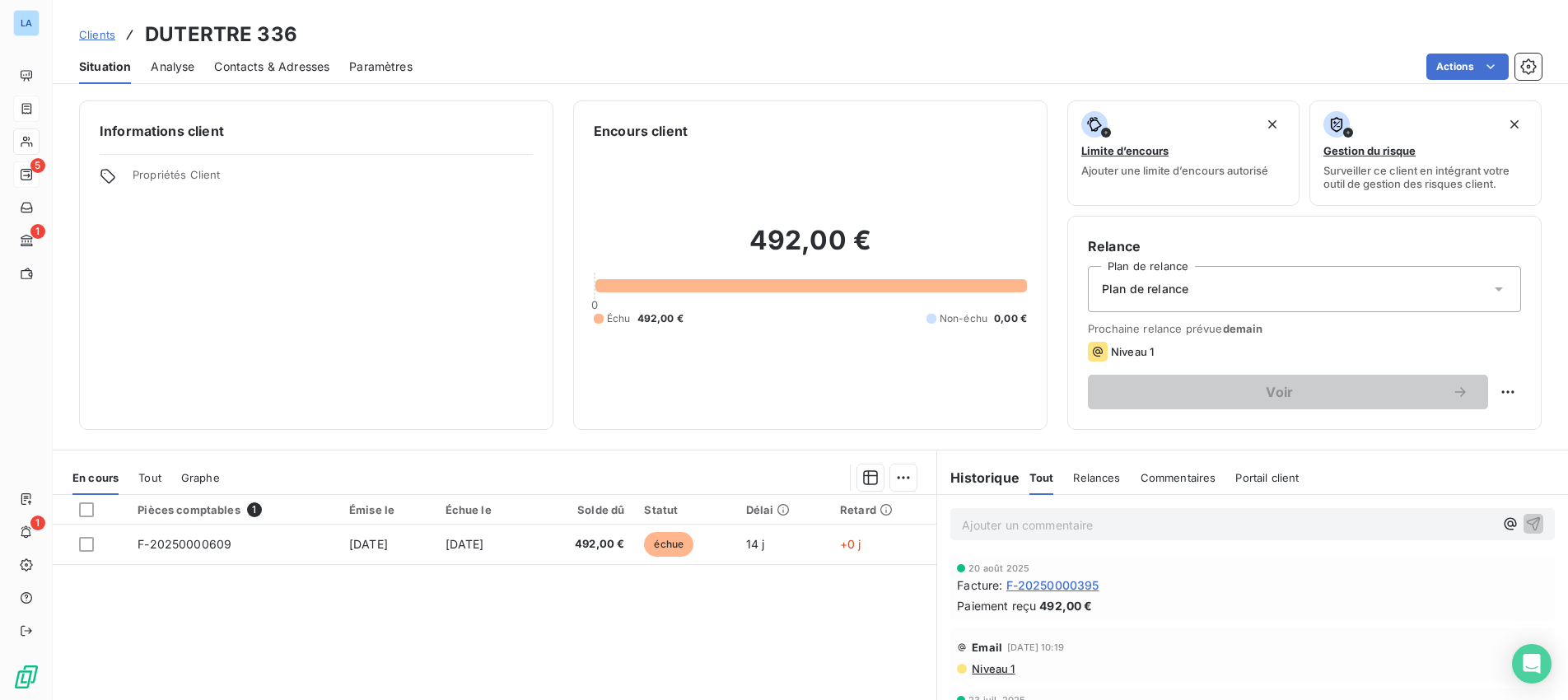
click at [1498, 298] on div "Plan de relance" at bounding box center [1304, 289] width 433 height 46
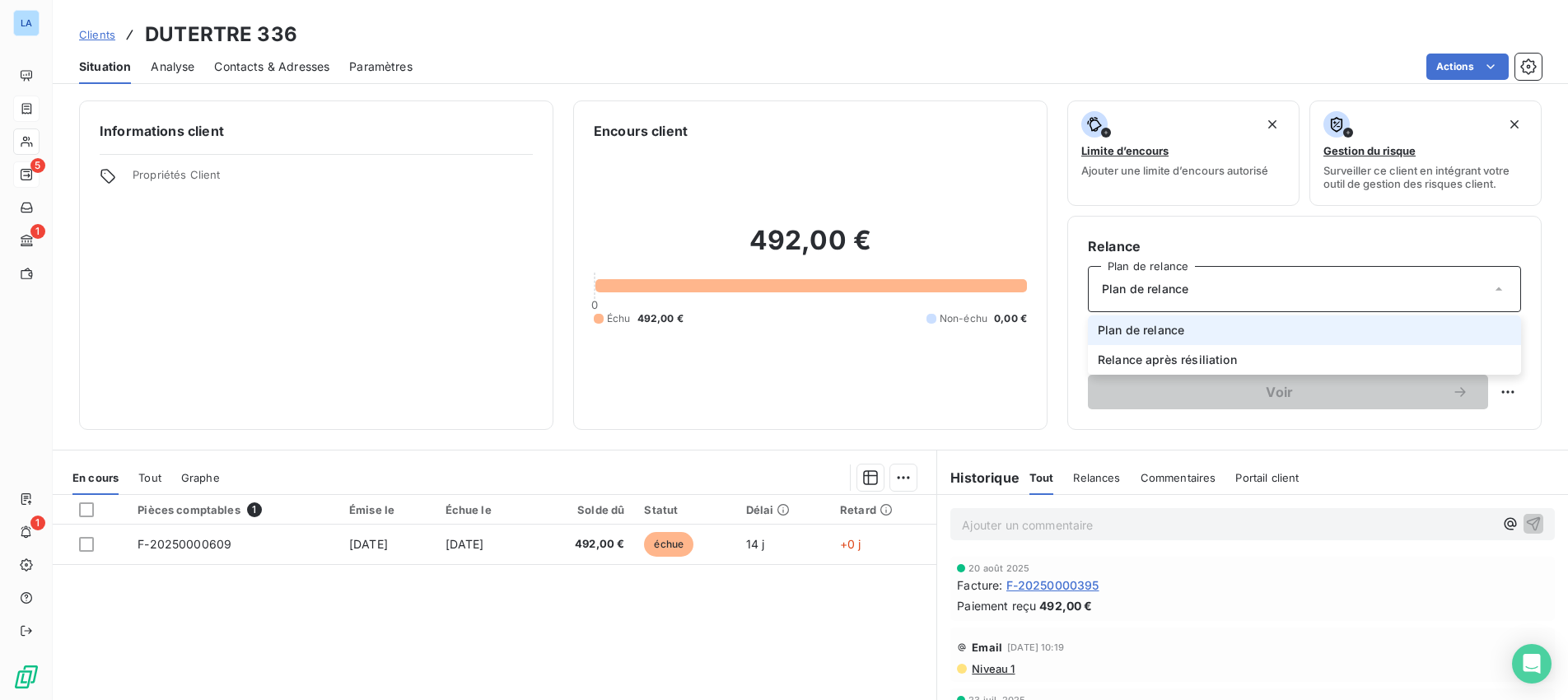
click at [1261, 336] on li "Plan de relance" at bounding box center [1304, 330] width 433 height 30
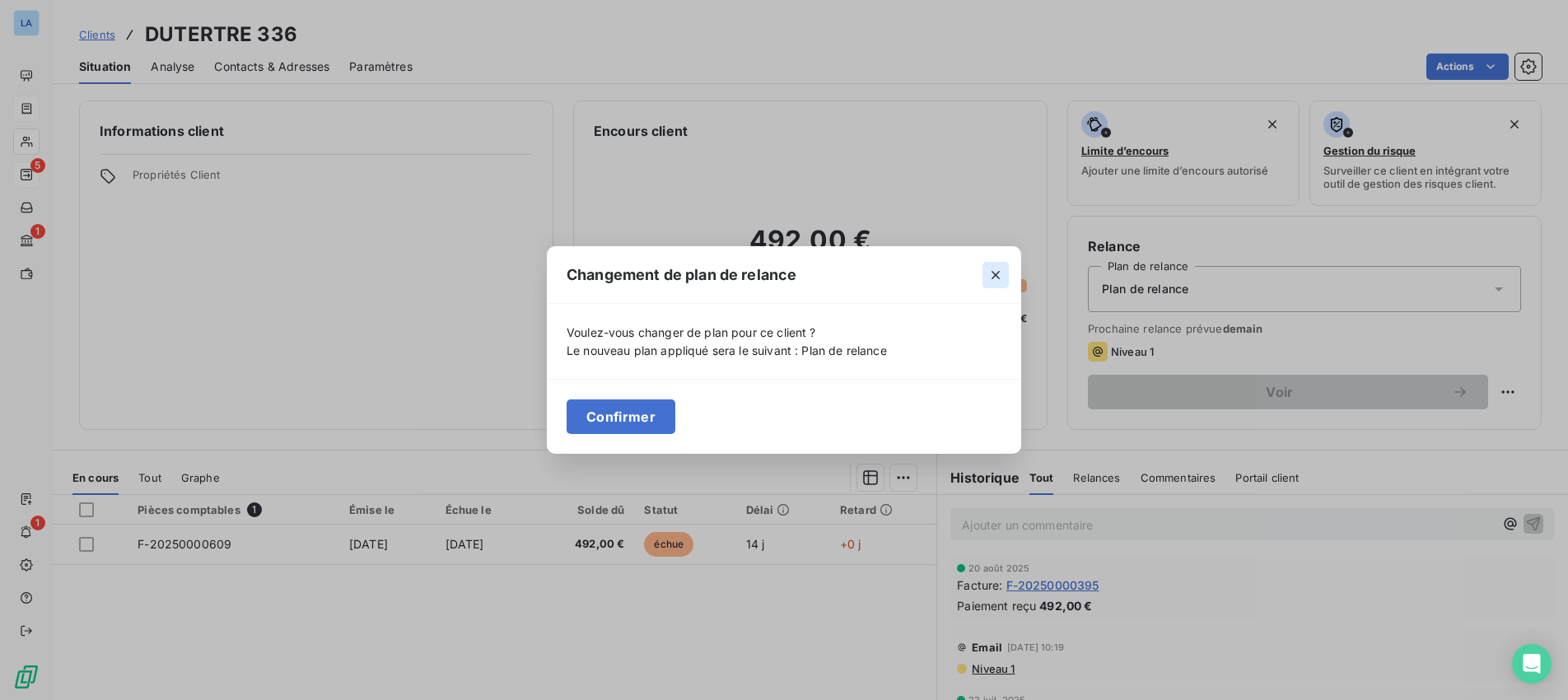
click at [994, 274] on icon "button" at bounding box center [996, 275] width 9 height 9
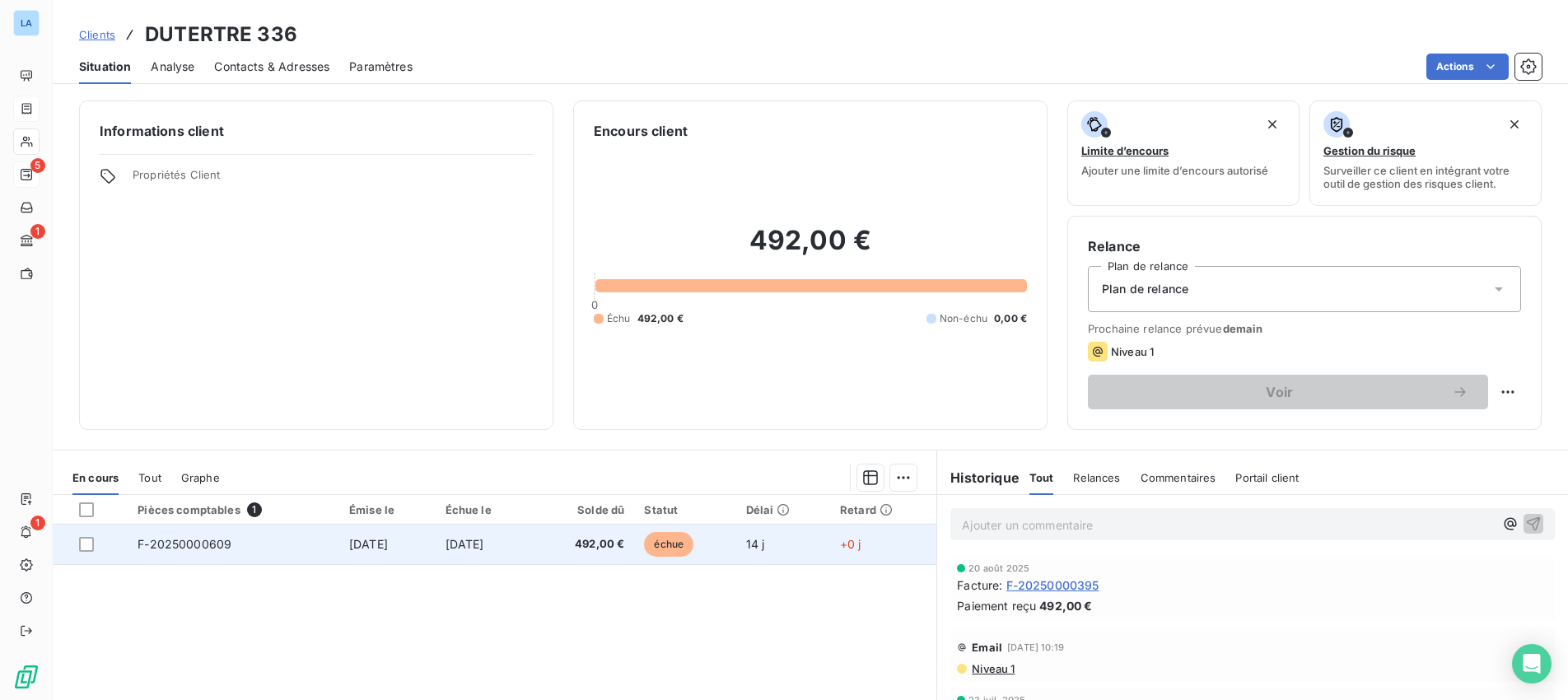
click at [190, 543] on span "F-20250000609" at bounding box center [184, 544] width 94 height 14
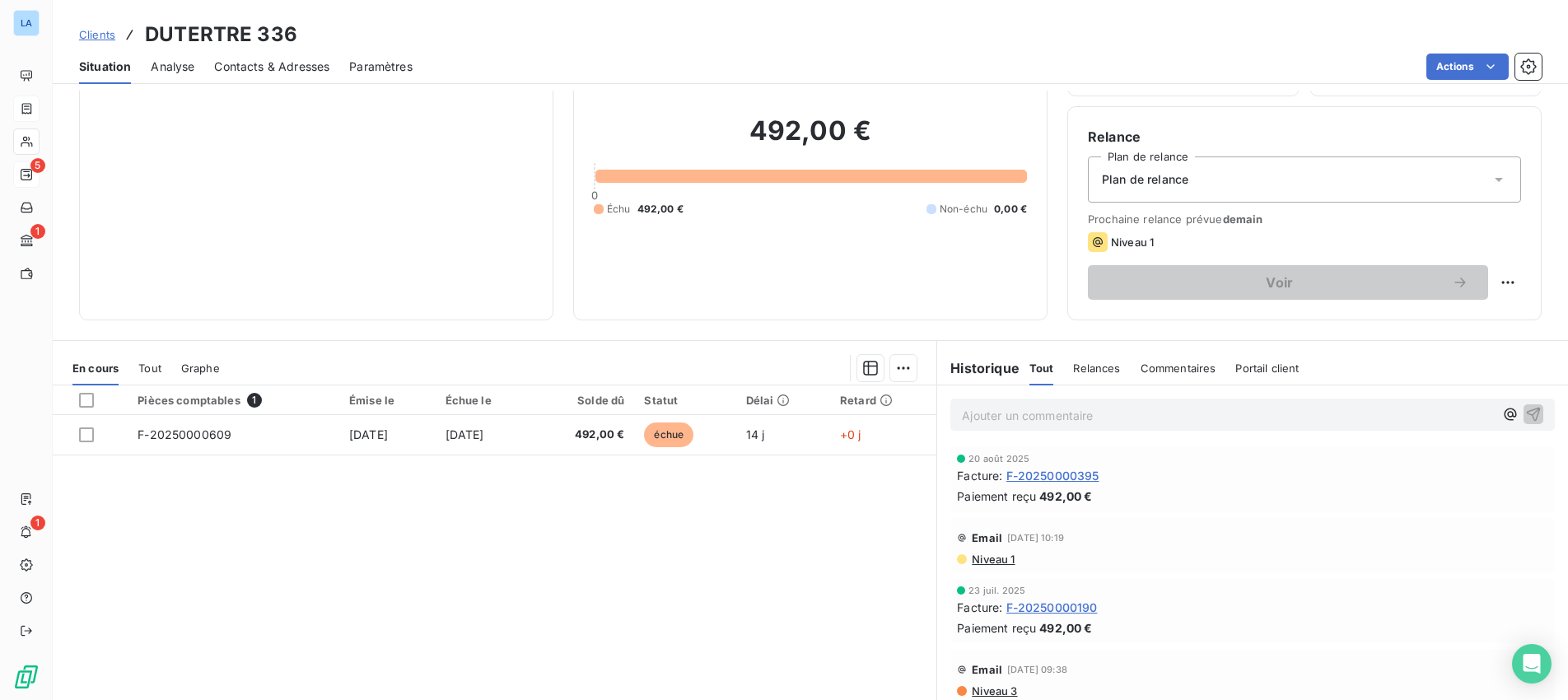
click at [1107, 239] on div "Niveau 1" at bounding box center [1120, 241] width 66 height 20
click at [1510, 279] on html "LA 5 1 1 Clients DUTERTRE 336 Situation Analyse Contacts & Adresses Paramètres …" at bounding box center [784, 350] width 1568 height 700
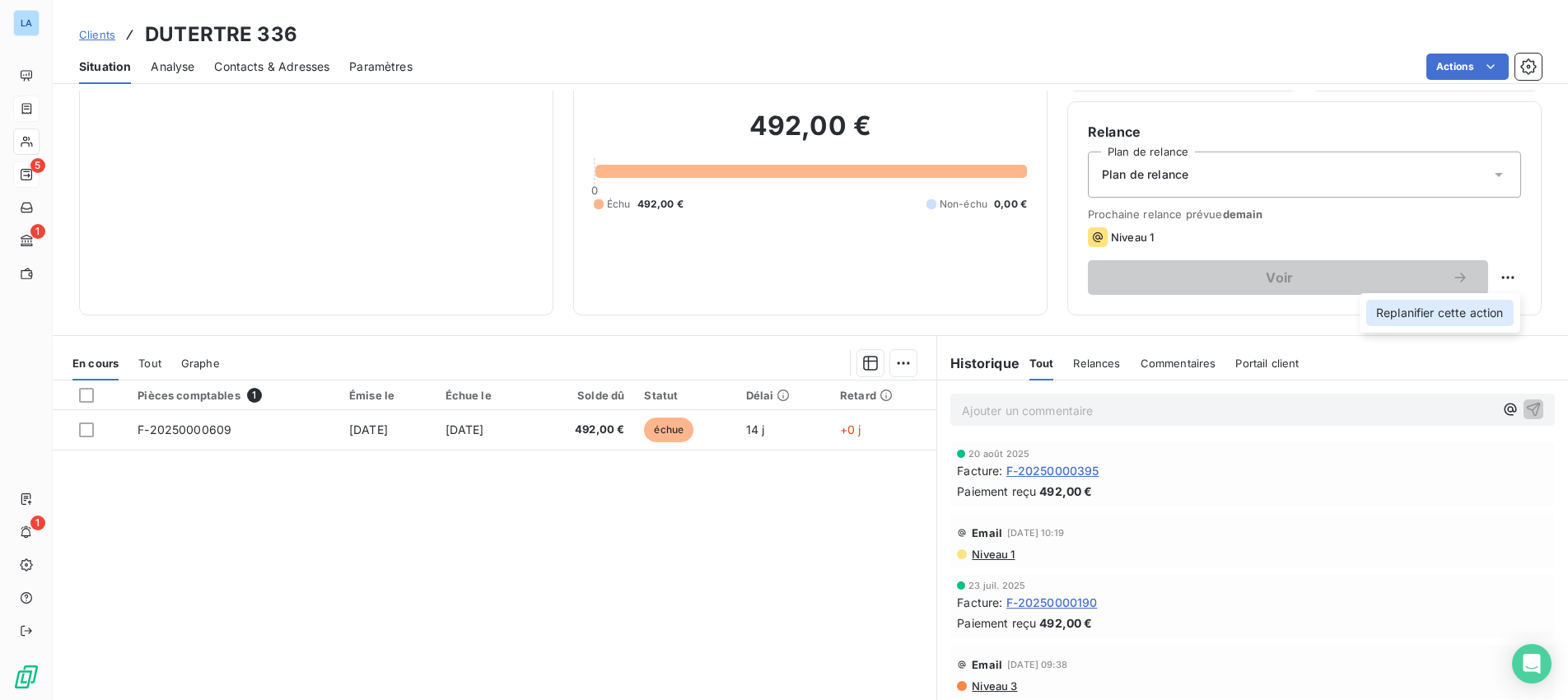
scroll to position [115, 0]
click at [1480, 313] on div "Replanifier cette action" at bounding box center [1440, 313] width 148 height 27
select select "8"
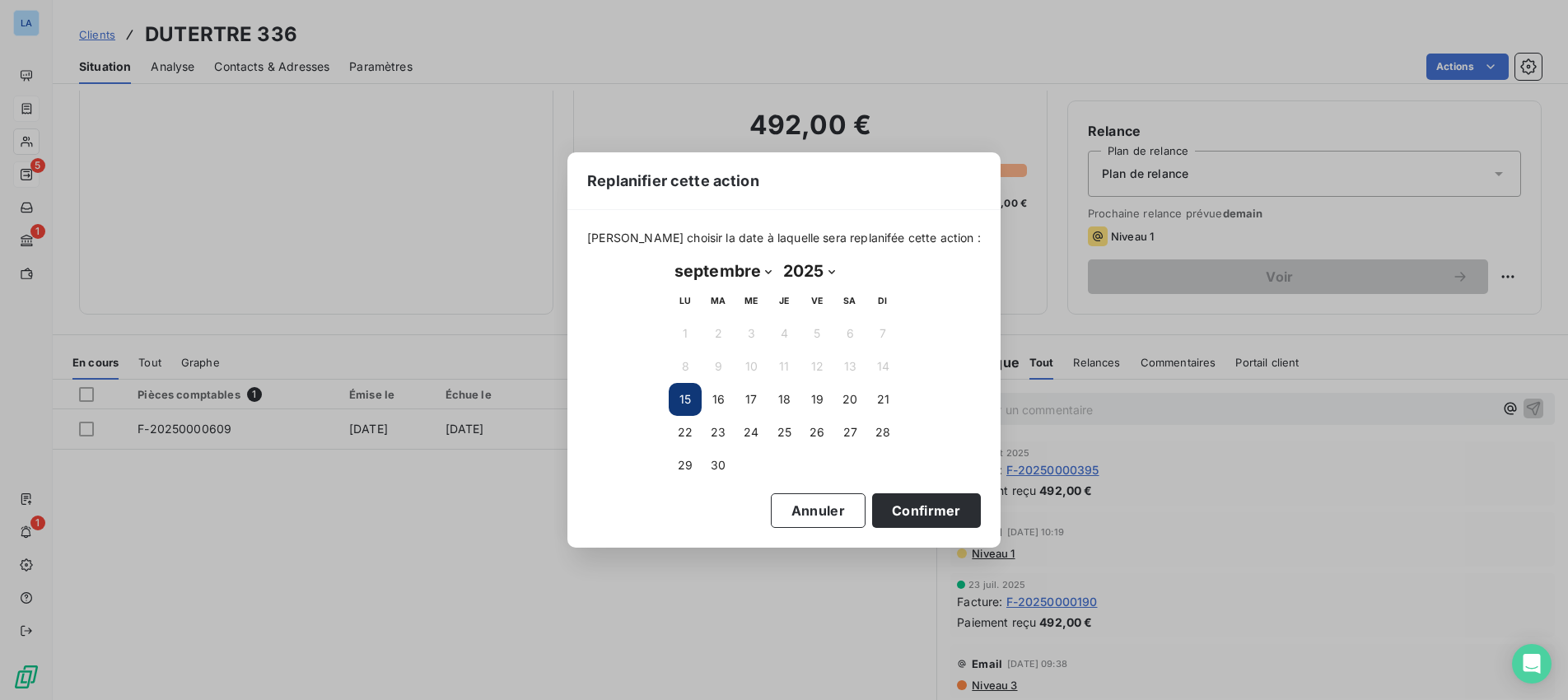
click at [685, 401] on button "15" at bounding box center [685, 399] width 33 height 33
click at [681, 392] on button "15" at bounding box center [685, 399] width 33 height 33
click at [888, 506] on button "Confirmer" at bounding box center [926, 510] width 109 height 34
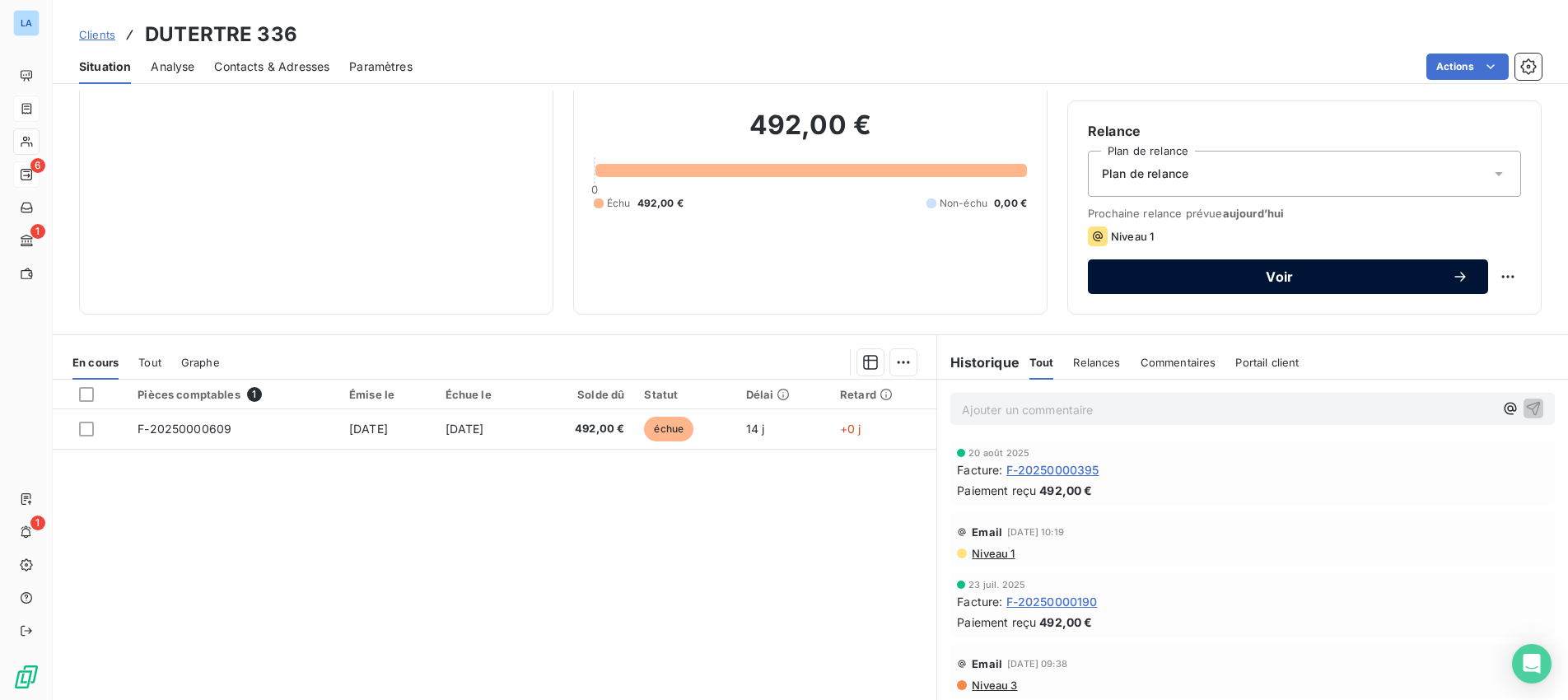
click at [1272, 279] on span "Voir" at bounding box center [1279, 276] width 345 height 13
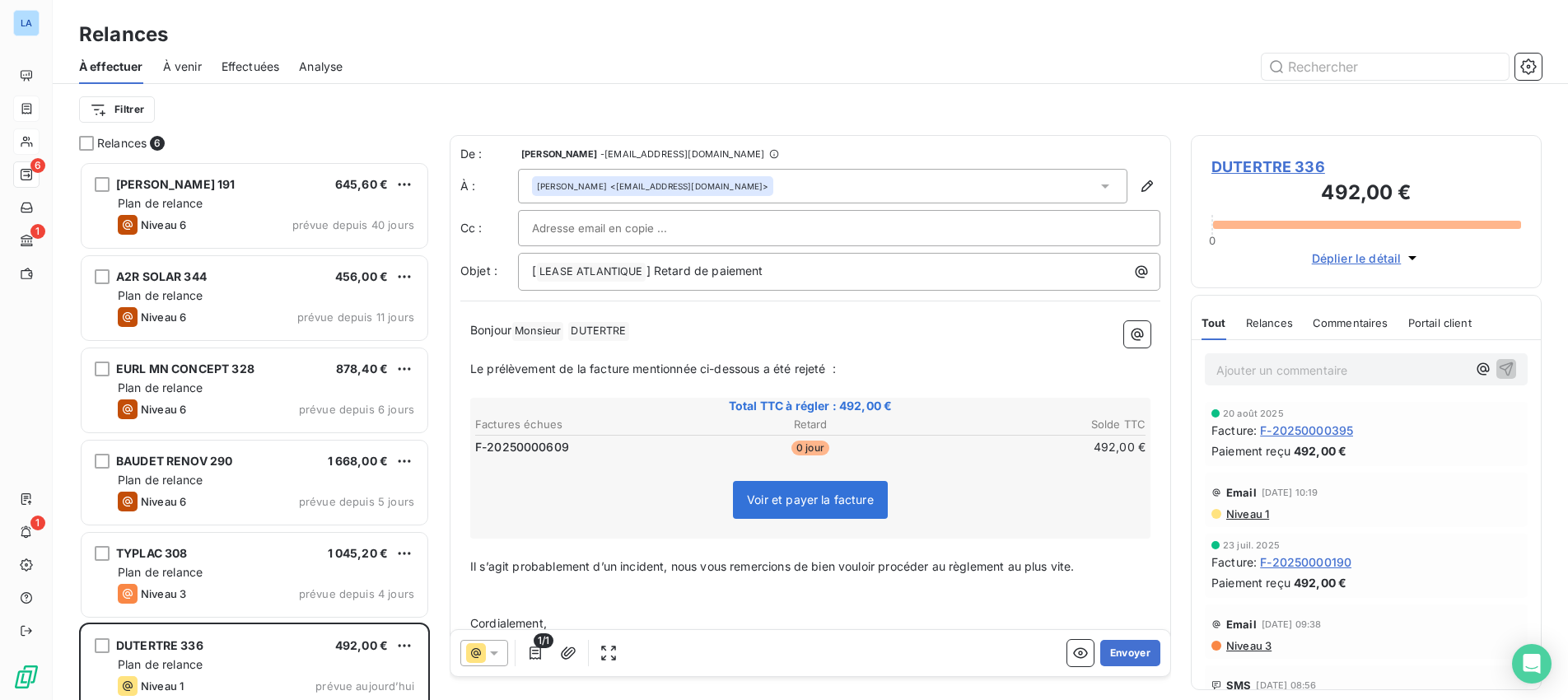
scroll to position [15, 0]
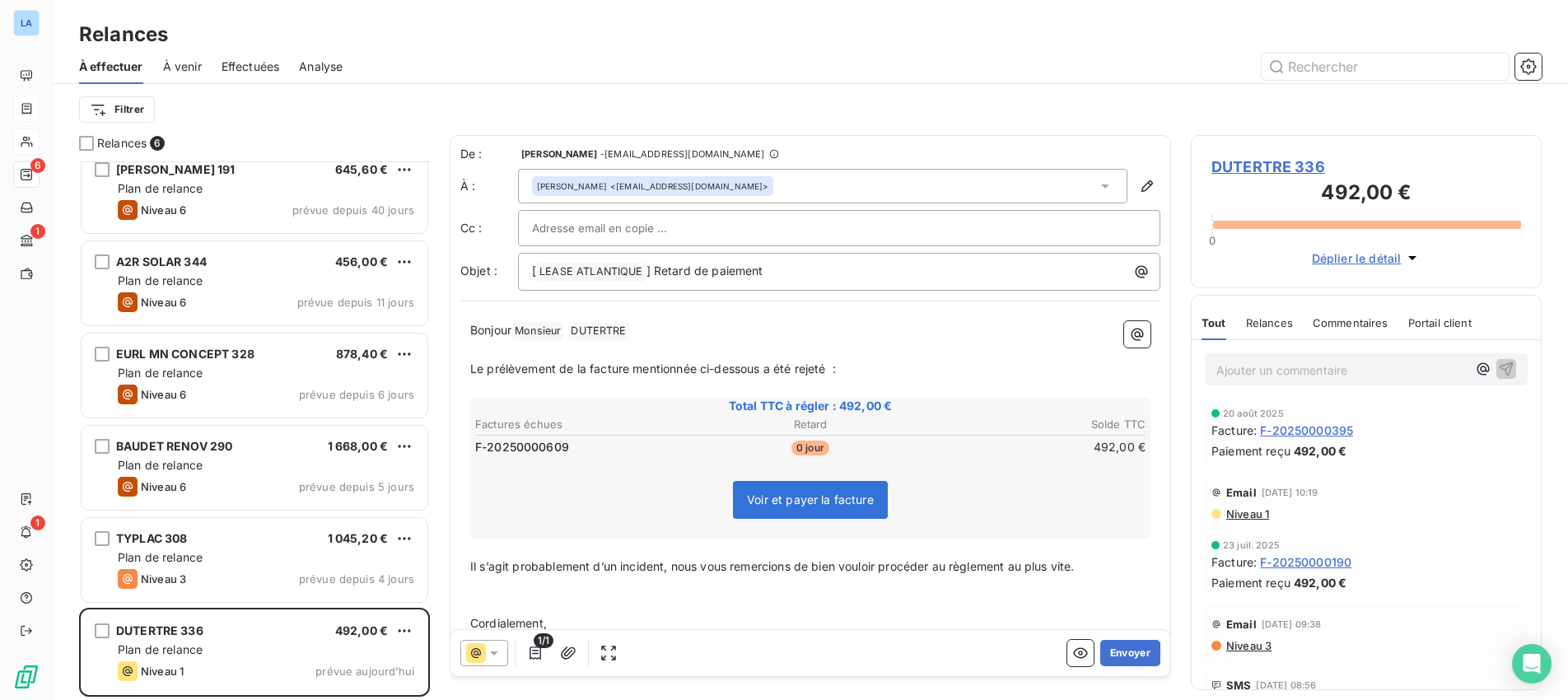
click at [492, 650] on icon at bounding box center [493, 652] width 16 height 16
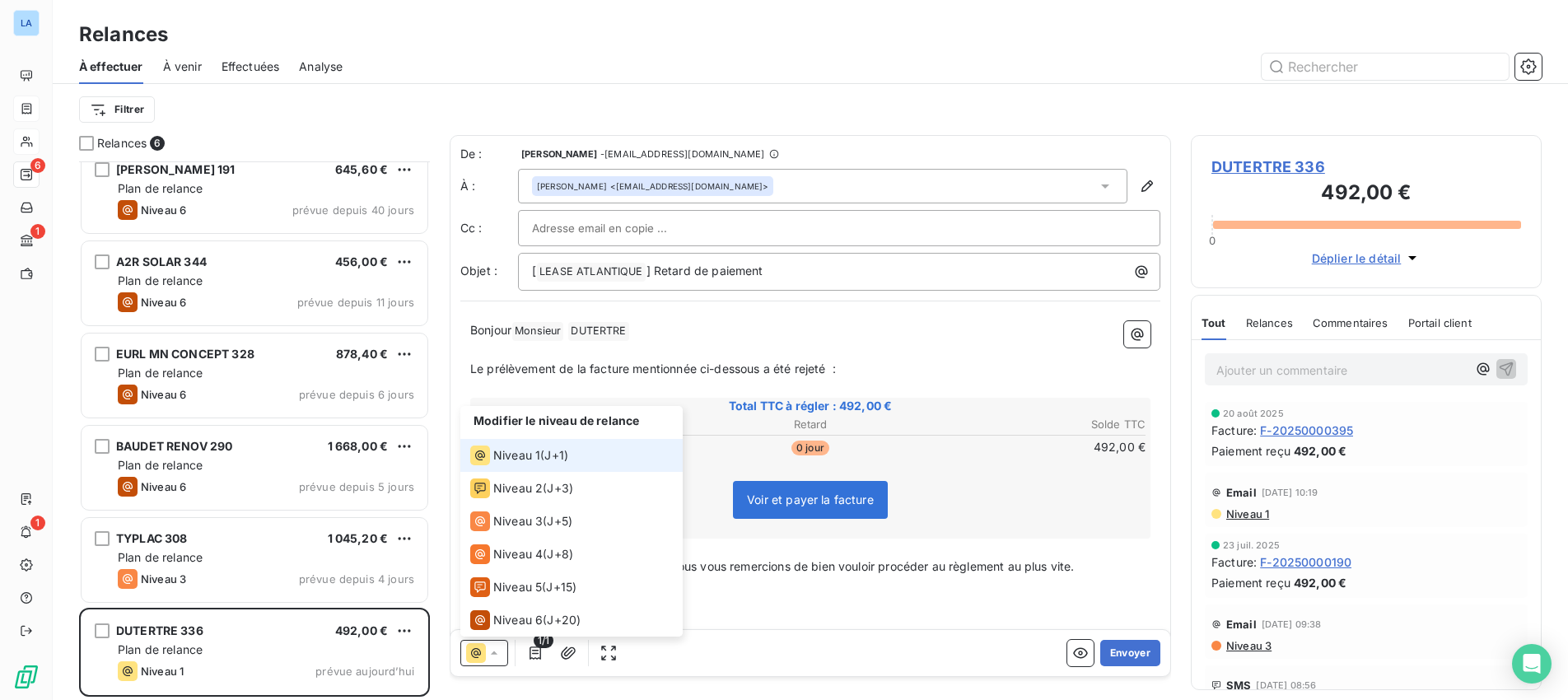
click at [528, 453] on span "Niveau 1" at bounding box center [516, 454] width 47 height 16
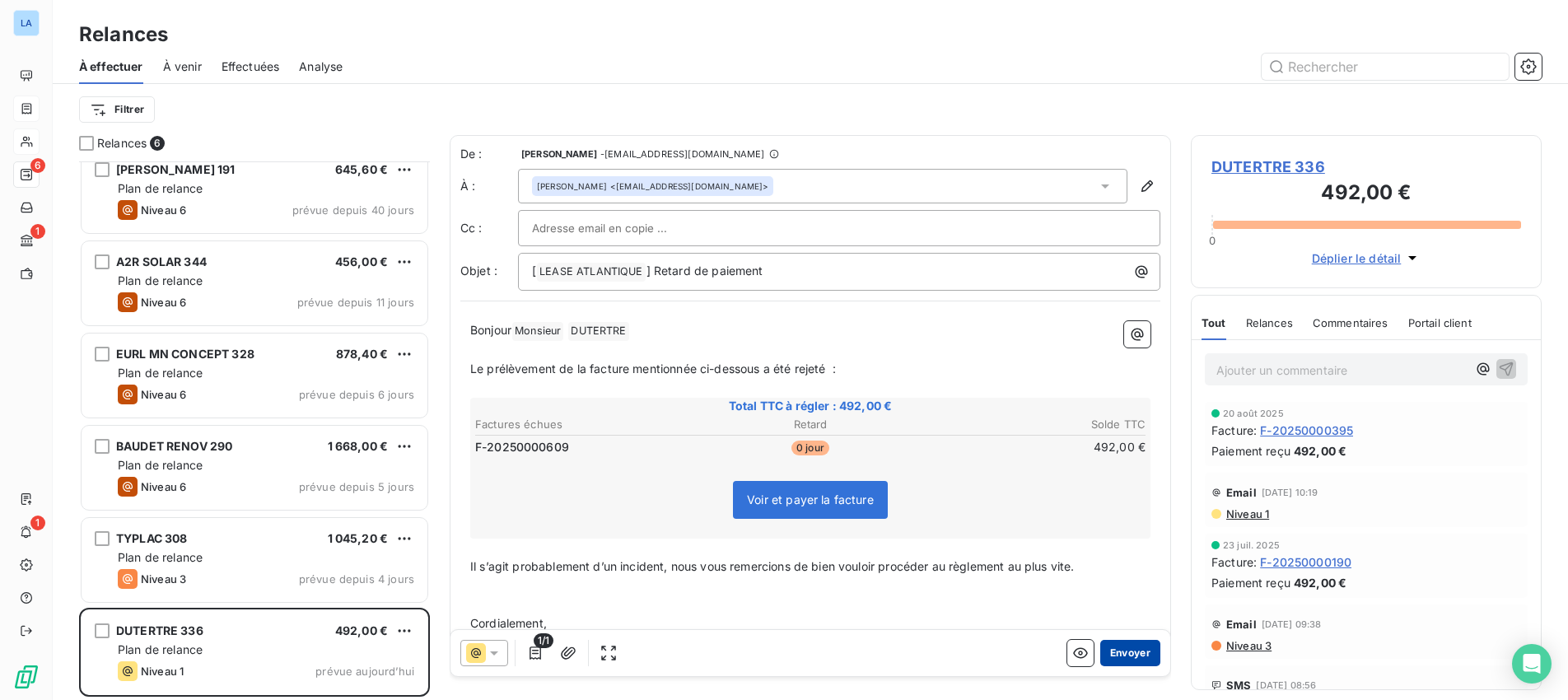
click at [1133, 649] on button "Envoyer" at bounding box center [1130, 653] width 60 height 27
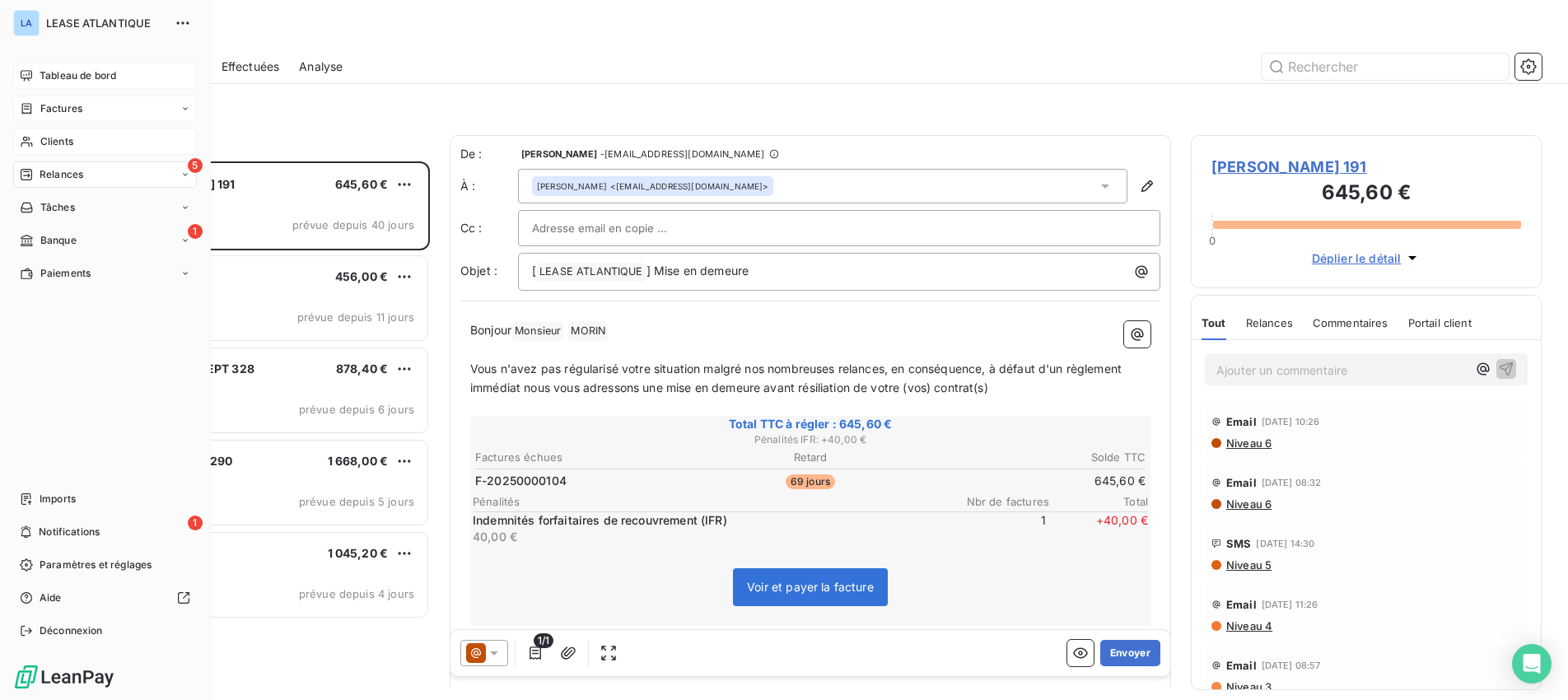
click at [53, 76] on span "Tableau de bord" at bounding box center [77, 76] width 76 height 15
